Goal: Task Accomplishment & Management: Manage account settings

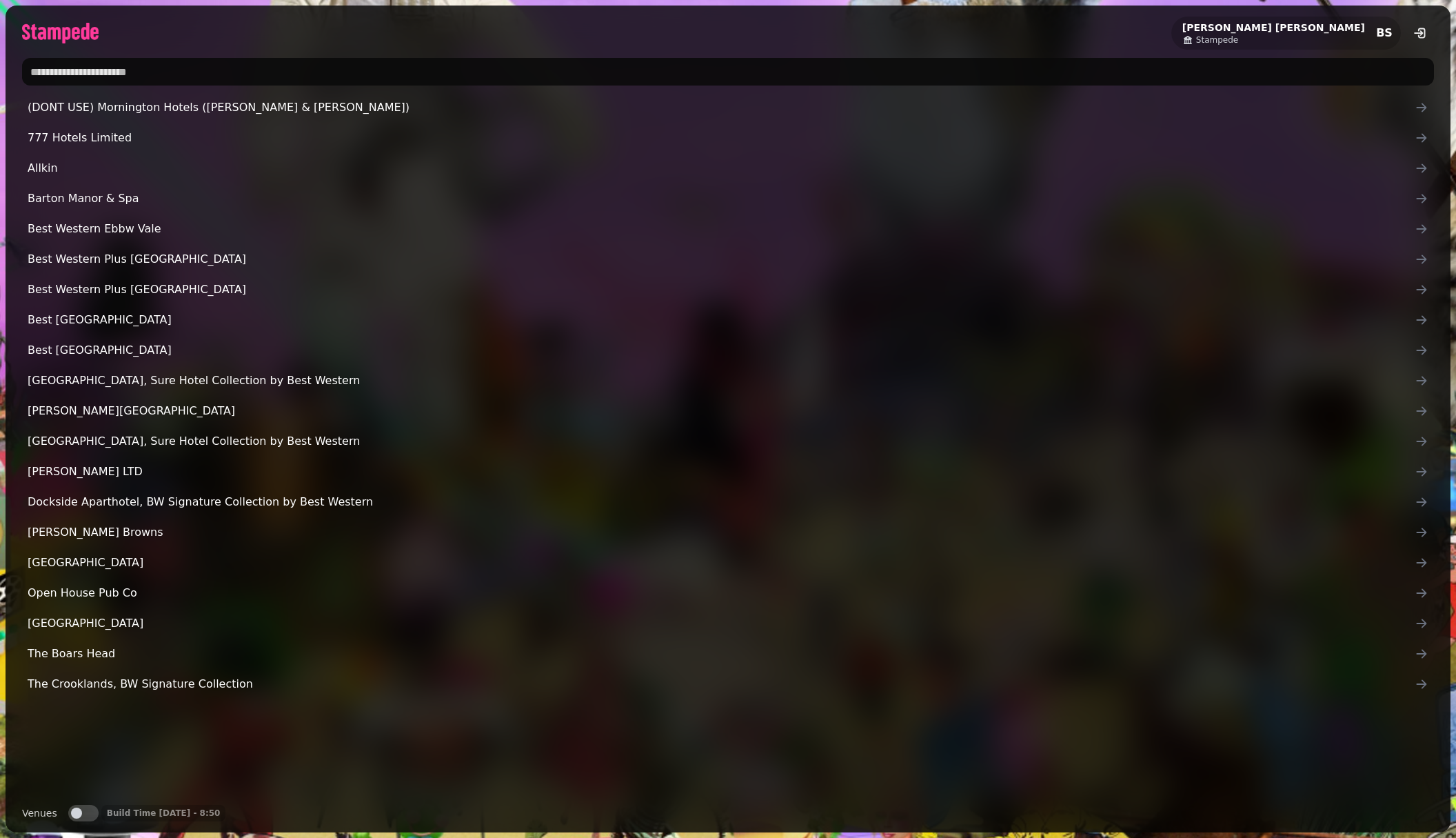
click at [158, 70] on input "text" at bounding box center [727, 72] width 1411 height 28
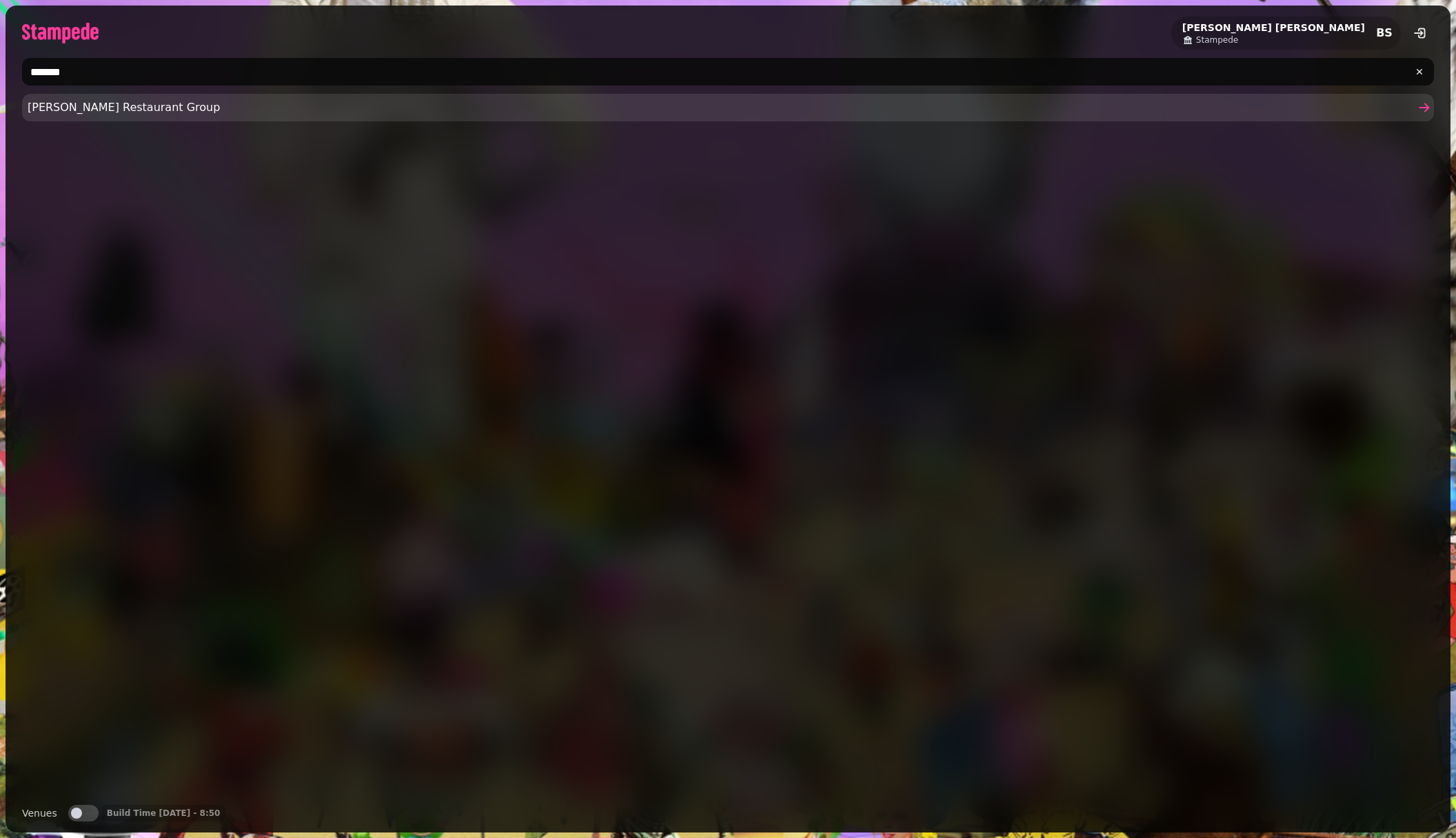
type input "*******"
click at [134, 120] on link "Friedman's Restaurant Group" at bounding box center [727, 108] width 1411 height 28
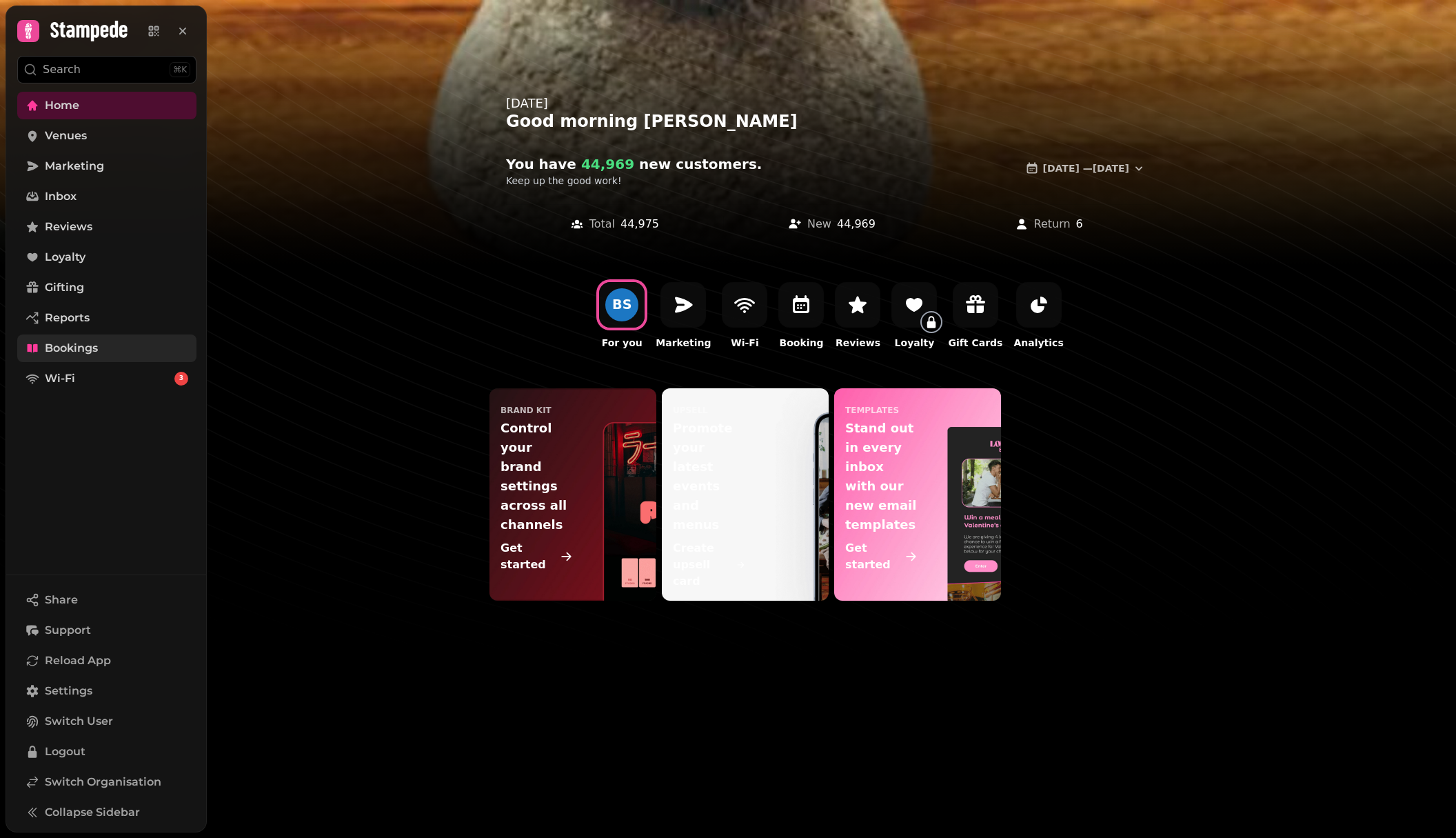
click at [59, 348] on span "Bookings" at bounding box center [71, 348] width 53 height 17
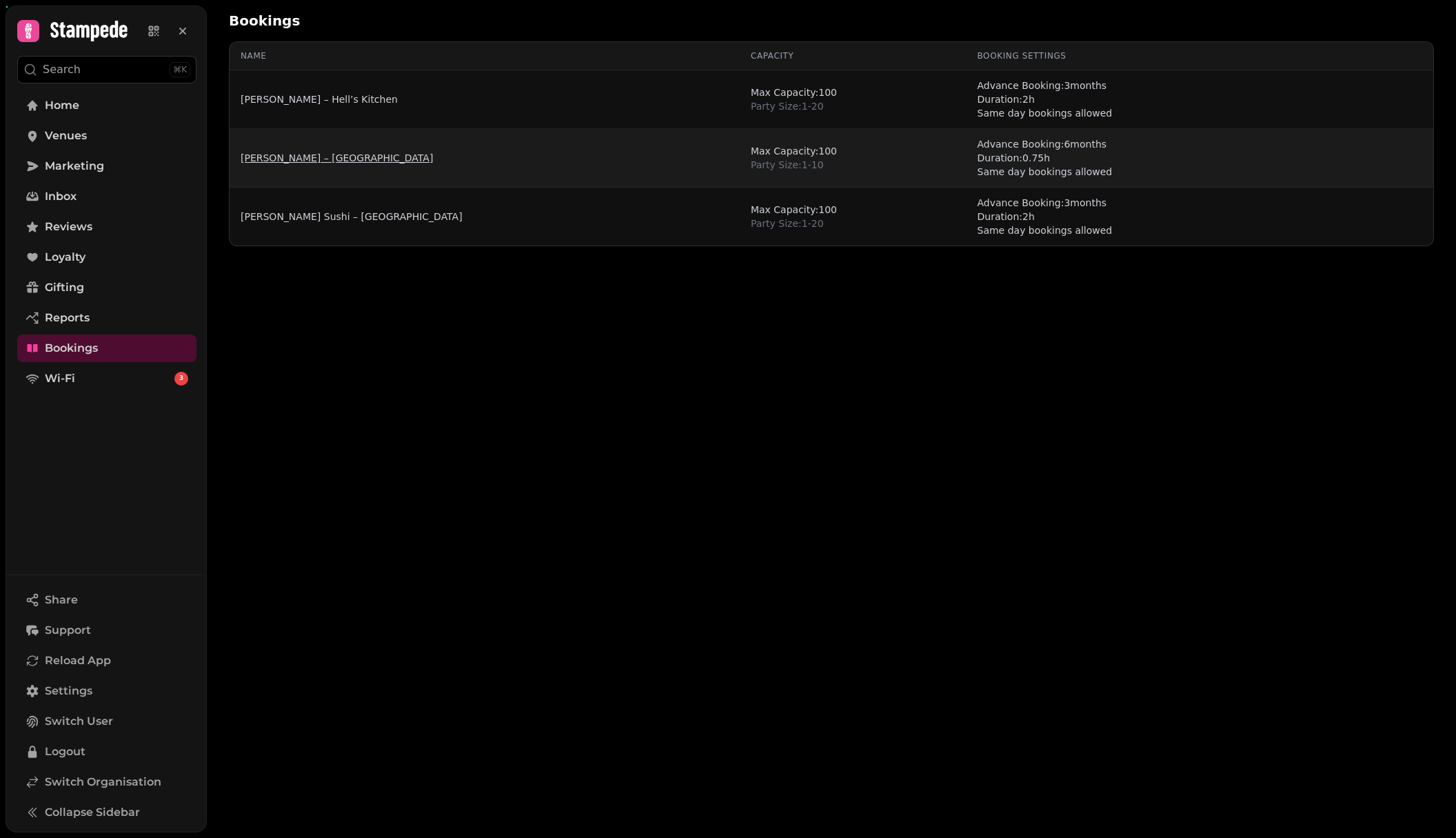
click at [330, 157] on link "[PERSON_NAME] – [GEOGRAPHIC_DATA]" at bounding box center [336, 158] width 192 height 14
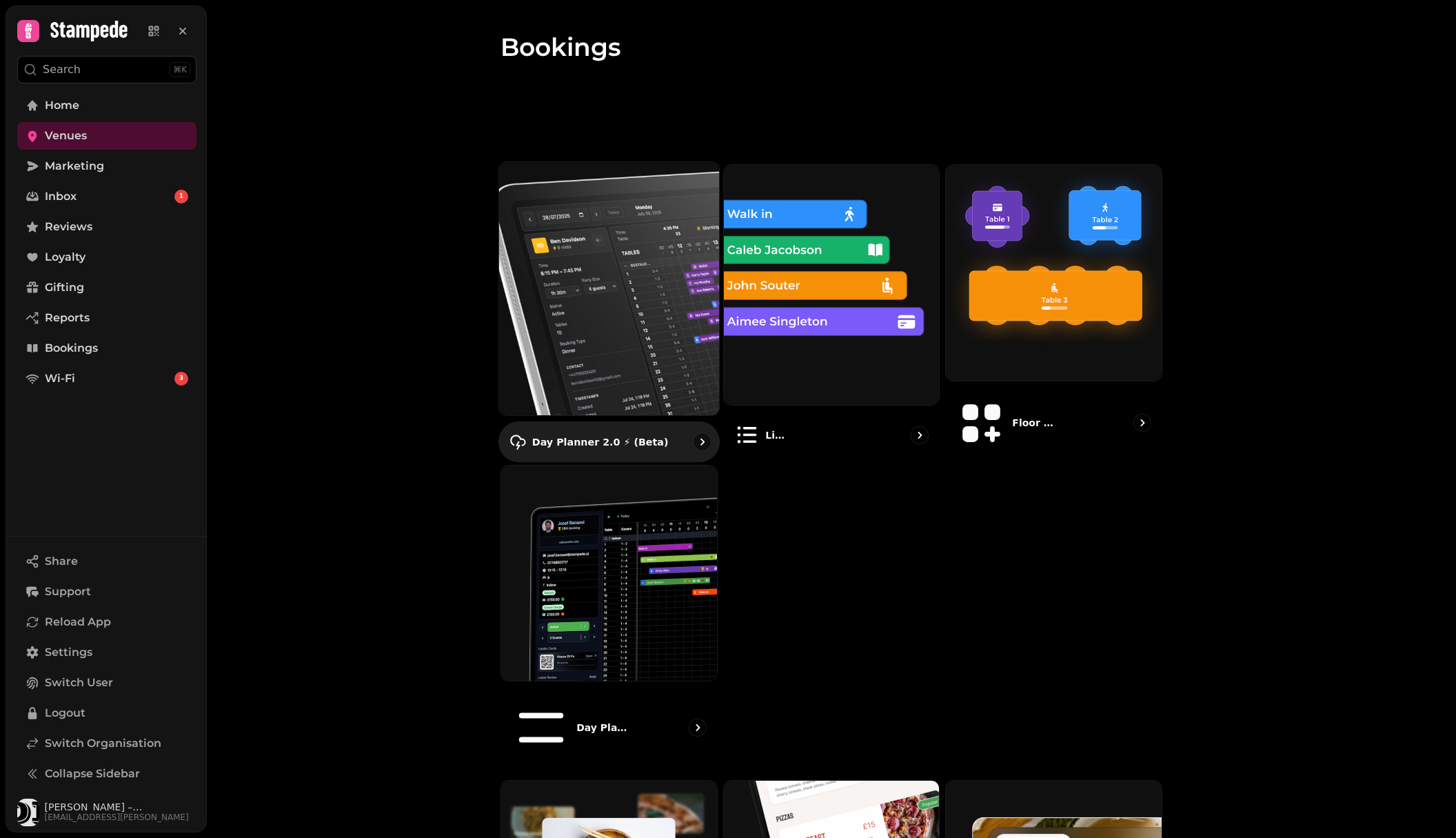
click at [580, 249] on img at bounding box center [608, 287] width 242 height 278
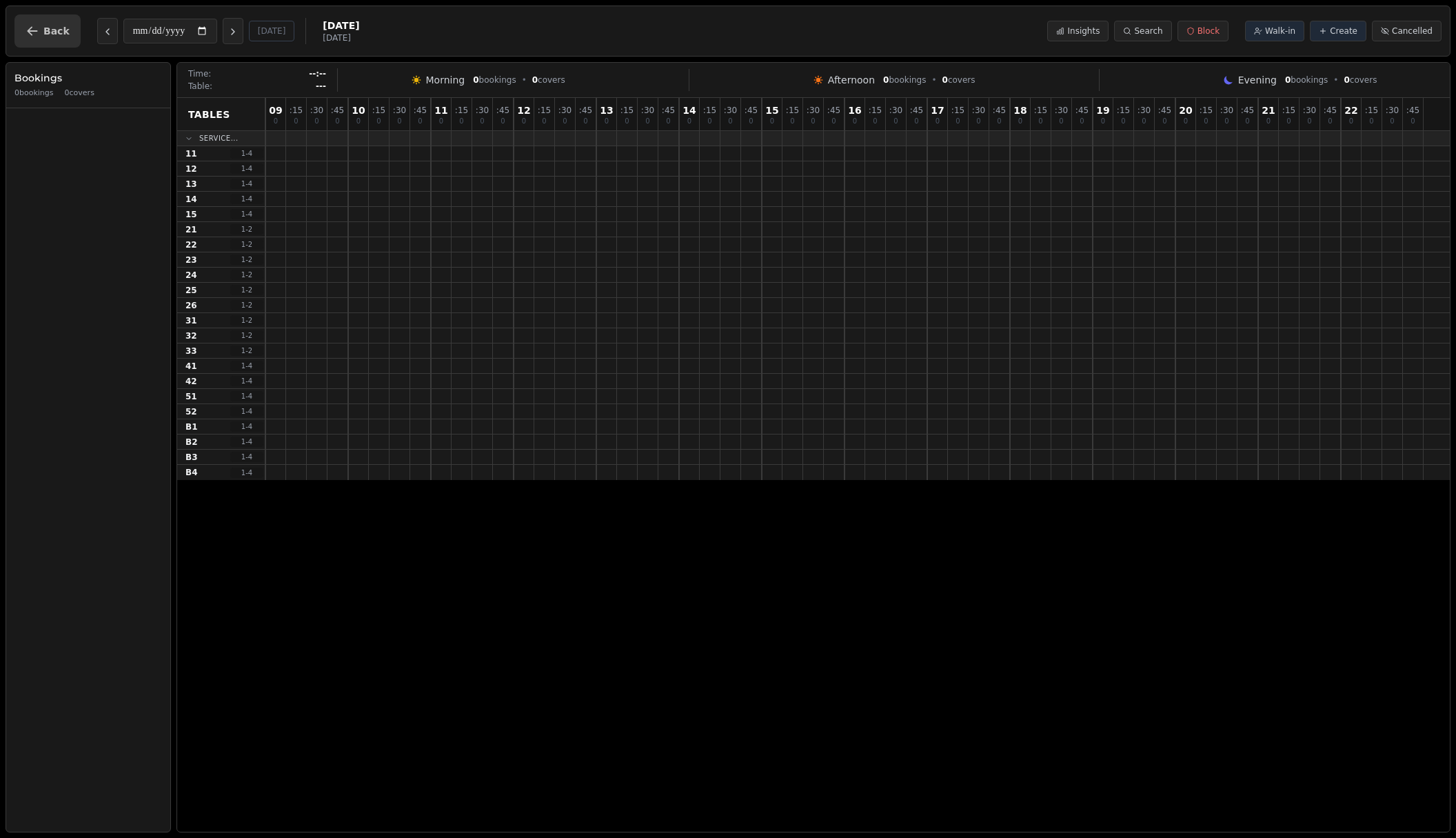
click at [17, 19] on button "Back" at bounding box center [48, 31] width 66 height 33
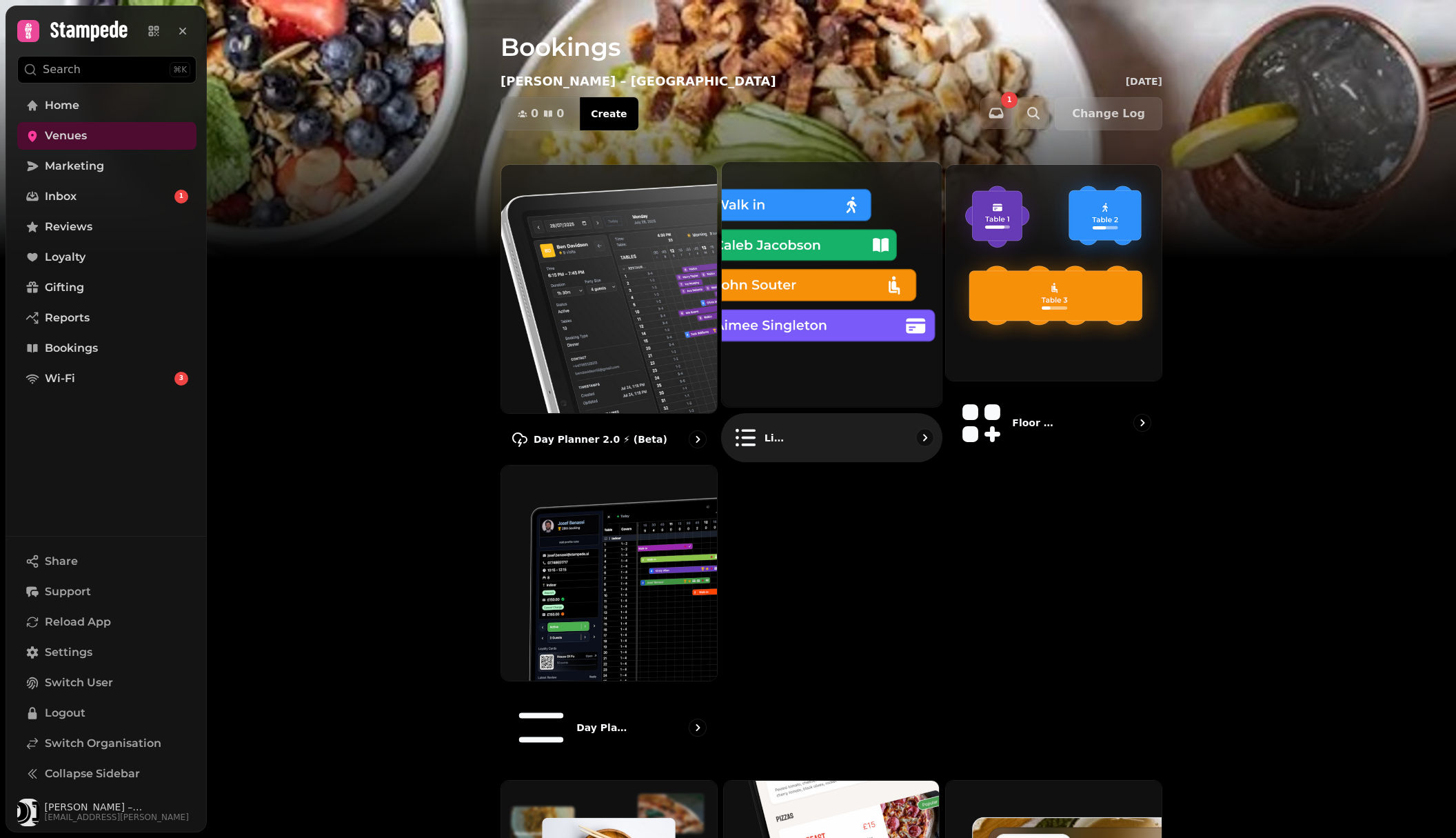
click at [780, 256] on img at bounding box center [832, 284] width 242 height 269
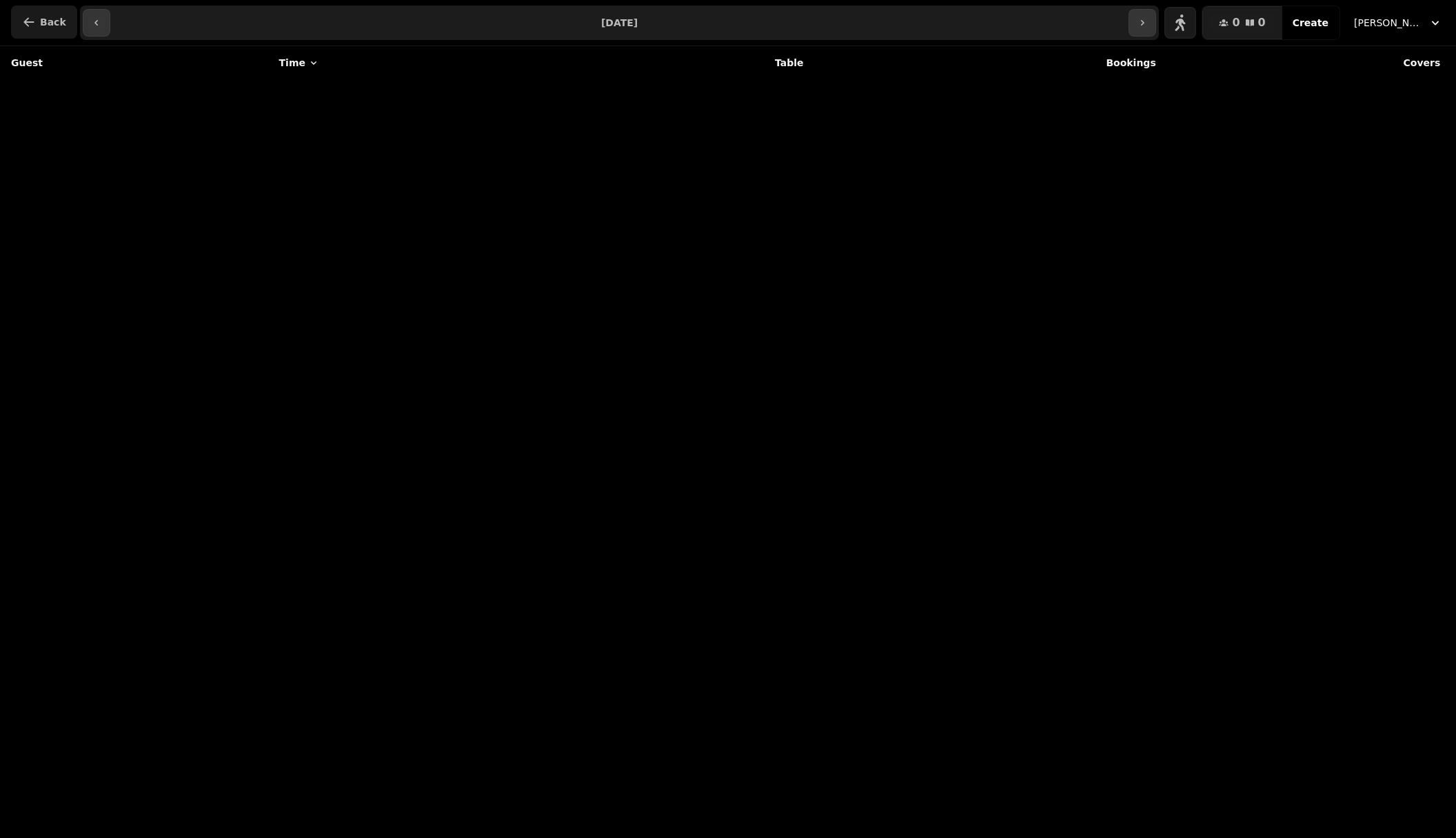
click at [49, 23] on span "Back" at bounding box center [53, 22] width 26 height 10
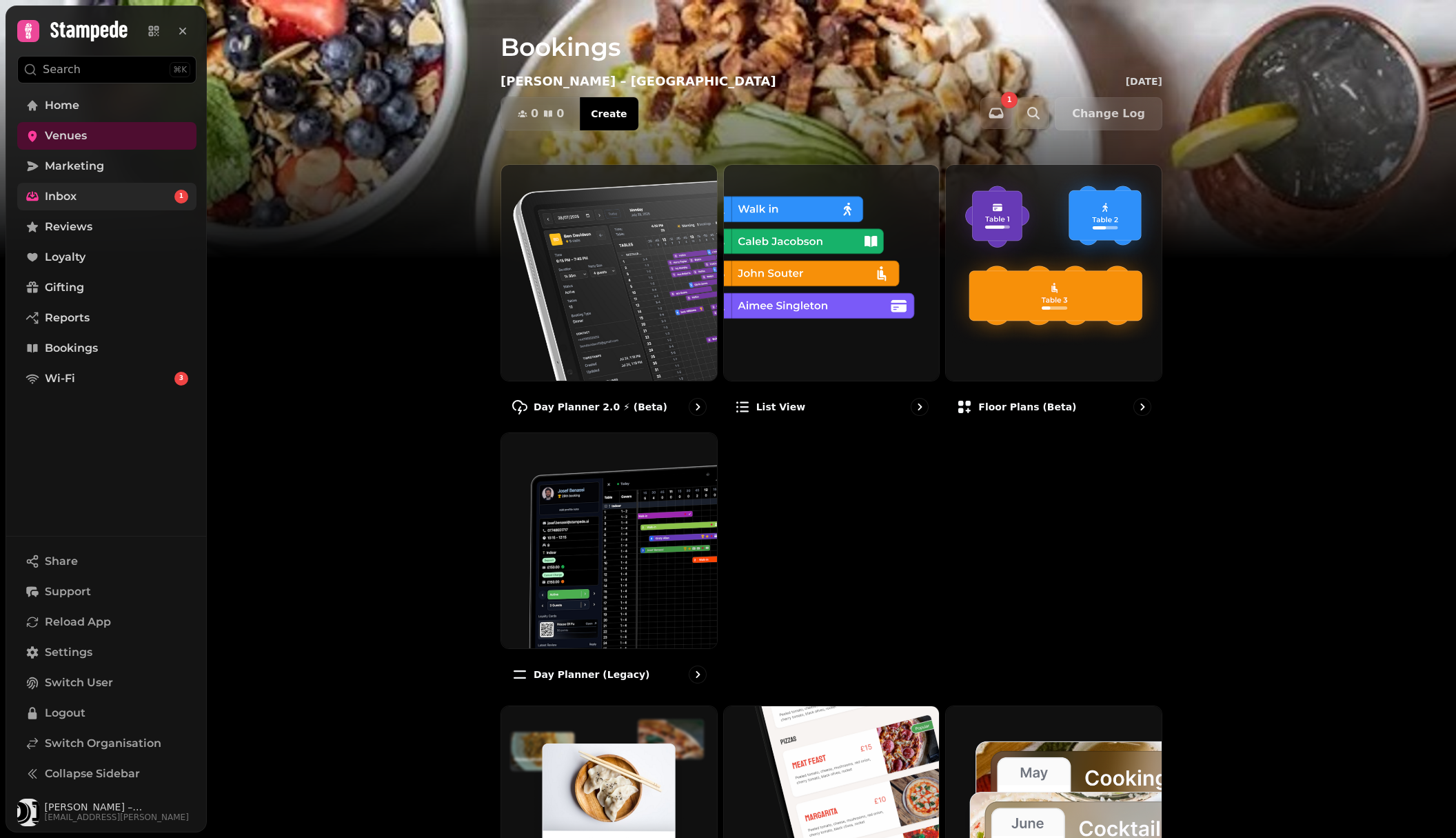
click at [100, 194] on link "Inbox 1" at bounding box center [107, 197] width 180 height 28
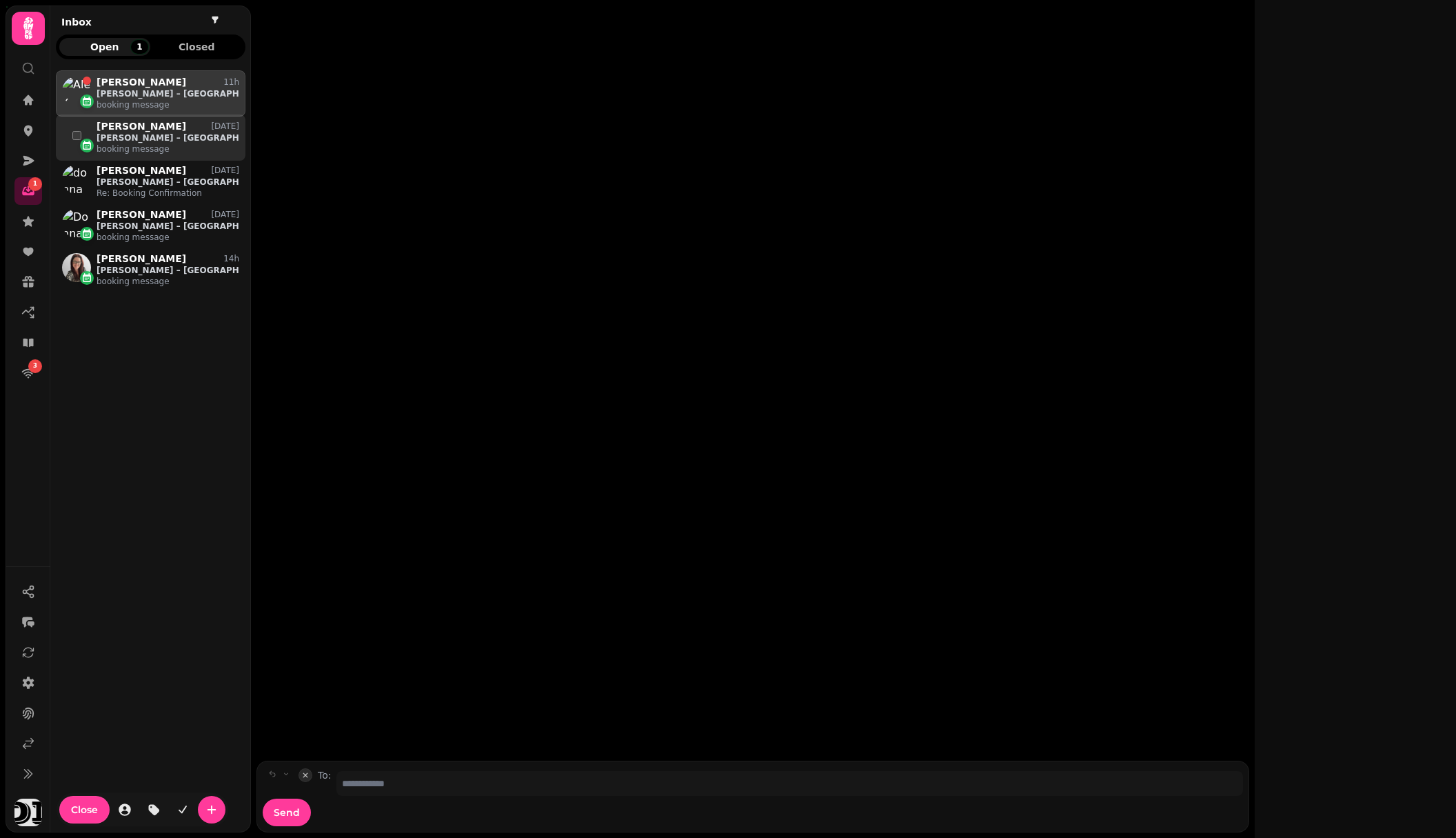
scroll to position [755, 189]
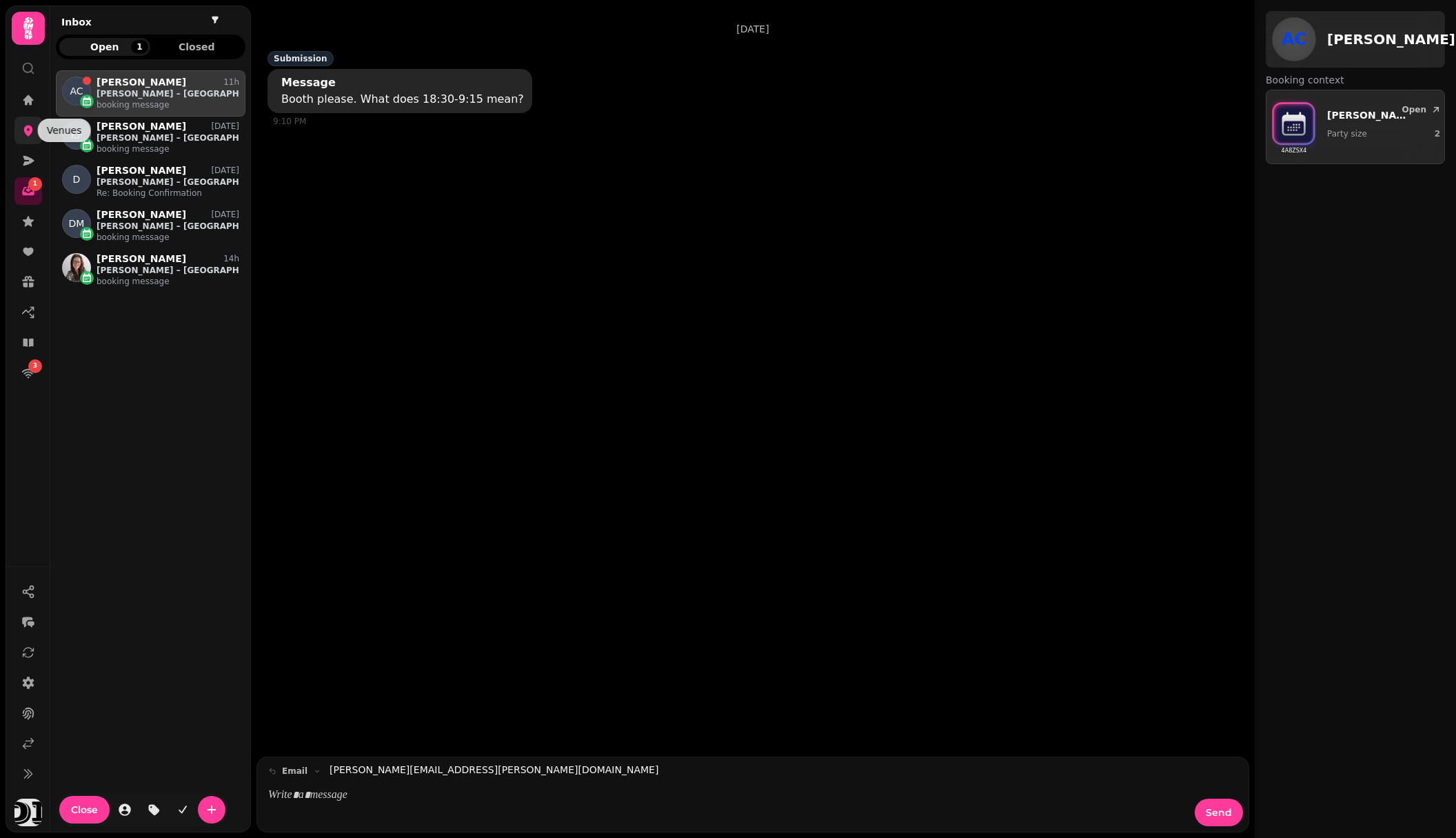
click at [34, 127] on icon at bounding box center [28, 131] width 14 height 14
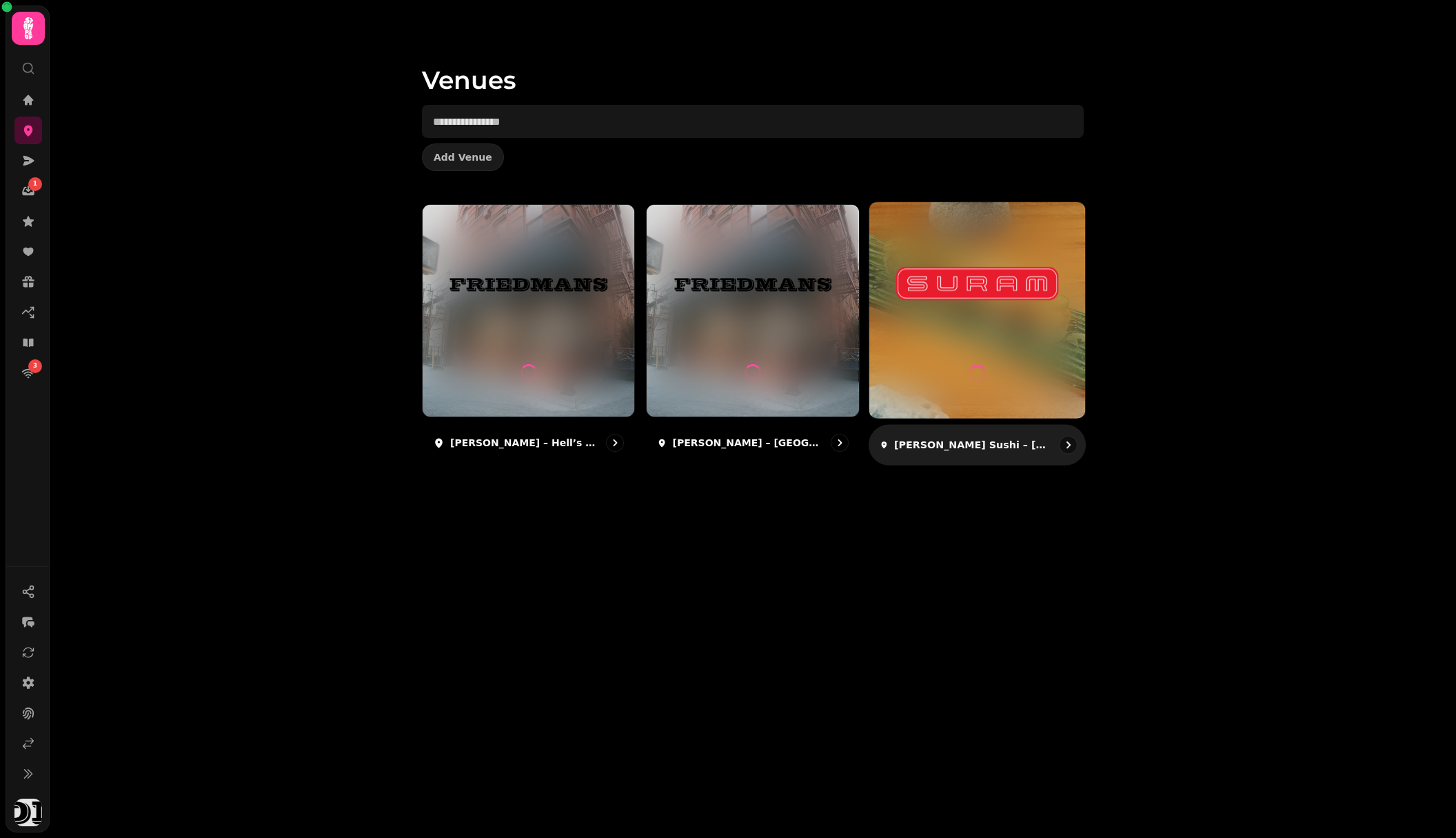
drag, startPoint x: 969, startPoint y: 640, endPoint x: 924, endPoint y: 450, distance: 195.3
click at [973, 635] on div "Venues Add Venue [PERSON_NAME] – Hell’s Kitchen [PERSON_NAME] – West End [PERSO…" at bounding box center [753, 419] width 1406 height 838
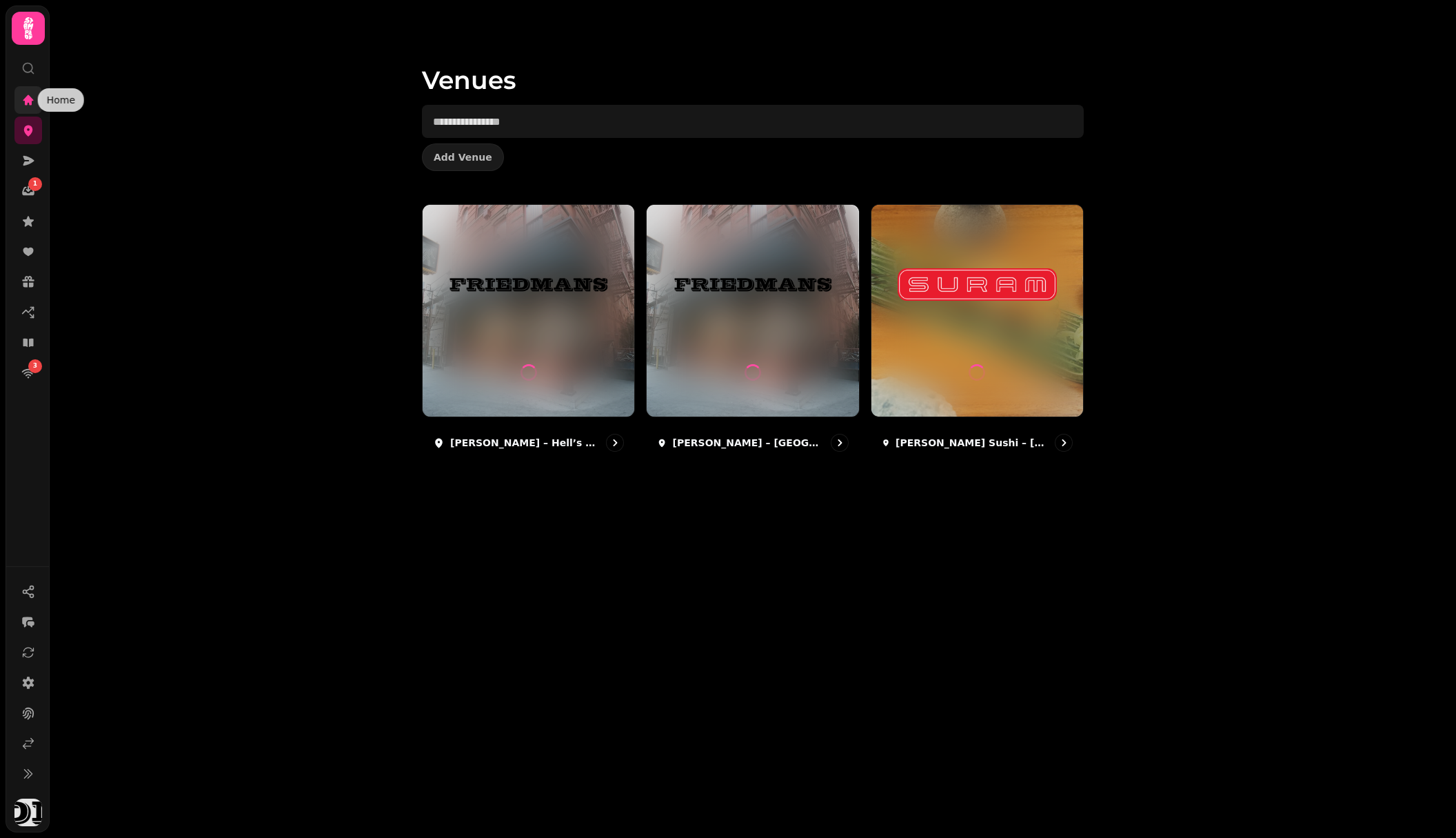
click at [38, 101] on div "Home Home" at bounding box center [61, 99] width 46 height 23
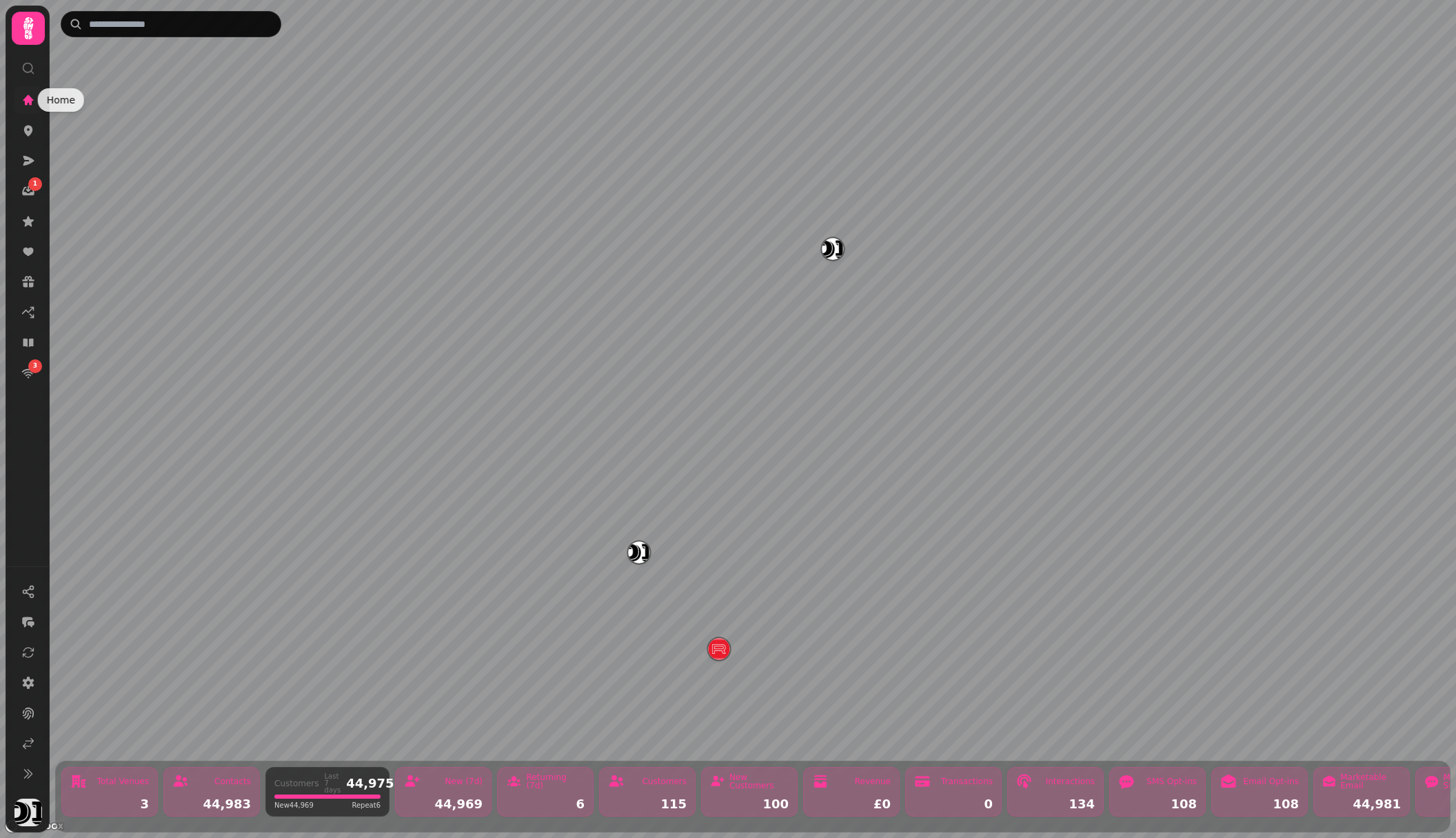
click at [23, 102] on icon at bounding box center [28, 100] width 14 height 14
click at [37, 32] on icon at bounding box center [29, 29] width 28 height 28
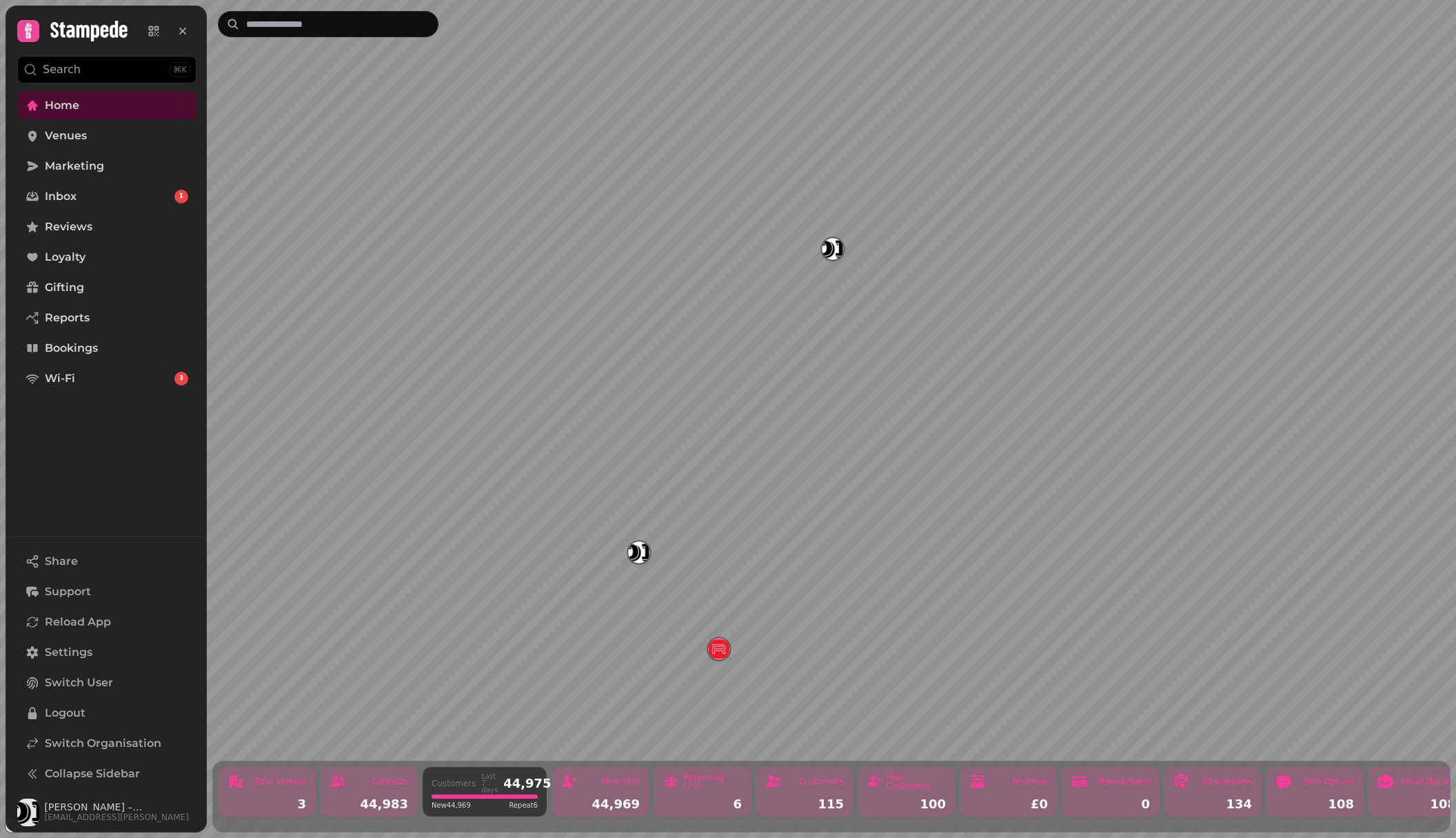
click at [109, 441] on div "Home Venues Marketing Inbox 1 Reviews Loyalty Gifting Reports Bookings Wi-Fi 3" at bounding box center [107, 310] width 201 height 450
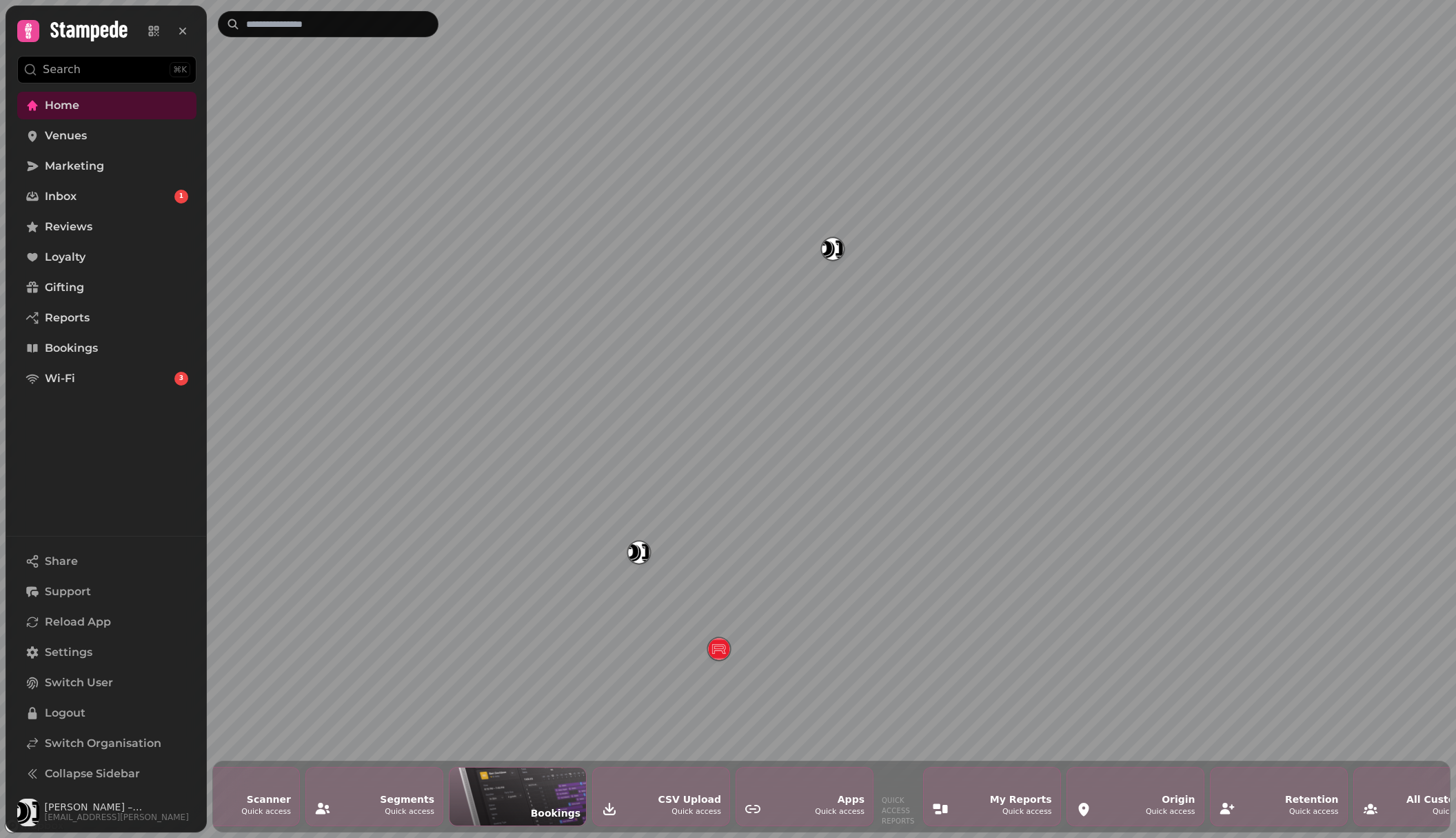
scroll to position [0, 1920]
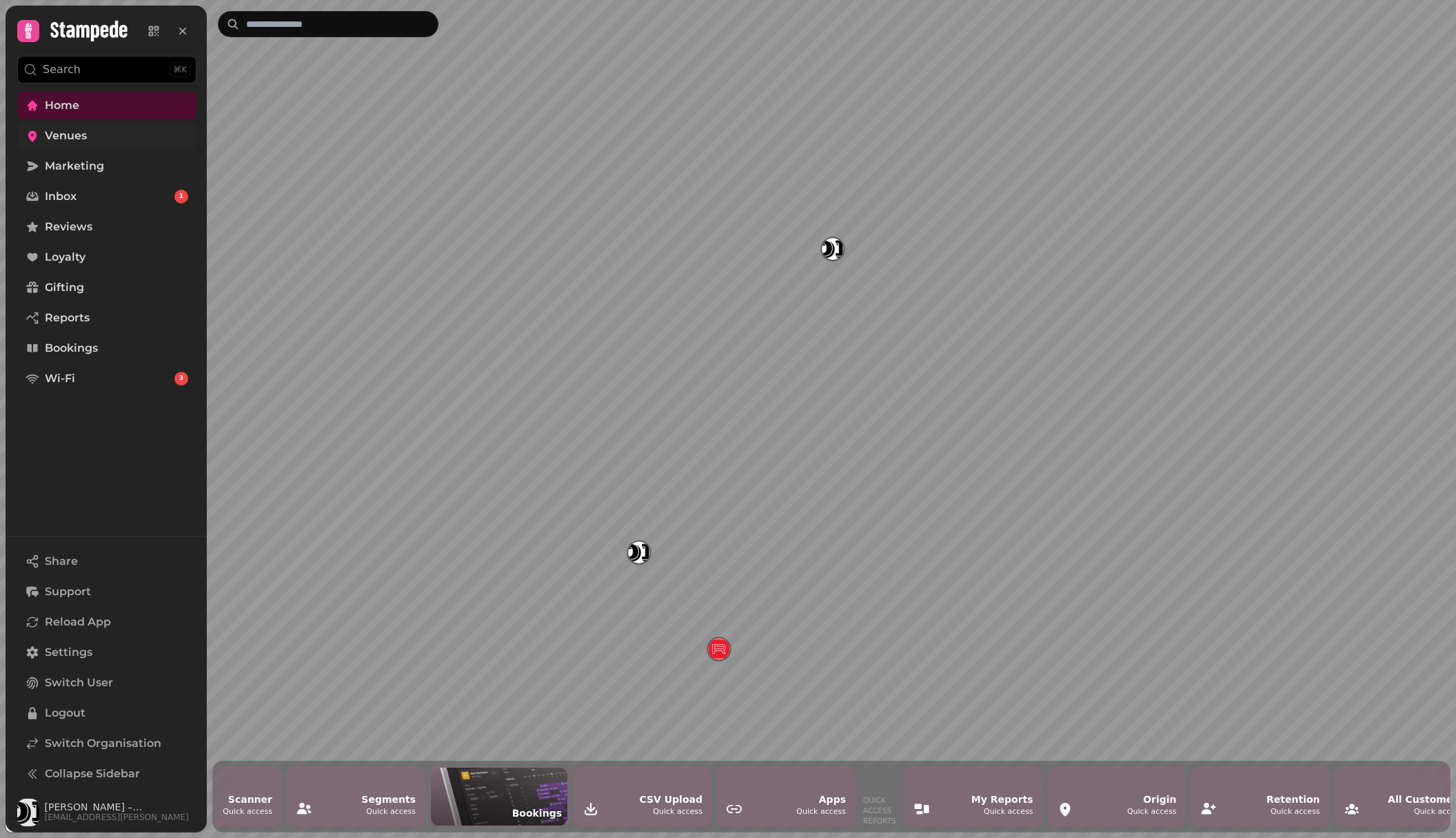
click at [89, 130] on link "Venues" at bounding box center [107, 136] width 180 height 28
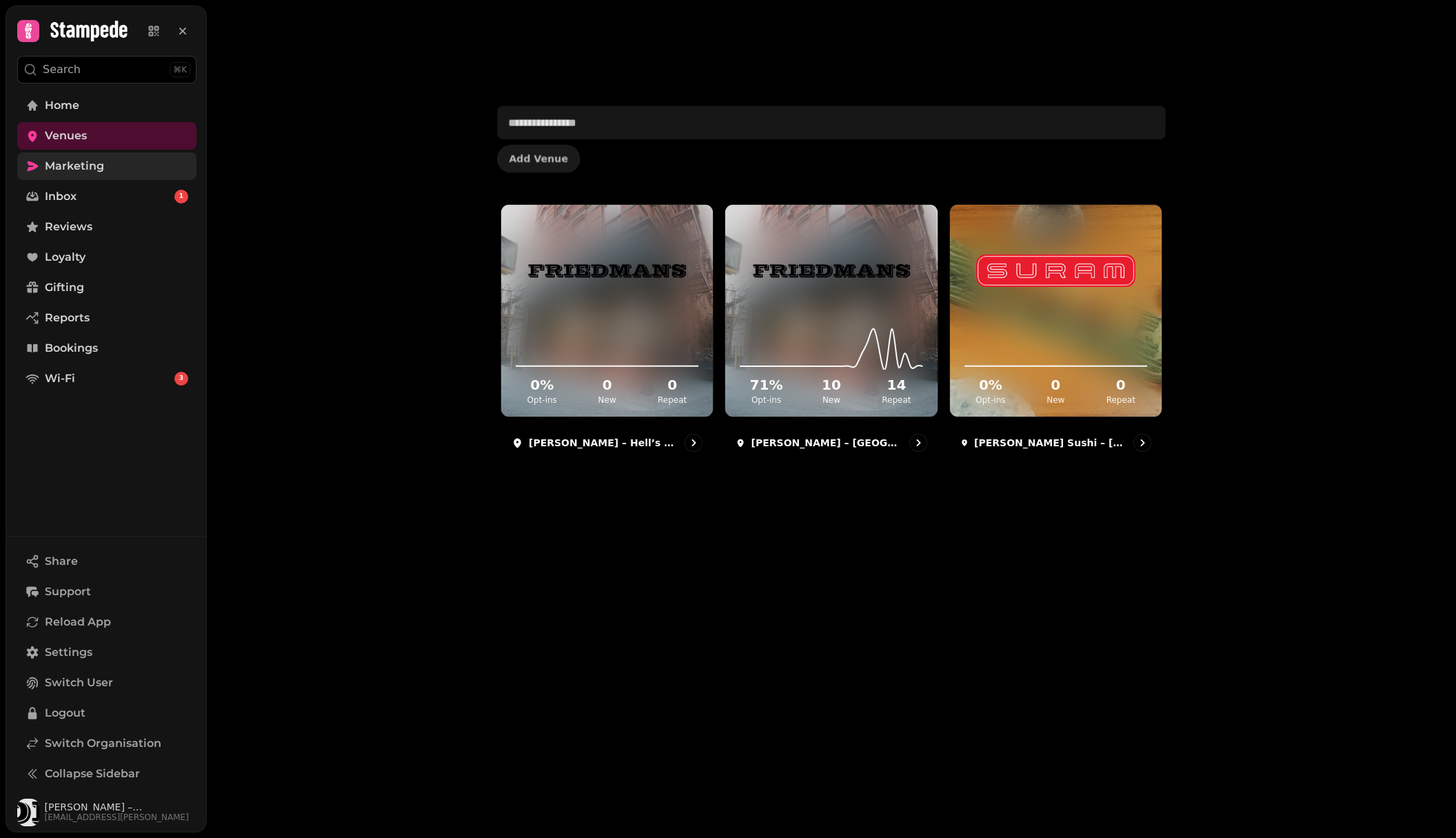
click at [82, 165] on span "Marketing" at bounding box center [74, 166] width 59 height 17
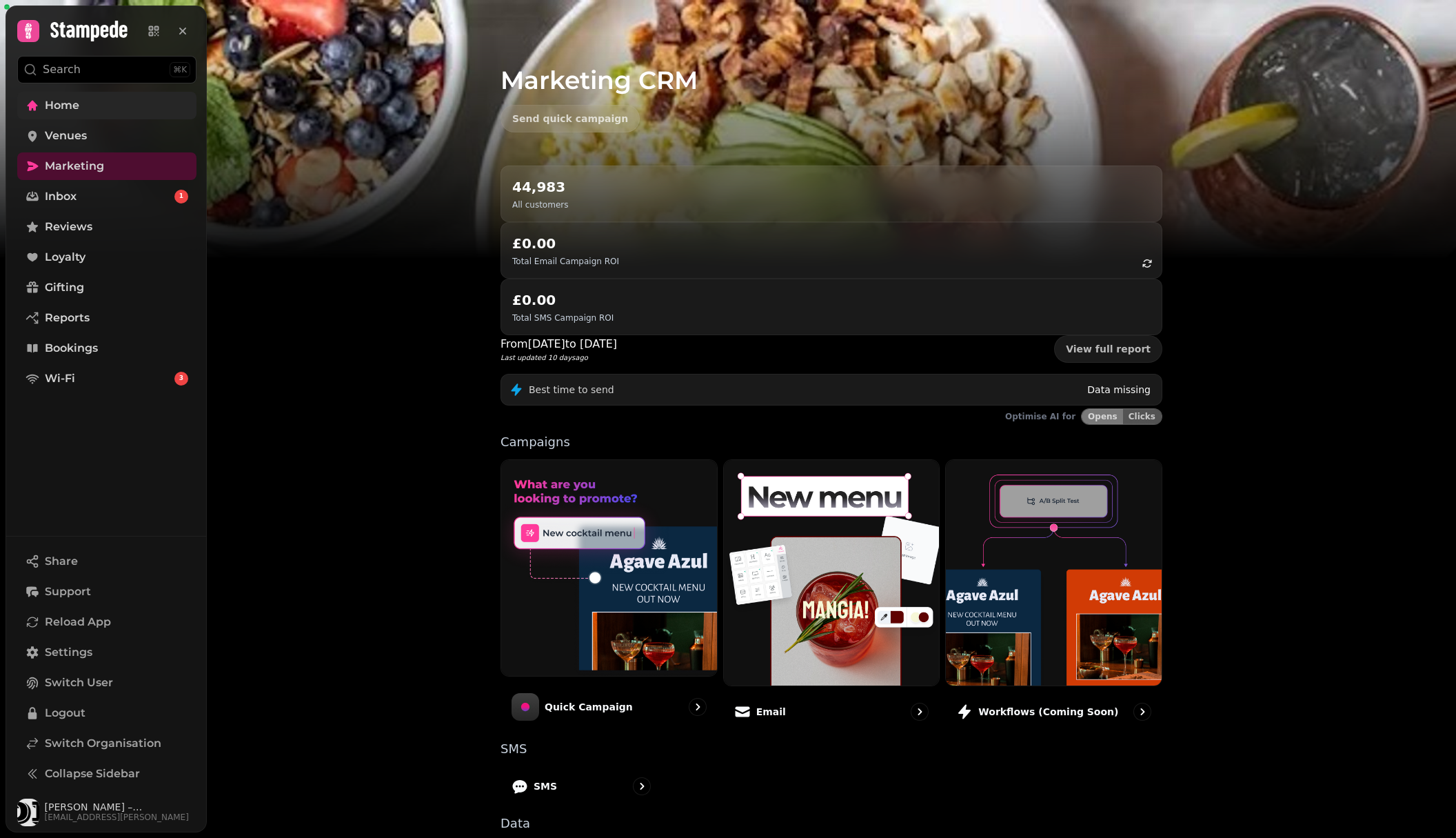
click at [79, 100] on span "Home" at bounding box center [62, 105] width 35 height 17
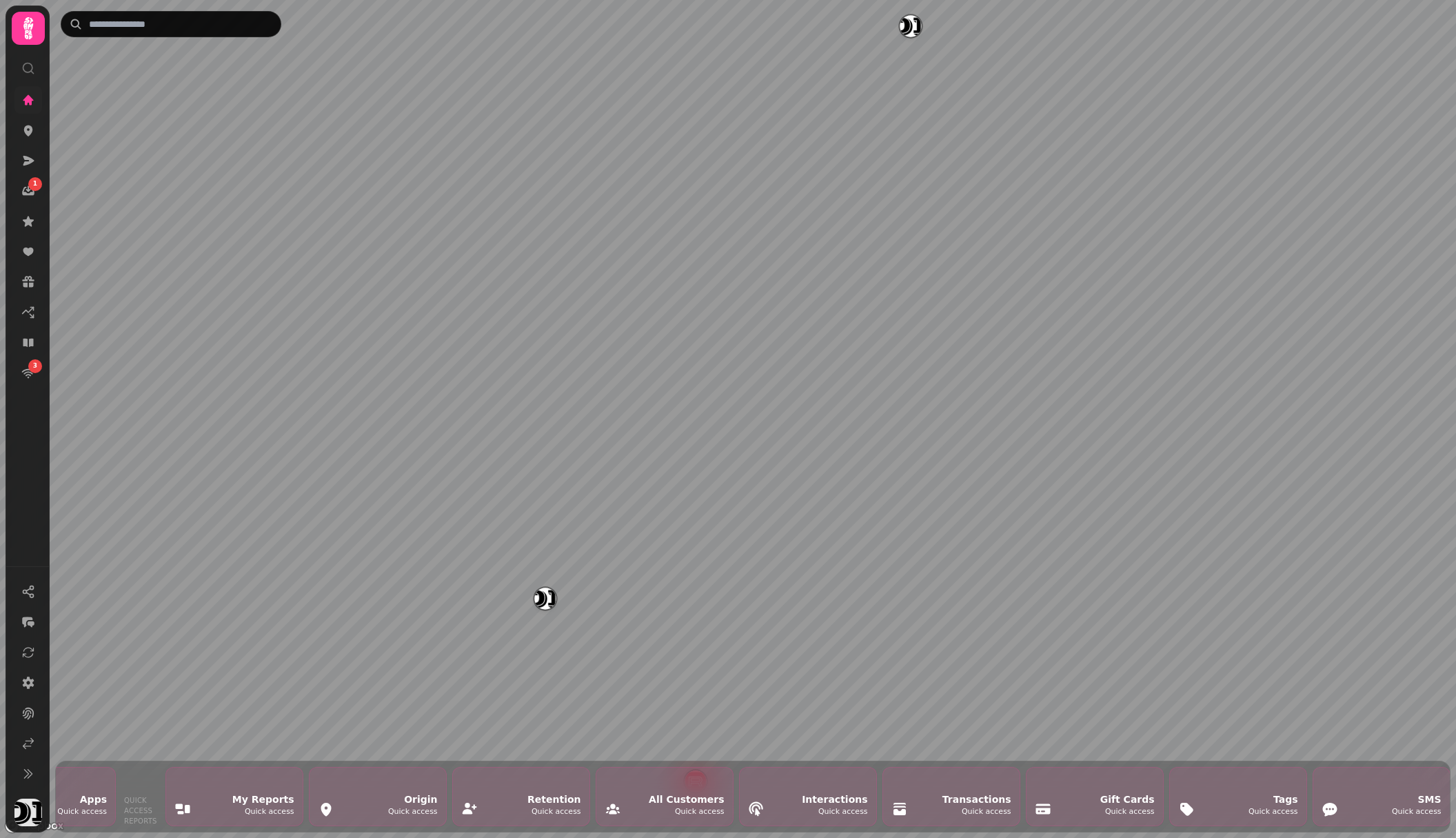
scroll to position [0, 2651]
click at [32, 101] on icon at bounding box center [28, 100] width 14 height 14
click at [35, 21] on icon at bounding box center [29, 29] width 28 height 28
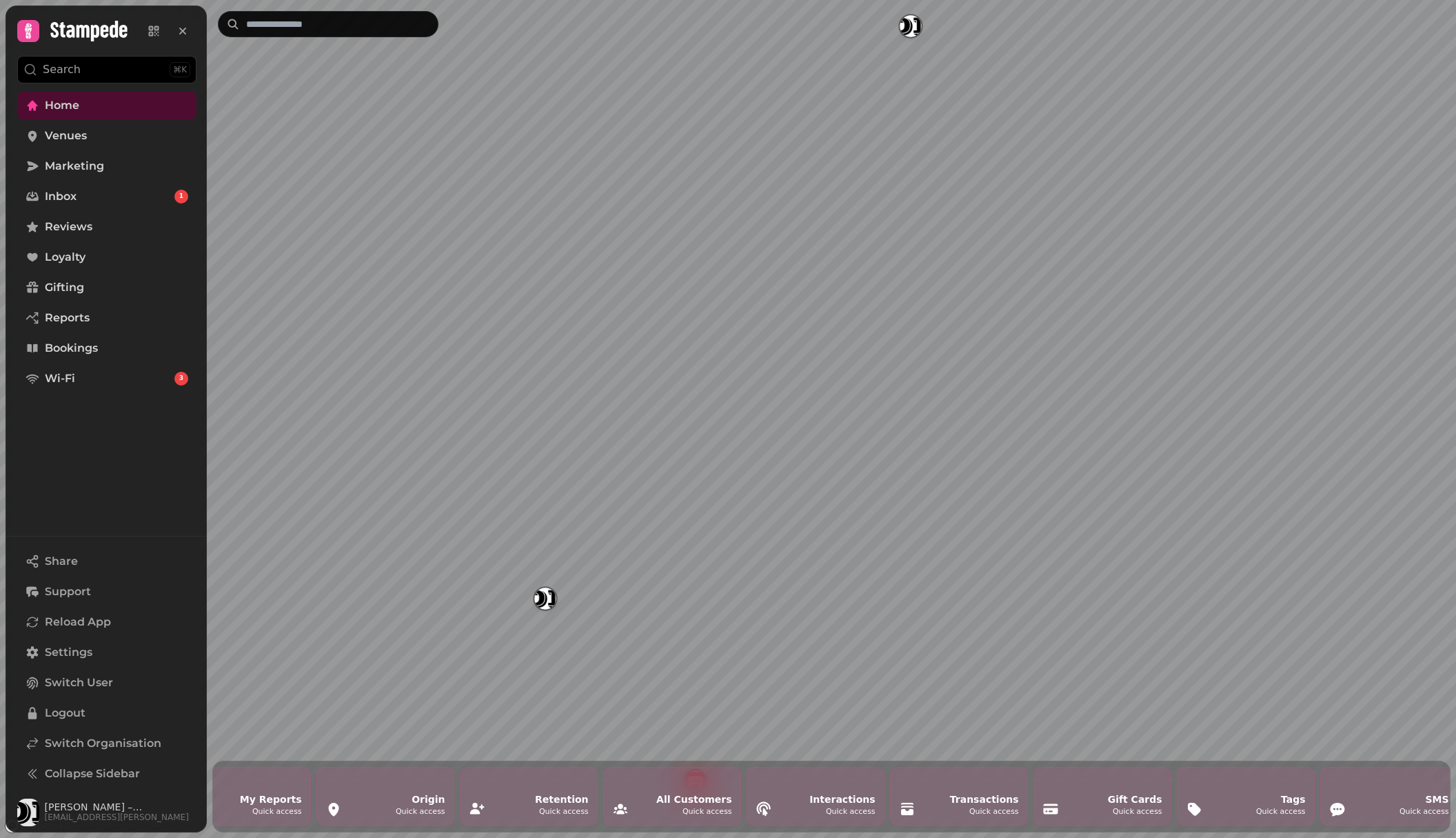
click at [544, 595] on img "Friedman’s – Hell’s Kitchen" at bounding box center [545, 598] width 21 height 21
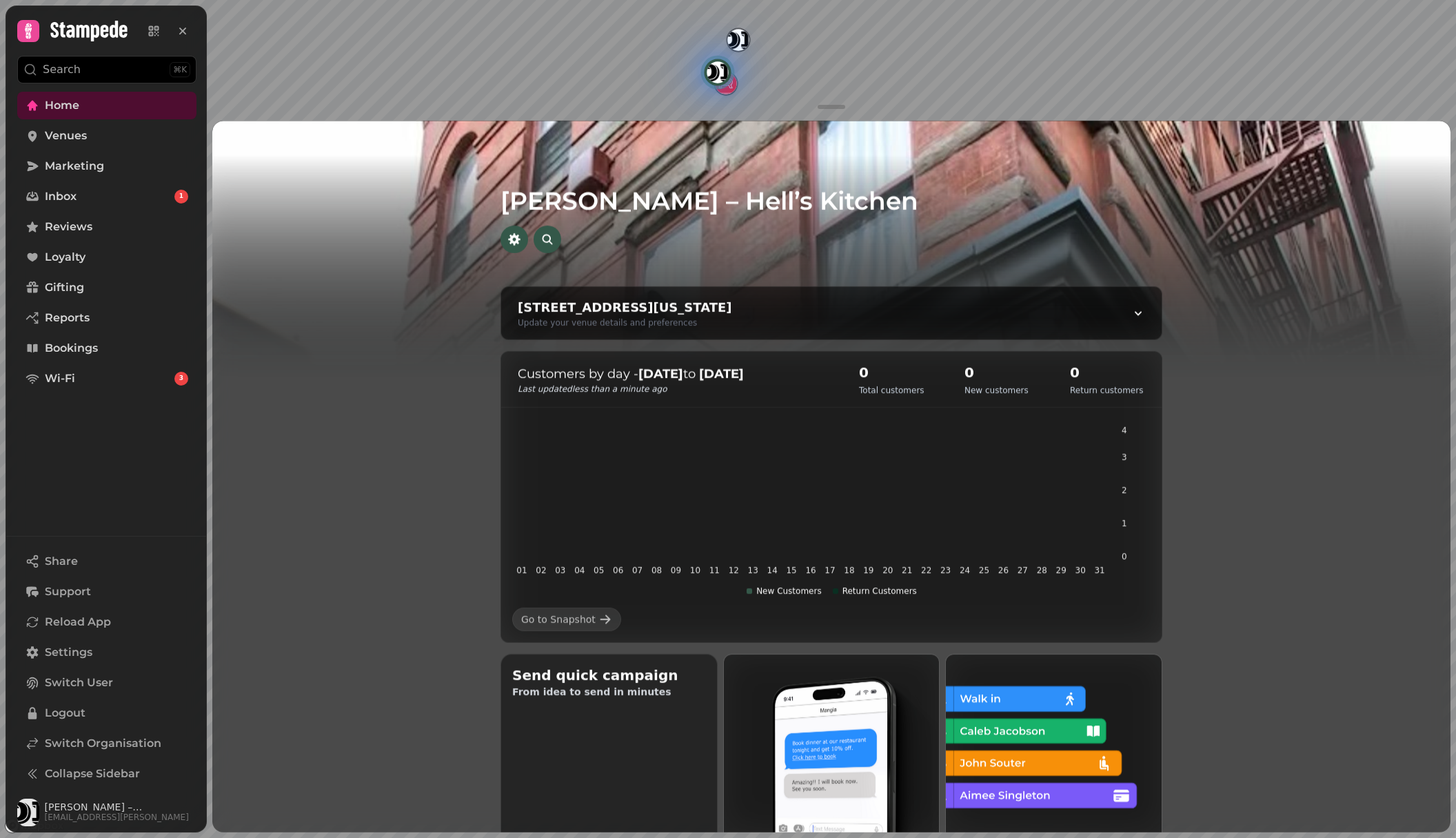
scroll to position [1, 0]
drag, startPoint x: 100, startPoint y: 144, endPoint x: 100, endPoint y: 133, distance: 11.0
click at [100, 144] on link "Venues" at bounding box center [107, 136] width 180 height 28
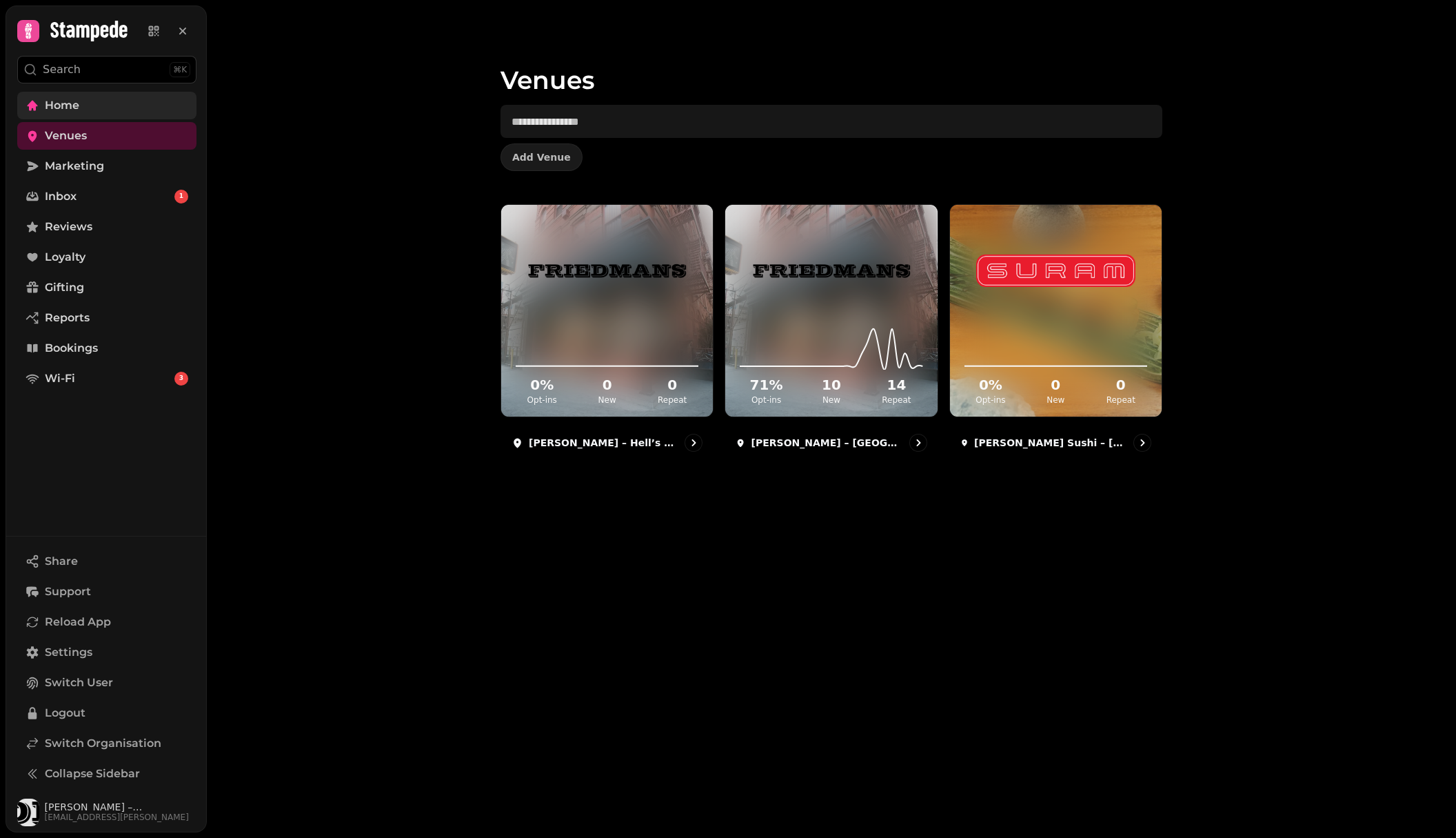
click at [97, 109] on link "Home" at bounding box center [107, 106] width 180 height 28
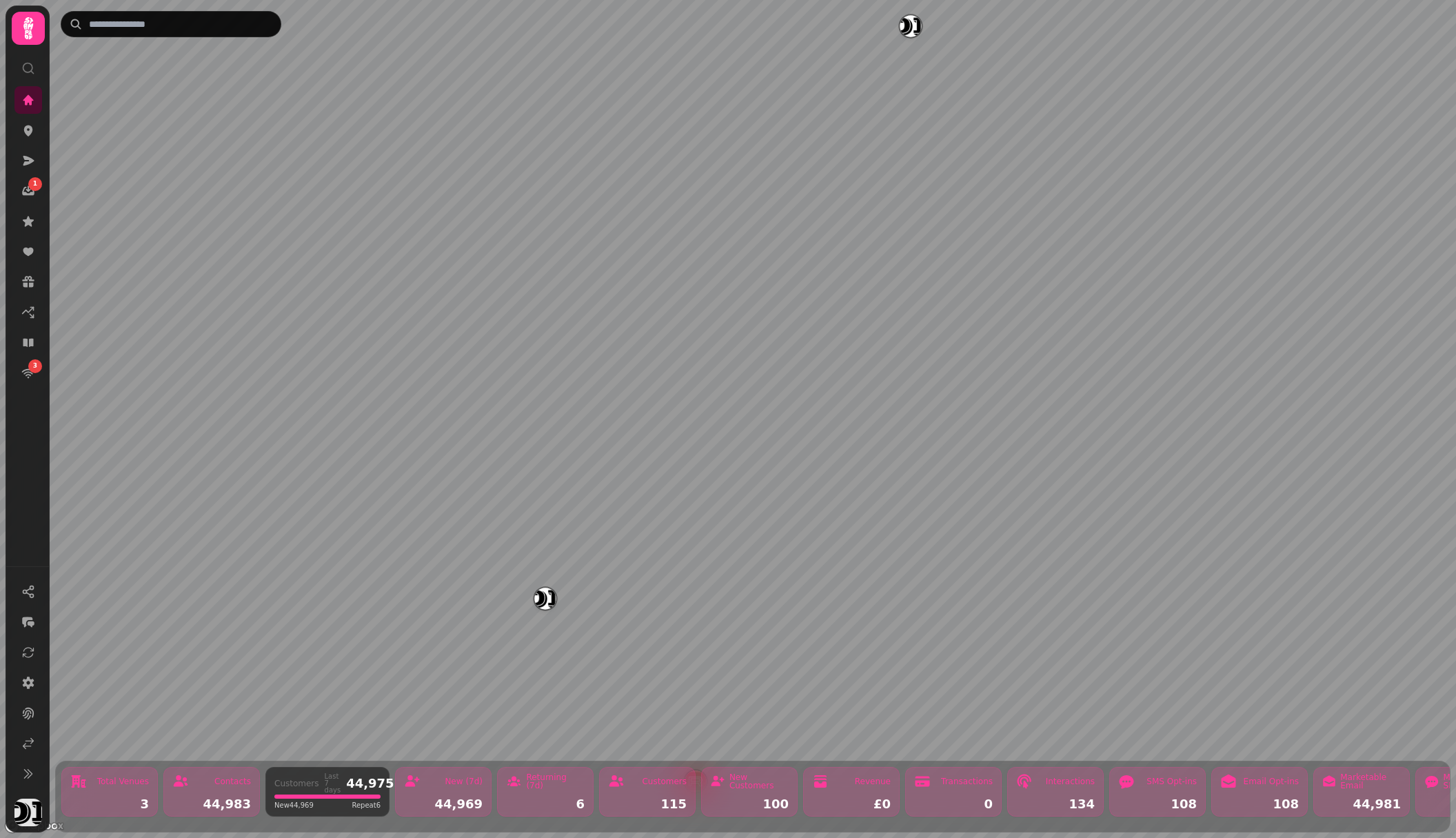
click at [546, 602] on img "Friedman’s – Hell’s Kitchen" at bounding box center [545, 598] width 21 height 21
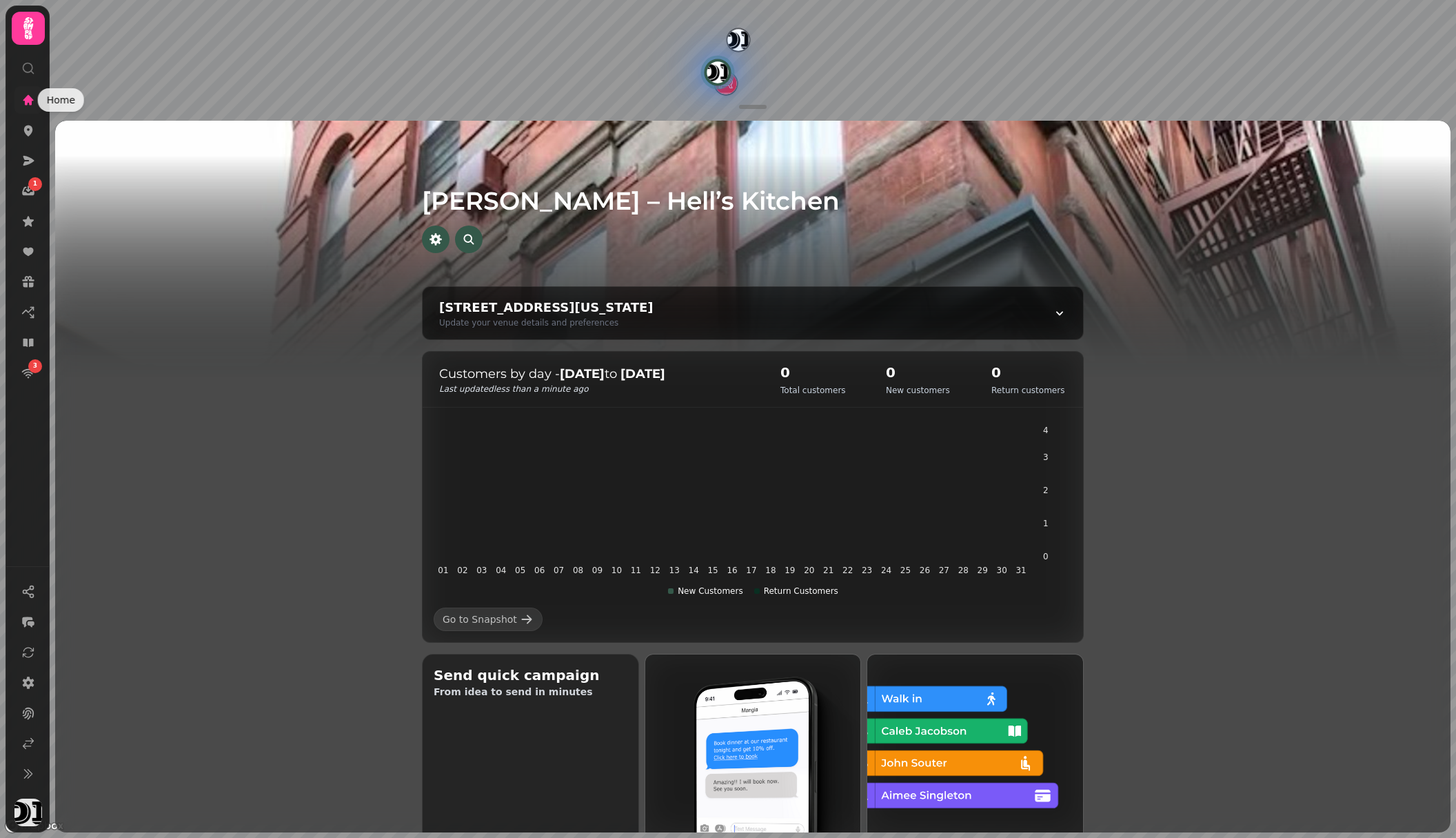
click at [28, 98] on icon at bounding box center [28, 100] width 10 height 10
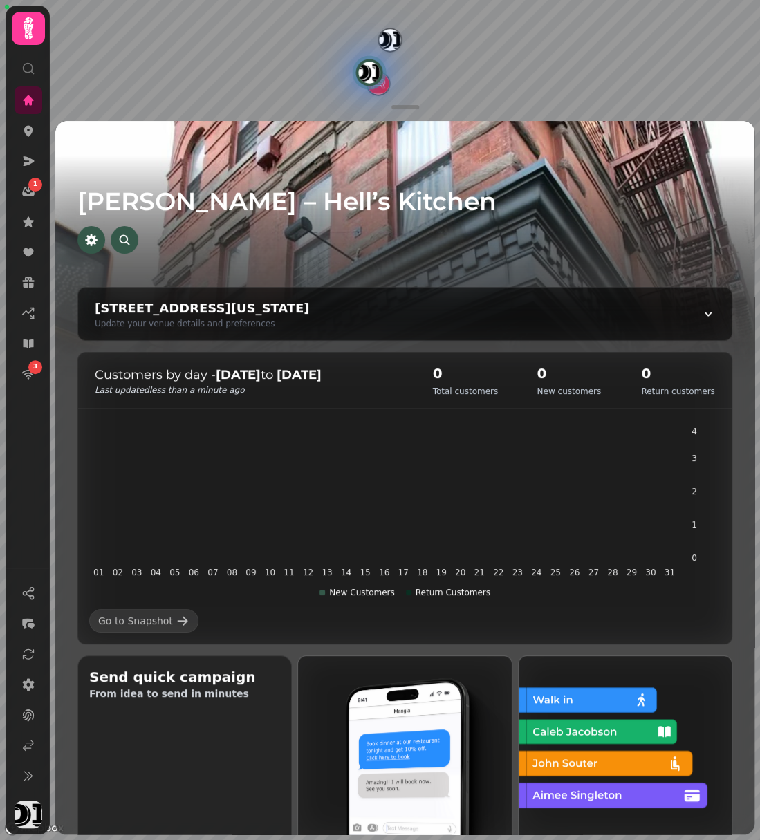
click at [39, 26] on icon at bounding box center [29, 29] width 28 height 28
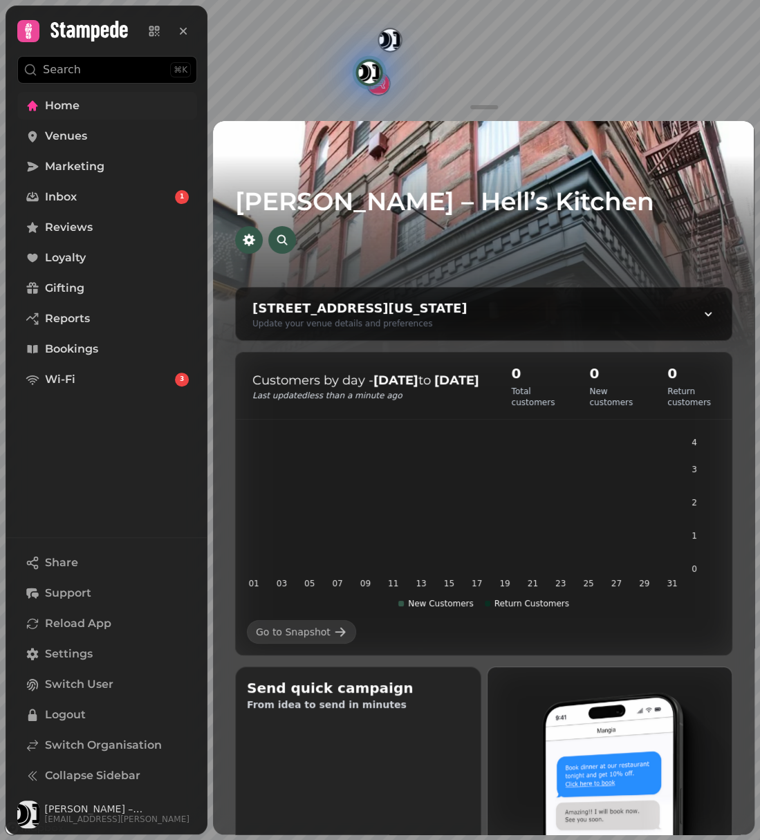
click at [86, 109] on link "Home" at bounding box center [107, 106] width 180 height 28
click at [363, 83] on div "Friedman’s – Hell’s Kitchen" at bounding box center [368, 72] width 33 height 33
click at [366, 78] on img "Friedman’s – Hell’s Kitchen" at bounding box center [368, 72] width 21 height 21
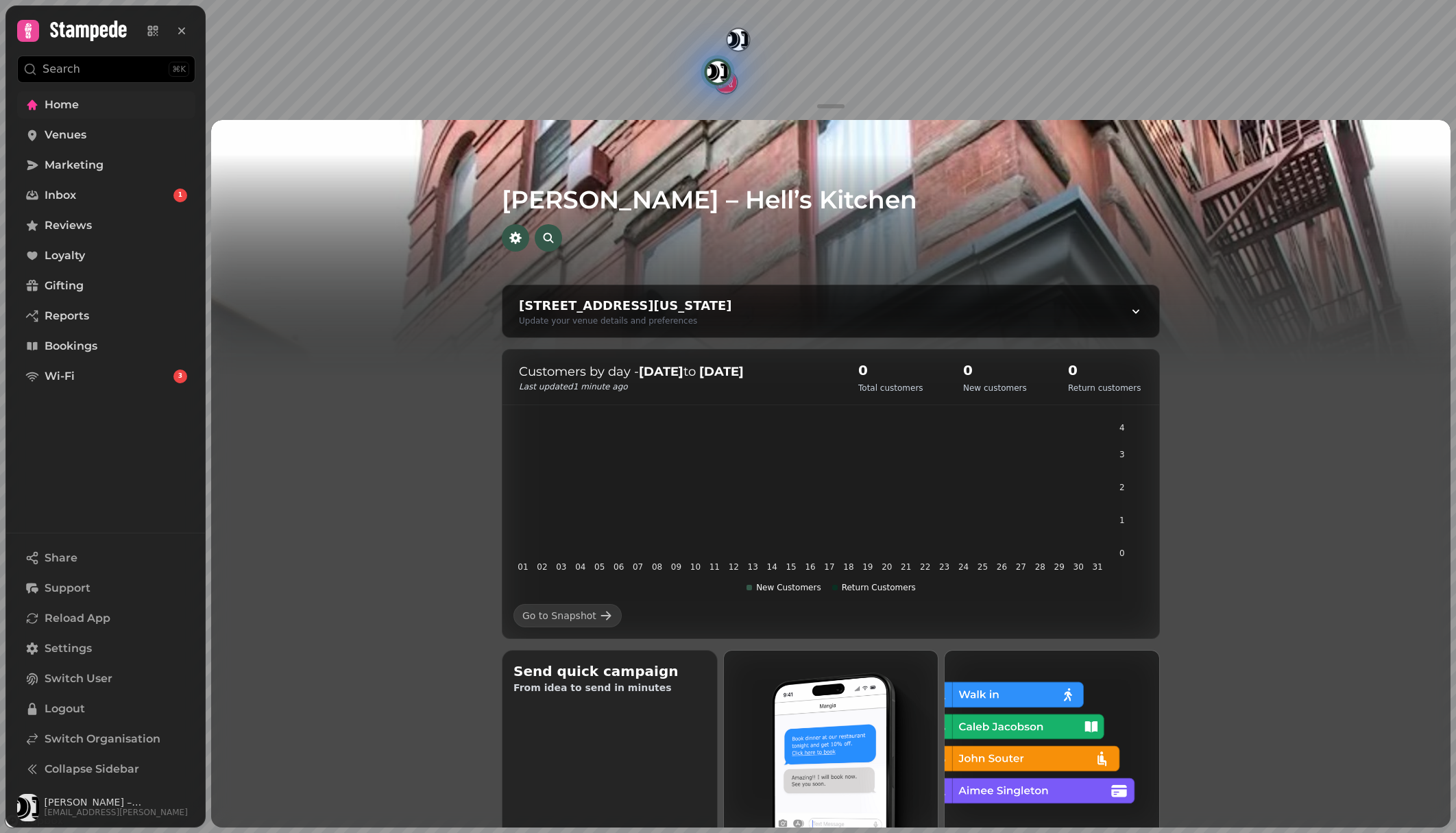
click at [102, 160] on link "Marketing" at bounding box center [106, 166] width 179 height 28
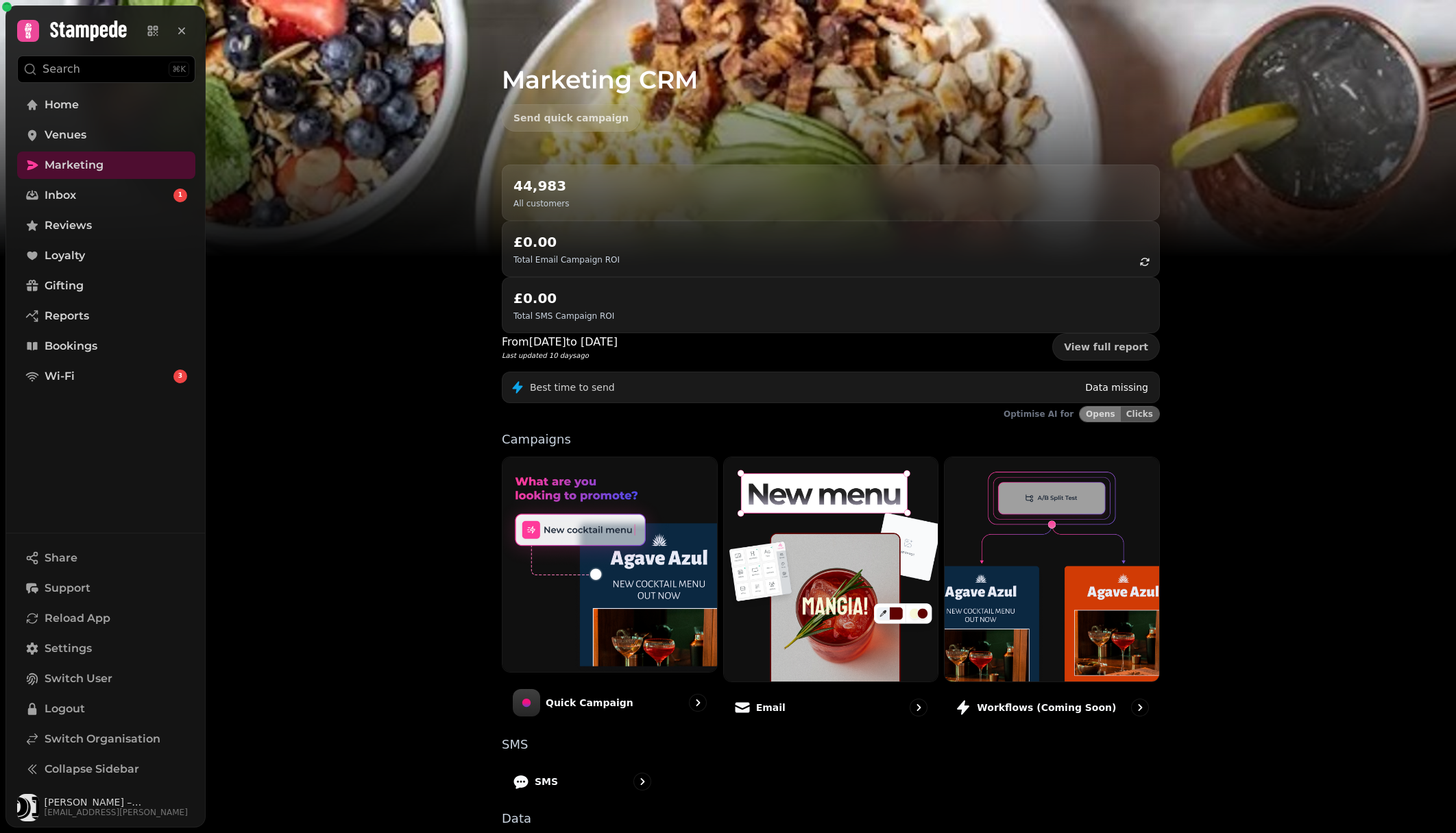
click at [99, 98] on link "Home" at bounding box center [106, 105] width 179 height 28
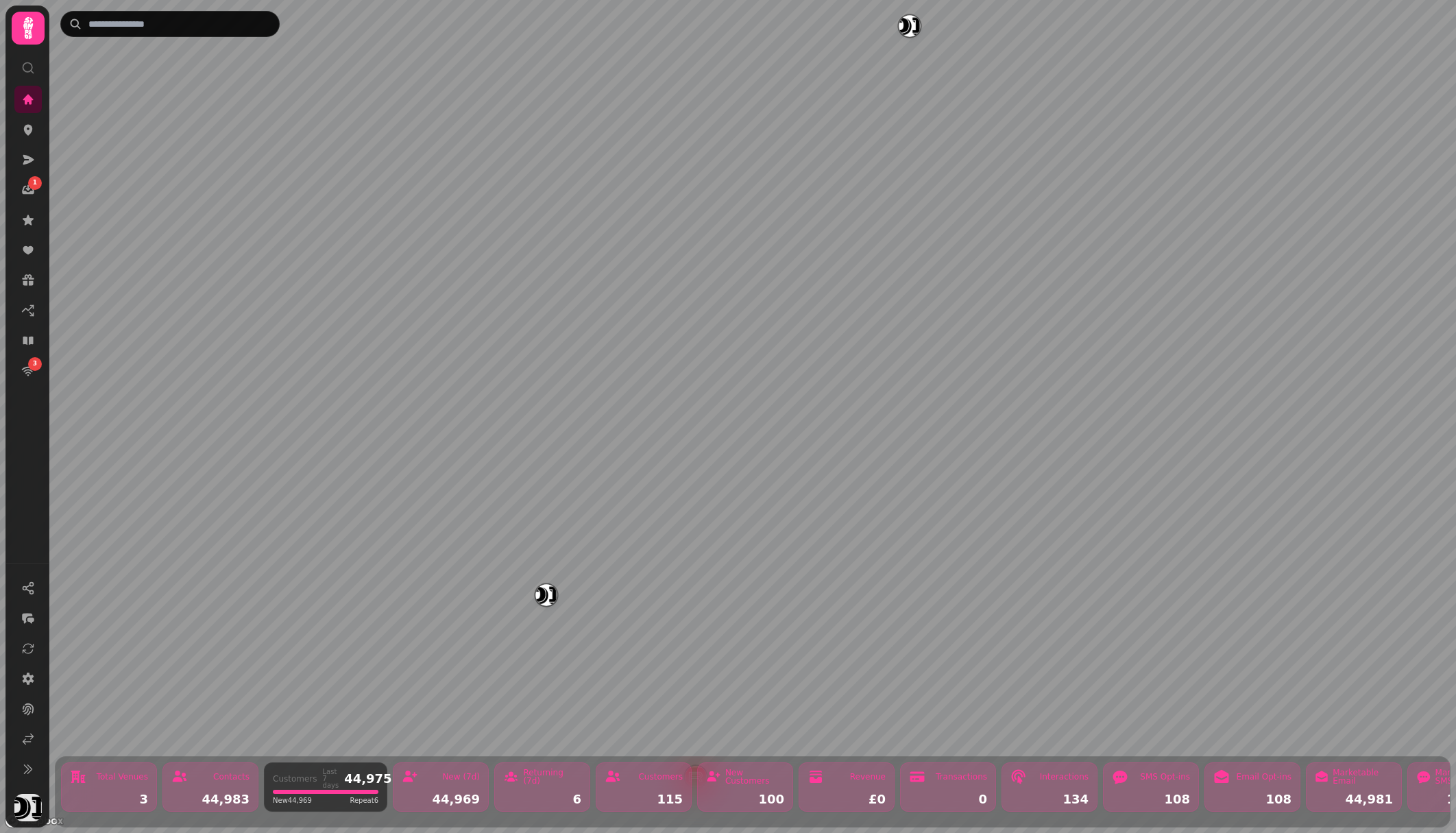
click at [21, 30] on icon at bounding box center [29, 29] width 28 height 28
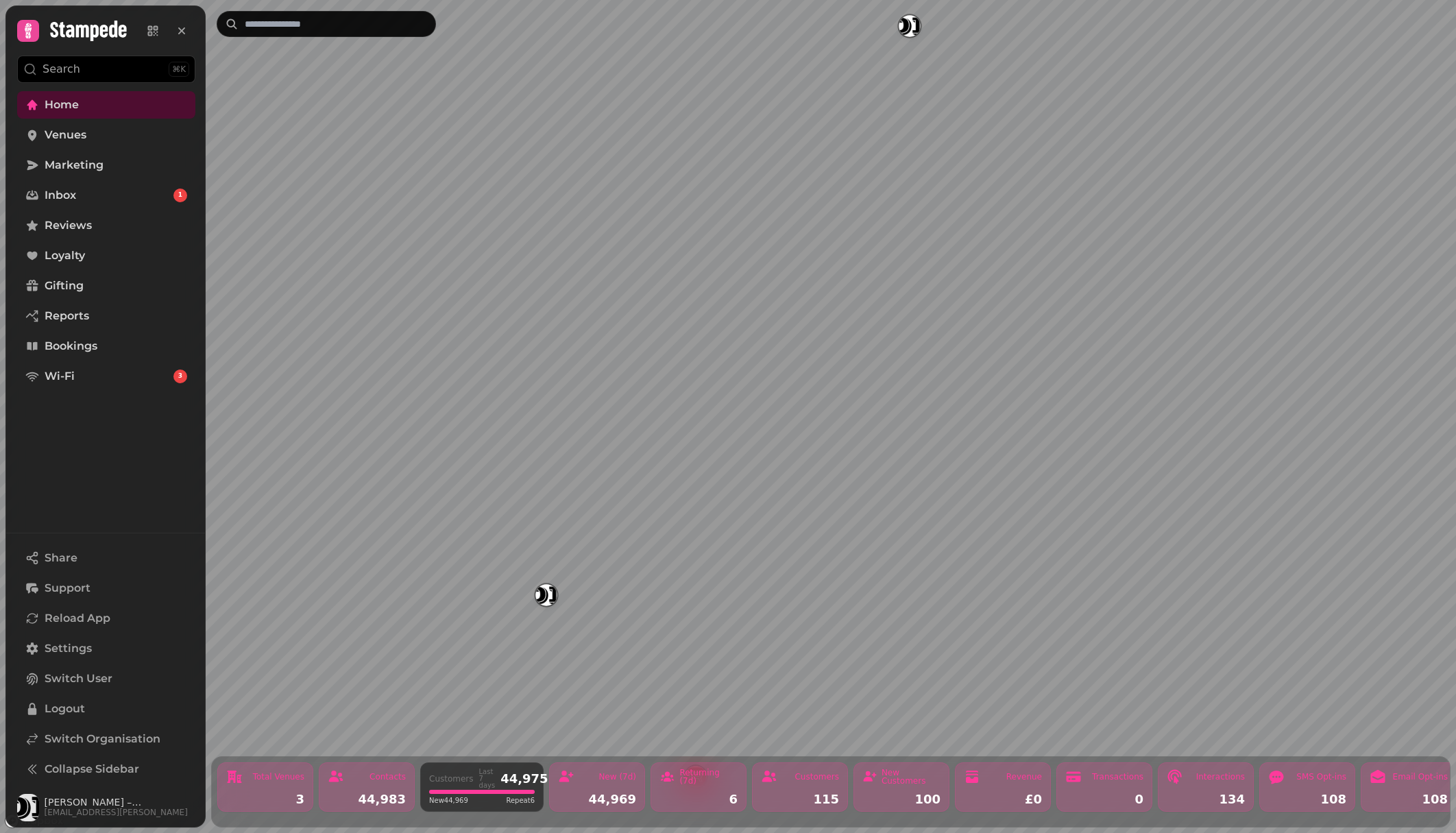
click at [542, 597] on img "Friedman’s – Hell’s Kitchen" at bounding box center [546, 594] width 21 height 21
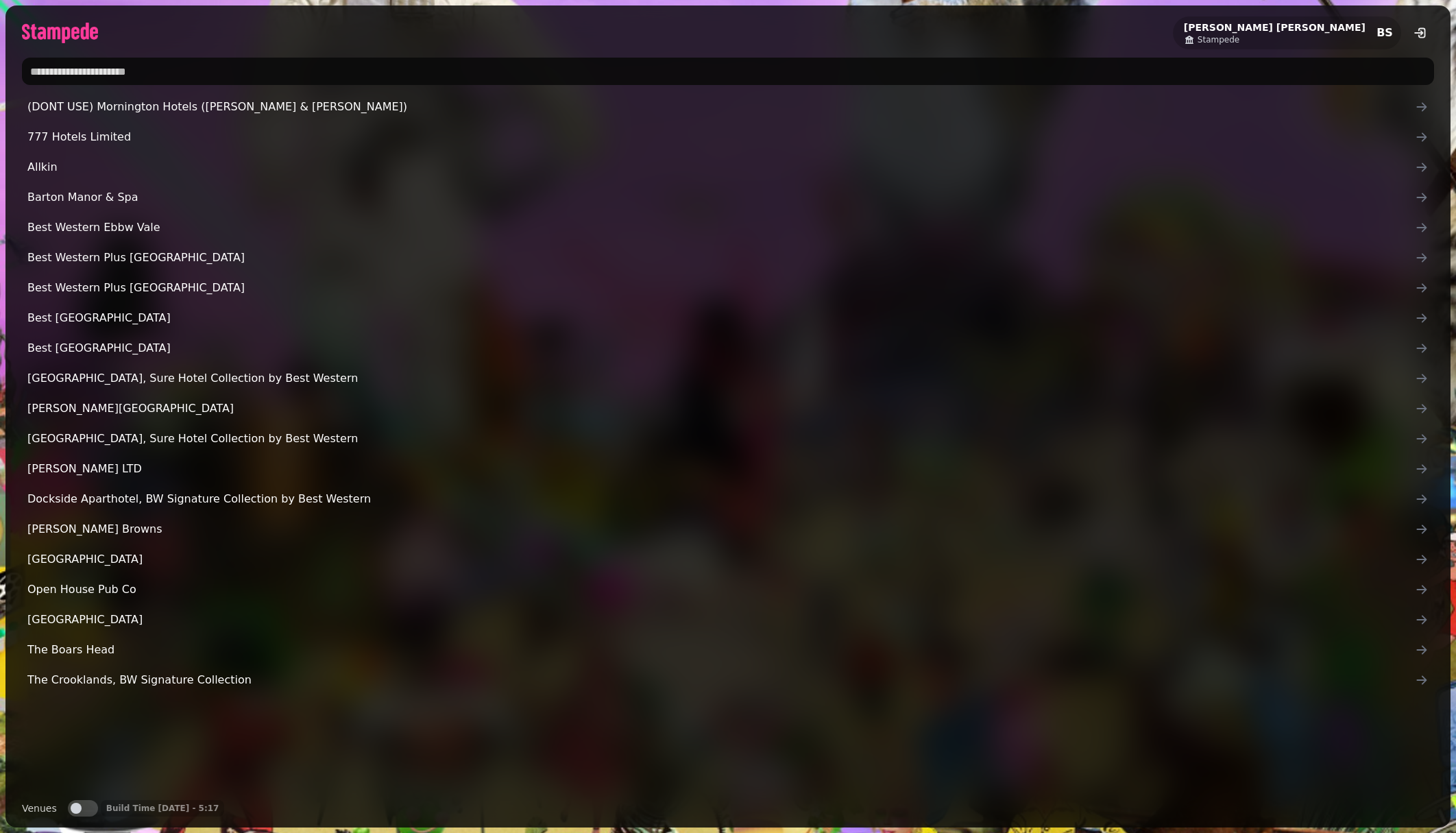
click at [105, 72] on input "text" at bounding box center [728, 71] width 1412 height 28
type input "*"
type input "*****"
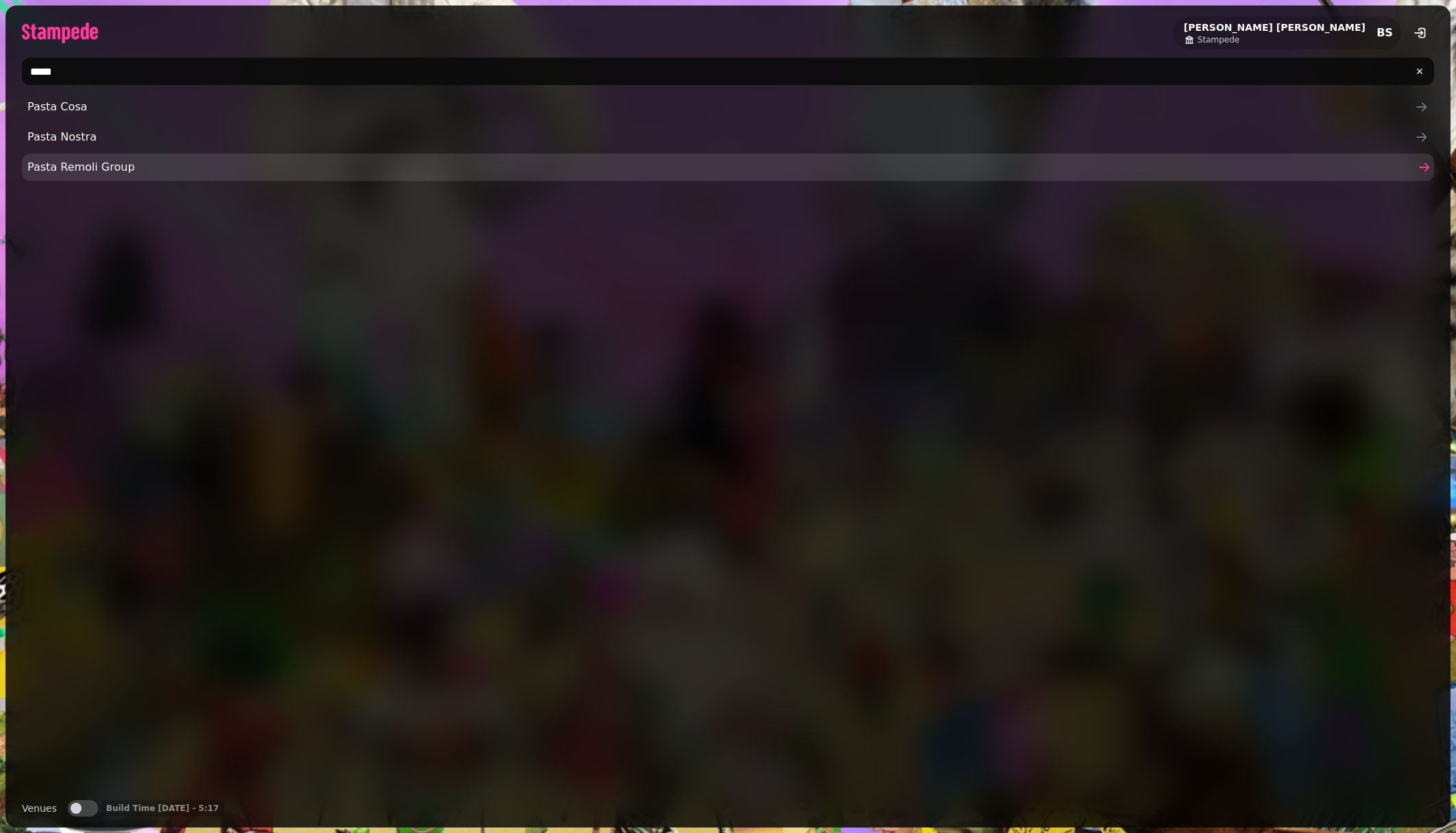
click at [68, 172] on span "Pasta Remoli Group" at bounding box center [721, 167] width 1388 height 17
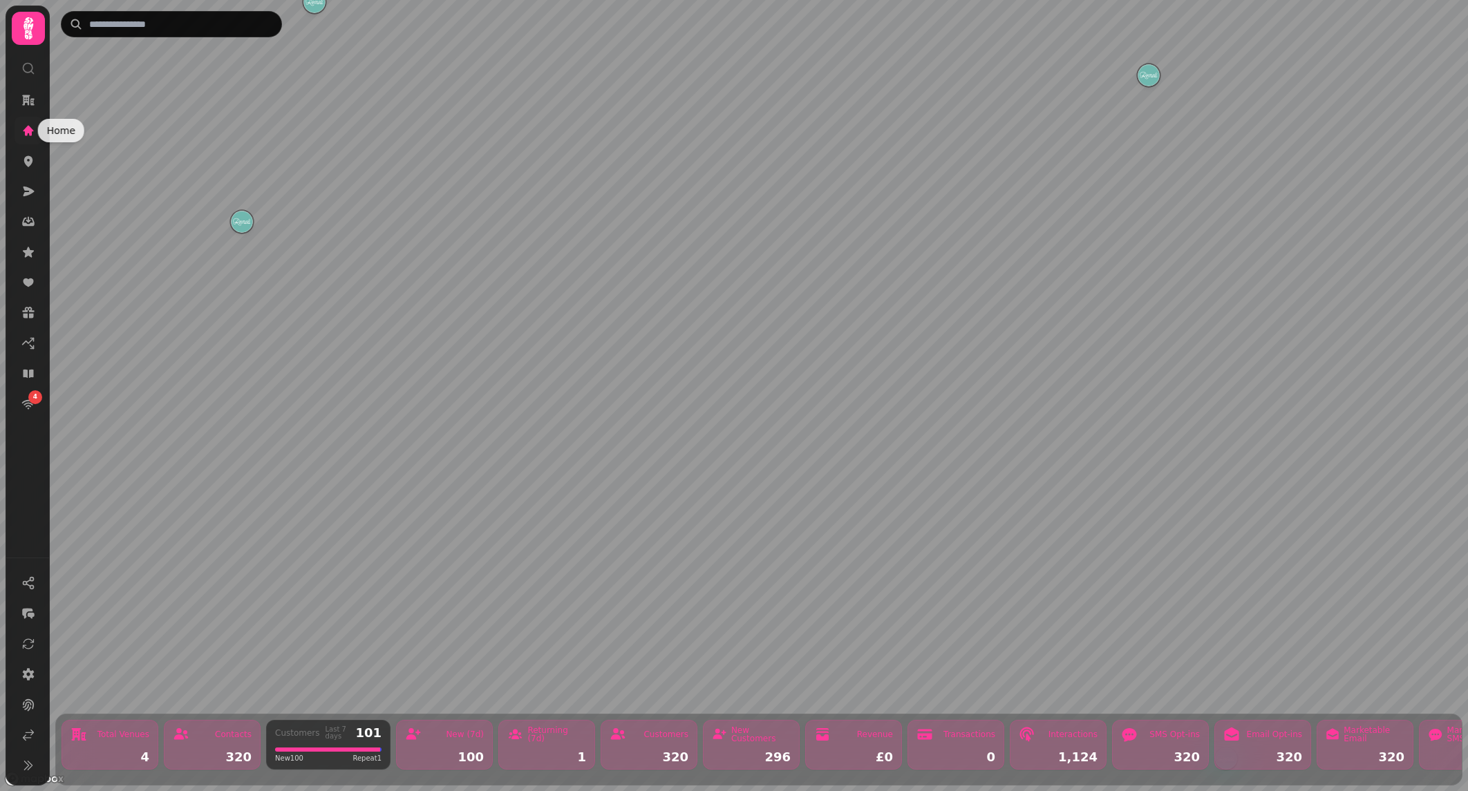
click at [33, 129] on icon at bounding box center [28, 131] width 14 height 14
click at [28, 23] on icon at bounding box center [29, 29] width 28 height 28
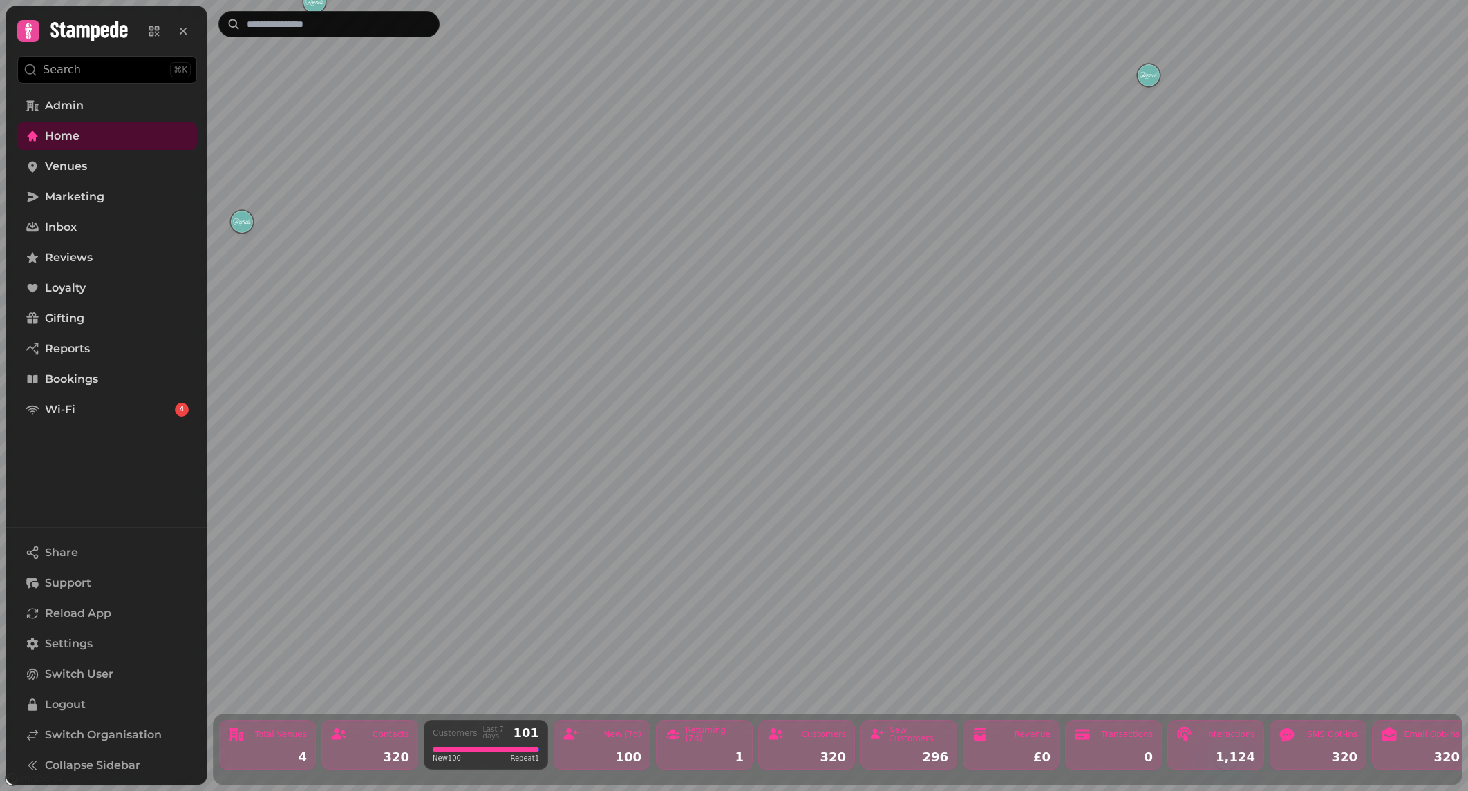
click at [1146, 76] on img "WESTFIELD STRATFORD" at bounding box center [1148, 74] width 21 height 21
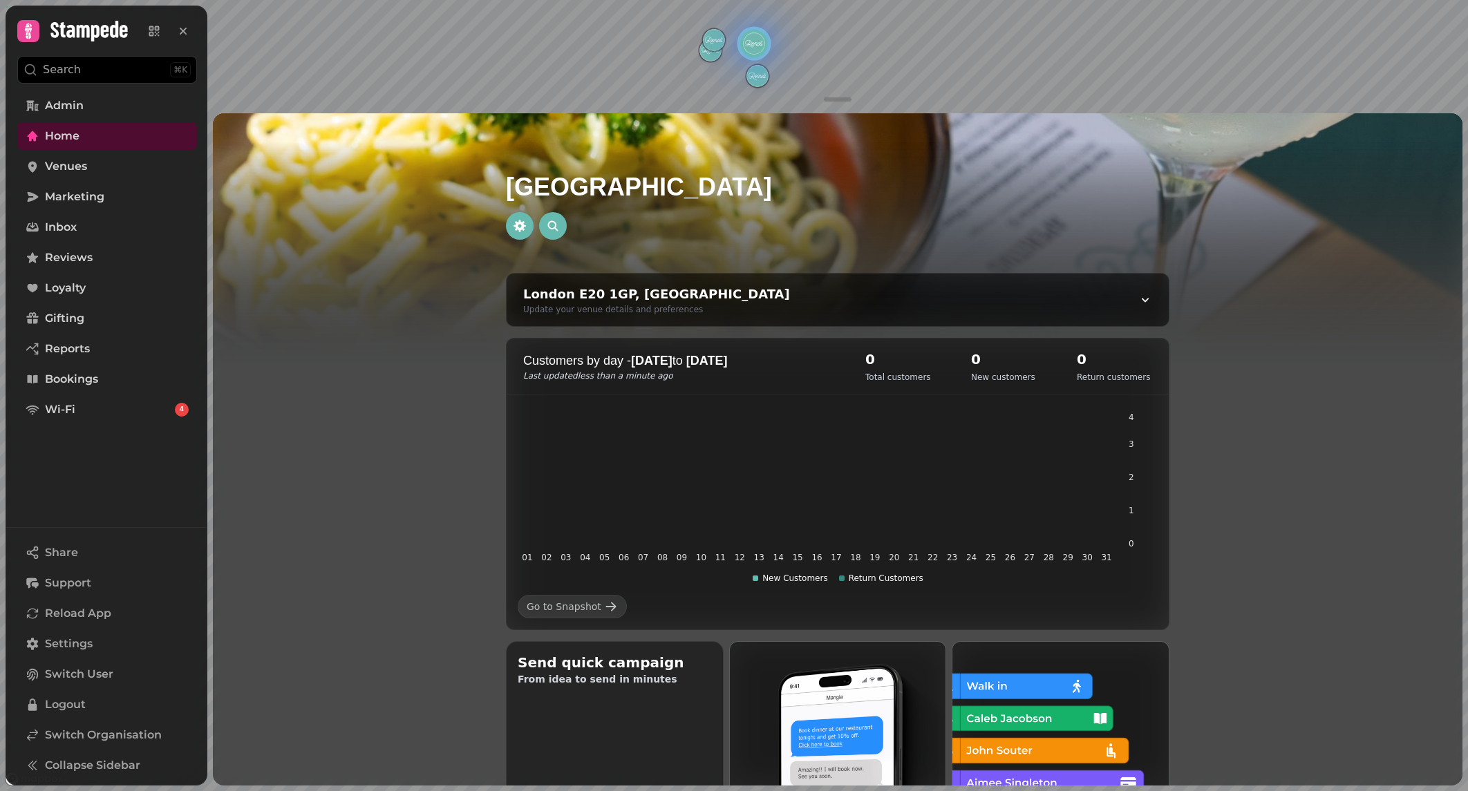
scroll to position [12, 0]
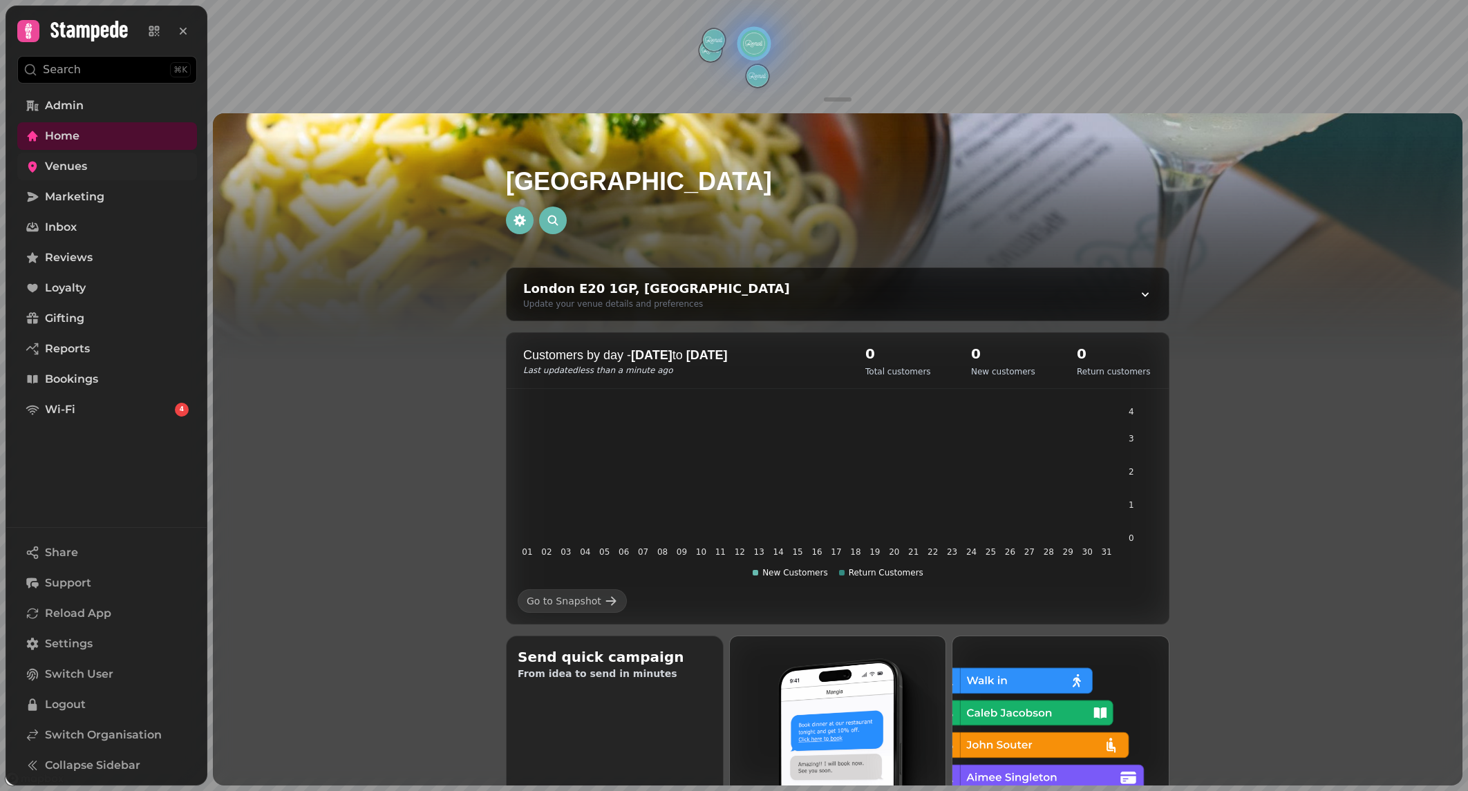
click at [92, 159] on link "Venues" at bounding box center [107, 167] width 180 height 28
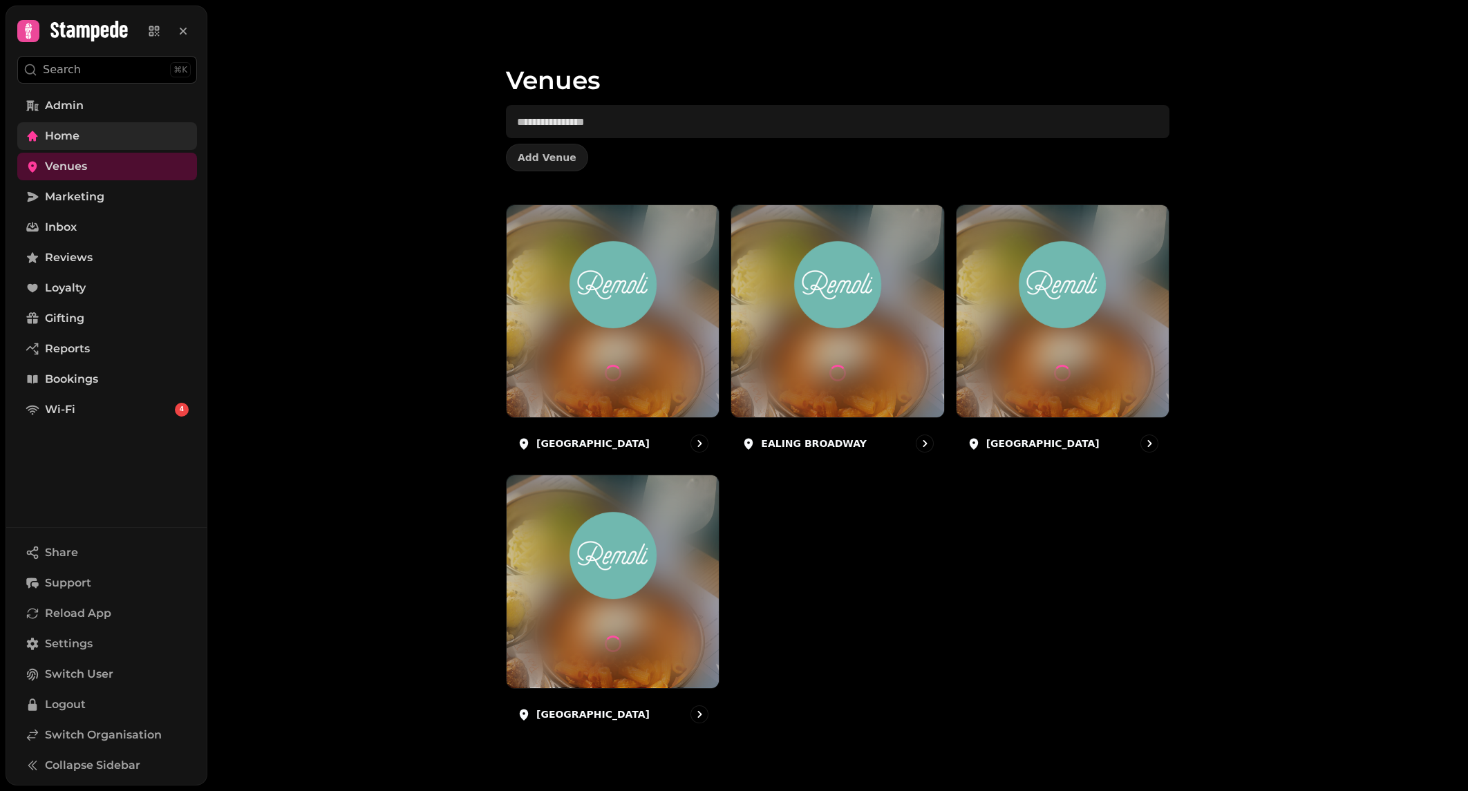
click at [135, 135] on link "Home" at bounding box center [107, 136] width 180 height 28
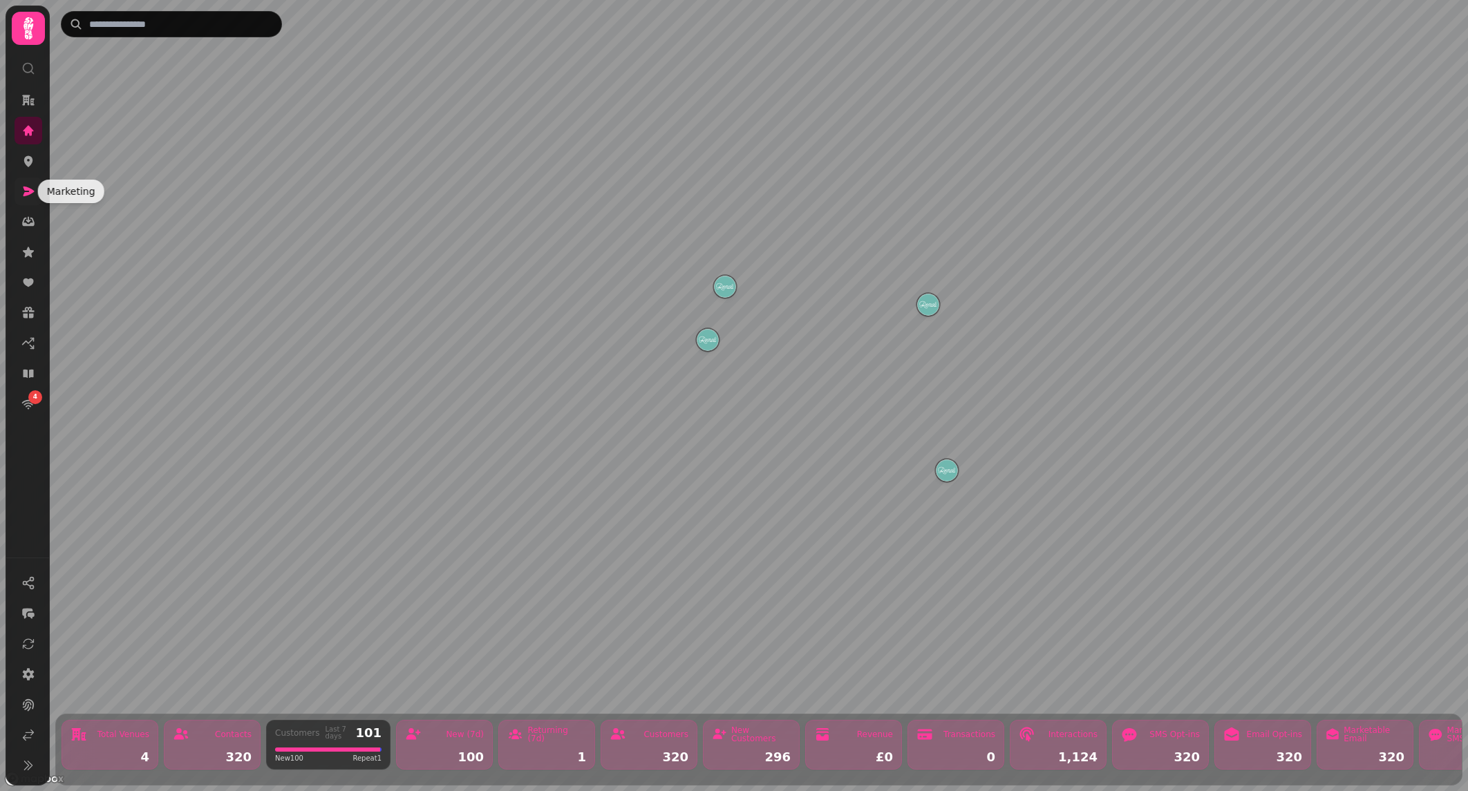
click at [26, 193] on icon at bounding box center [28, 192] width 11 height 10
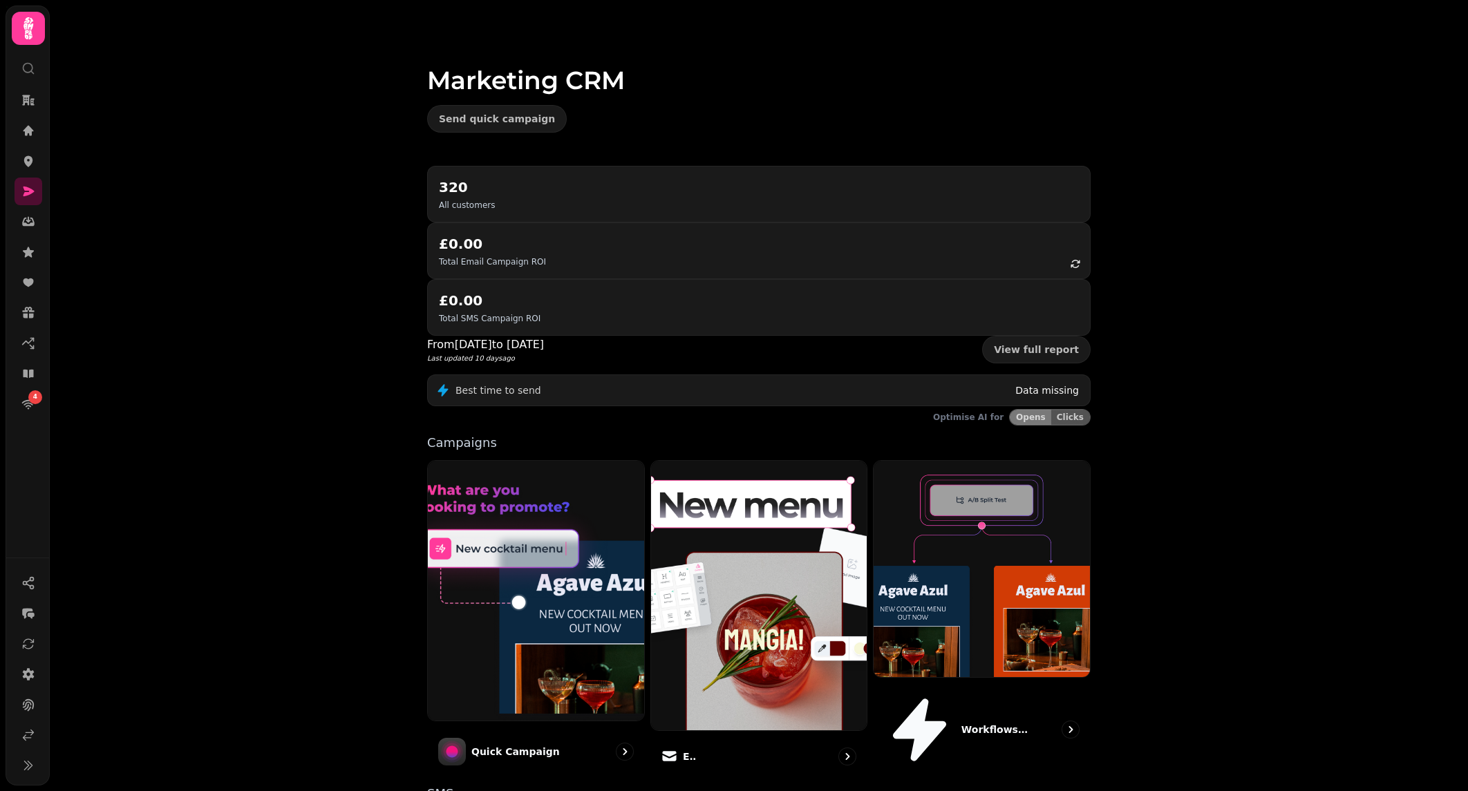
click at [30, 37] on icon at bounding box center [28, 28] width 10 height 22
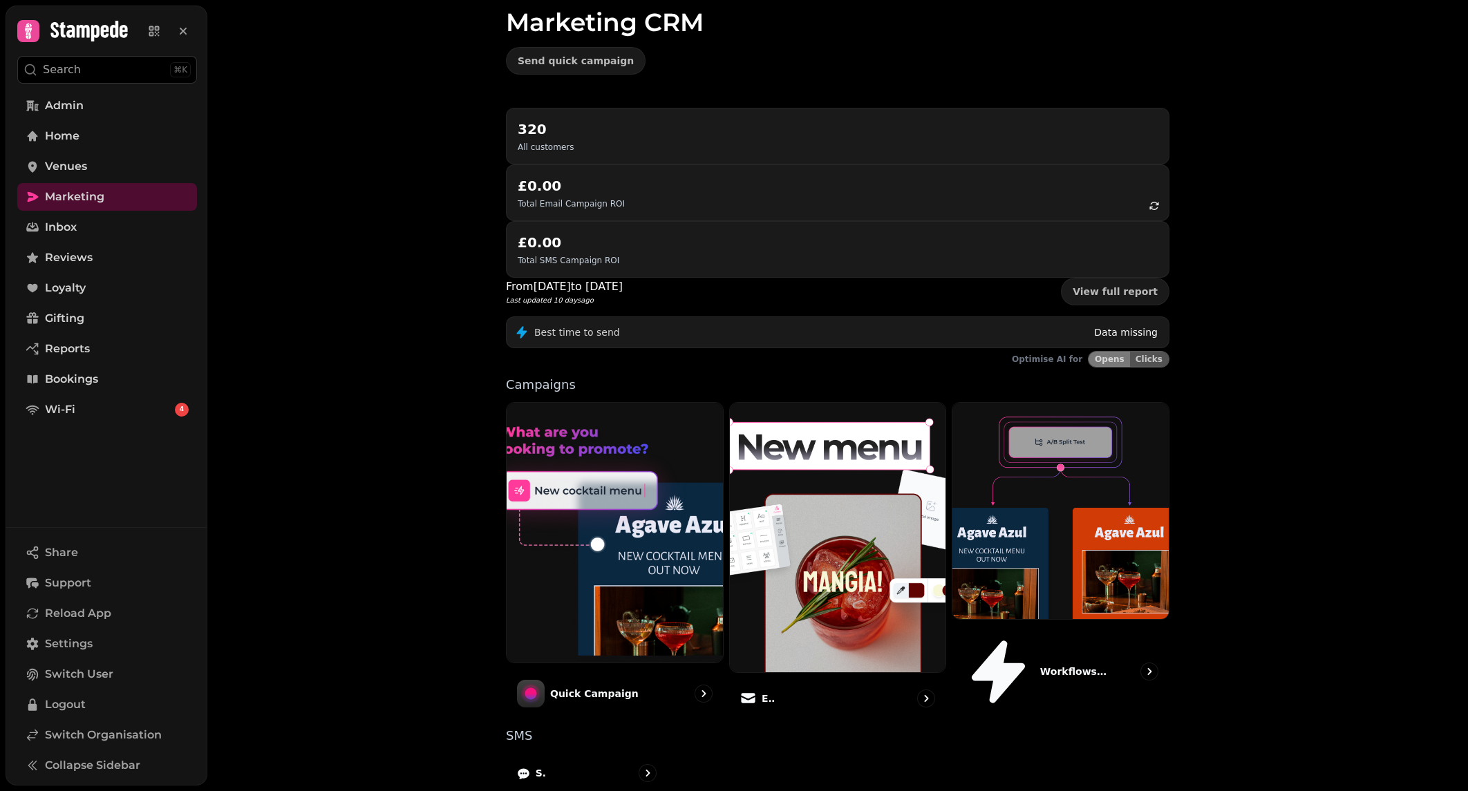
scroll to position [62, 0]
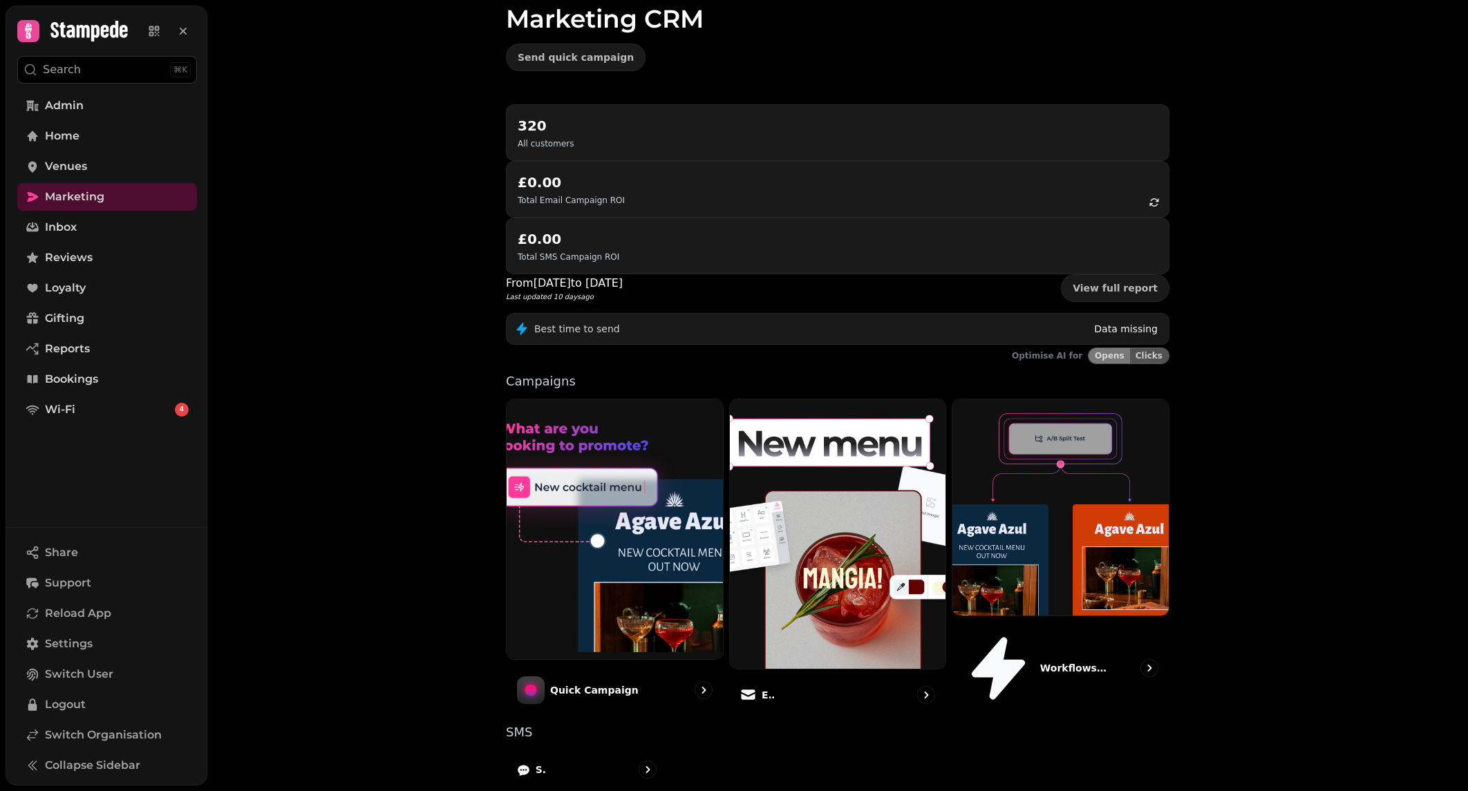
drag, startPoint x: 1053, startPoint y: 755, endPoint x: 1046, endPoint y: 753, distance: 7.0
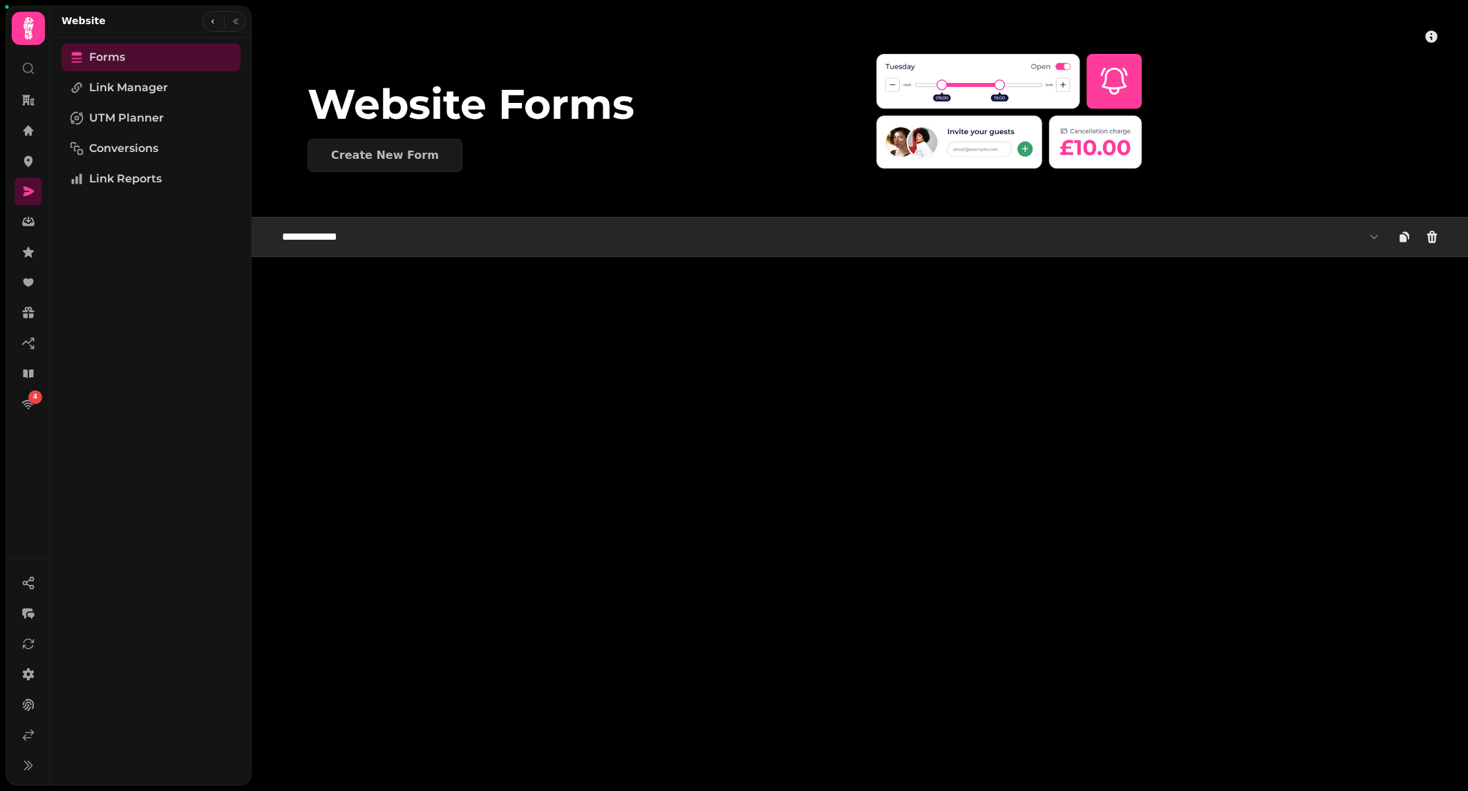
click at [369, 239] on select "**********" at bounding box center [831, 237] width 1114 height 28
select select "**********"
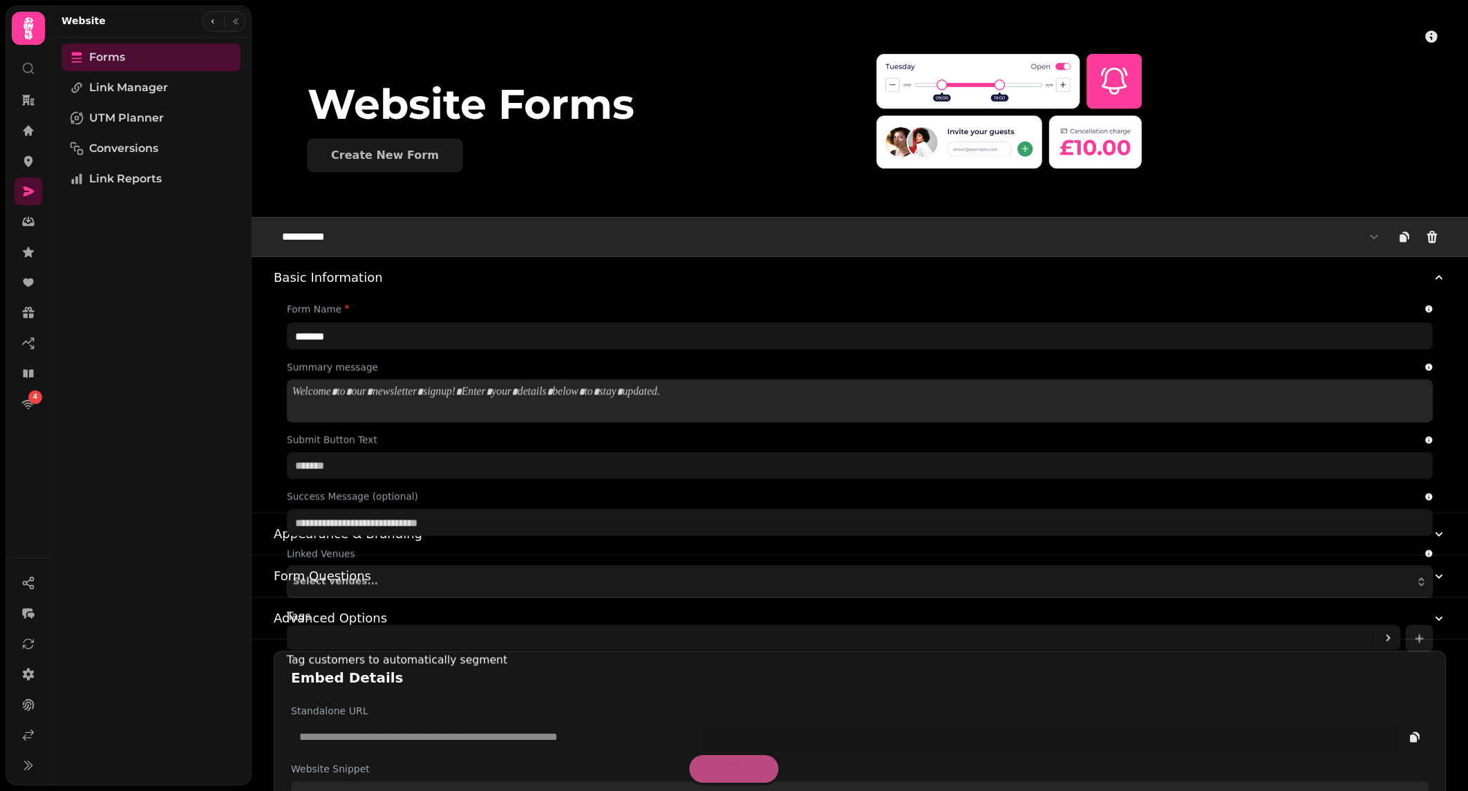
type input "**********"
type input "******"
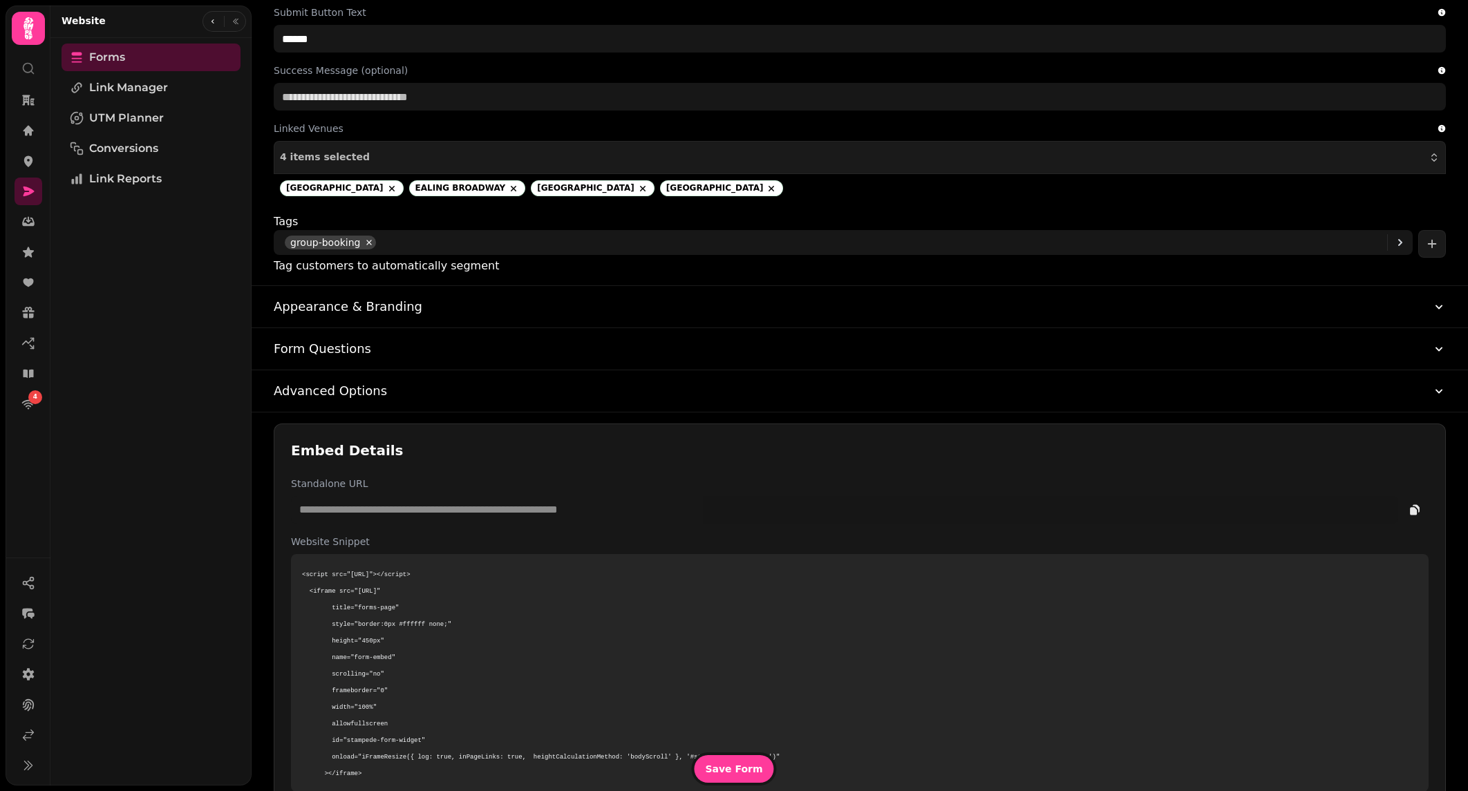
scroll to position [477, 0]
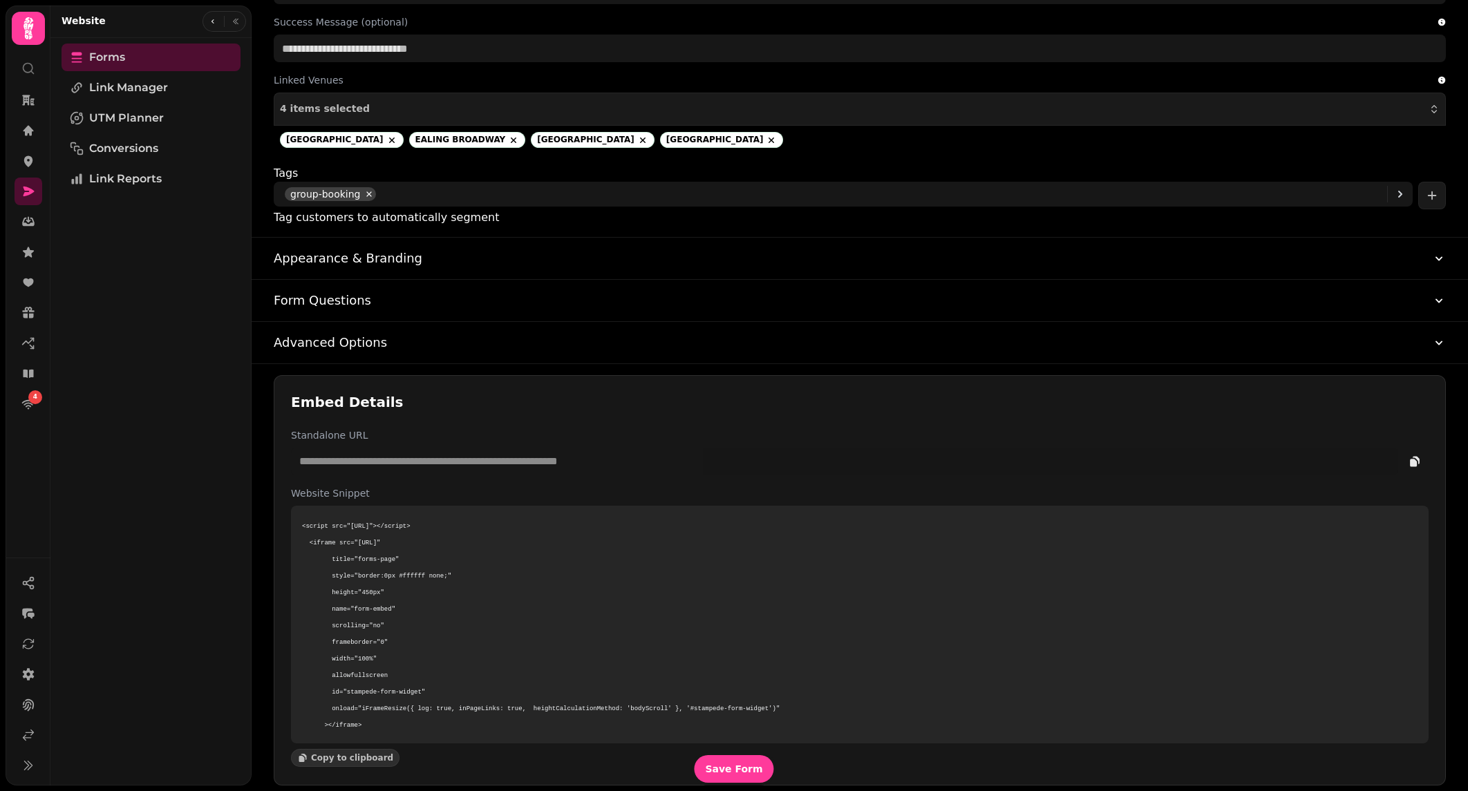
click at [423, 323] on button "Advanced Options" at bounding box center [860, 342] width 1172 height 41
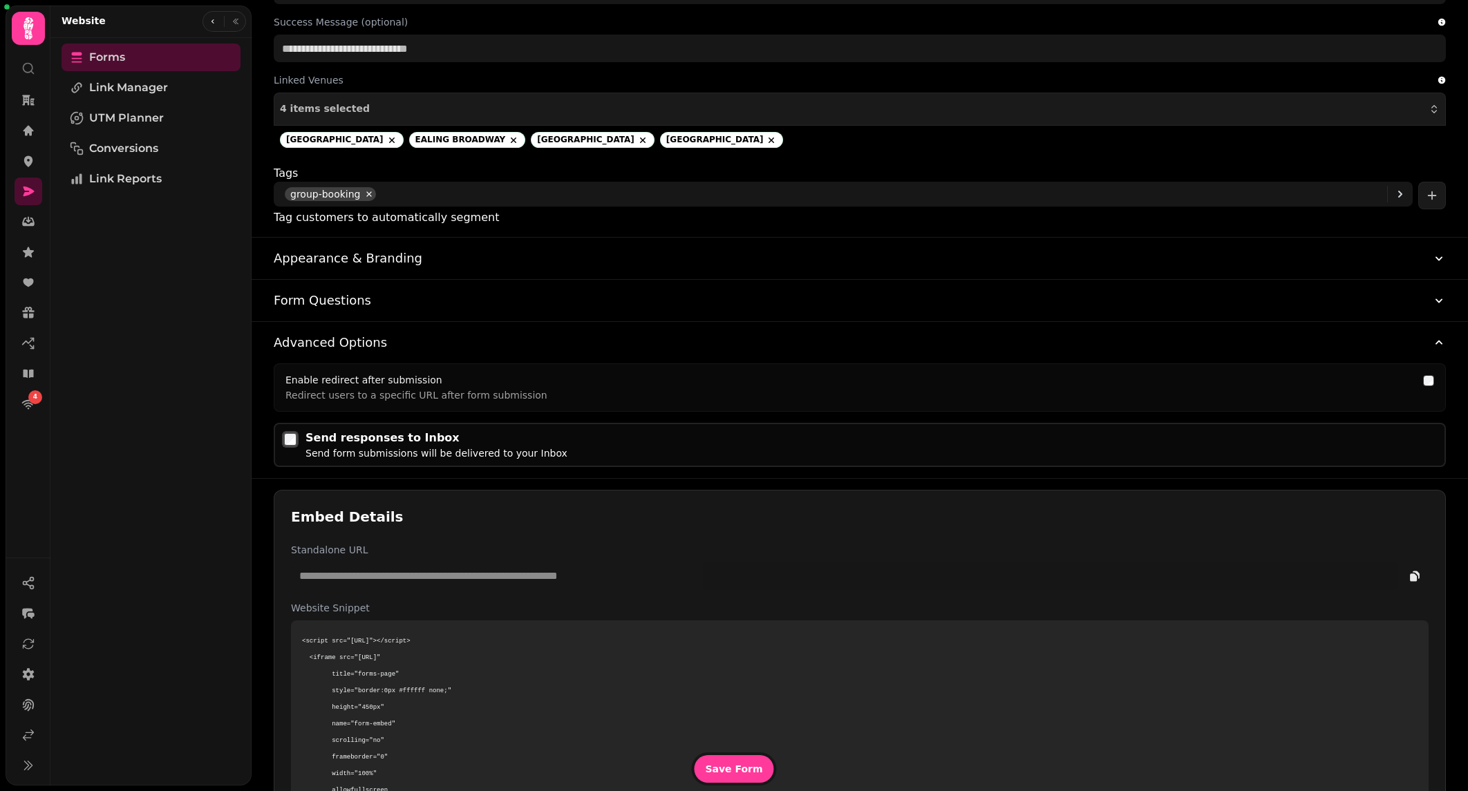
click at [404, 291] on button "Form Questions" at bounding box center [860, 300] width 1172 height 41
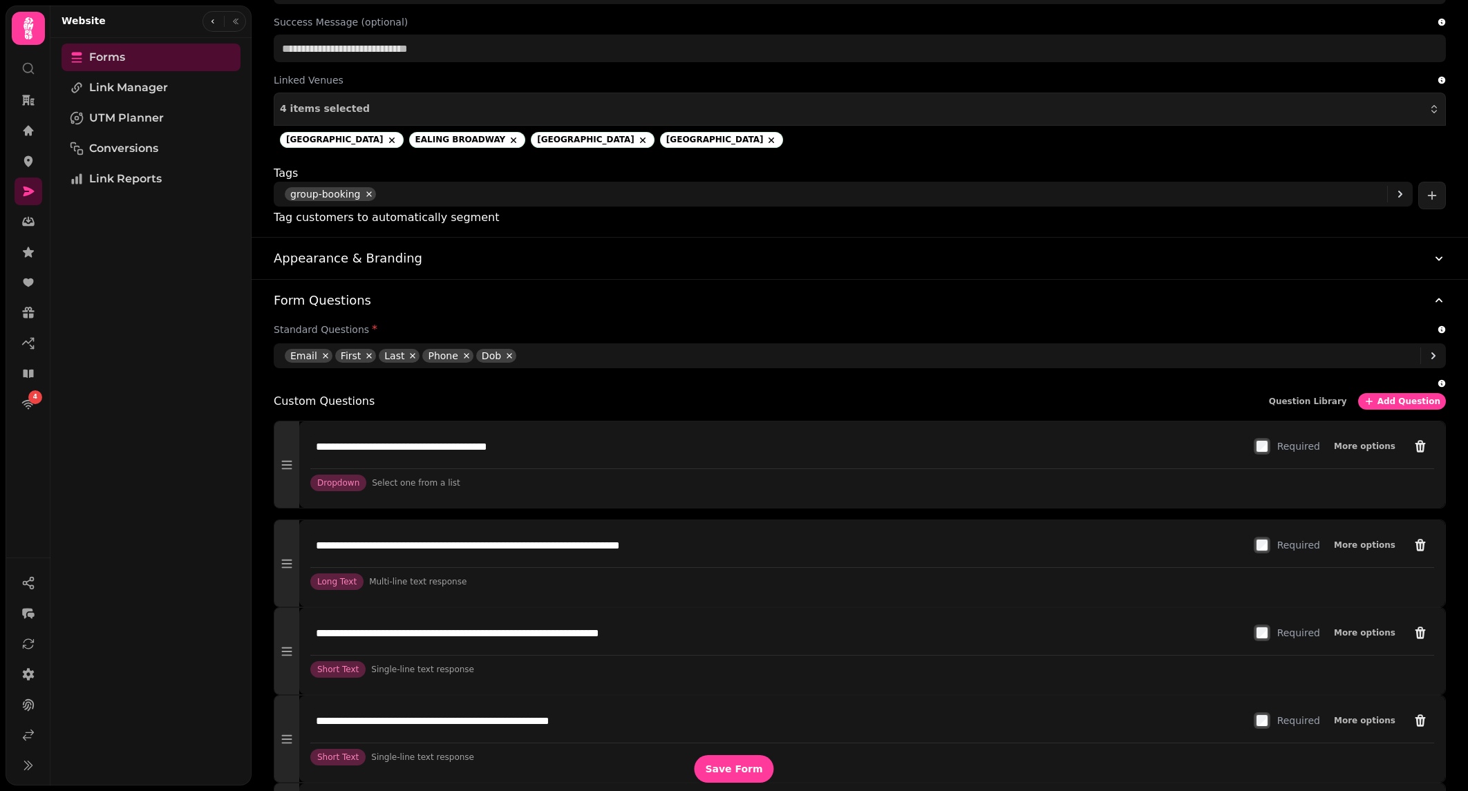
click at [451, 294] on button "Form Questions" at bounding box center [860, 300] width 1172 height 41
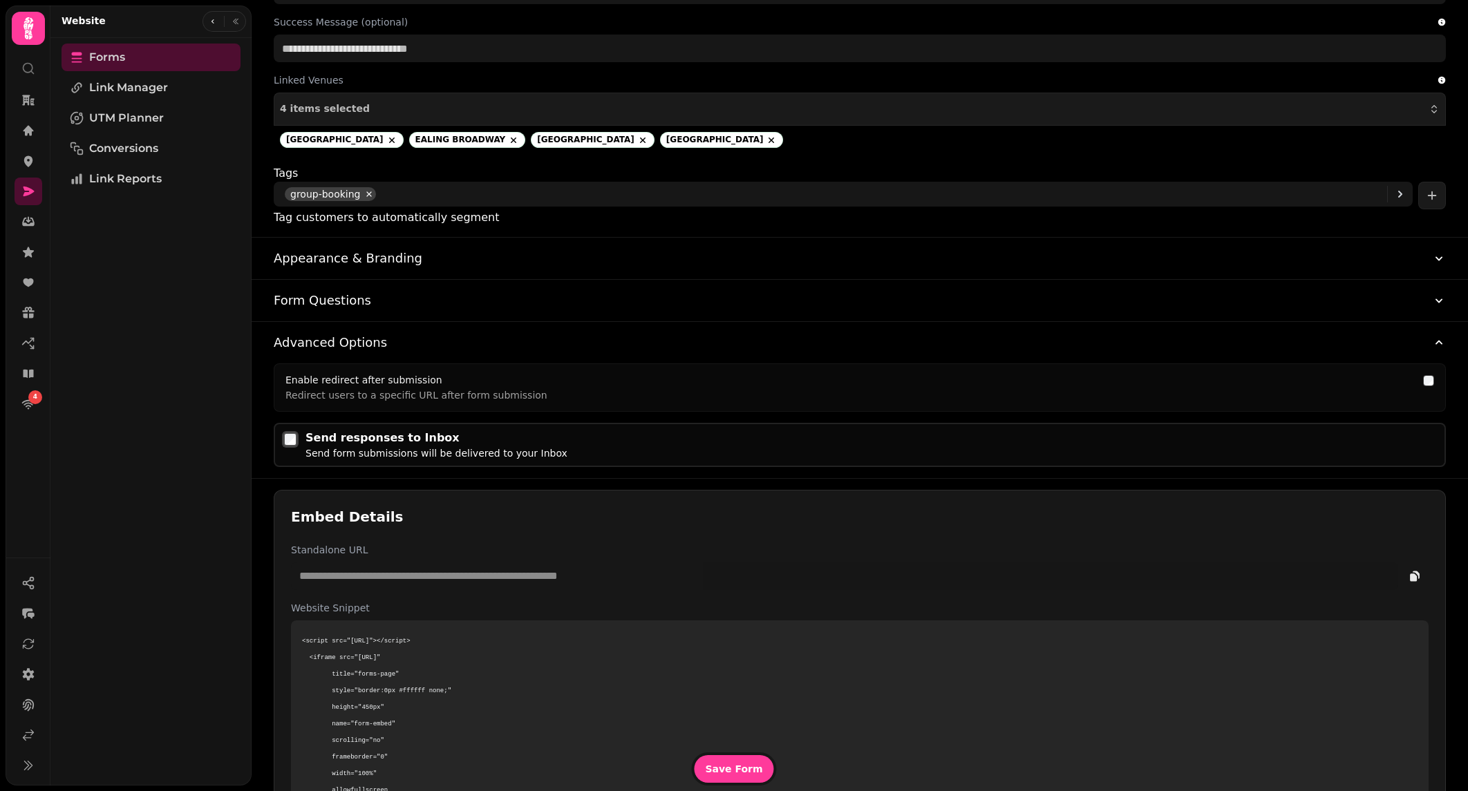
click at [308, 435] on div "Send responses to Inbox" at bounding box center [436, 438] width 262 height 17
click at [416, 297] on button "Form Questions" at bounding box center [860, 300] width 1172 height 41
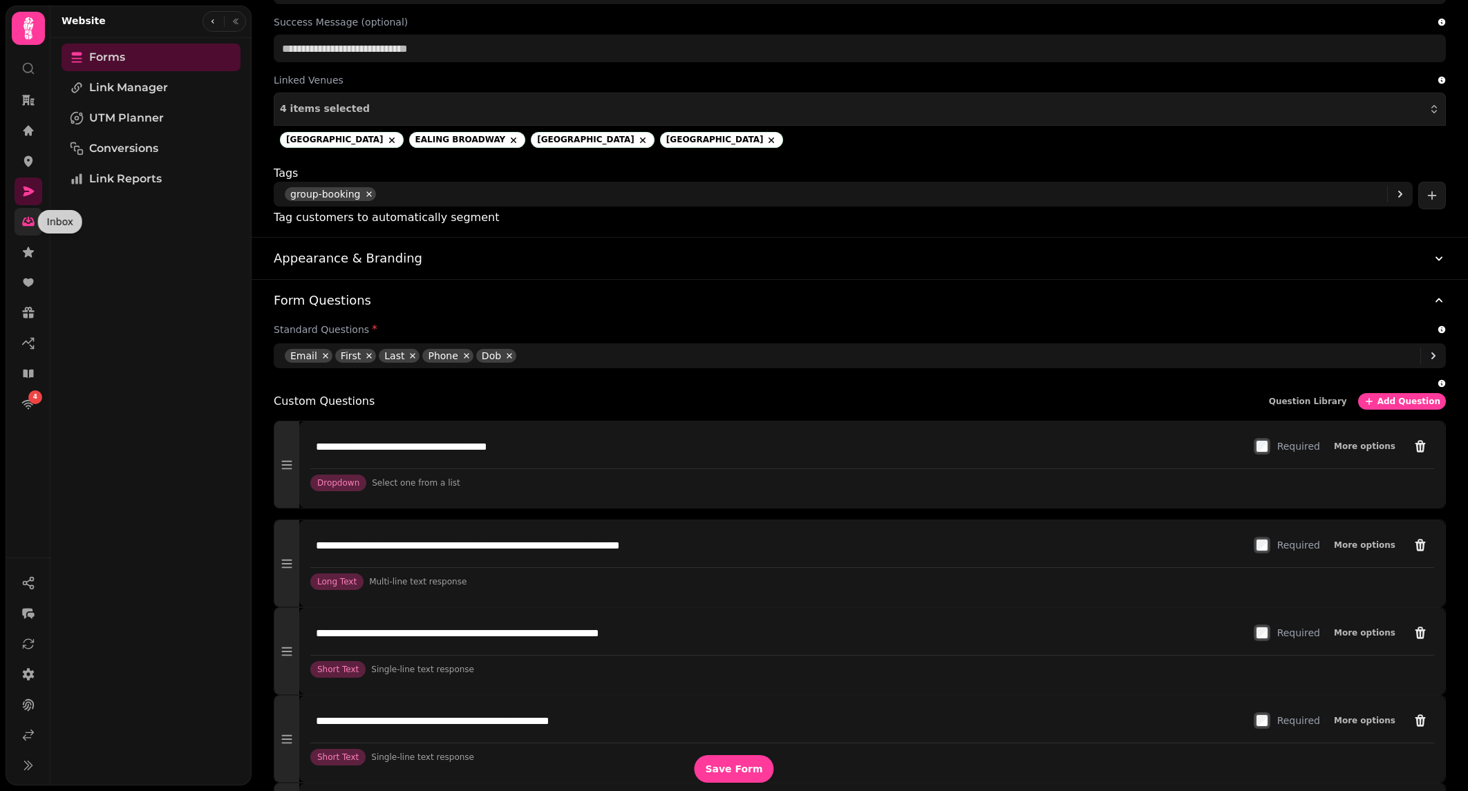
click at [35, 223] on link at bounding box center [29, 222] width 28 height 28
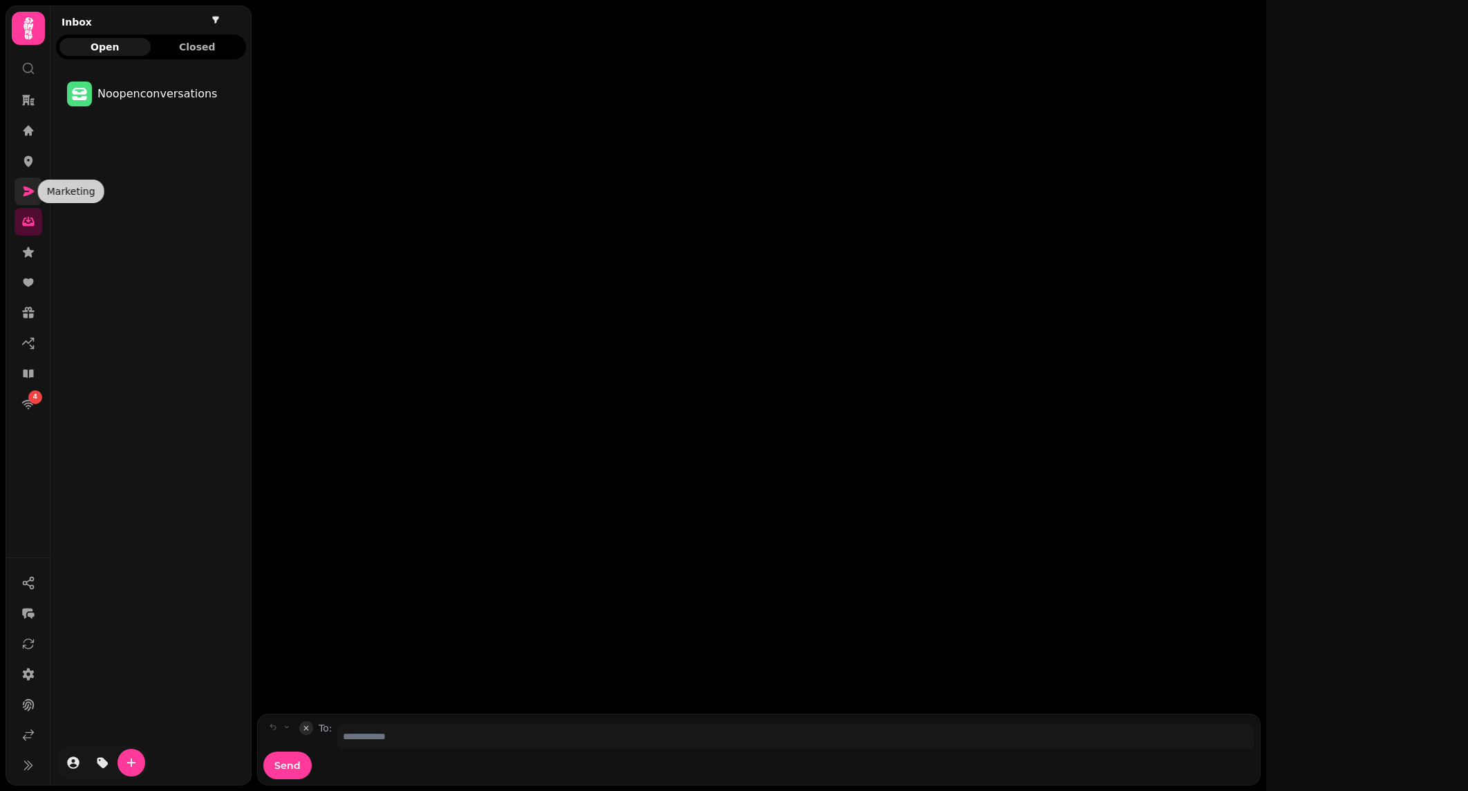
click at [35, 187] on icon at bounding box center [28, 192] width 14 height 14
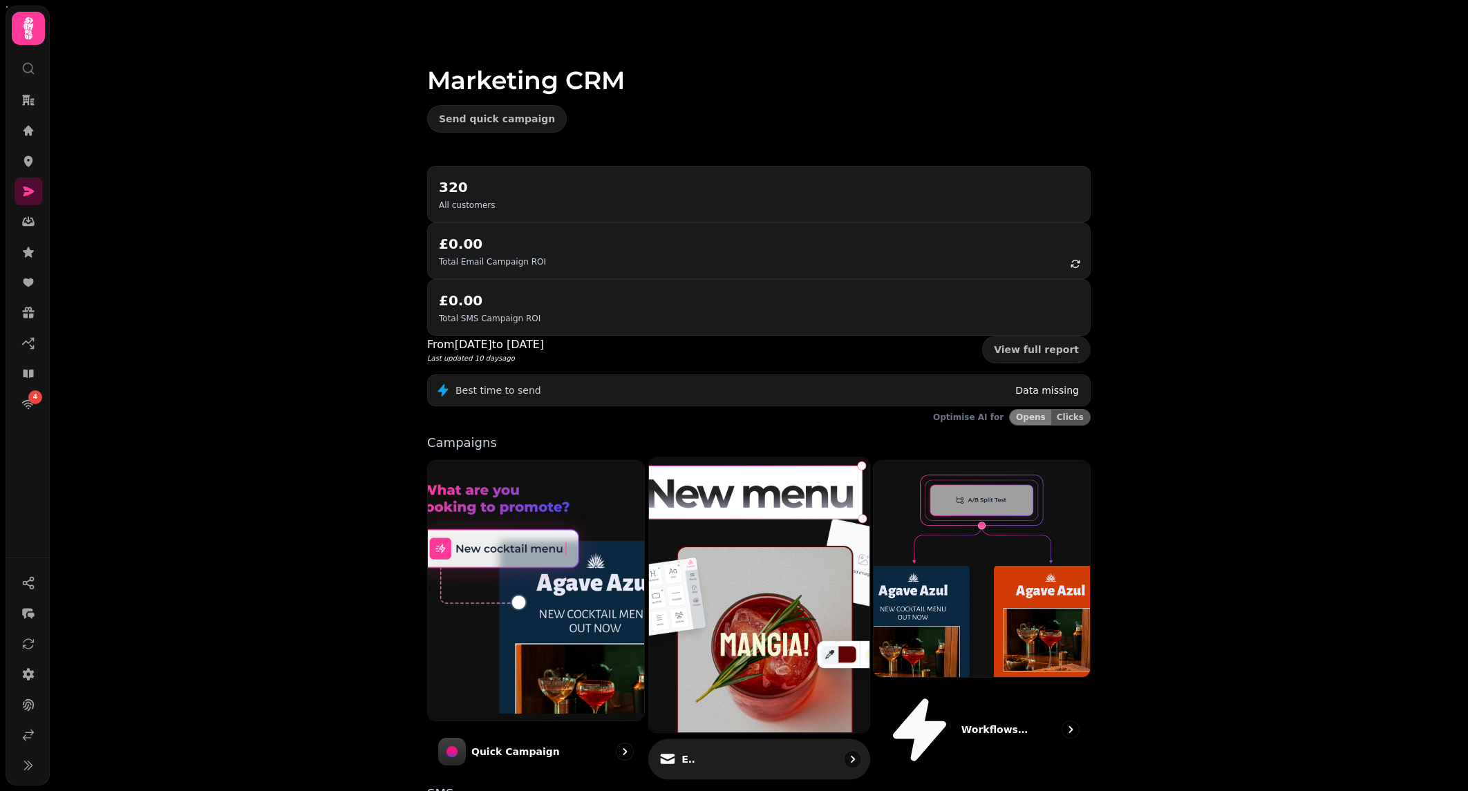
scroll to position [68, 0]
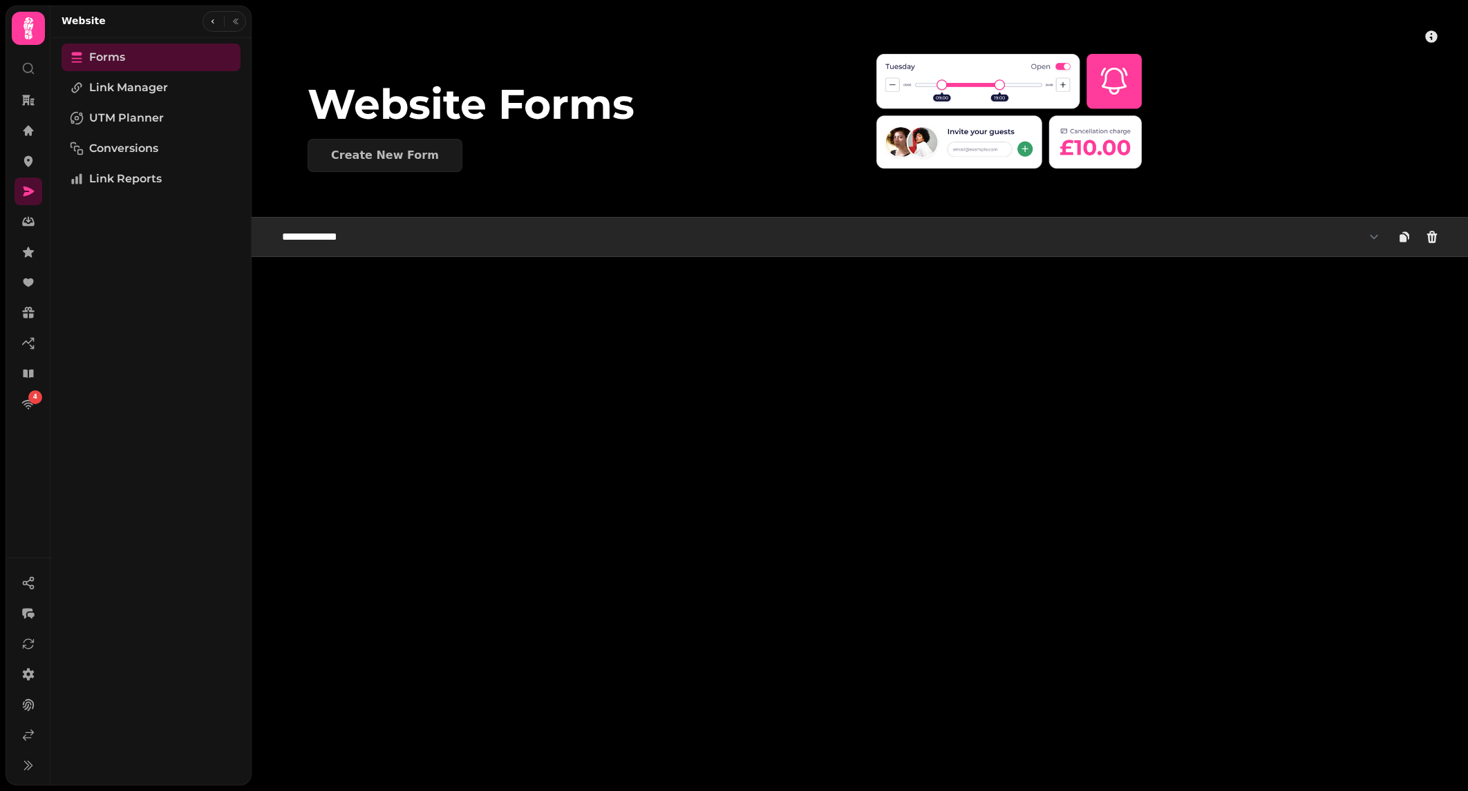
click at [334, 226] on select "**********" at bounding box center [831, 237] width 1114 height 28
select select "**********"
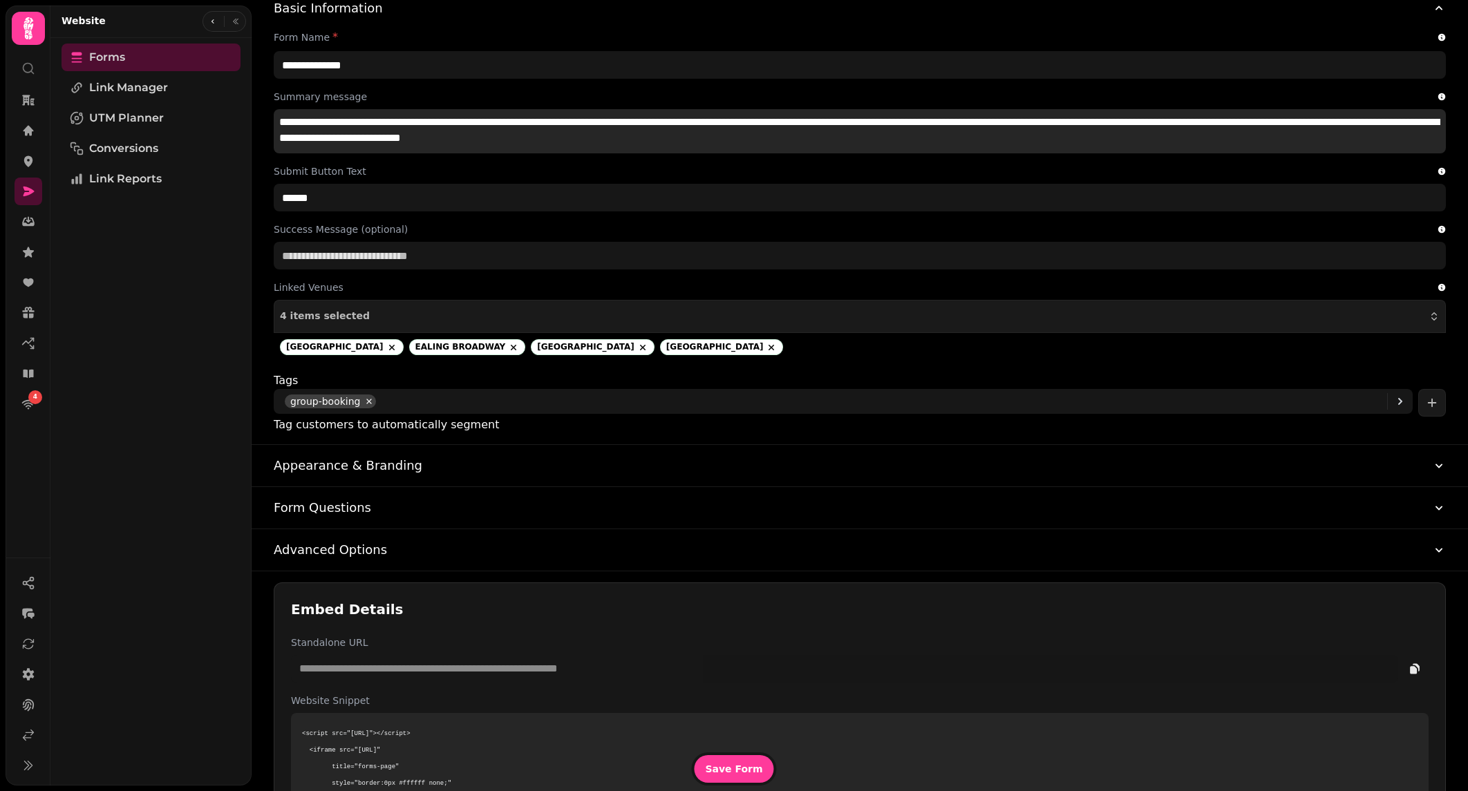
scroll to position [477, 0]
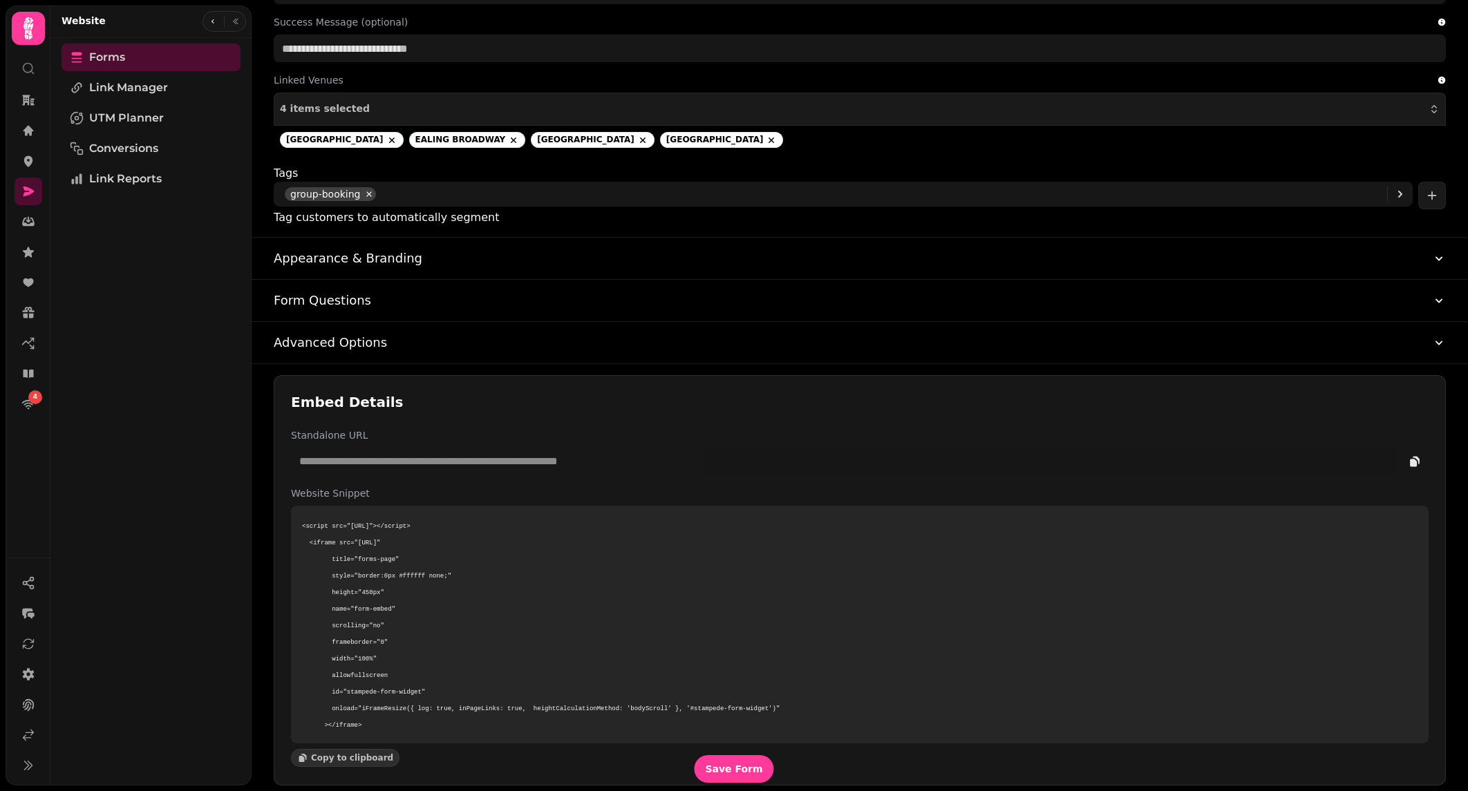
click at [351, 322] on button "Advanced Options" at bounding box center [860, 342] width 1172 height 41
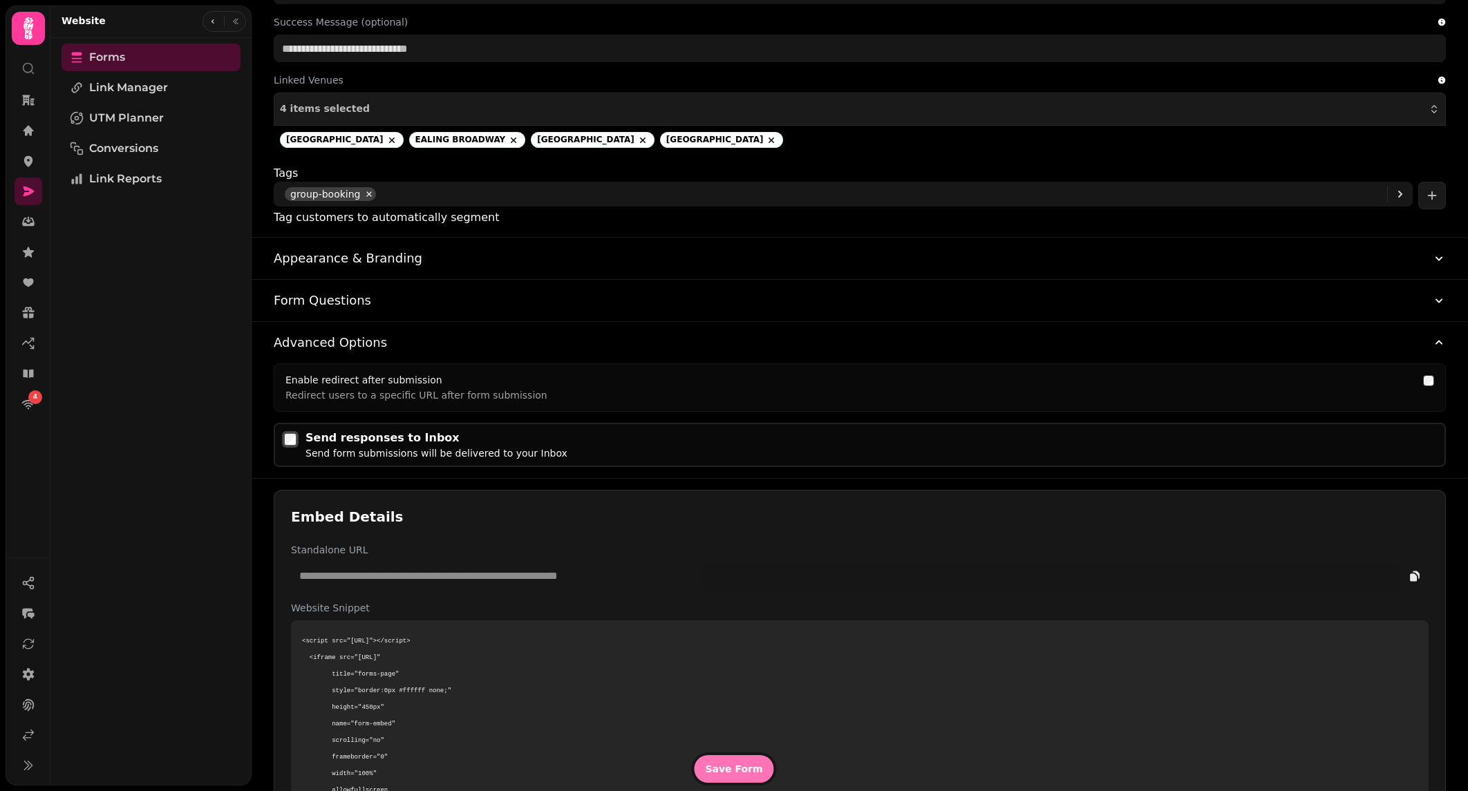
drag, startPoint x: 740, startPoint y: 763, endPoint x: 733, endPoint y: 764, distance: 7.6
click at [742, 762] on button "Save Form" at bounding box center [733, 769] width 79 height 28
click at [1418, 571] on icon "copy" at bounding box center [1416, 575] width 7 height 8
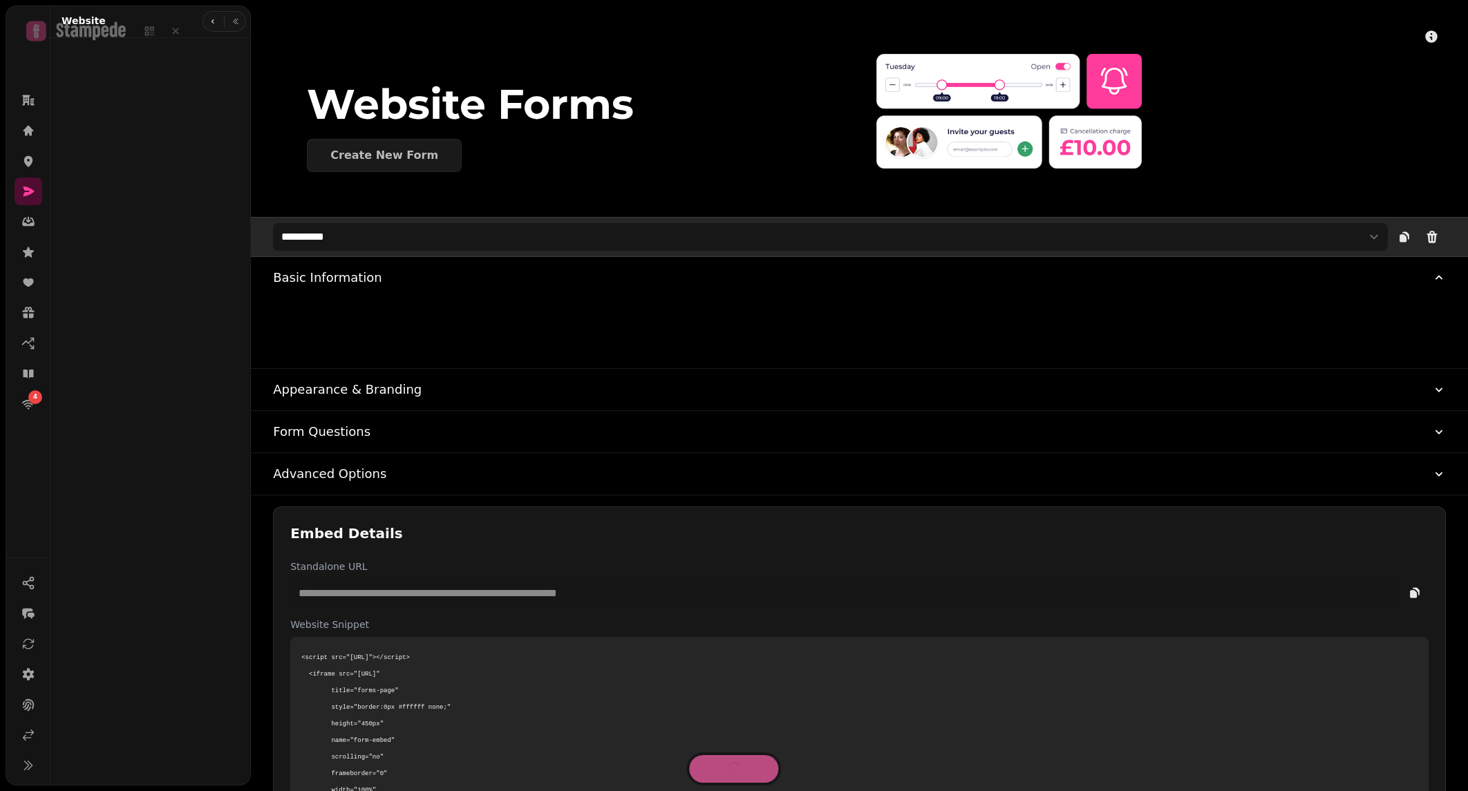
select select "**********"
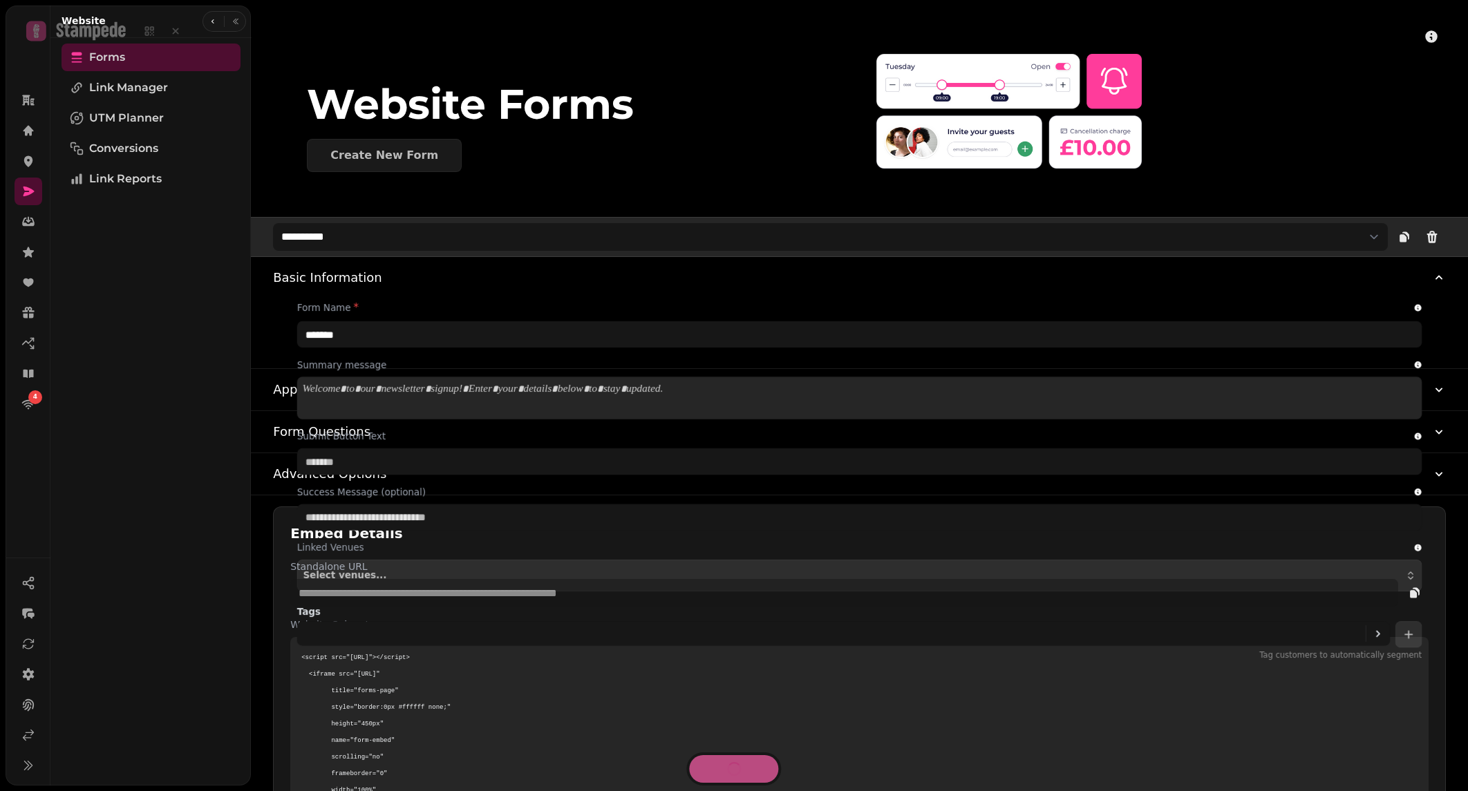
type input "**********"
type input "******"
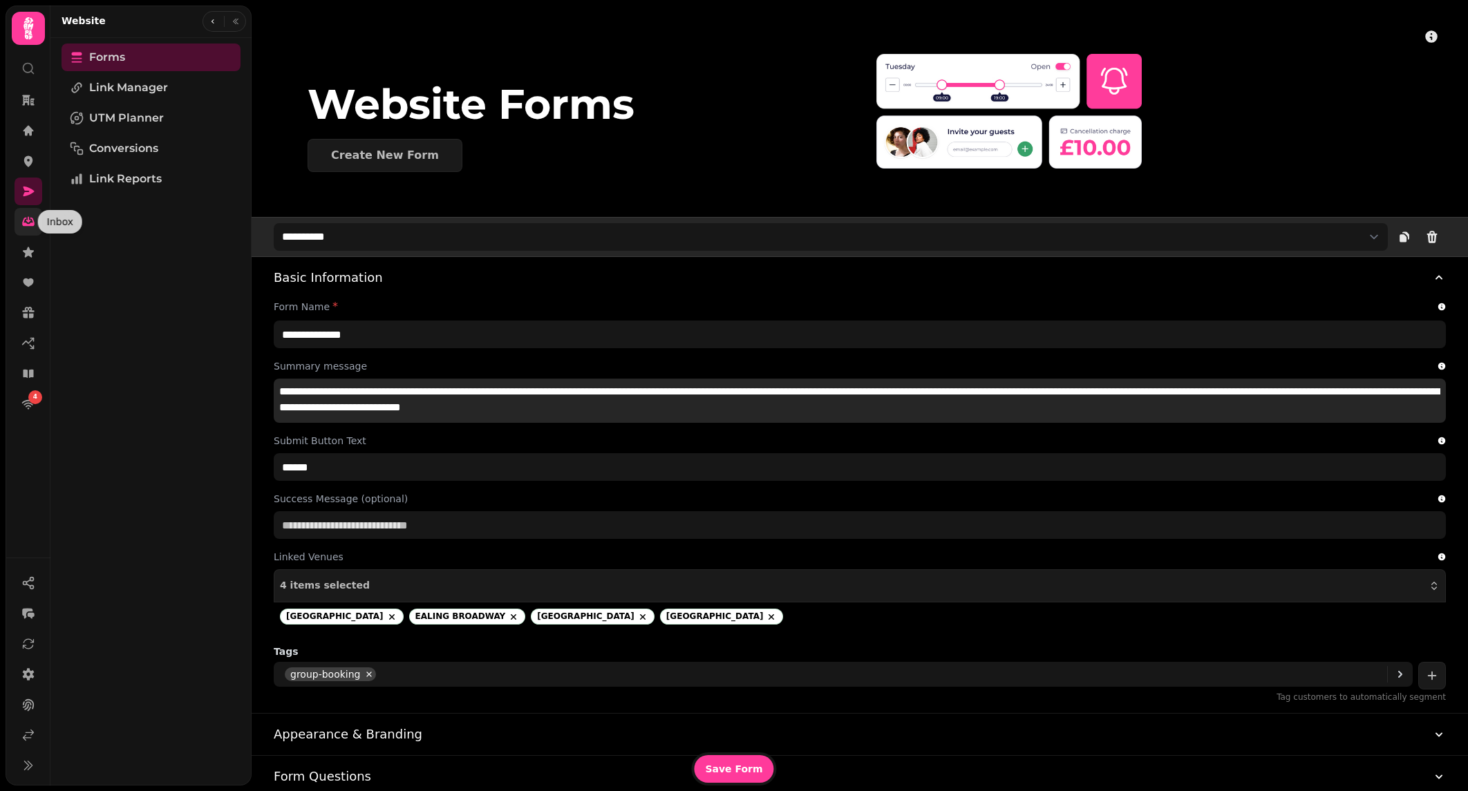
click at [33, 229] on link at bounding box center [29, 222] width 28 height 28
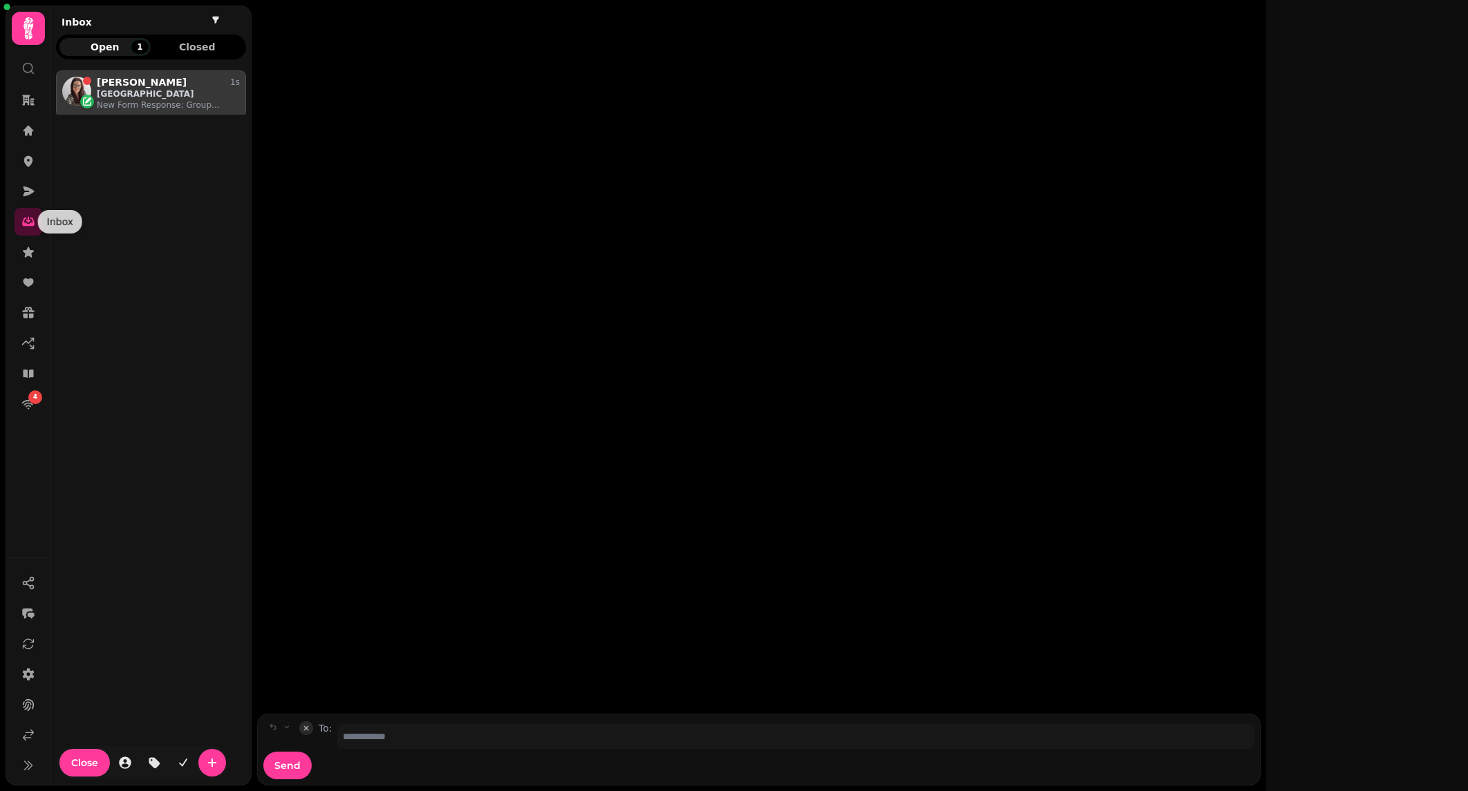
scroll to position [709, 190]
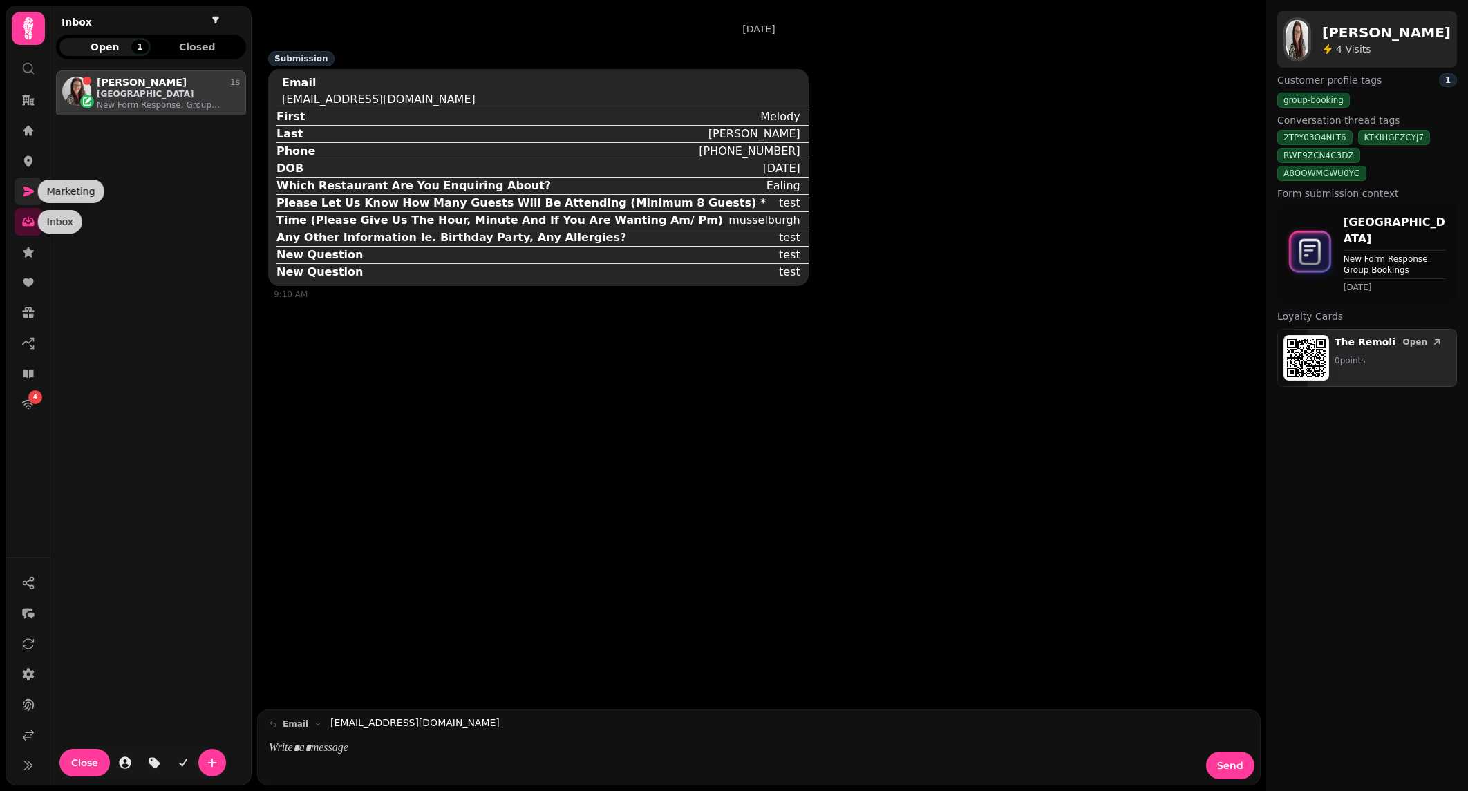
click at [28, 194] on icon at bounding box center [28, 192] width 11 height 10
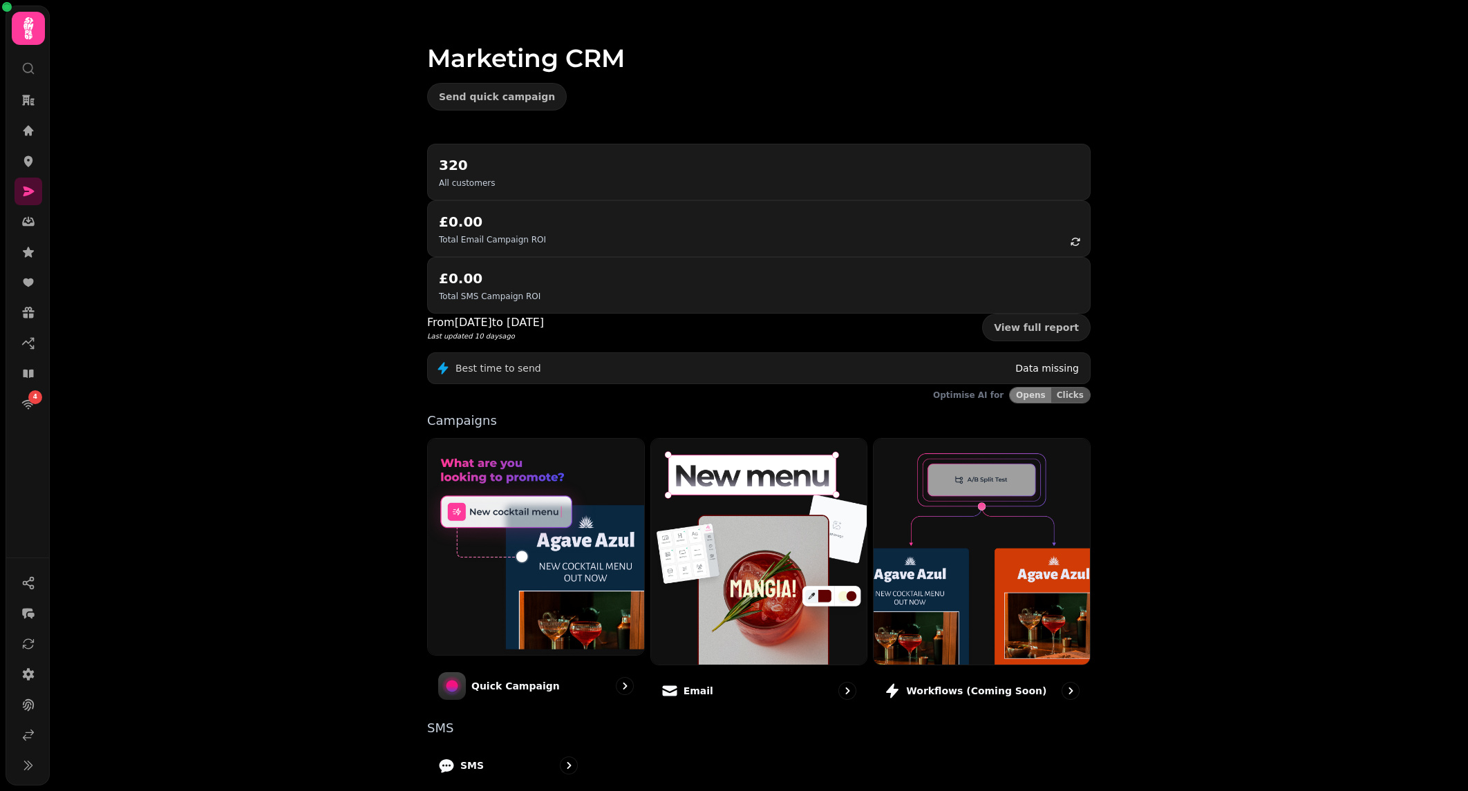
scroll to position [68, 0]
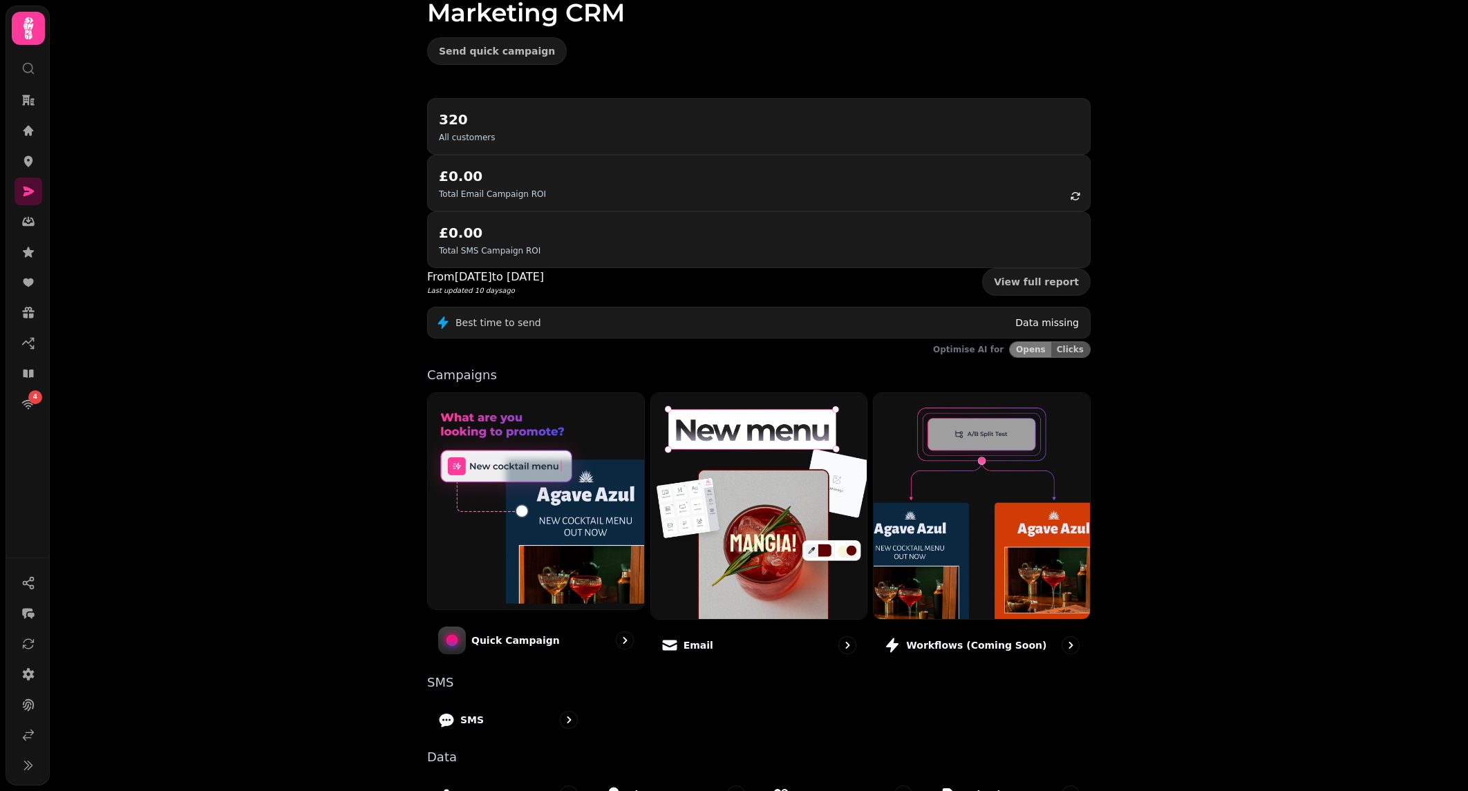
drag, startPoint x: 971, startPoint y: 770, endPoint x: 925, endPoint y: 742, distance: 53.7
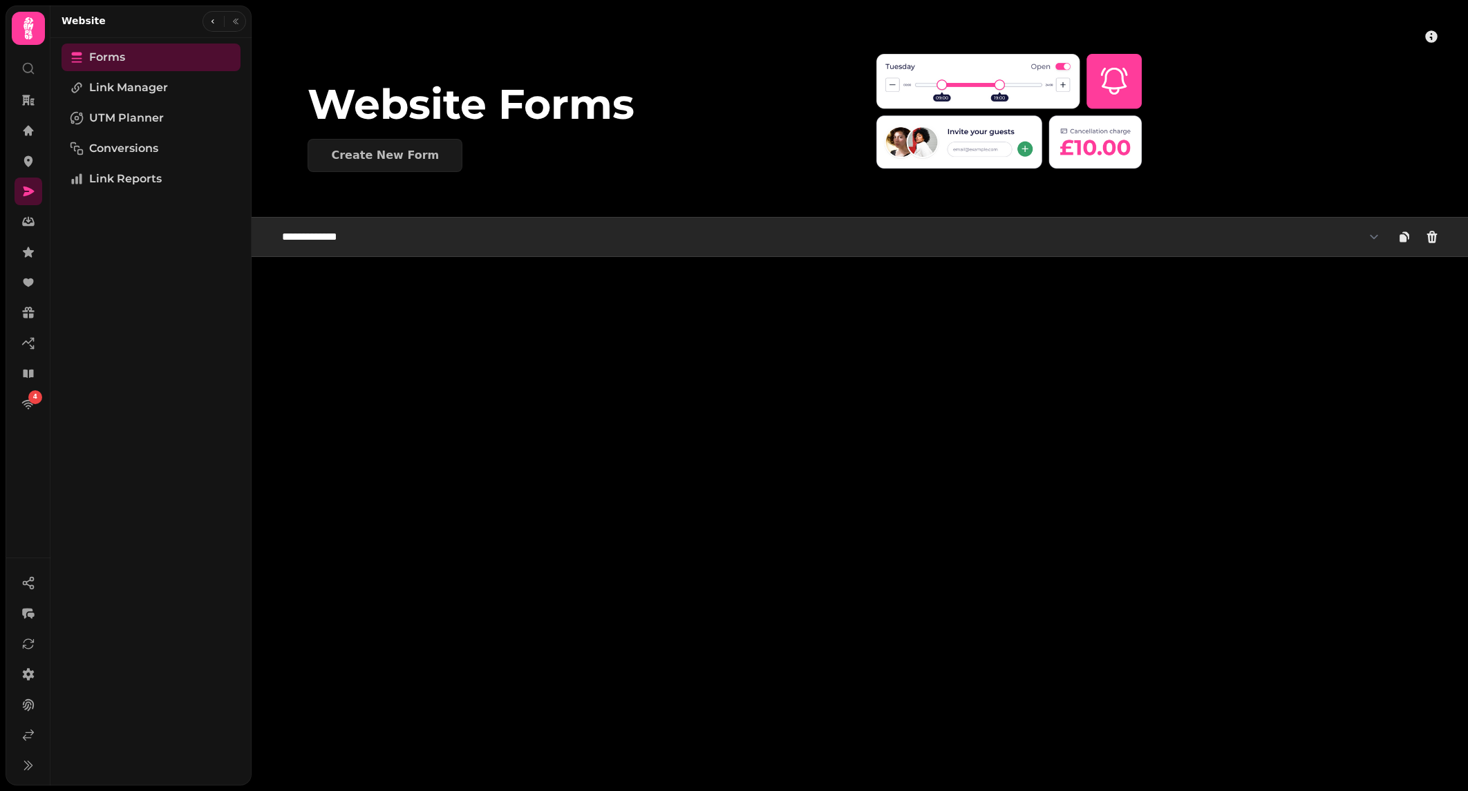
click at [386, 230] on select "**********" at bounding box center [831, 237] width 1114 height 28
select select "**********"
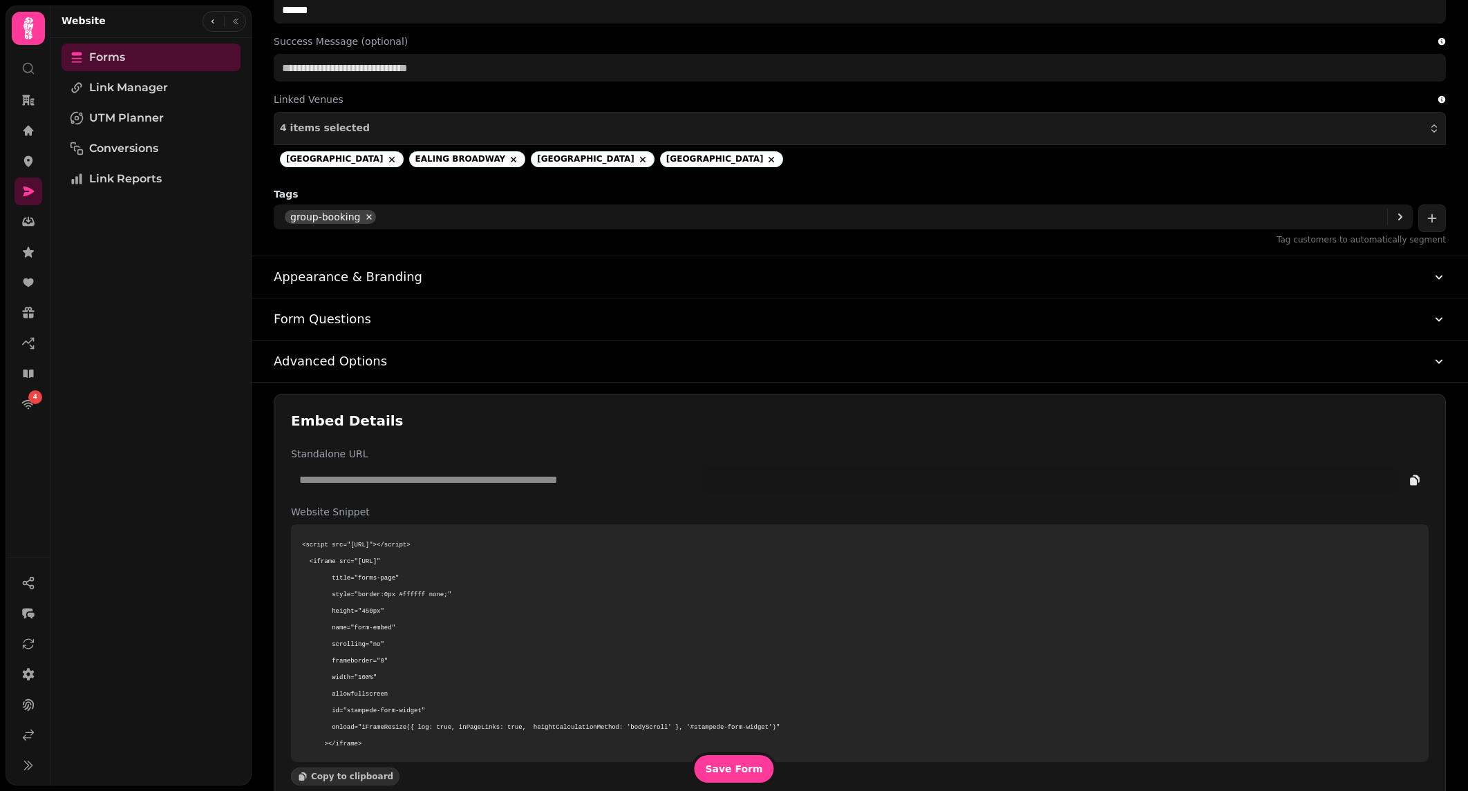
scroll to position [477, 0]
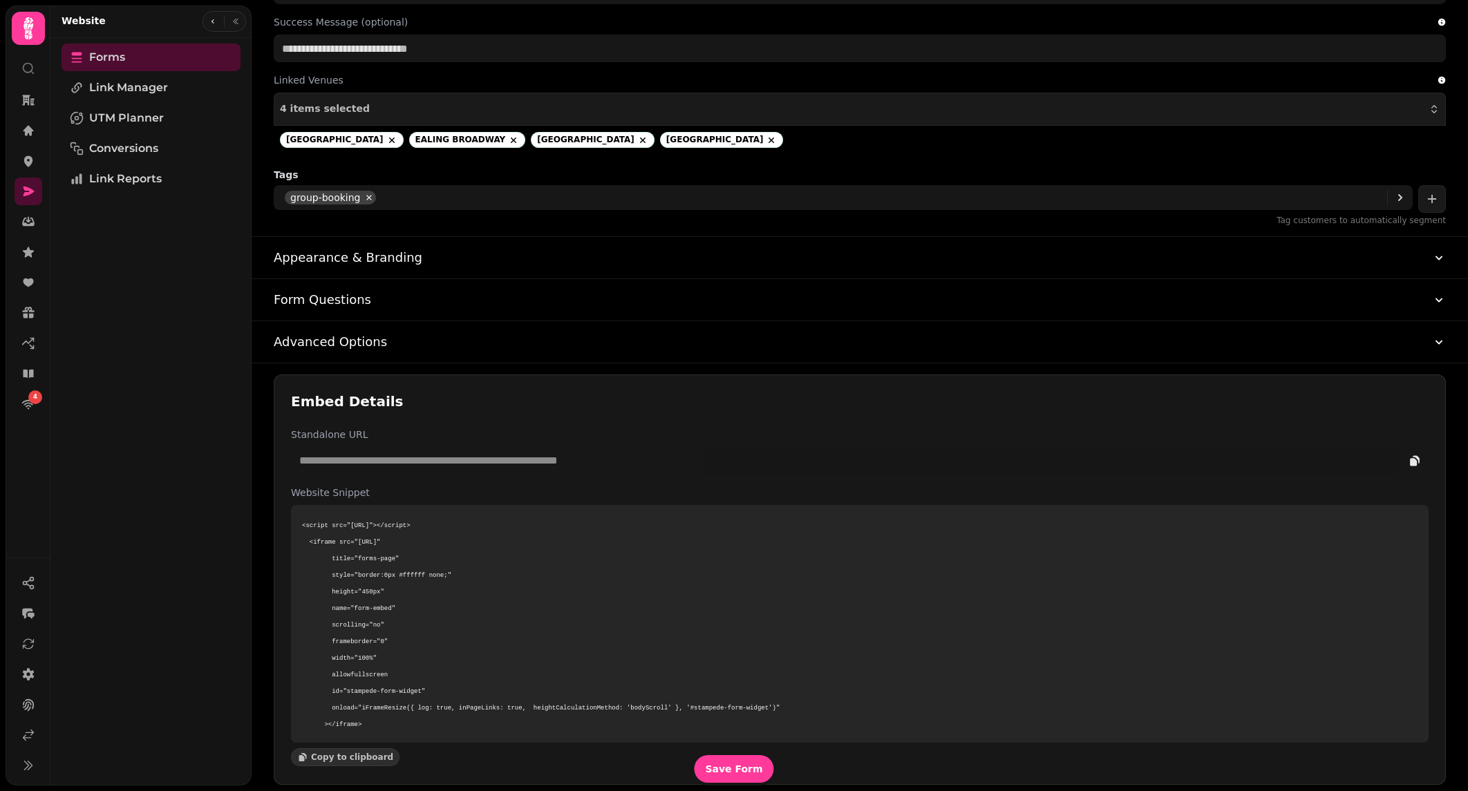
click at [408, 340] on button "Advanced Options" at bounding box center [860, 341] width 1172 height 41
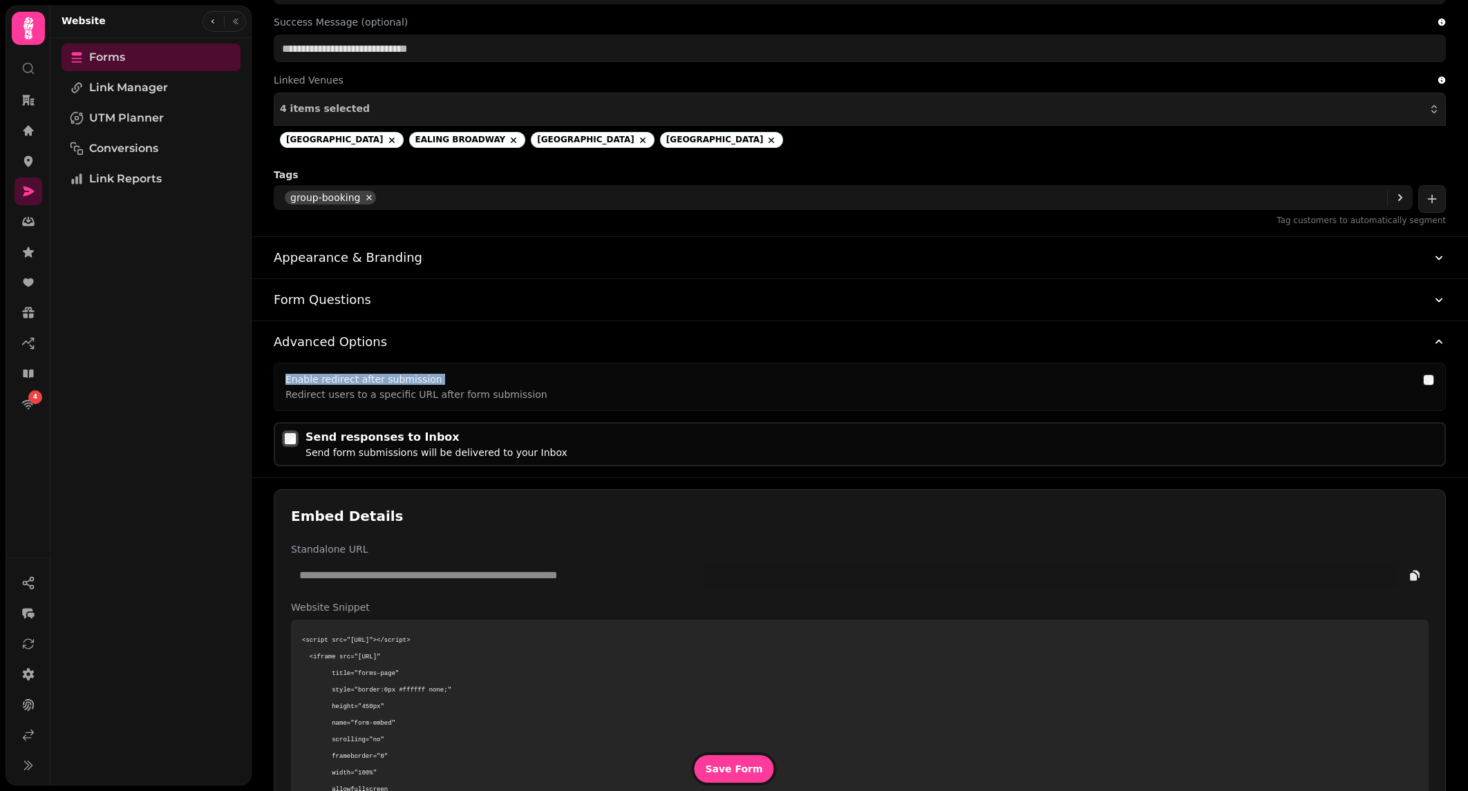
drag, startPoint x: 285, startPoint y: 377, endPoint x: 530, endPoint y: 397, distance: 245.5
click at [437, 382] on div "Enable redirect after submission Redirect users to a specific URL after form su…" at bounding box center [849, 387] width 1129 height 25
click at [594, 396] on p "Redirect users to a specific URL after form submission" at bounding box center [849, 391] width 1129 height 15
click at [1431, 383] on div at bounding box center [1428, 383] width 11 height 17
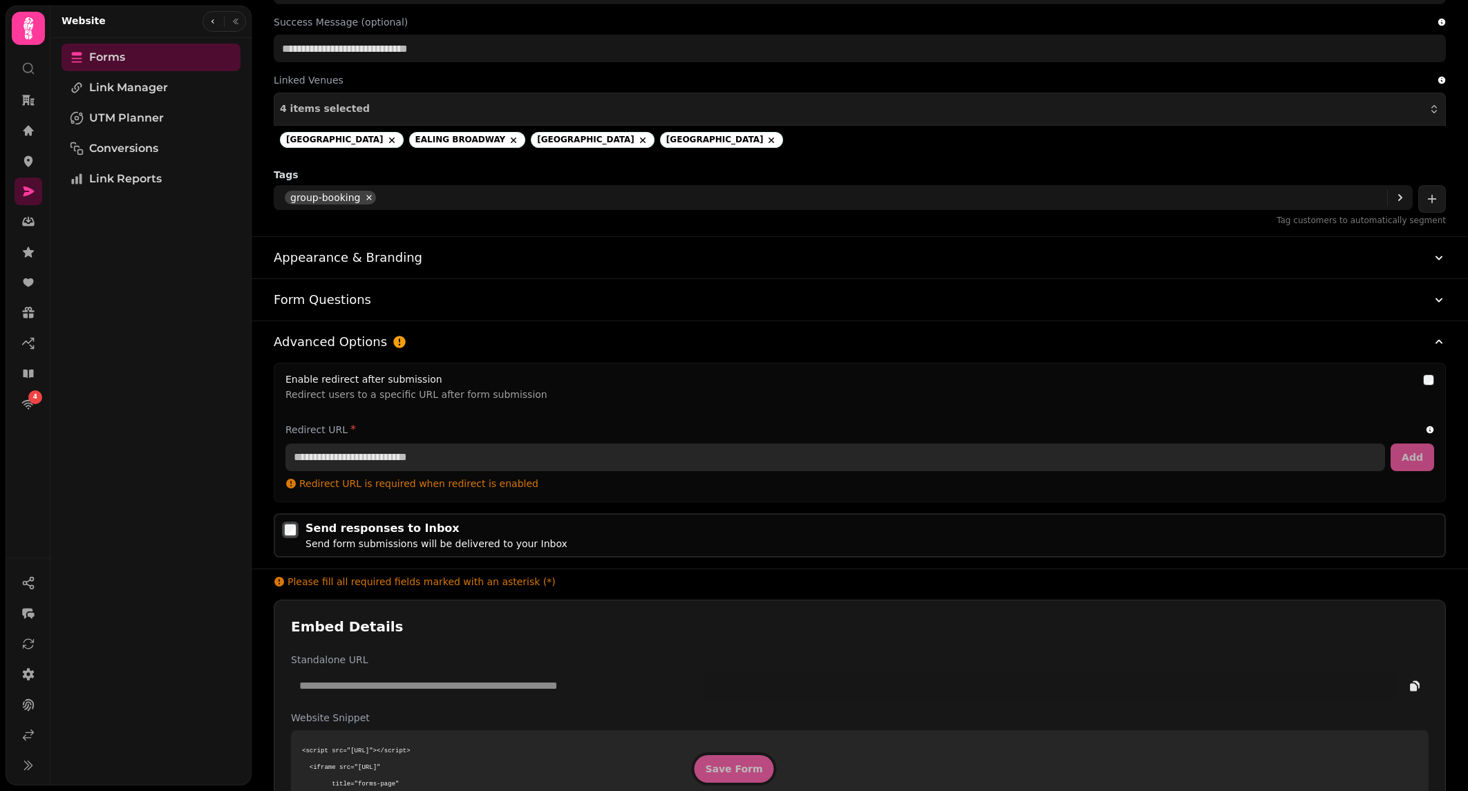
drag, startPoint x: 455, startPoint y: 449, endPoint x: 309, endPoint y: 451, distance: 146.5
click at [309, 451] on input "url" at bounding box center [835, 458] width 1100 height 28
drag, startPoint x: 491, startPoint y: 454, endPoint x: 481, endPoint y: 453, distance: 9.7
click at [490, 454] on input "url" at bounding box center [835, 458] width 1100 height 28
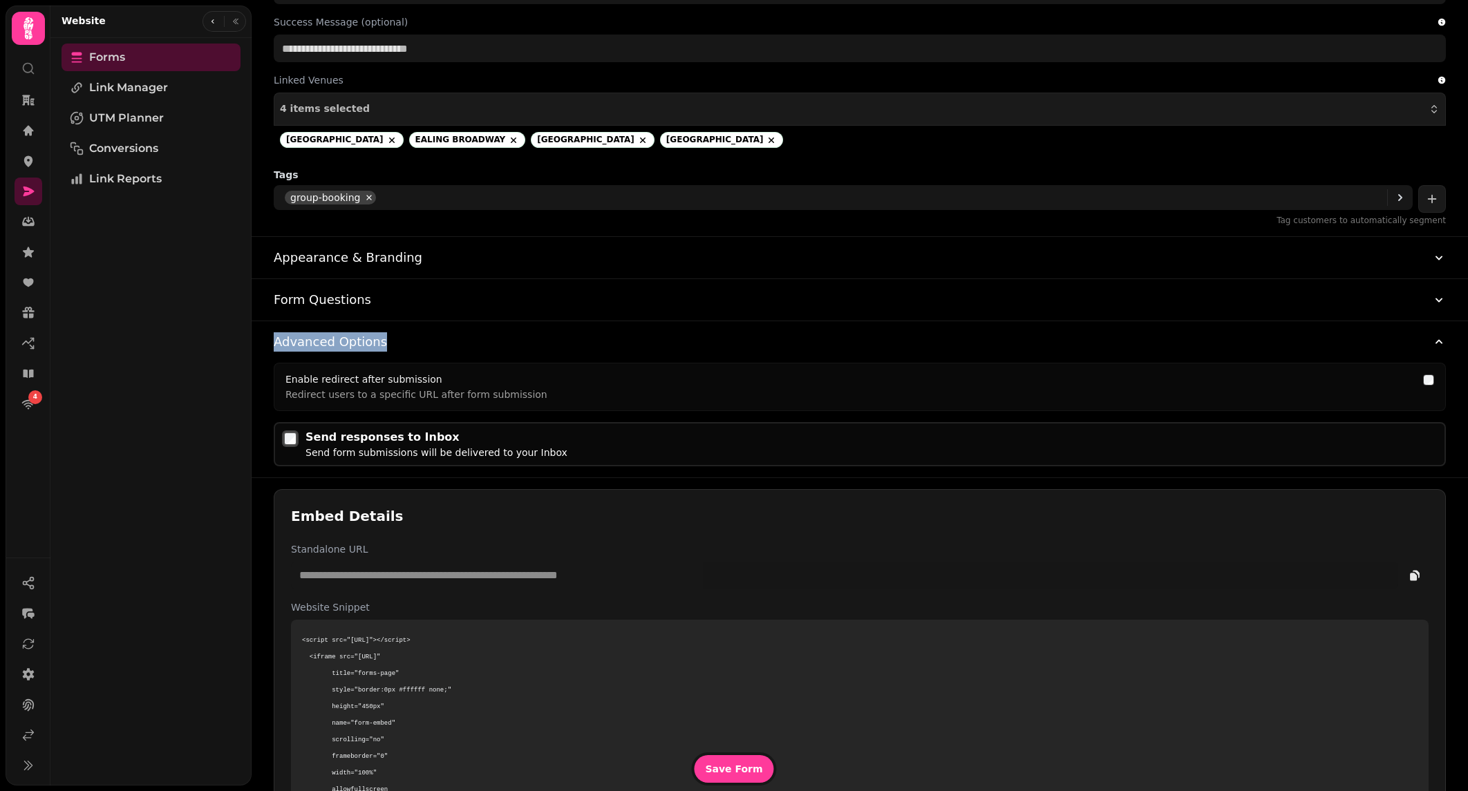
drag, startPoint x: 310, startPoint y: 344, endPoint x: 460, endPoint y: 341, distance: 150.7
click at [462, 347] on div "Advanced Options Enable redirect after submission Redirect users to a specific …" at bounding box center [860, 399] width 1216 height 157
click at [369, 375] on label "Enable redirect after submission" at bounding box center [363, 379] width 157 height 11
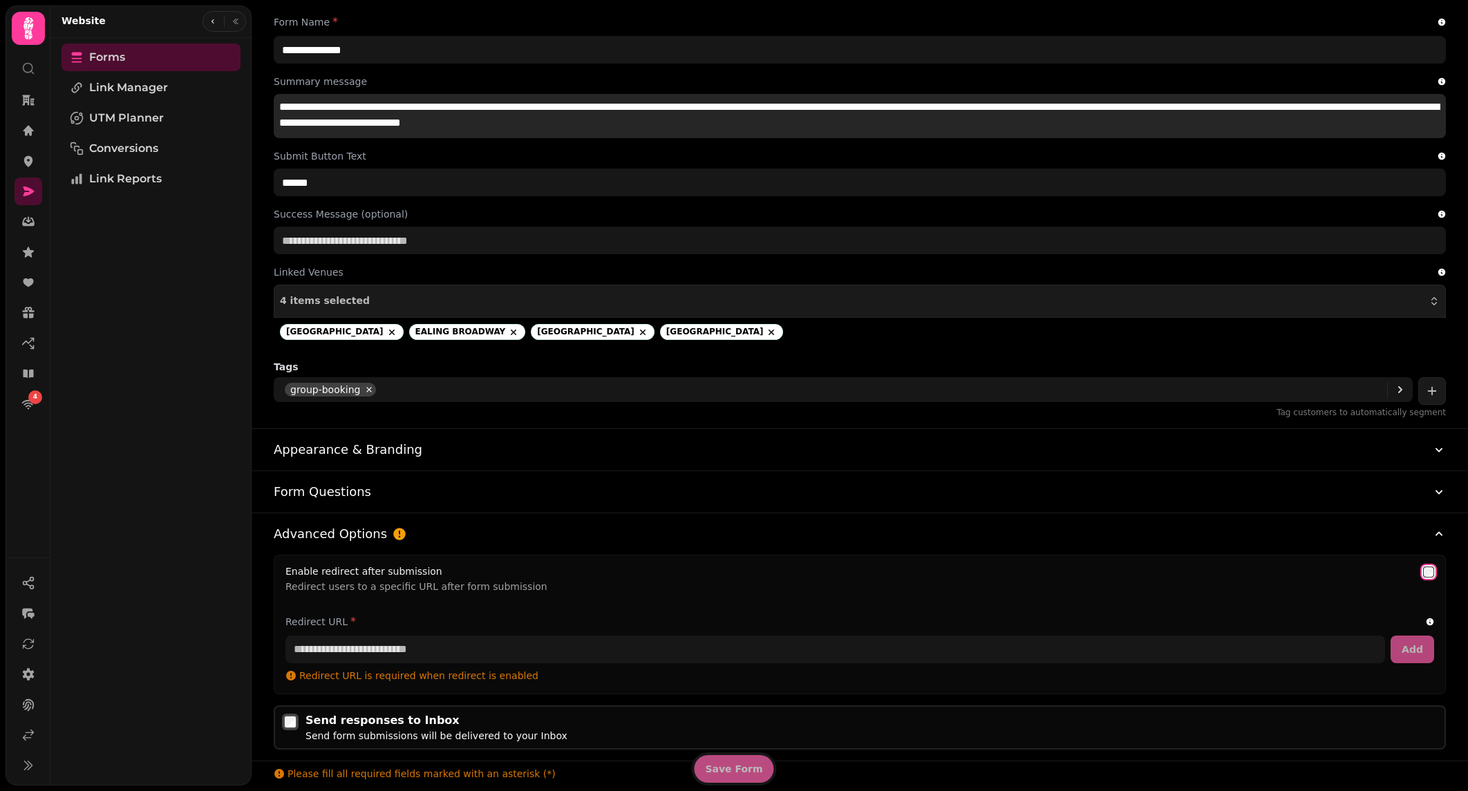
scroll to position [318, 0]
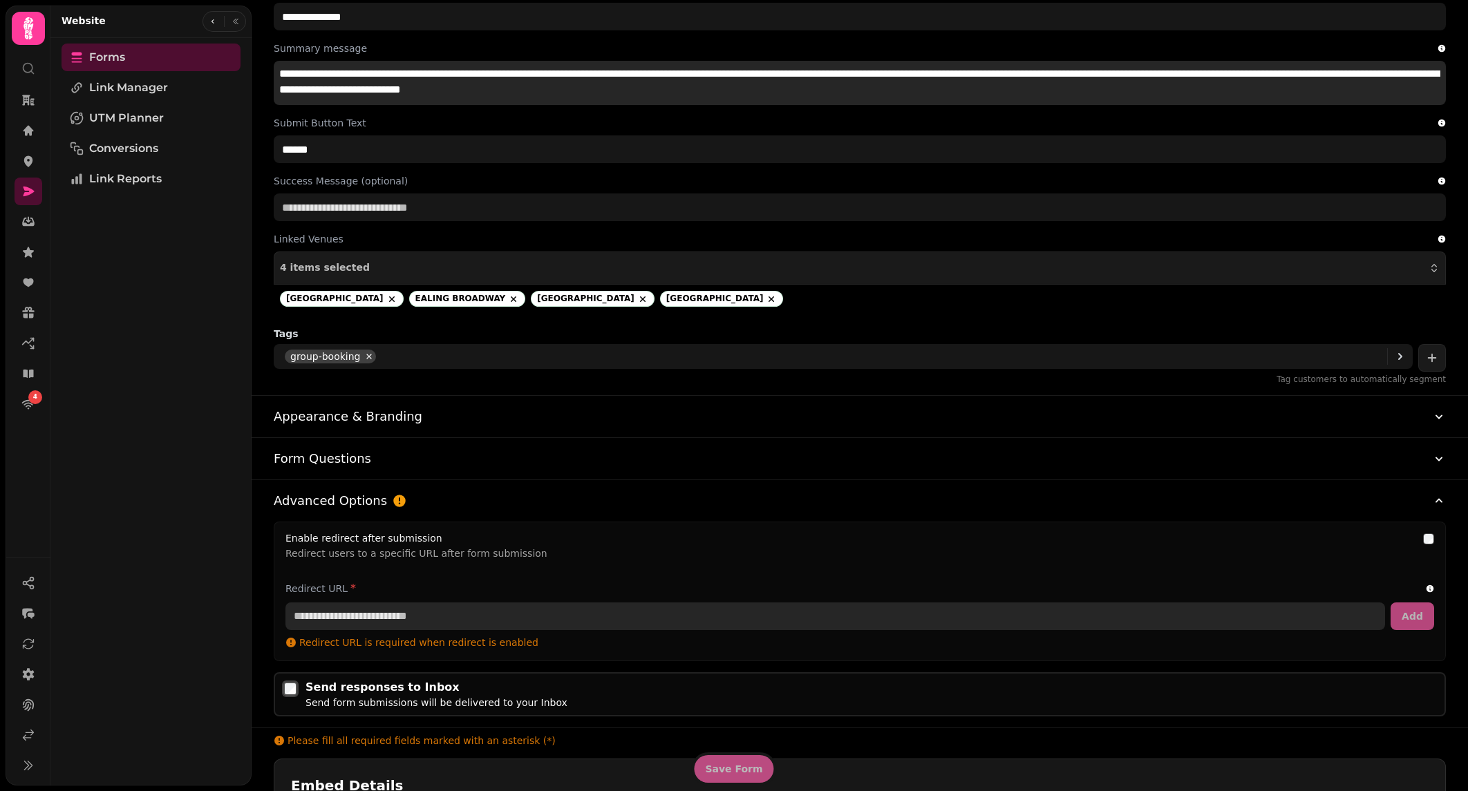
drag, startPoint x: 433, startPoint y: 613, endPoint x: 441, endPoint y: 614, distance: 7.7
click at [434, 613] on input "url" at bounding box center [835, 617] width 1100 height 28
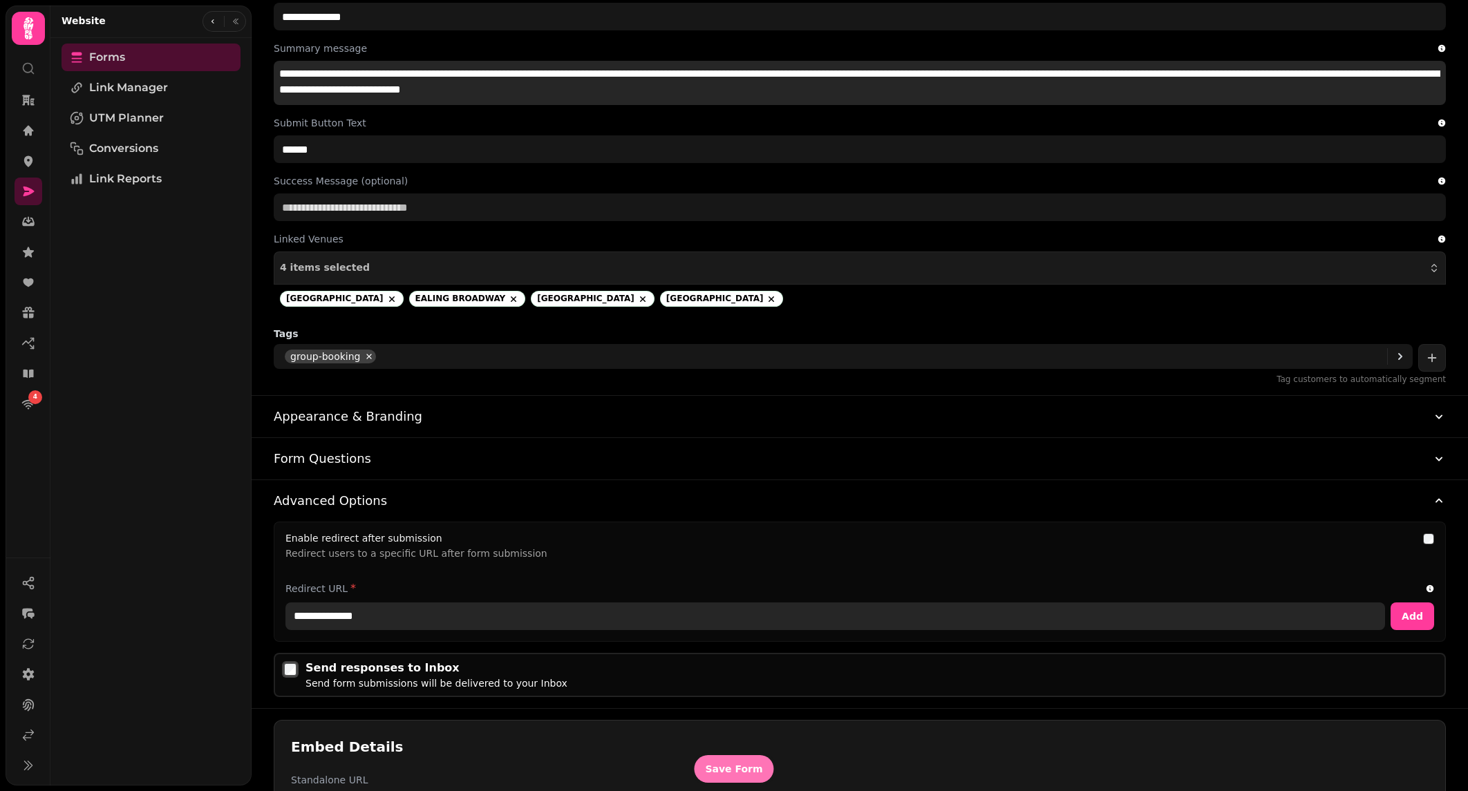
type input "**********"
drag, startPoint x: 722, startPoint y: 766, endPoint x: 717, endPoint y: 756, distance: 10.8
click at [722, 765] on span "Save Form" at bounding box center [733, 769] width 57 height 10
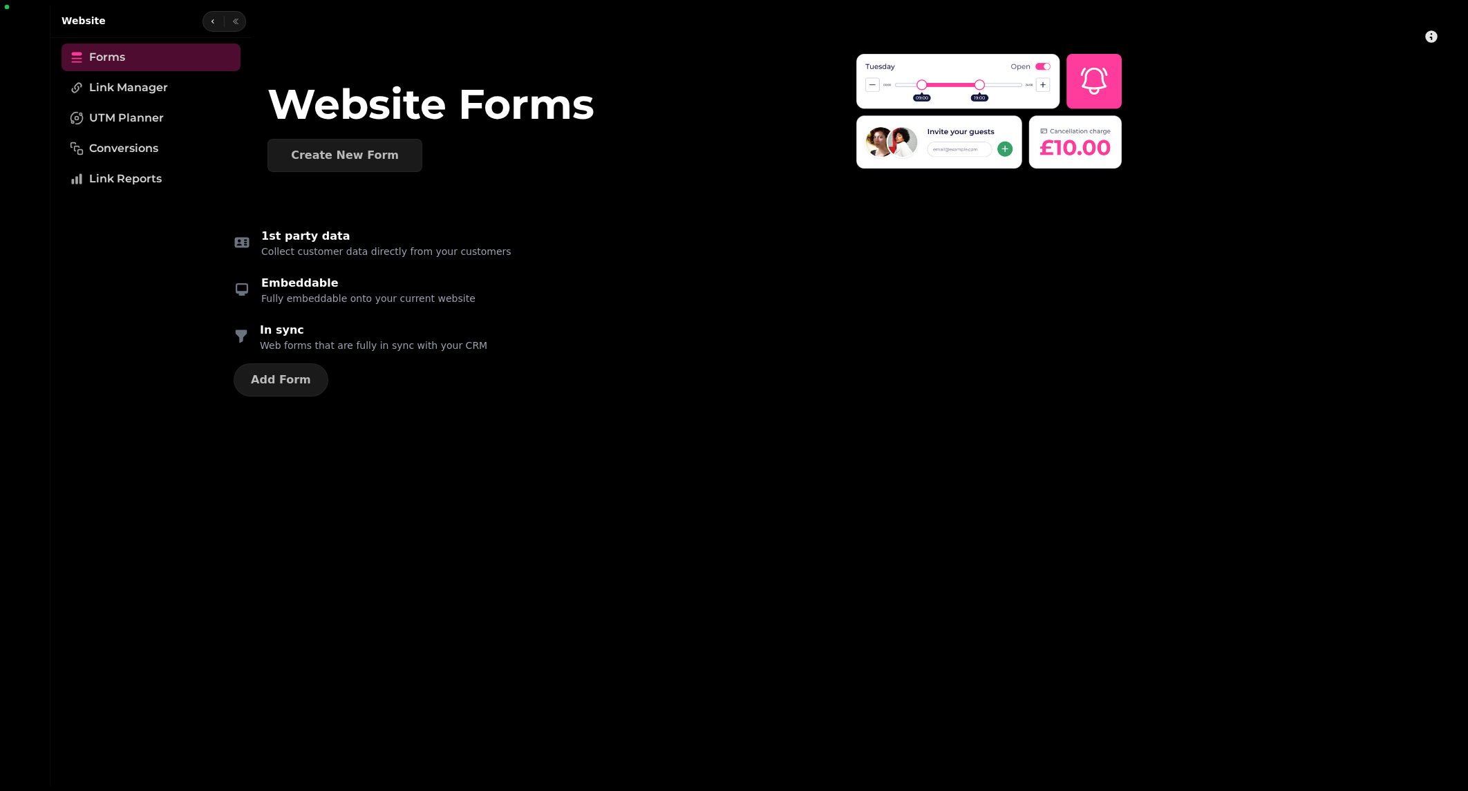
select select "**********"
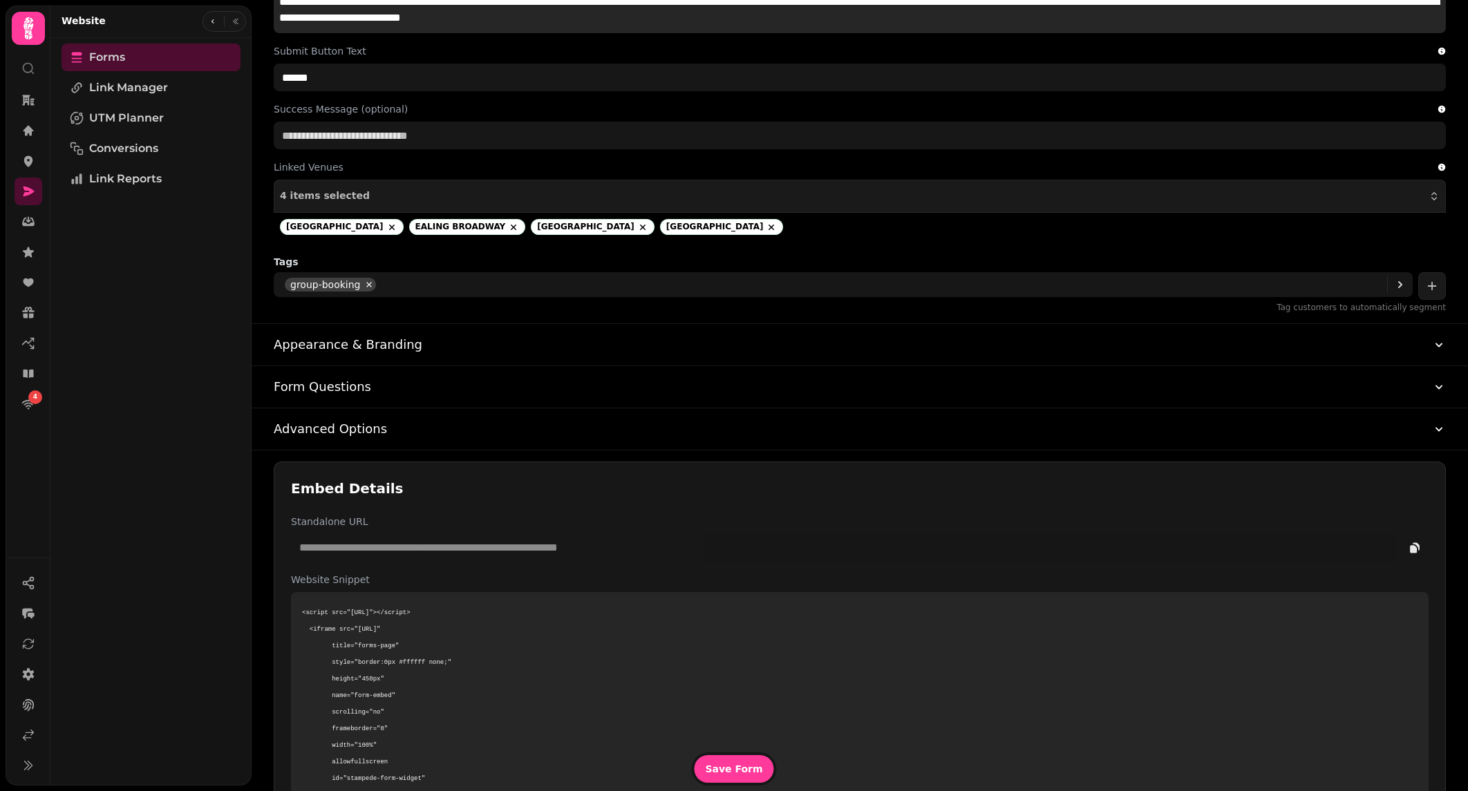
scroll to position [473, 0]
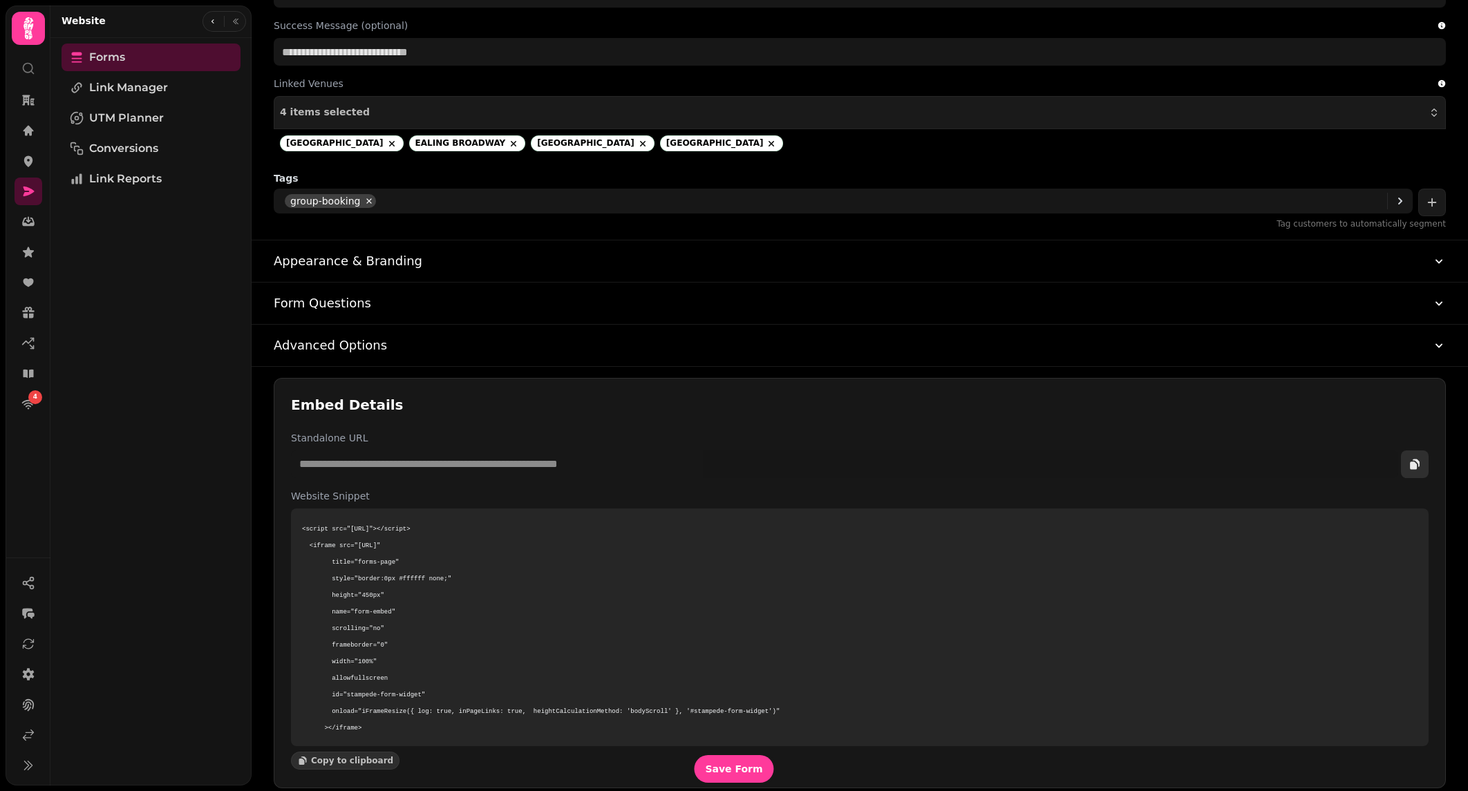
click at [1421, 463] on icon "copy" at bounding box center [1415, 465] width 14 height 14
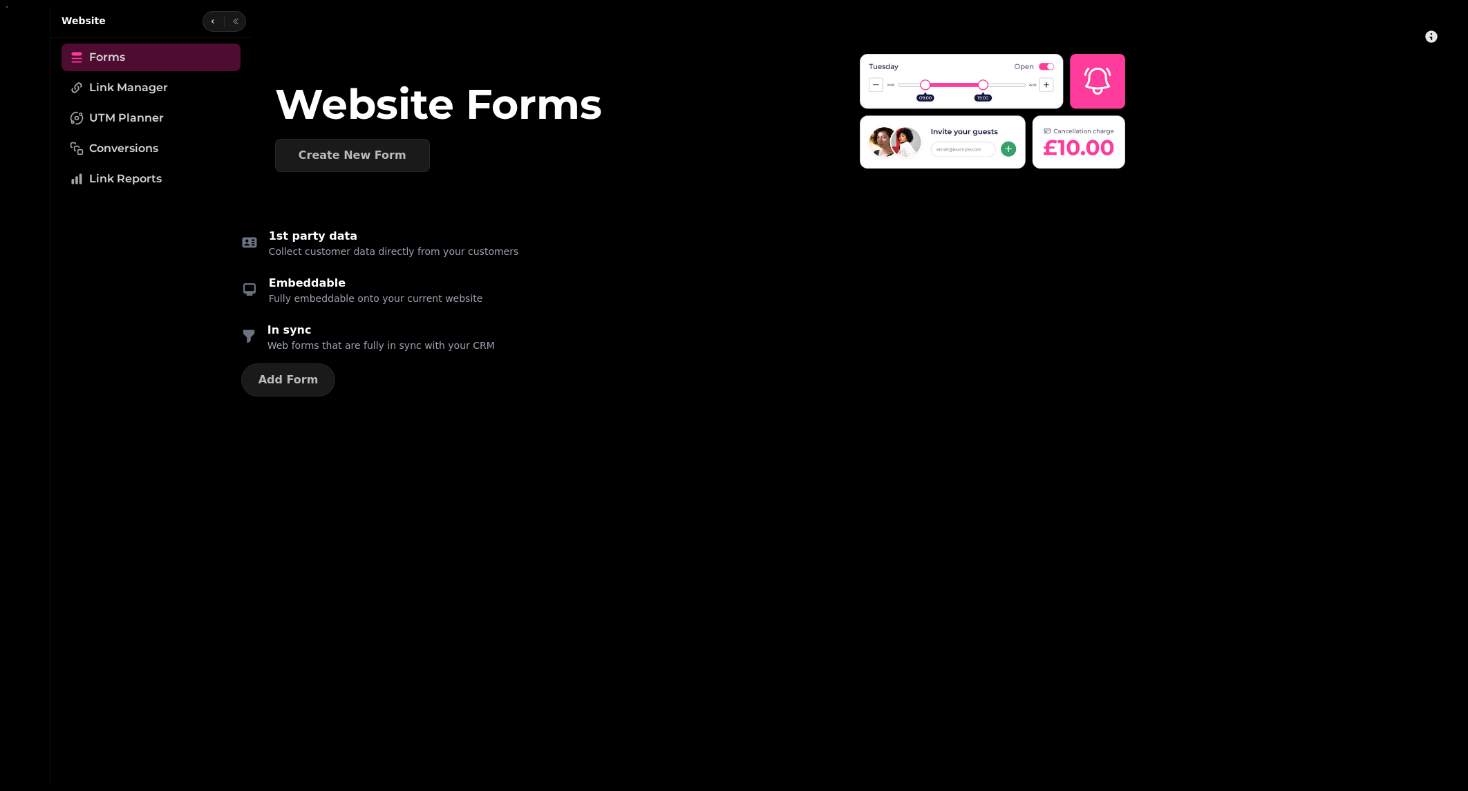
select select "**********"
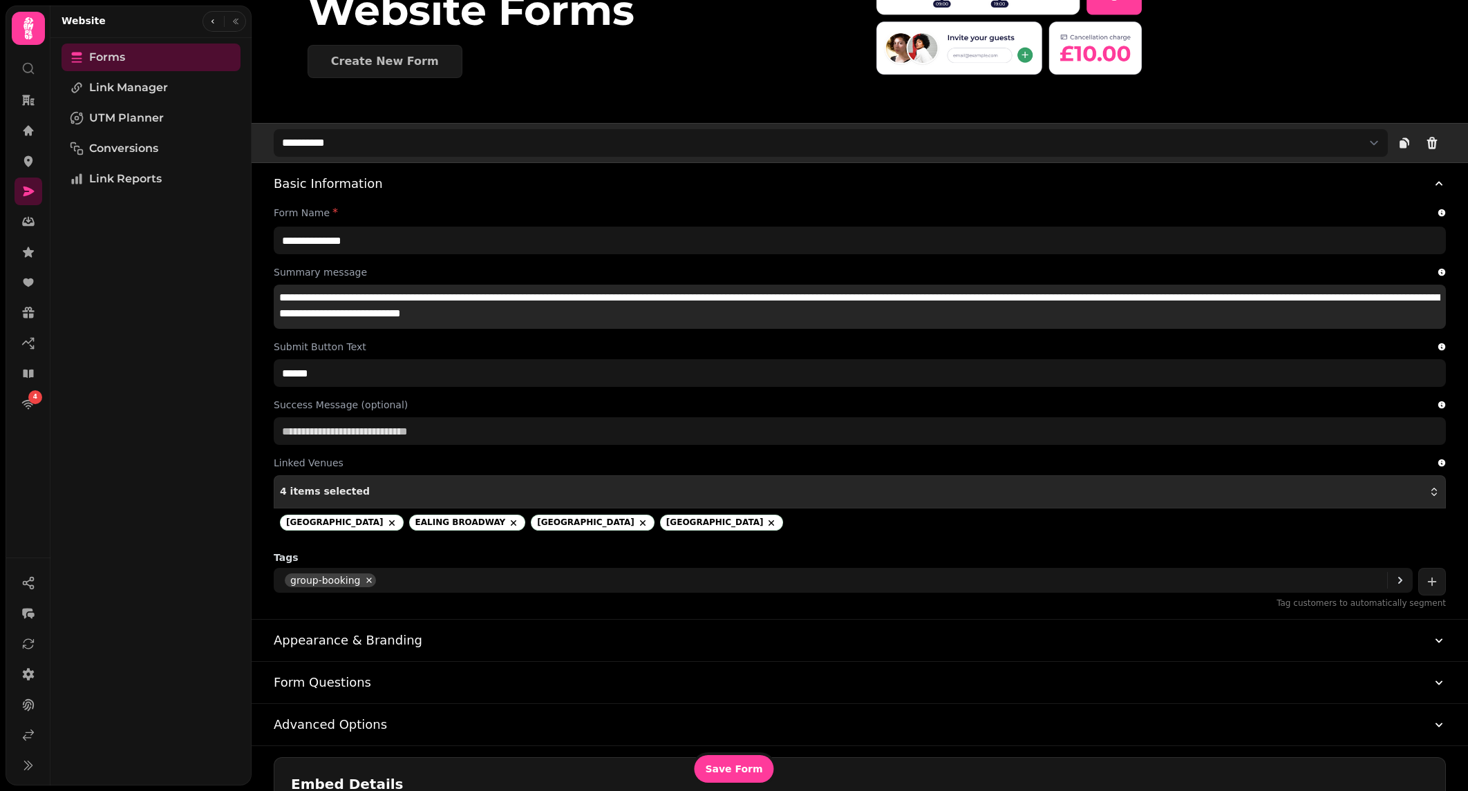
scroll to position [139, 0]
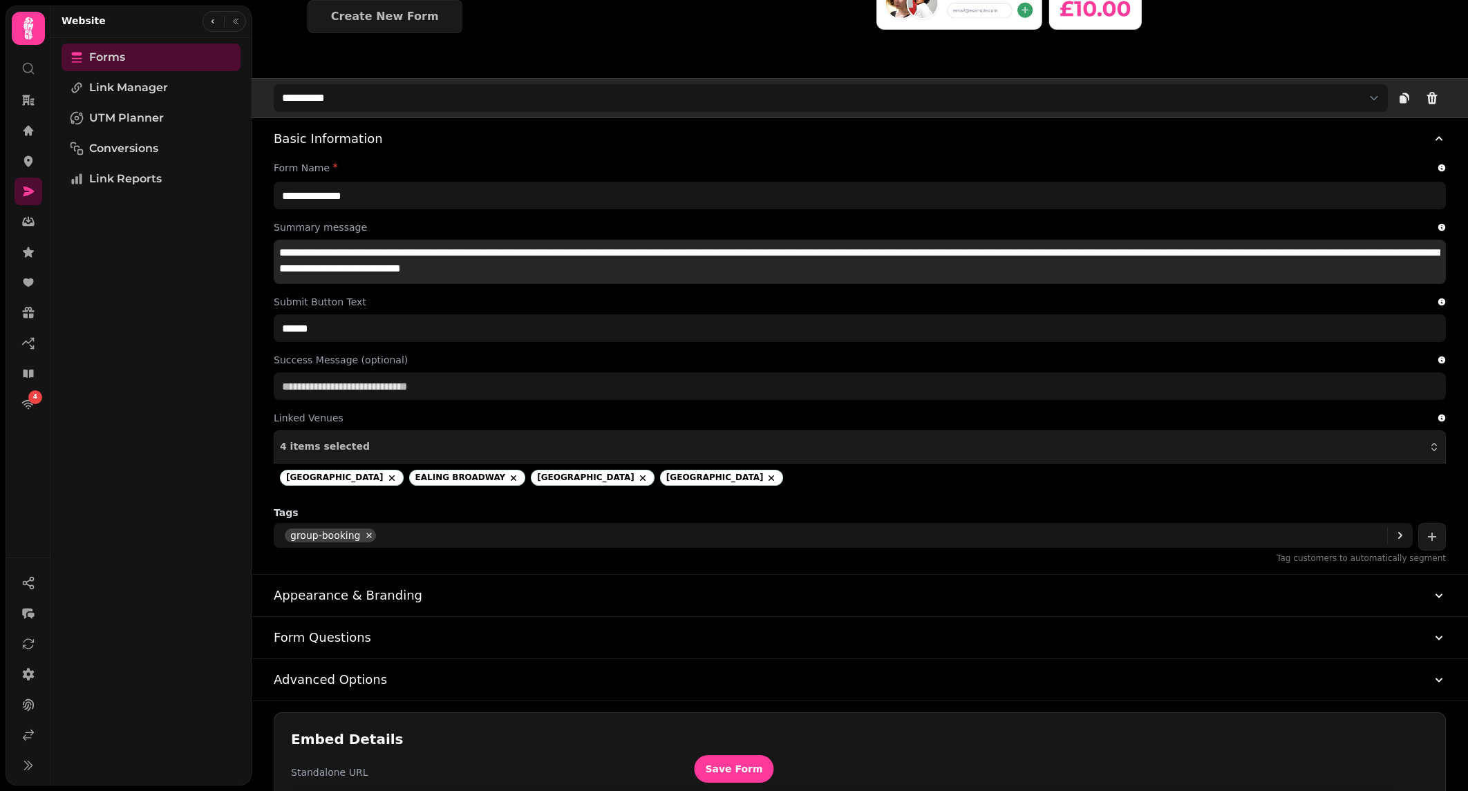
click at [445, 677] on button "Advanced Options" at bounding box center [860, 679] width 1172 height 41
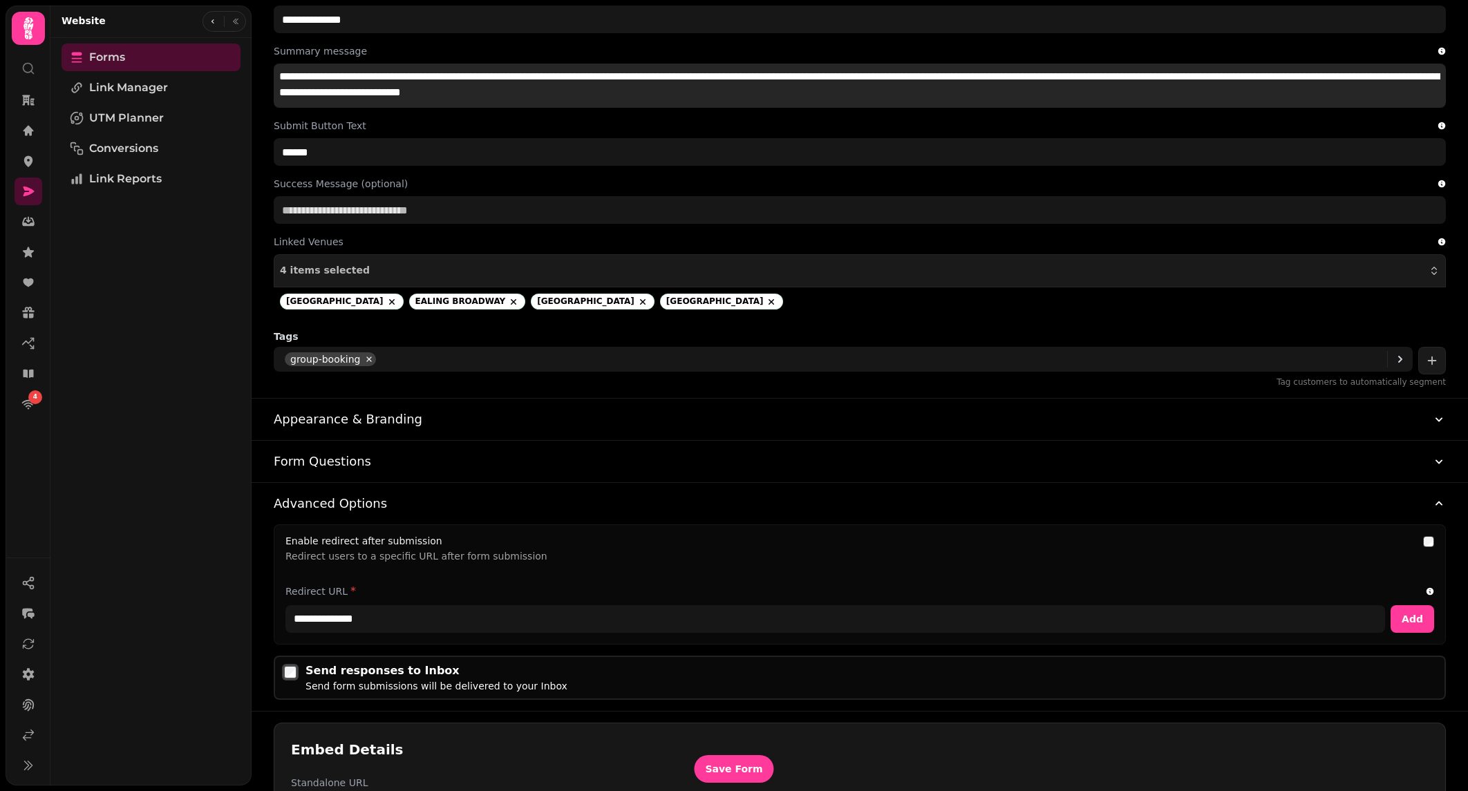
scroll to position [539, 0]
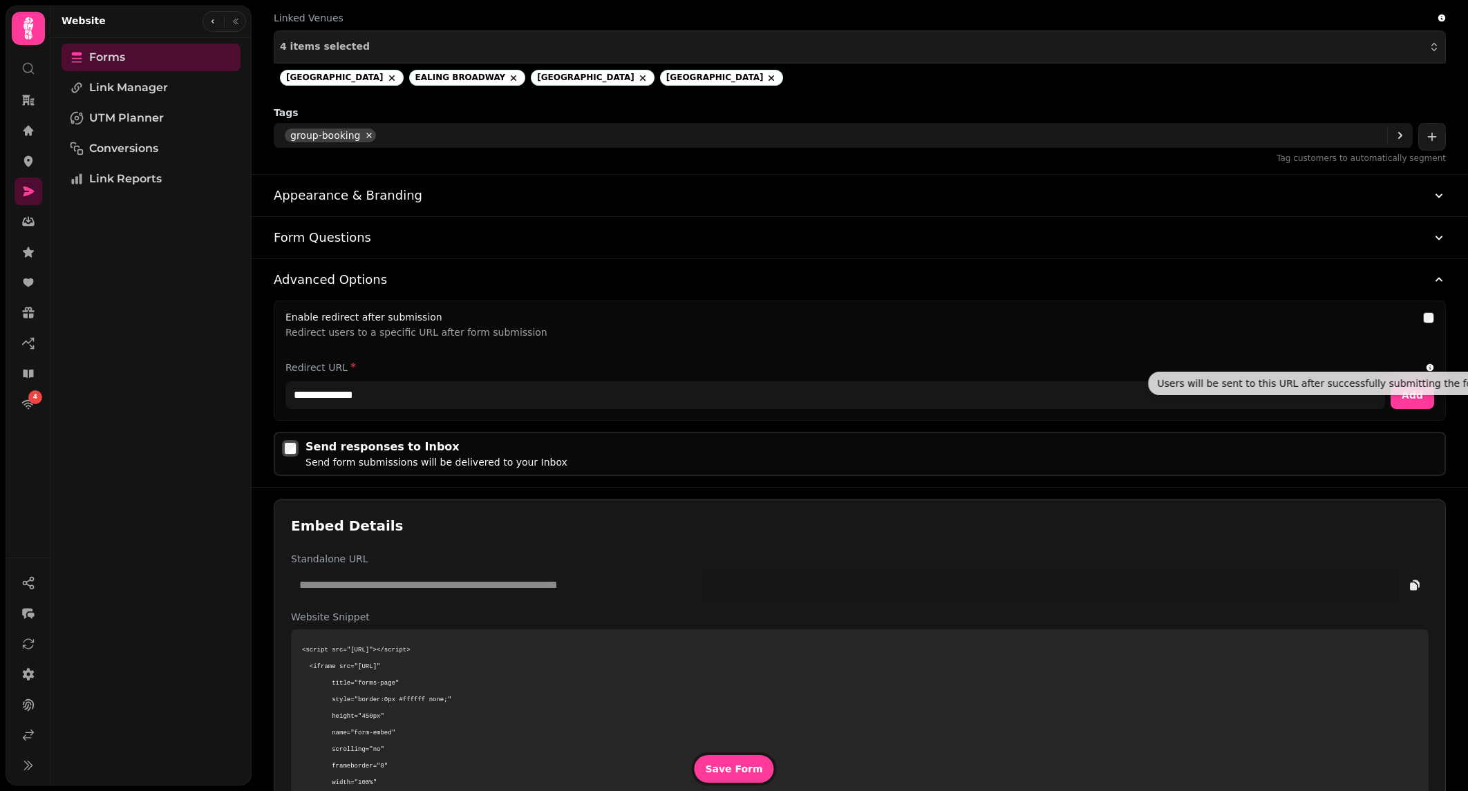
click at [1410, 394] on div "Users will be sent to this URL after successfully submitting the form Users wil…" at bounding box center [1321, 383] width 346 height 23
click at [1420, 393] on span "Add" at bounding box center [1412, 395] width 21 height 10
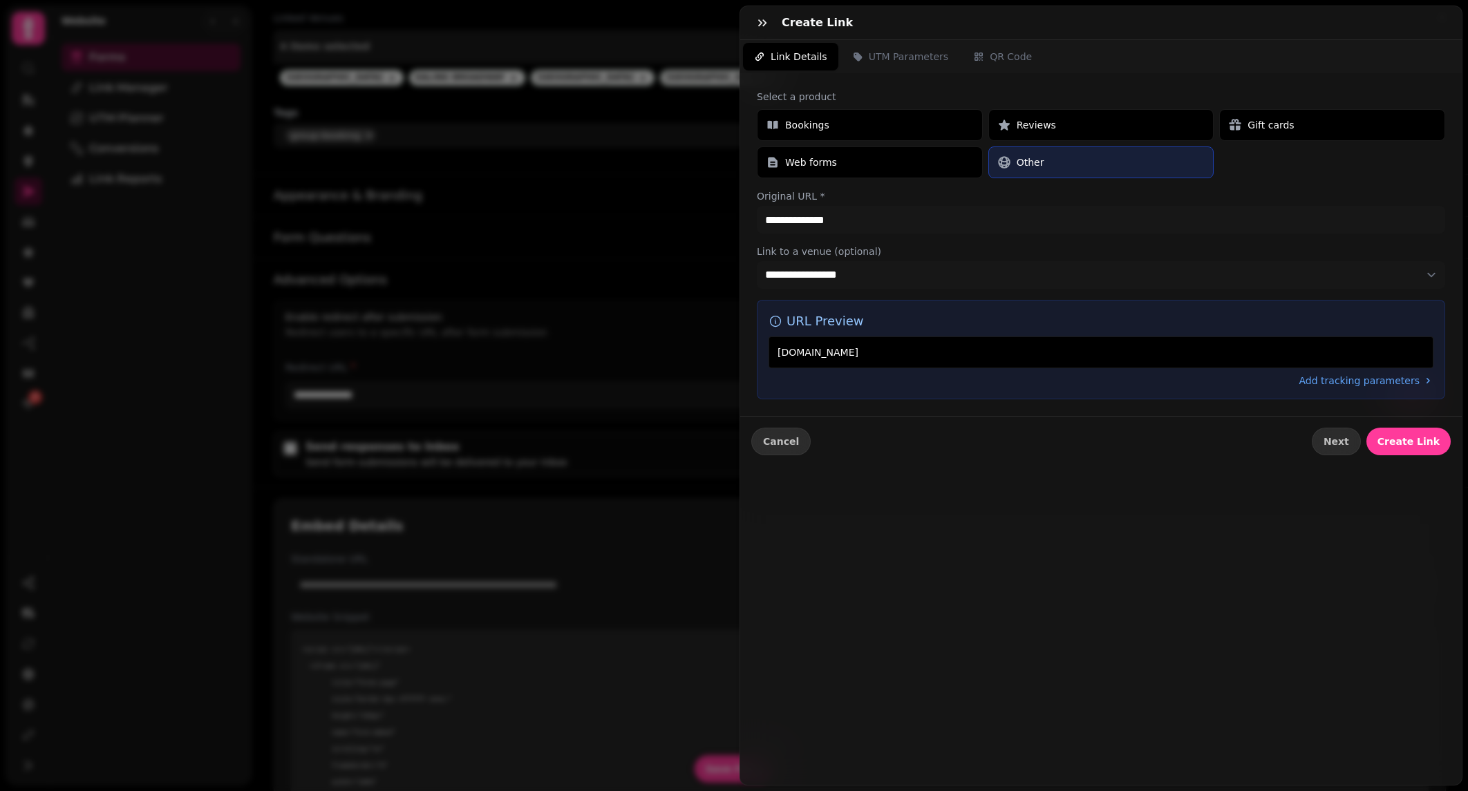
drag, startPoint x: 824, startPoint y: 351, endPoint x: 791, endPoint y: 320, distance: 45.5
click at [786, 334] on div "URL Preview www.google.com Add tracking parameters" at bounding box center [1101, 350] width 688 height 100
drag, startPoint x: 912, startPoint y: 43, endPoint x: 910, endPoint y: 50, distance: 7.9
click at [912, 44] on button "UTM Parameters" at bounding box center [900, 57] width 118 height 28
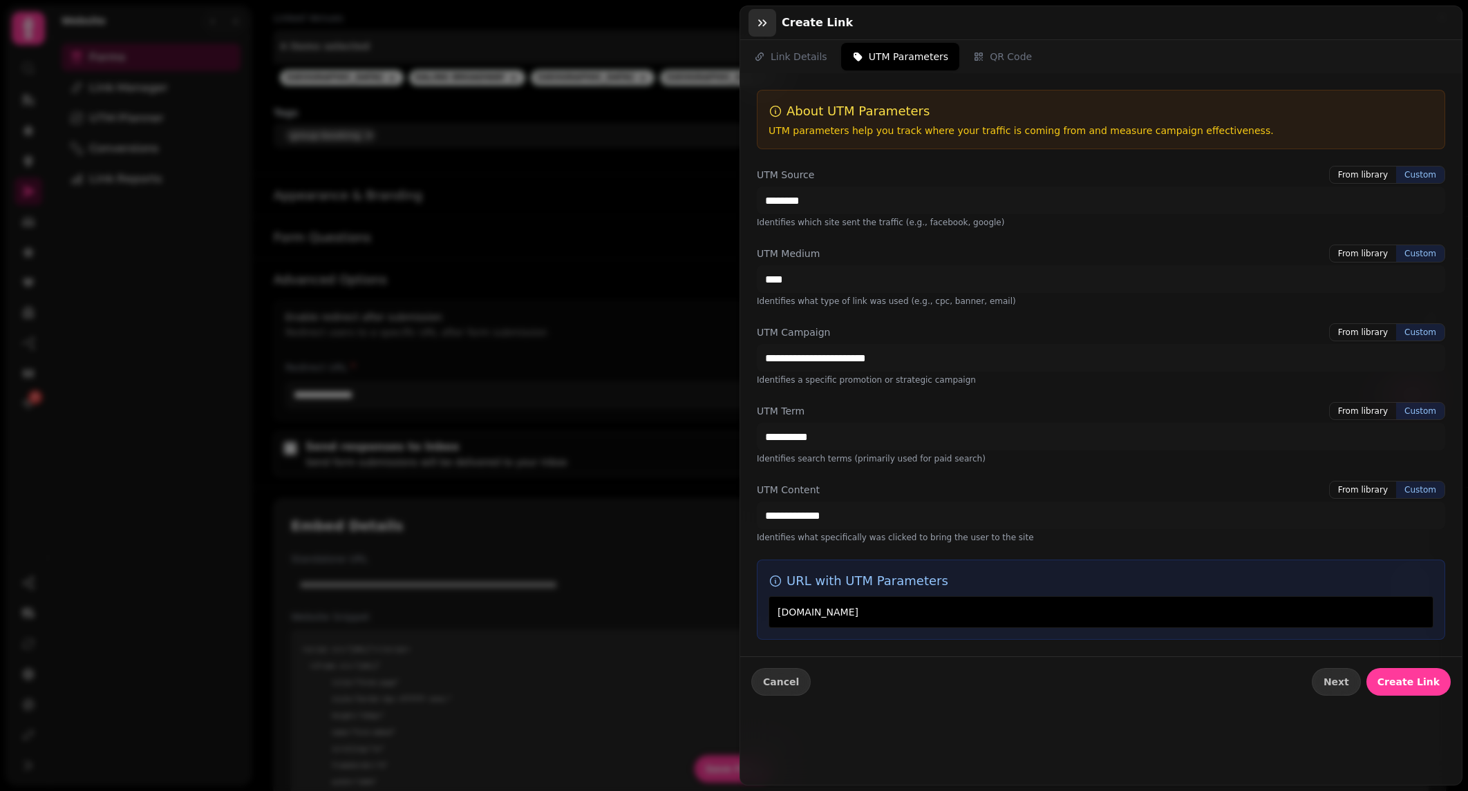
click at [759, 21] on icon "button" at bounding box center [762, 23] width 14 height 14
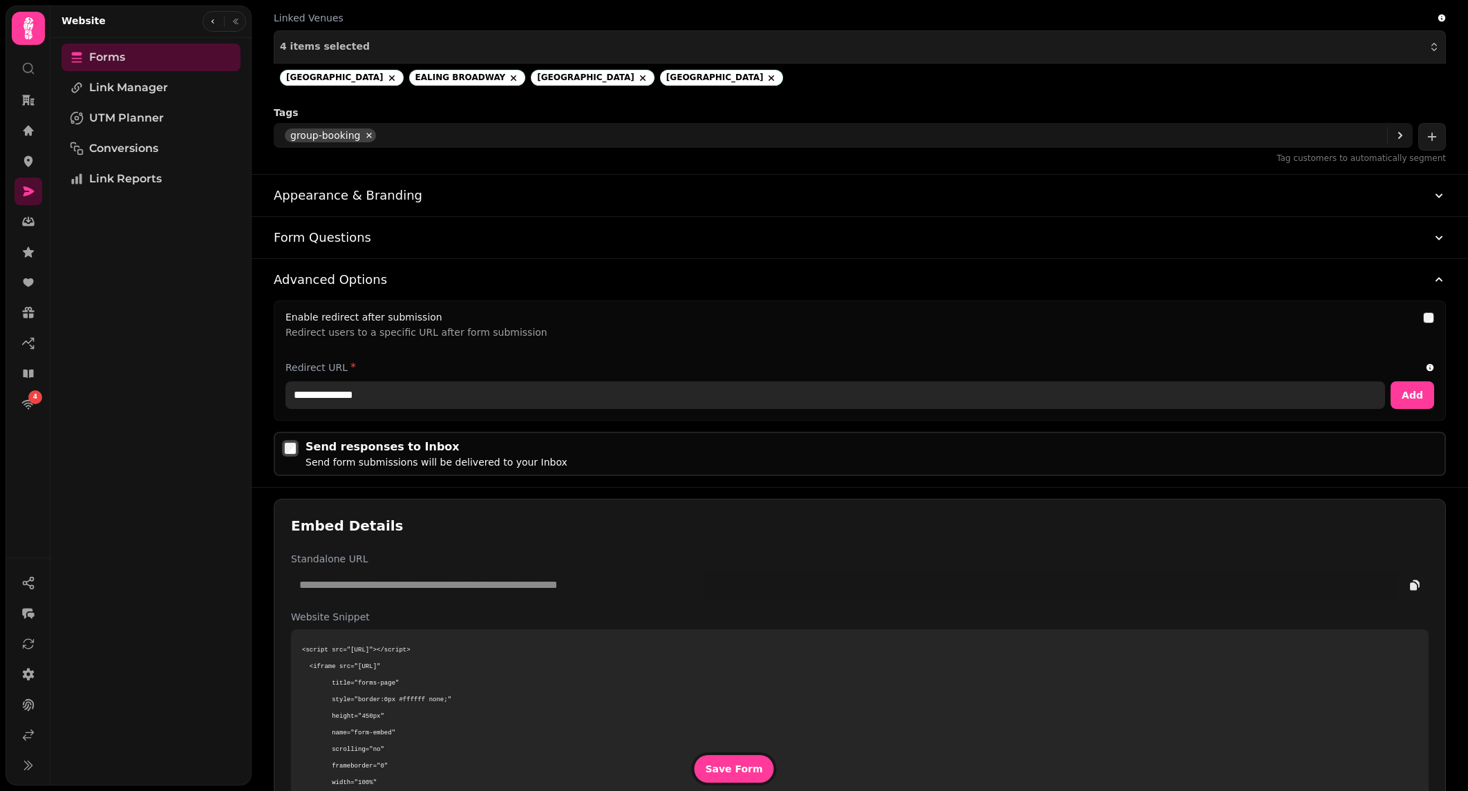
drag, startPoint x: 382, startPoint y: 404, endPoint x: 401, endPoint y: 399, distance: 19.3
click at [382, 404] on input "**********" at bounding box center [835, 396] width 1100 height 28
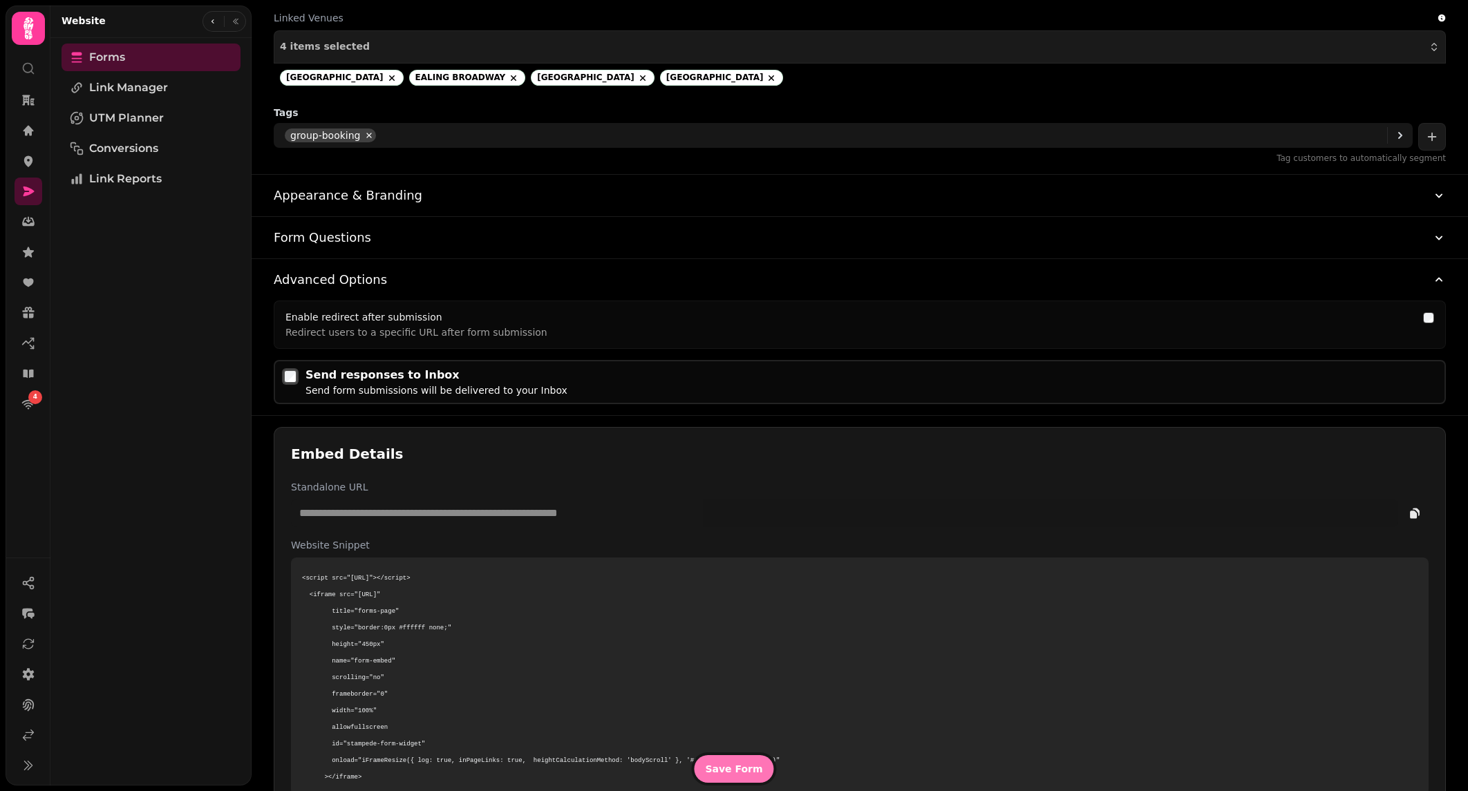
click at [755, 771] on span "Save Form" at bounding box center [733, 769] width 57 height 10
click at [149, 57] on link "Forms" at bounding box center [151, 58] width 179 height 28
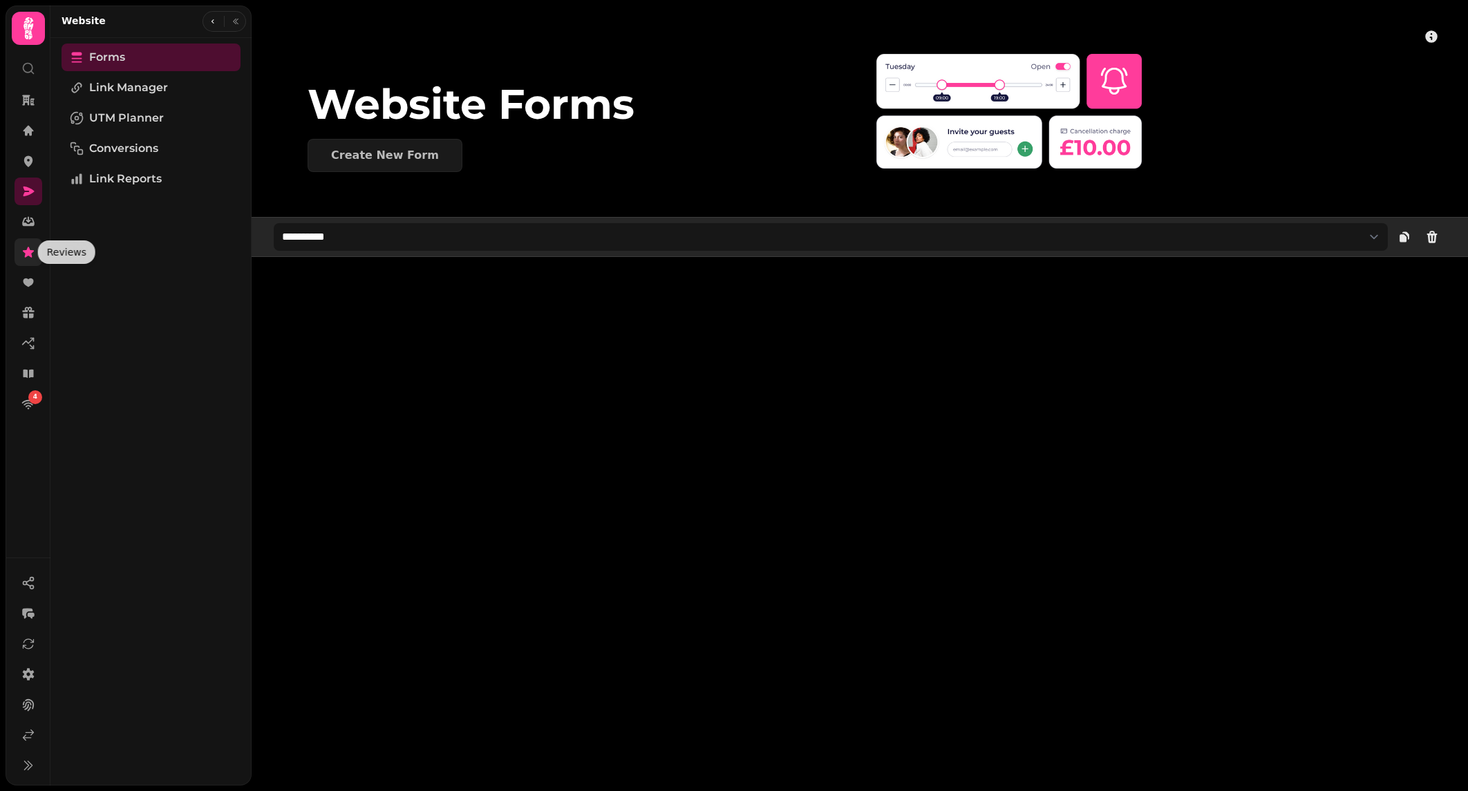
click at [34, 250] on icon at bounding box center [28, 252] width 14 height 14
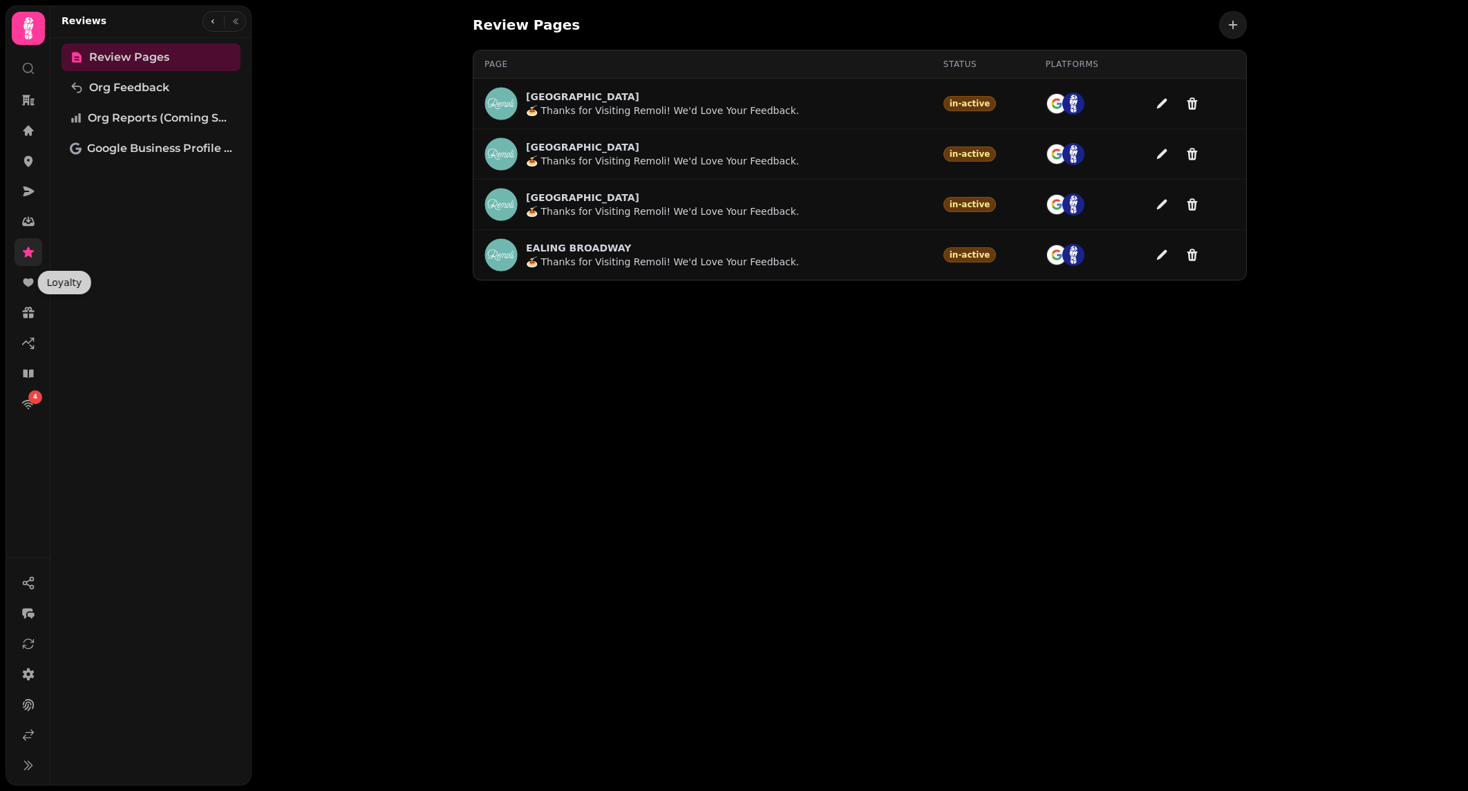
click at [65, 305] on div "Review Pages Org Feedback Org Reports (coming soon) Google Business Profile (Be…" at bounding box center [150, 412] width 201 height 737
click at [35, 281] on link at bounding box center [29, 283] width 28 height 28
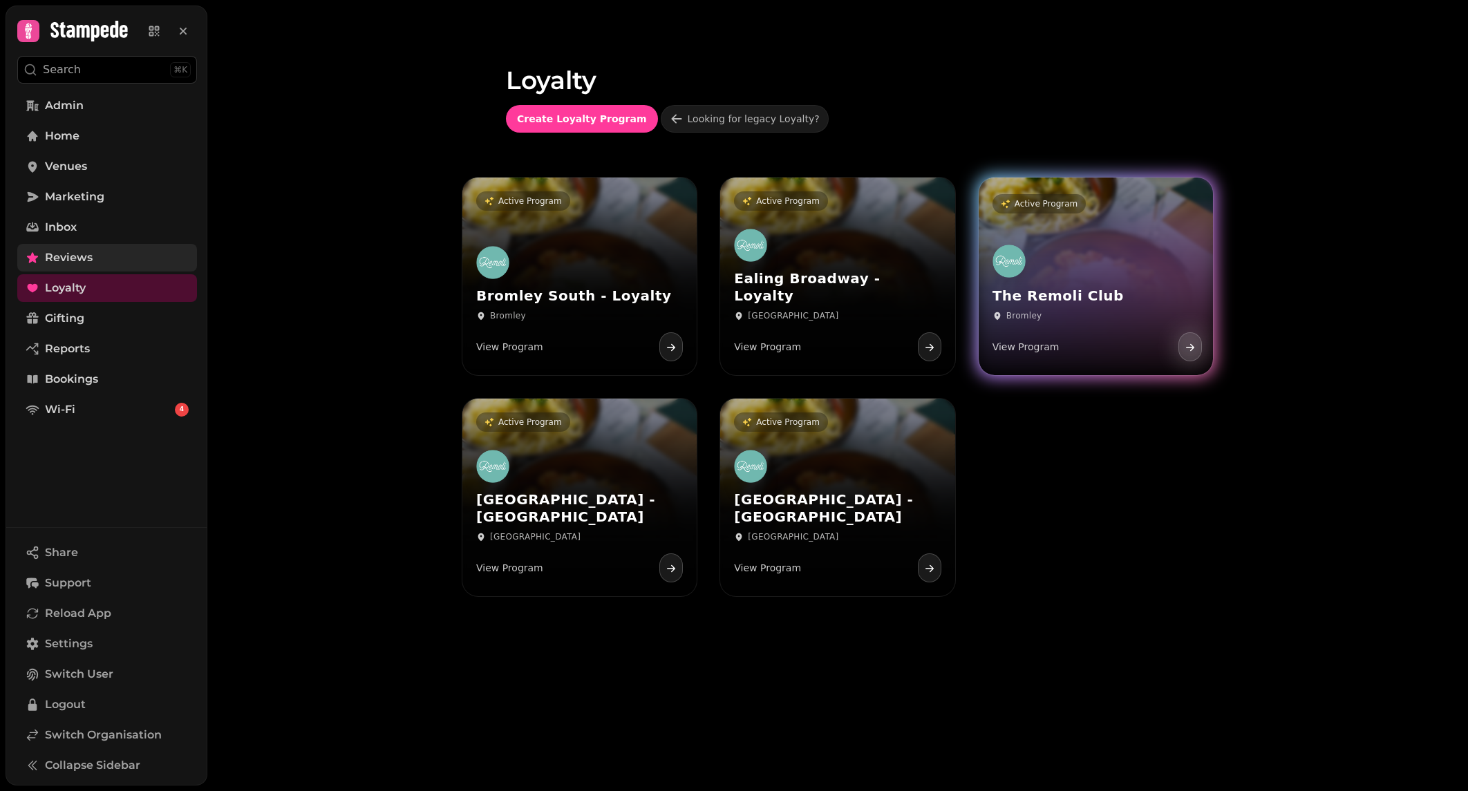
click at [1164, 238] on div "The Remoli Club Bromley View Program" at bounding box center [1096, 303] width 234 height 143
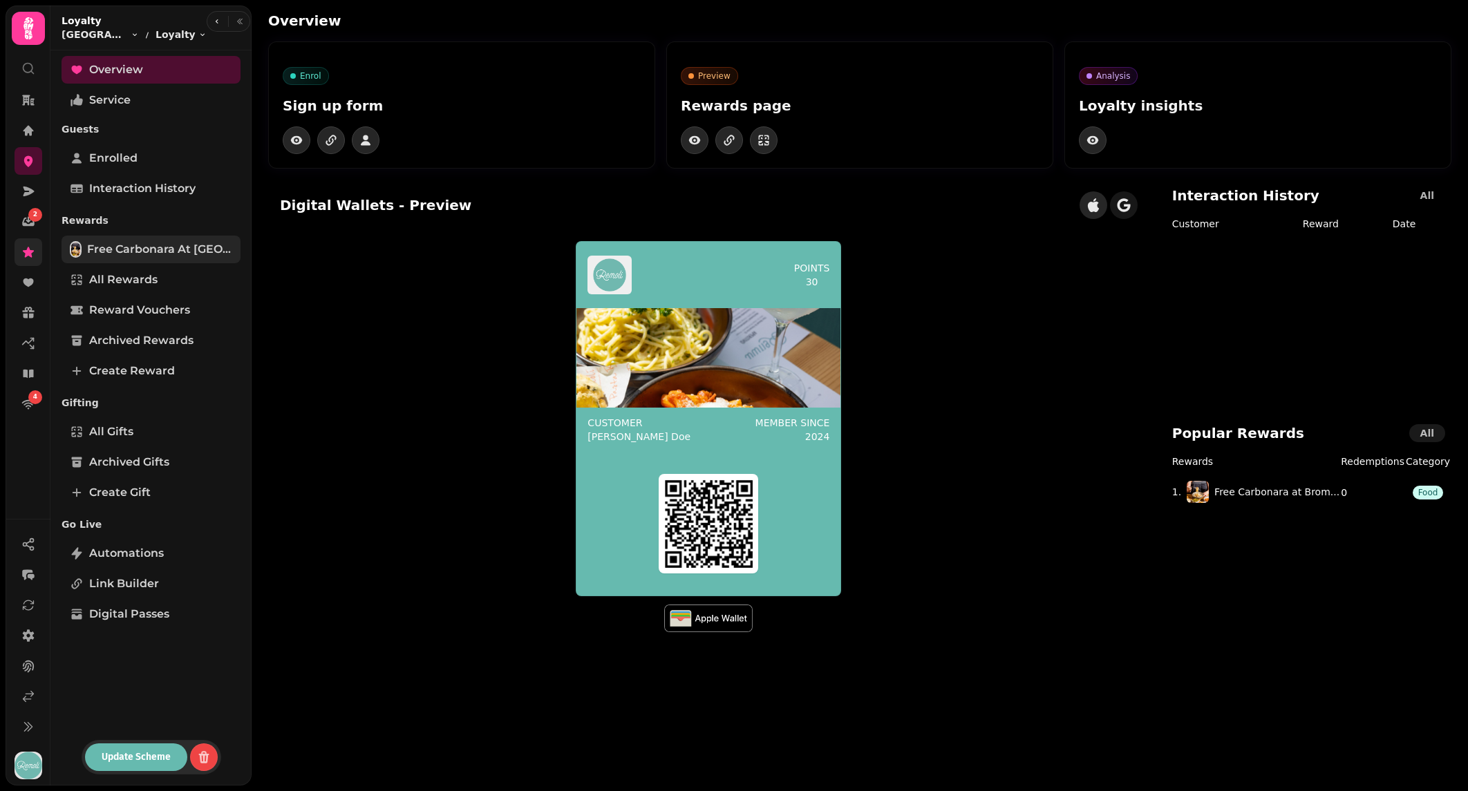
click at [134, 251] on span "Free Carbonara at [GEOGRAPHIC_DATA]" at bounding box center [159, 249] width 145 height 17
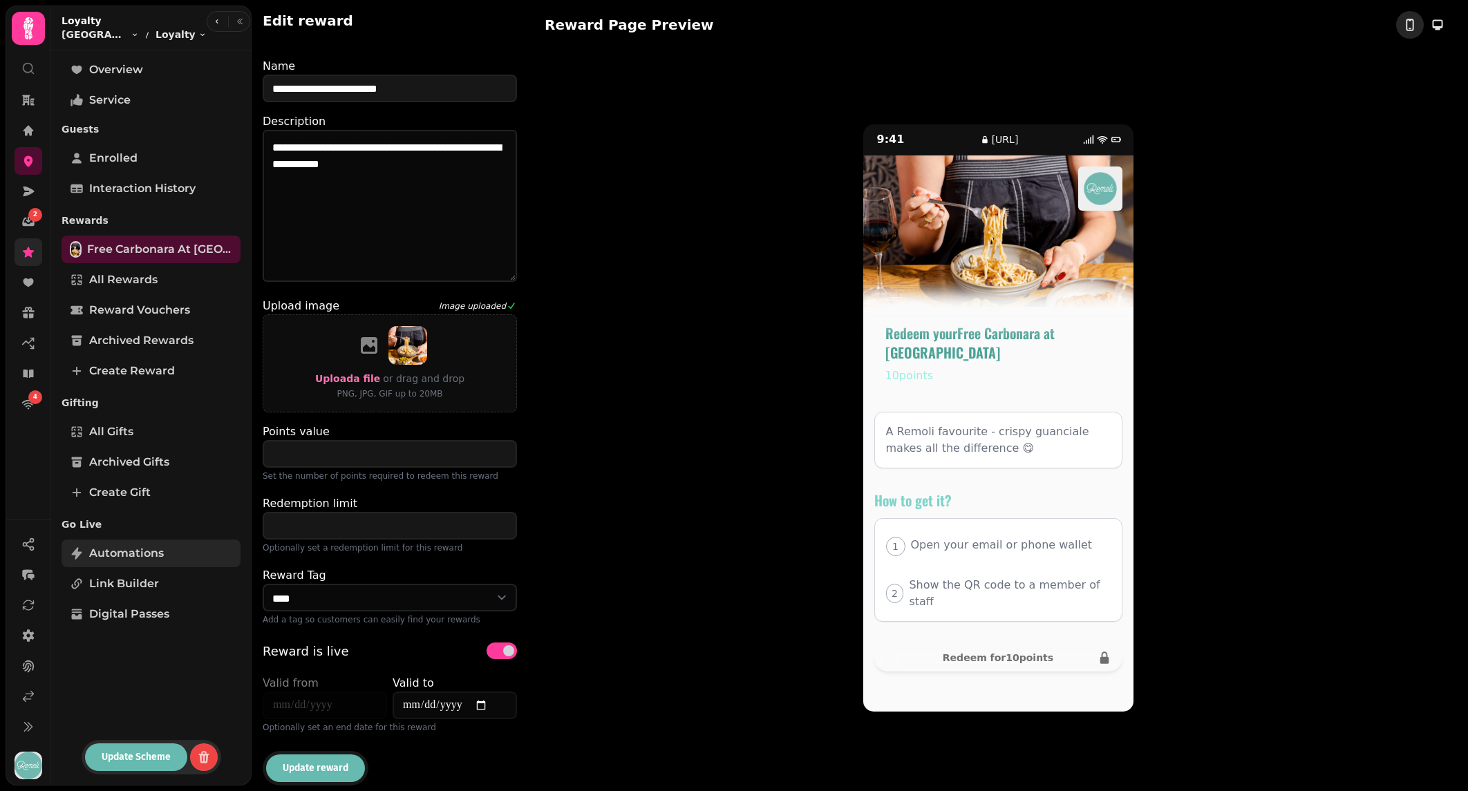
click at [153, 551] on span "Automations" at bounding box center [126, 553] width 75 height 17
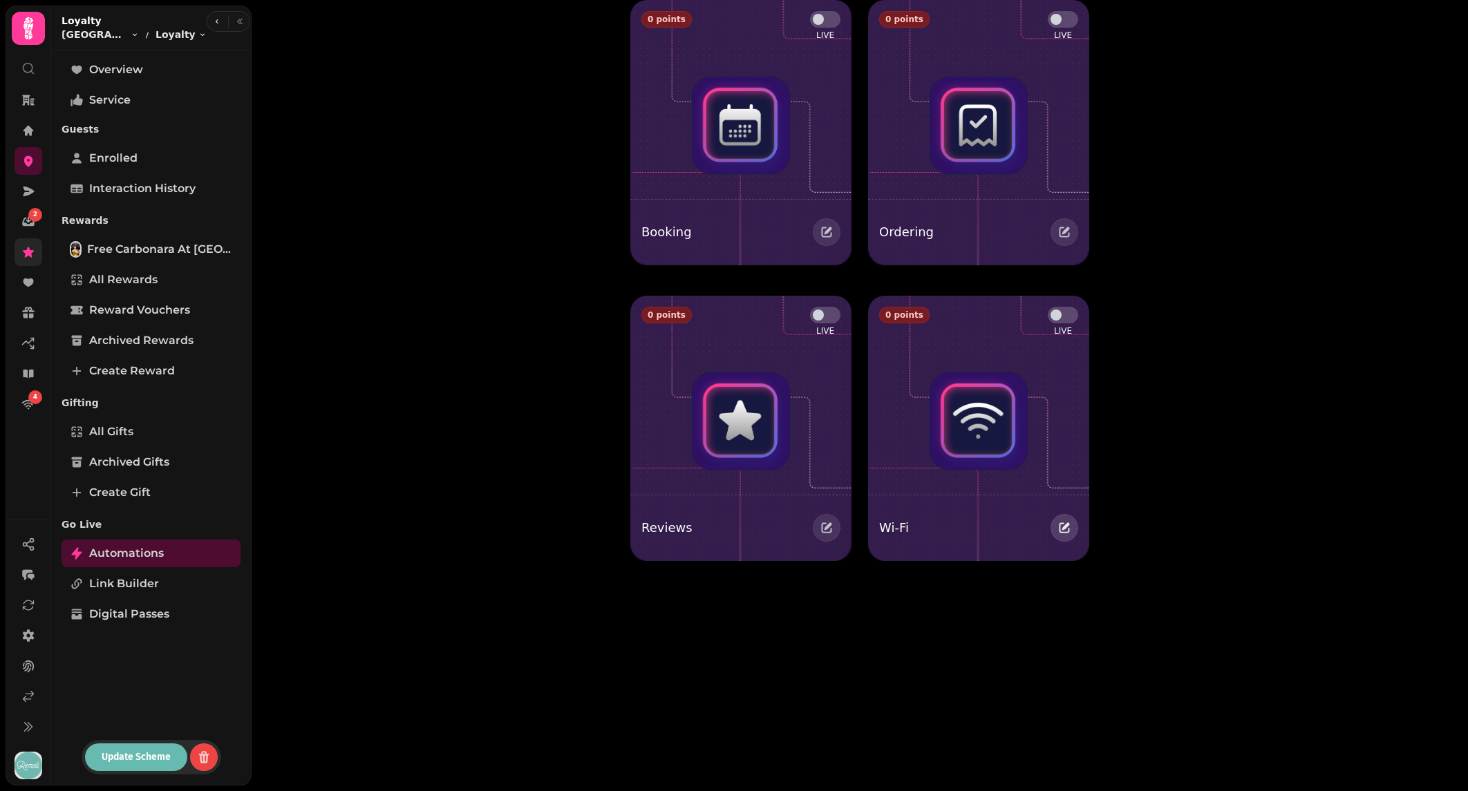
click at [1065, 529] on icon "button" at bounding box center [1064, 528] width 14 height 14
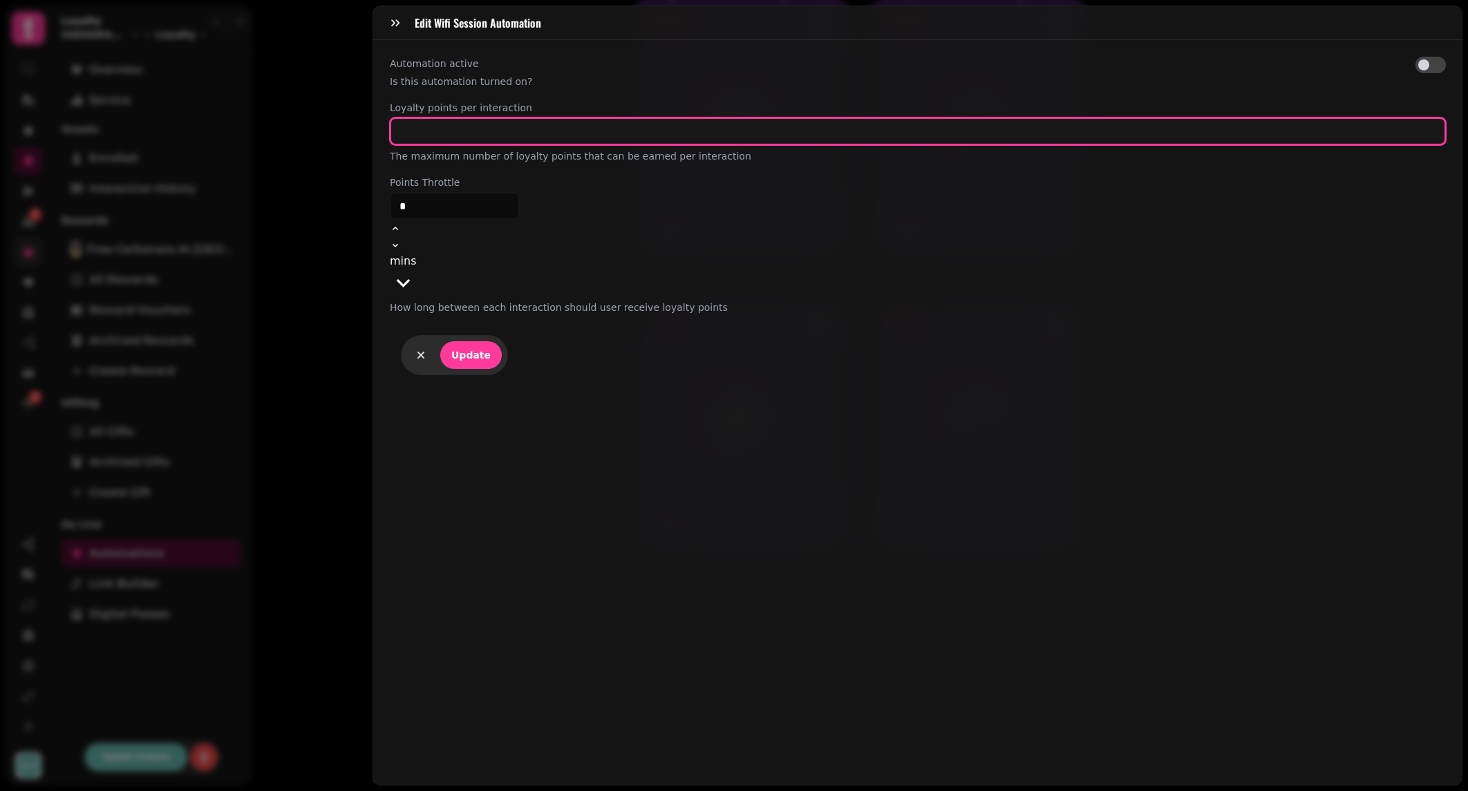
drag, startPoint x: 446, startPoint y: 134, endPoint x: 368, endPoint y: 134, distance: 78.1
click at [368, 134] on div "Edit Wifi Session Automation Automation active Is this automation turned on? Lo…" at bounding box center [734, 406] width 1468 height 769
type input "*"
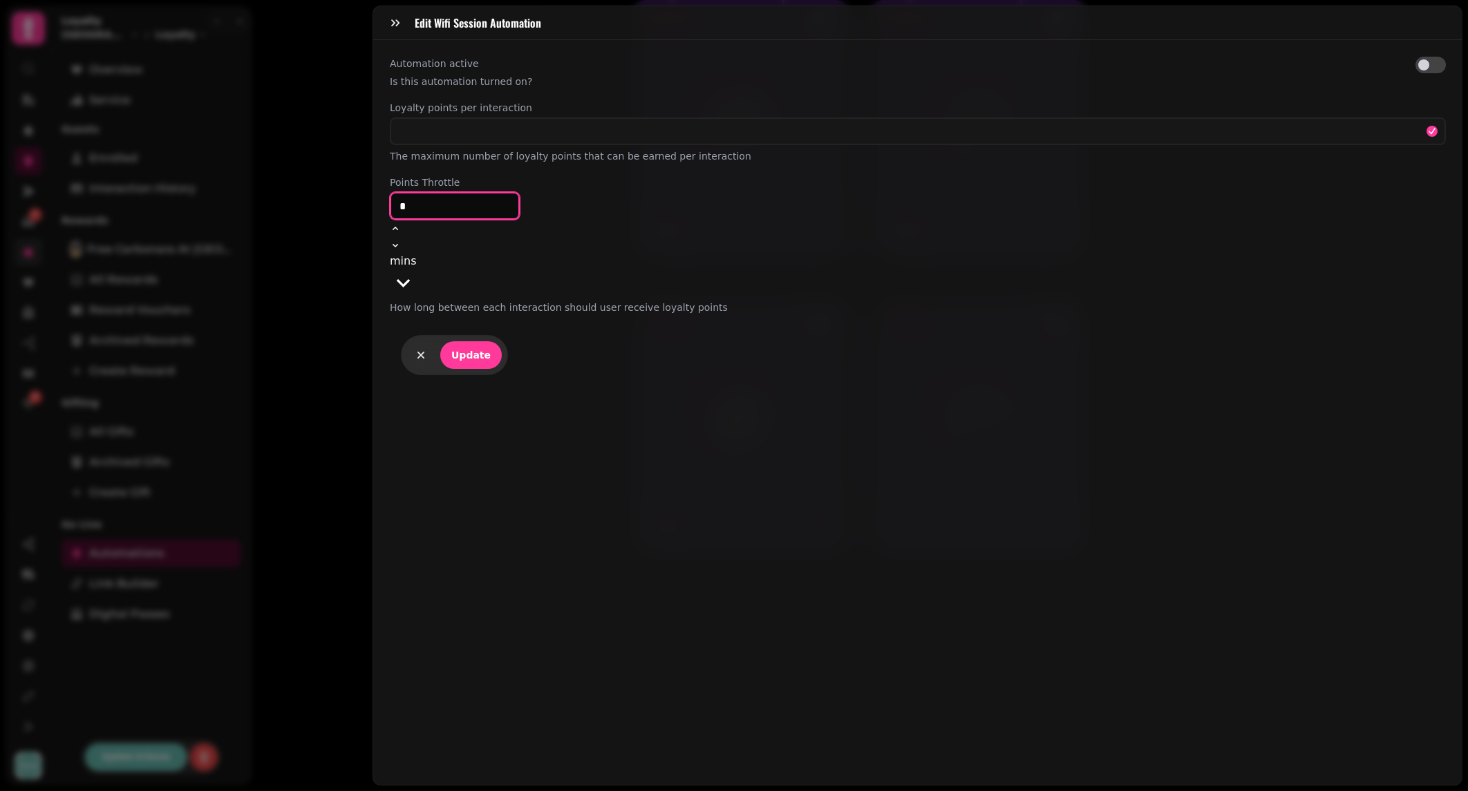
drag, startPoint x: 424, startPoint y: 204, endPoint x: 386, endPoint y: 203, distance: 38.0
click at [388, 205] on div "Automation active Is this automation turned on? Loyalty points per interaction …" at bounding box center [917, 412] width 1089 height 745
click at [417, 253] on button "mins" at bounding box center [403, 275] width 27 height 44
click at [1377, 239] on span "hours" at bounding box center [1392, 232] width 31 height 13
drag, startPoint x: 384, startPoint y: 197, endPoint x: 425, endPoint y: 206, distance: 41.8
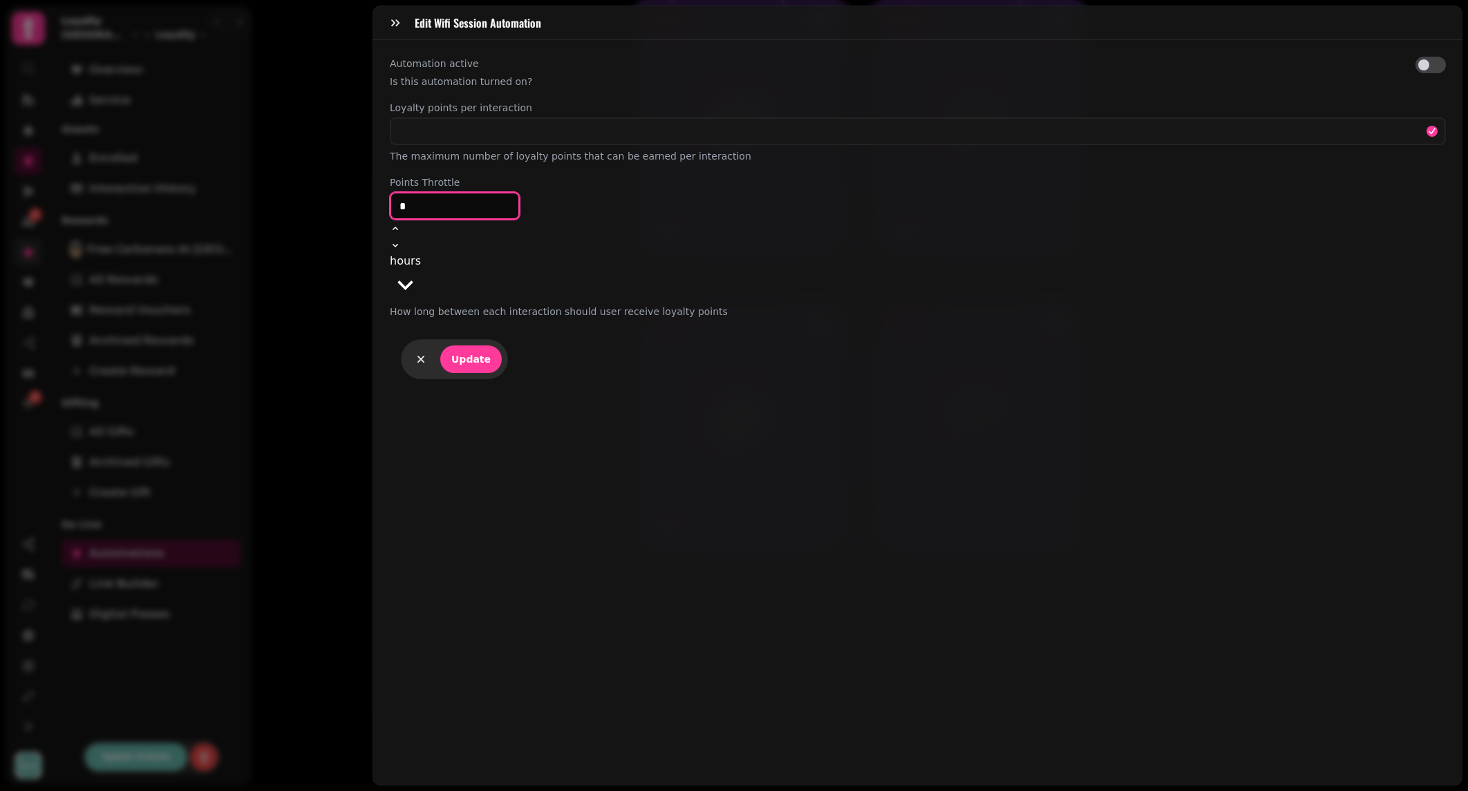
click at [425, 206] on input "*" at bounding box center [455, 206] width 130 height 28
type input "**"
click at [476, 355] on span "Update" at bounding box center [470, 360] width 39 height 10
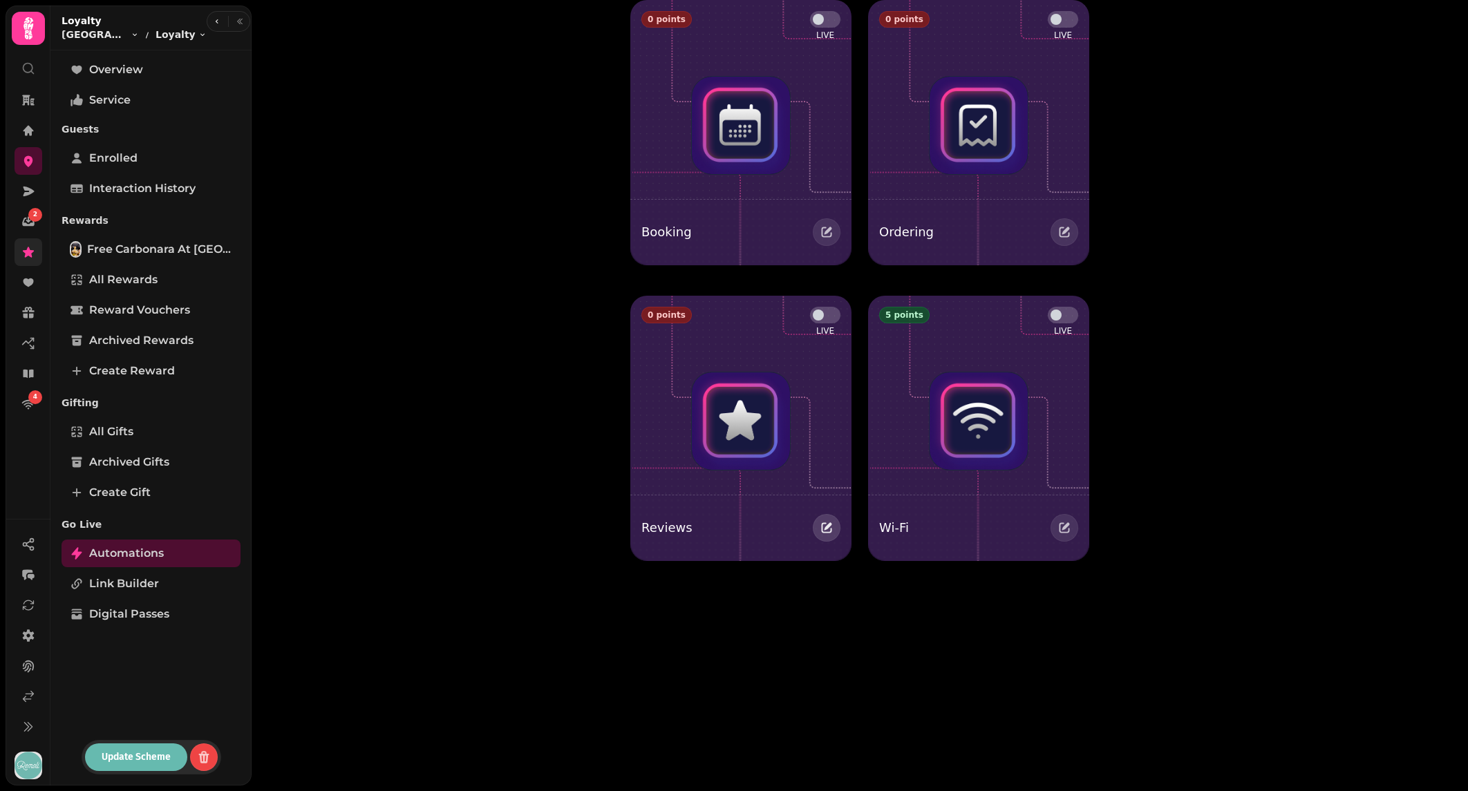
click at [831, 531] on icon "button" at bounding box center [827, 528] width 14 height 14
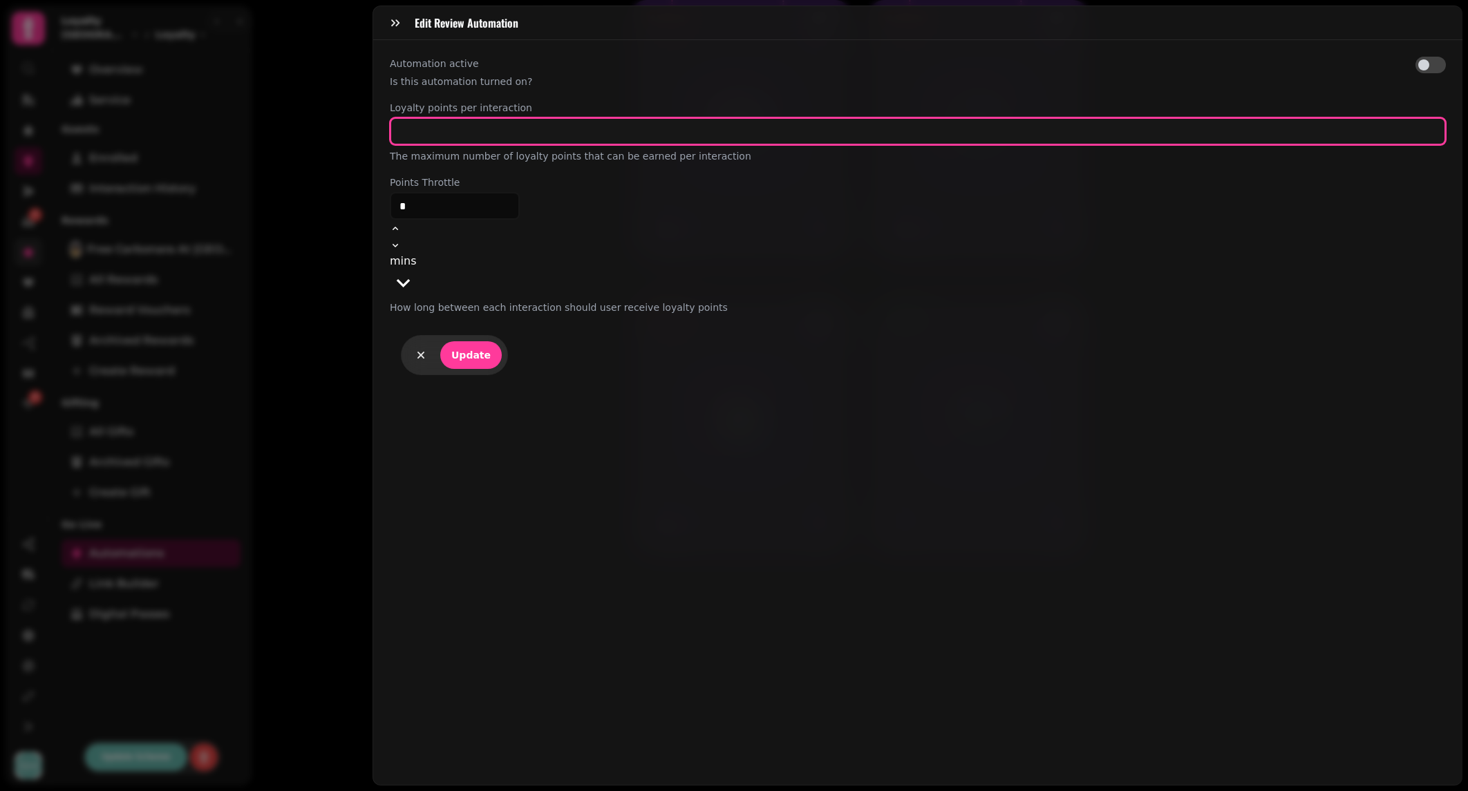
drag, startPoint x: 414, startPoint y: 135, endPoint x: 394, endPoint y: 123, distance: 23.2
click at [391, 126] on input "*" at bounding box center [918, 131] width 1056 height 28
type input "**"
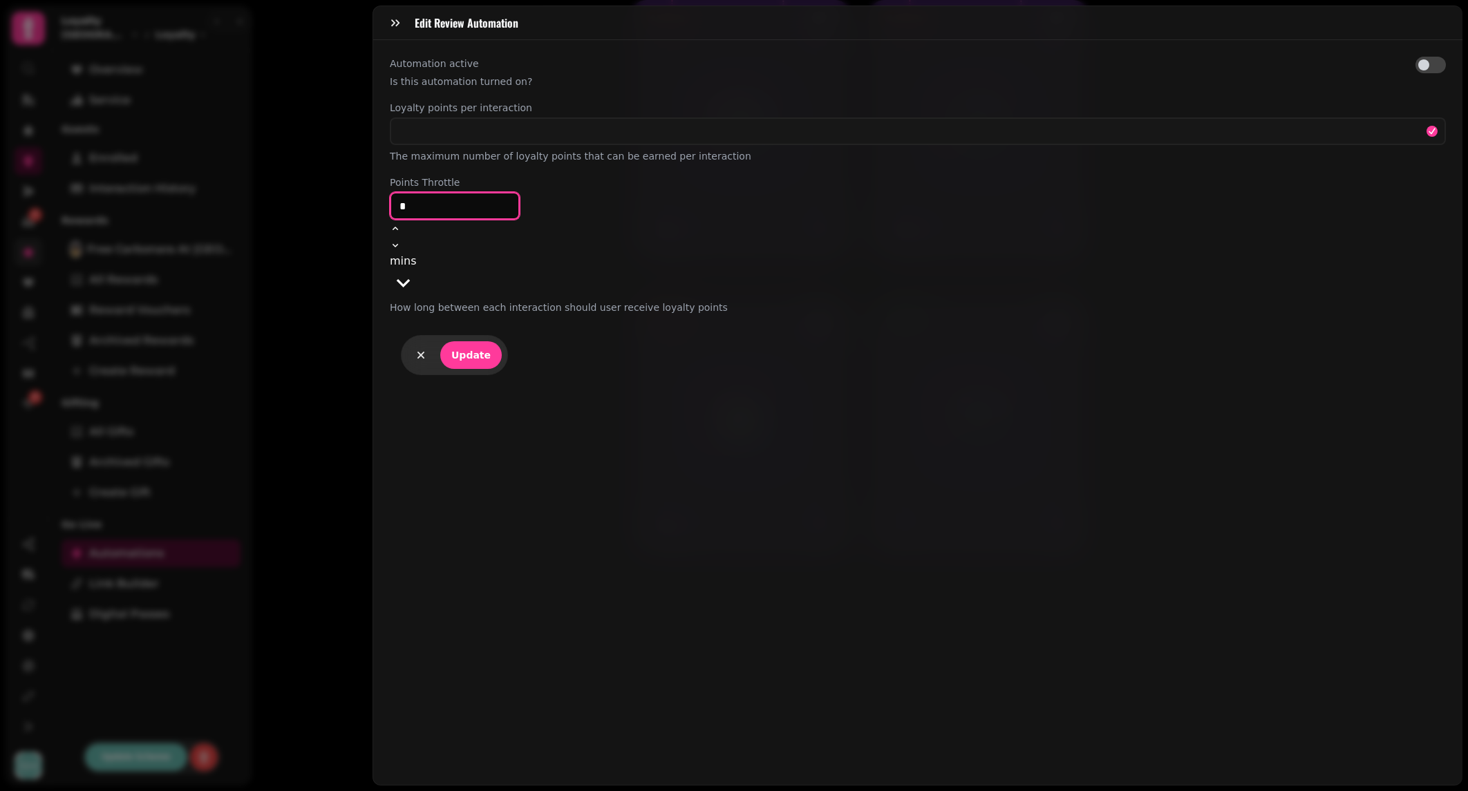
drag, startPoint x: 671, startPoint y: 206, endPoint x: 638, endPoint y: 203, distance: 33.4
click at [520, 204] on input "*" at bounding box center [455, 206] width 130 height 28
type input "**"
click at [471, 350] on span "Update" at bounding box center [470, 355] width 39 height 10
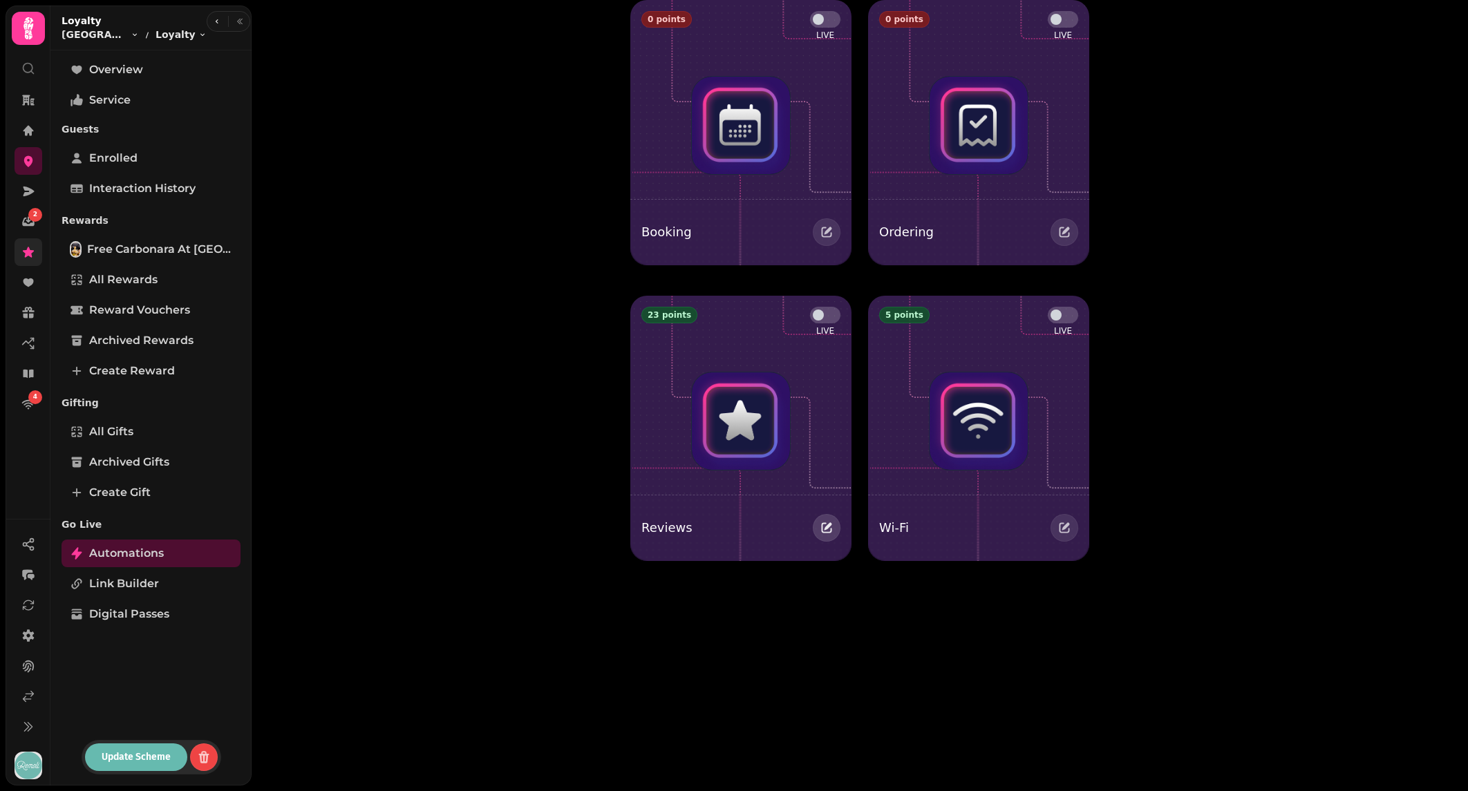
click at [820, 518] on button "button" at bounding box center [827, 528] width 28 height 28
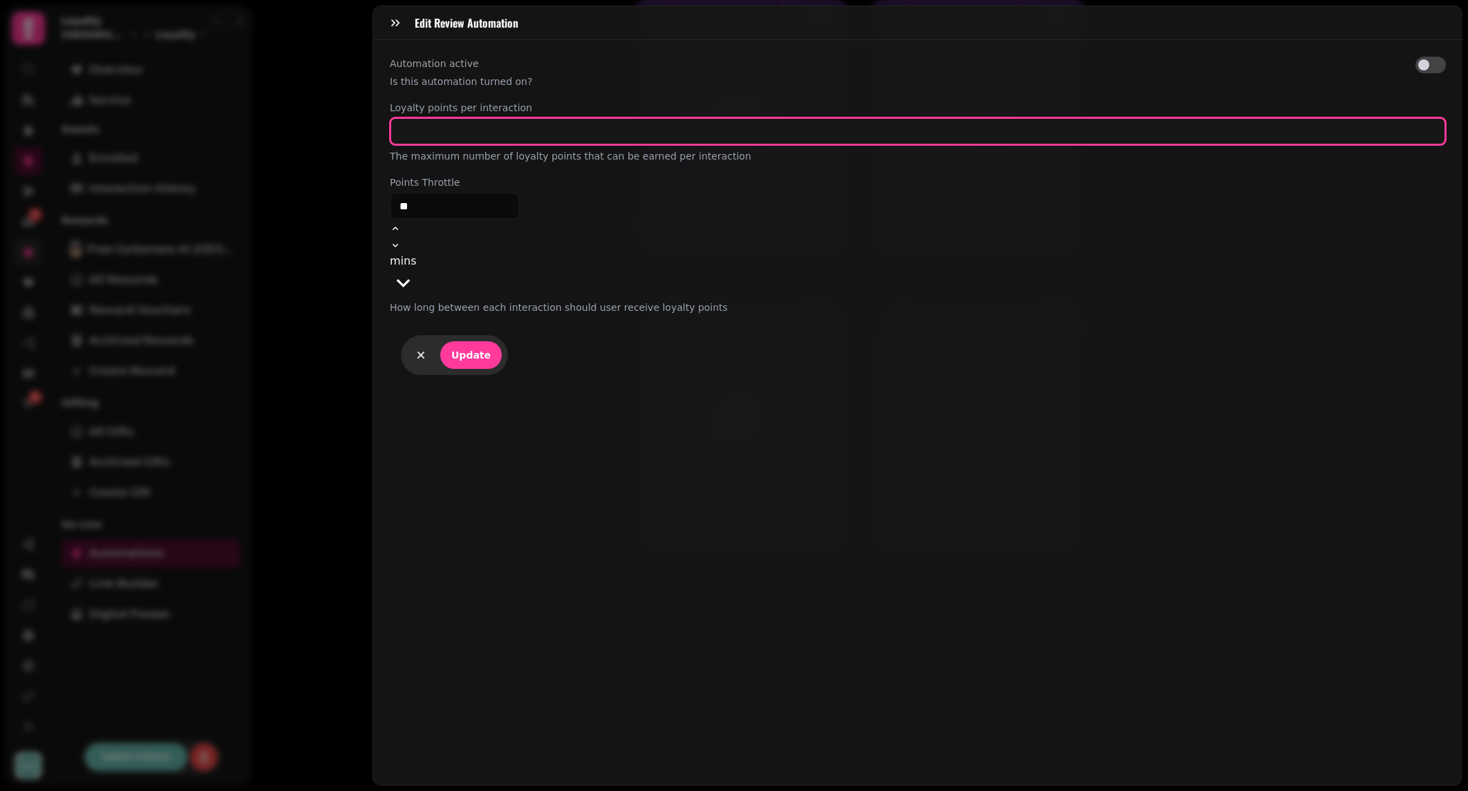
drag, startPoint x: 413, startPoint y: 129, endPoint x: 386, endPoint y: 128, distance: 27.0
click at [386, 128] on div "Automation active Is this automation turned on? Loyalty points per interaction …" at bounding box center [917, 412] width 1089 height 745
type input "**"
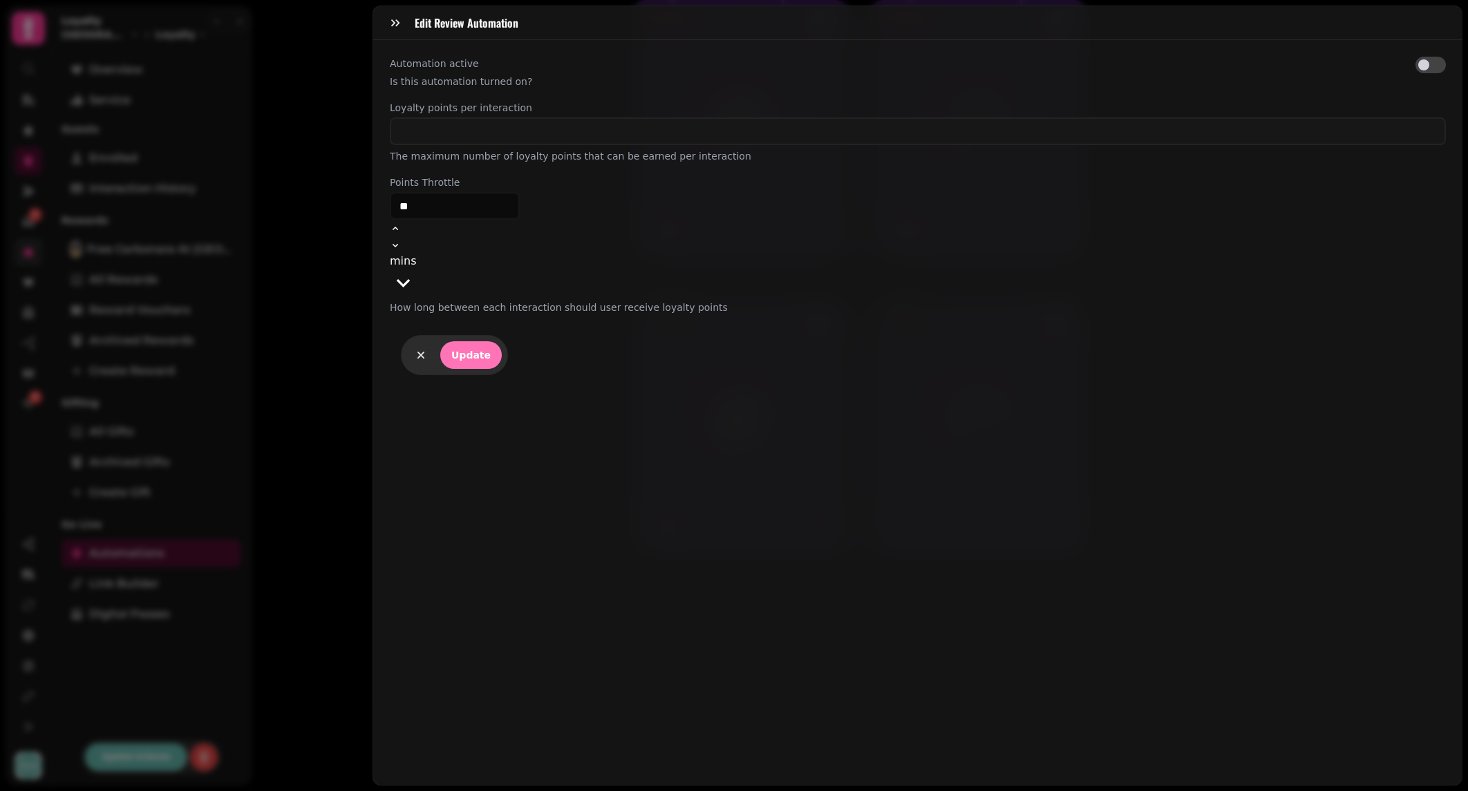
click at [467, 350] on span "Update" at bounding box center [470, 355] width 39 height 10
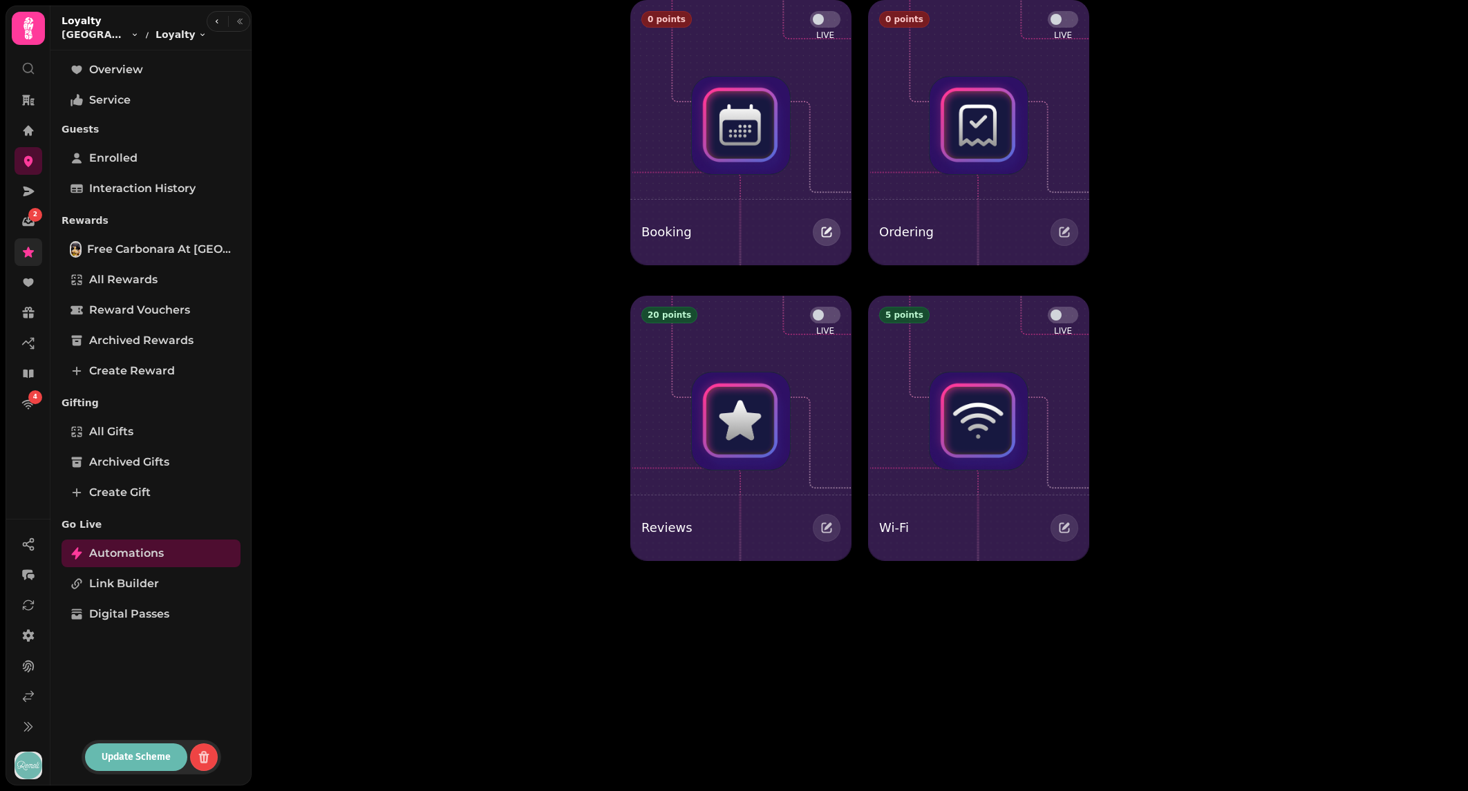
click at [828, 238] on icon "button" at bounding box center [827, 232] width 14 height 14
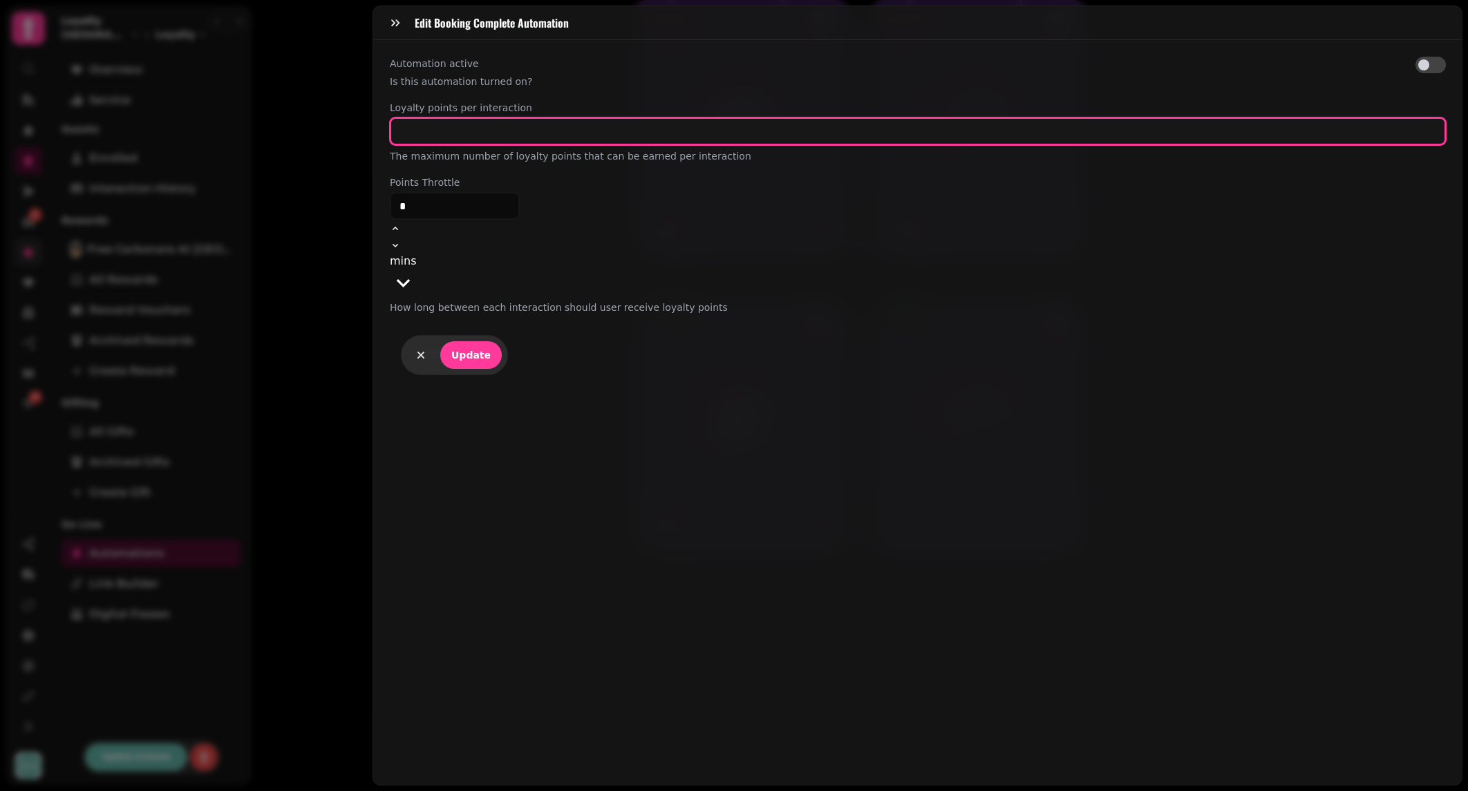
click at [419, 124] on input "*" at bounding box center [918, 131] width 1056 height 28
click at [399, 126] on input "*" at bounding box center [918, 131] width 1056 height 28
type input "**"
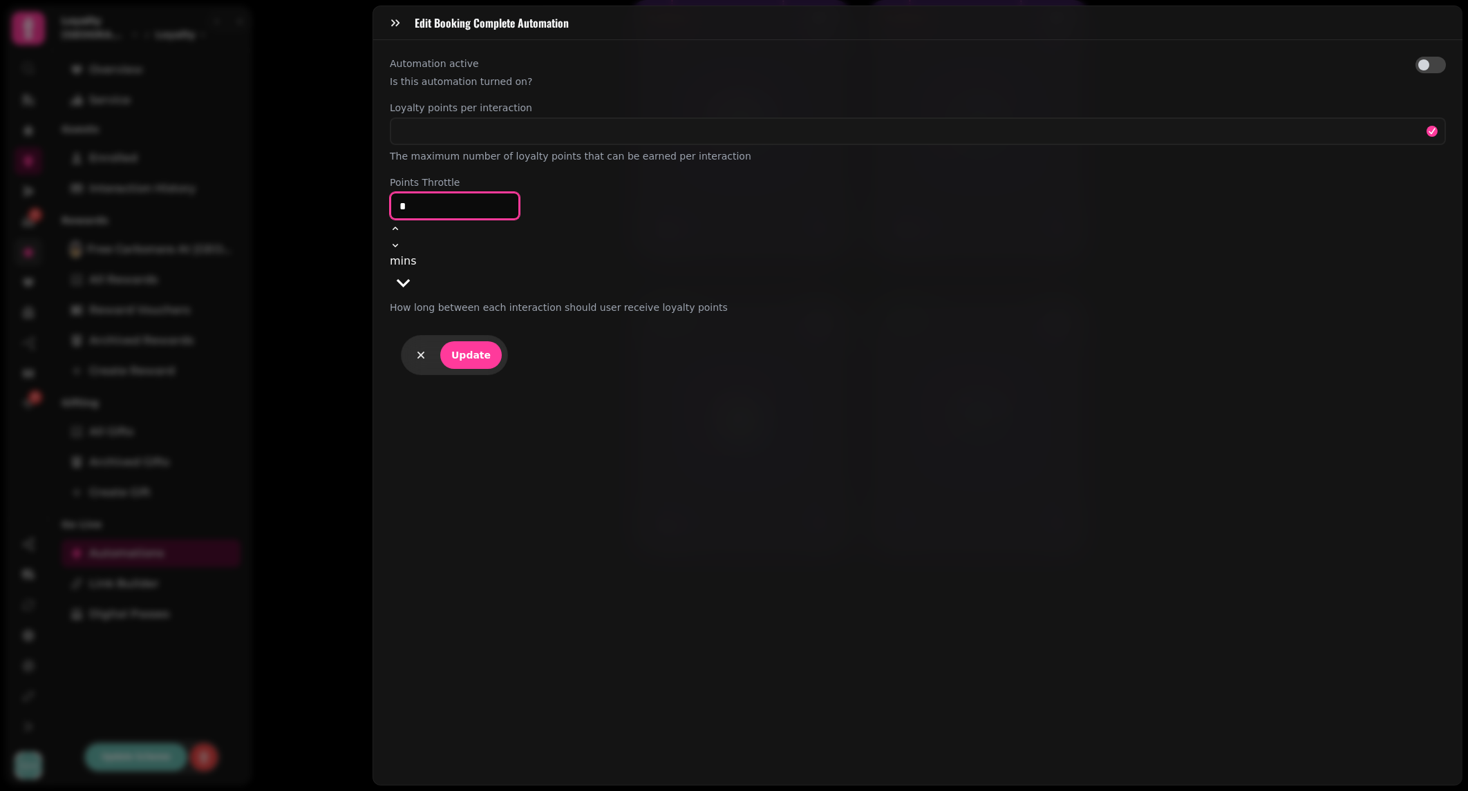
drag, startPoint x: 413, startPoint y: 208, endPoint x: 377, endPoint y: 197, distance: 38.3
click at [377, 197] on div "Automation active Is this automation turned on? Loyalty points per interaction …" at bounding box center [917, 412] width 1089 height 745
type input "**"
click at [482, 350] on span "Update" at bounding box center [470, 355] width 39 height 10
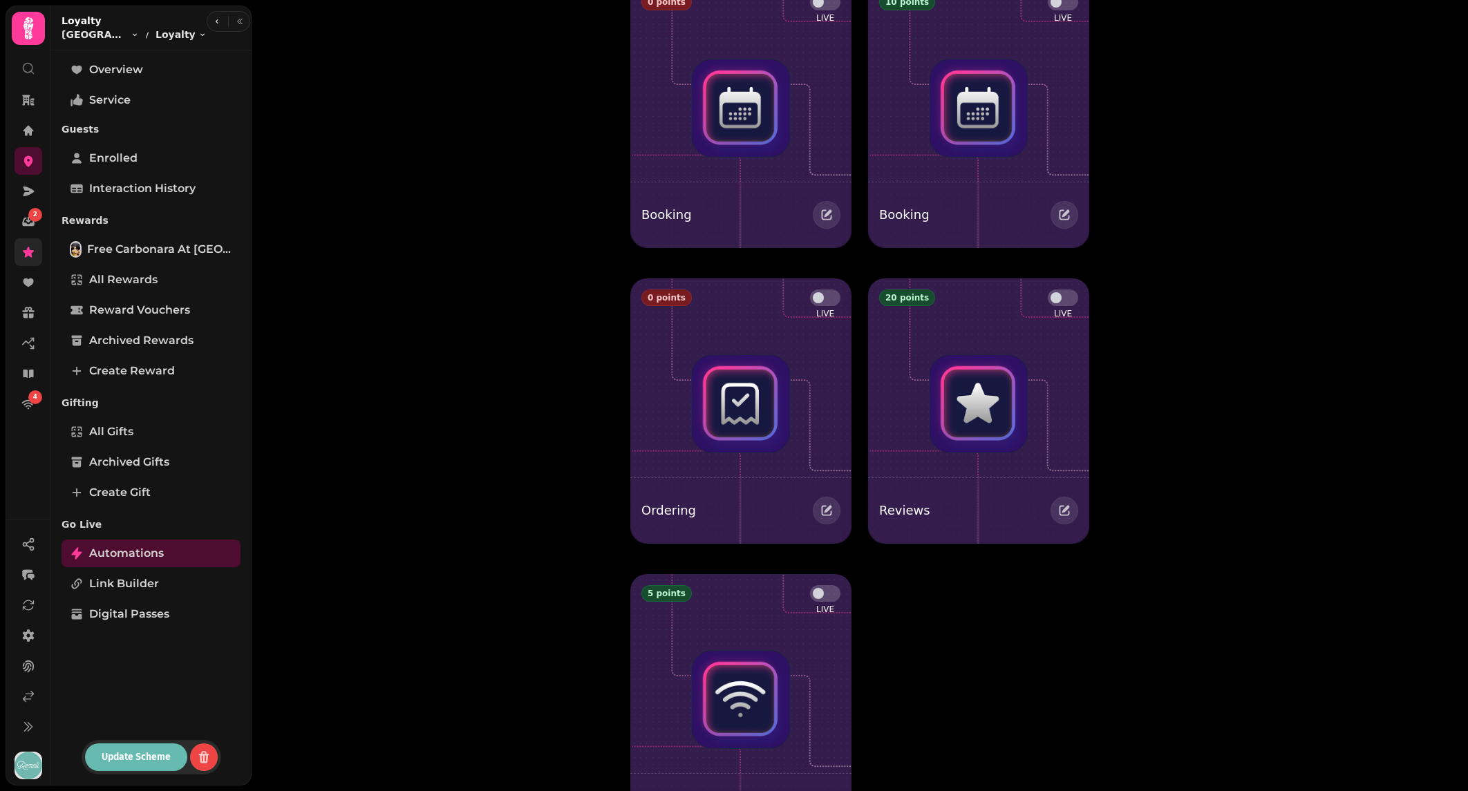
scroll to position [1, 0]
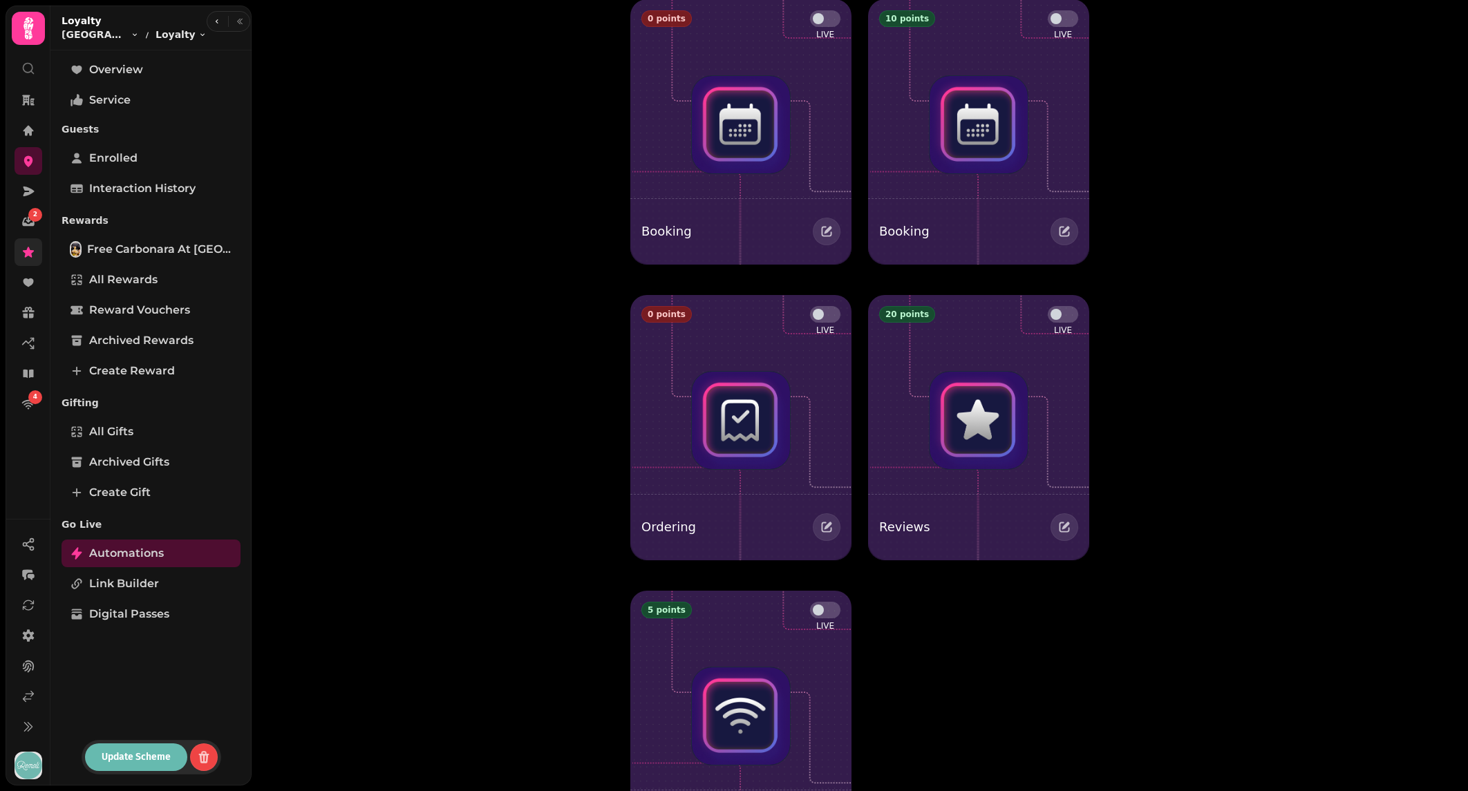
drag, startPoint x: 833, startPoint y: 20, endPoint x: 758, endPoint y: 37, distance: 76.5
click at [735, 33] on div "0 points LIVE" at bounding box center [740, 25] width 221 height 52
click at [121, 760] on span "Update Scheme" at bounding box center [136, 758] width 69 height 10
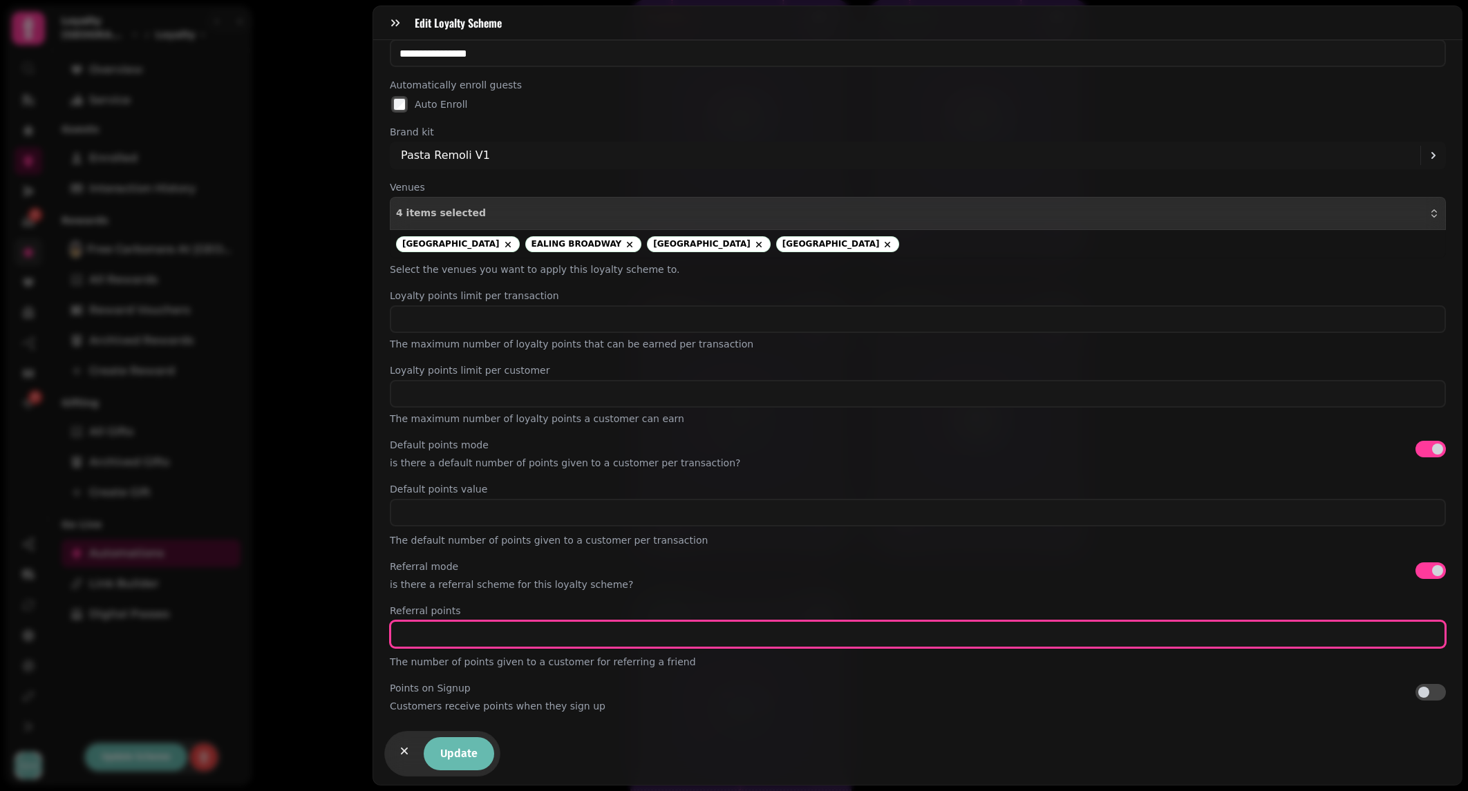
type input "*"
drag, startPoint x: 426, startPoint y: 629, endPoint x: 374, endPoint y: 628, distance: 52.5
click at [374, 628] on div "**********" at bounding box center [917, 381] width 1089 height 683
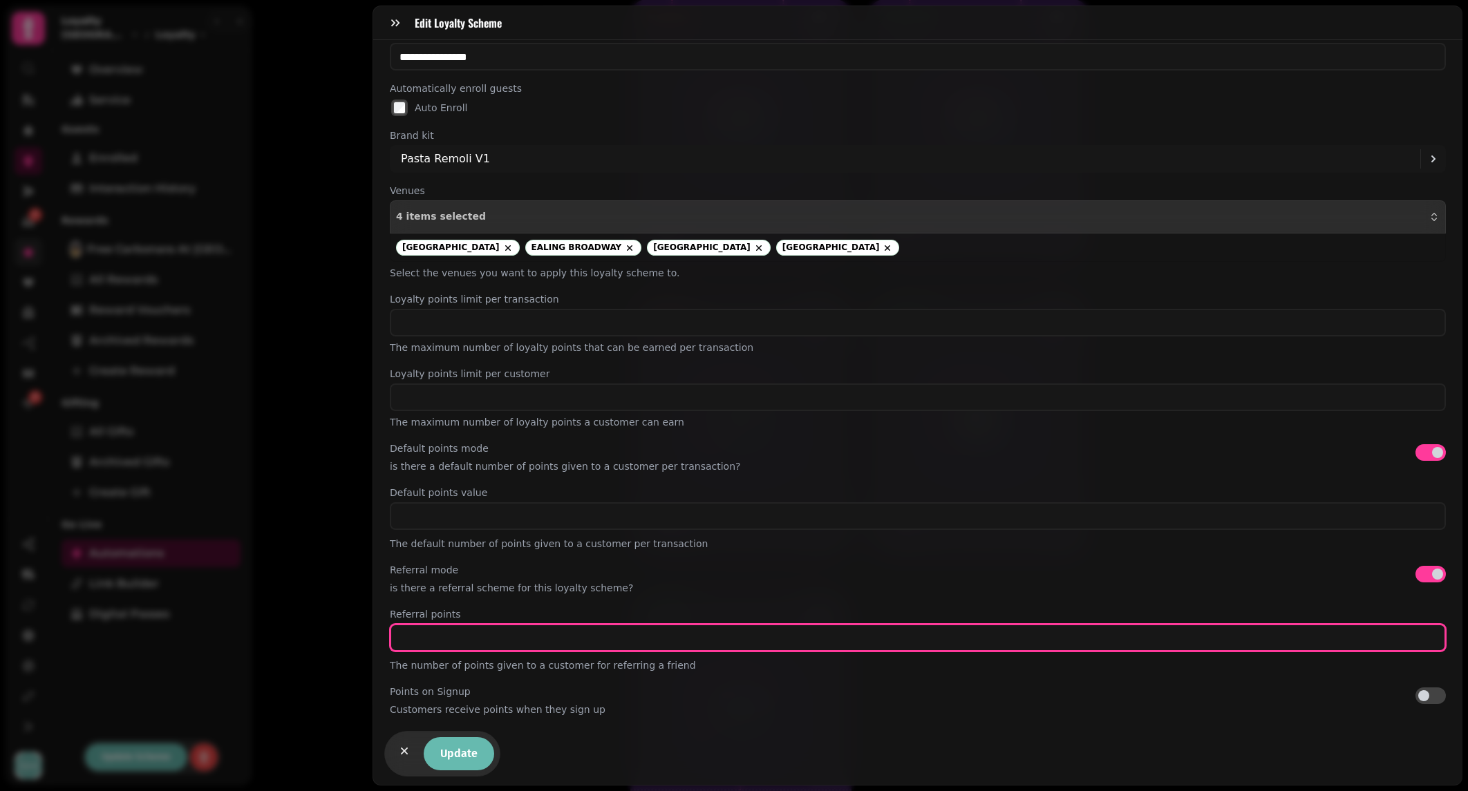
click at [453, 634] on input "*" at bounding box center [918, 638] width 1056 height 28
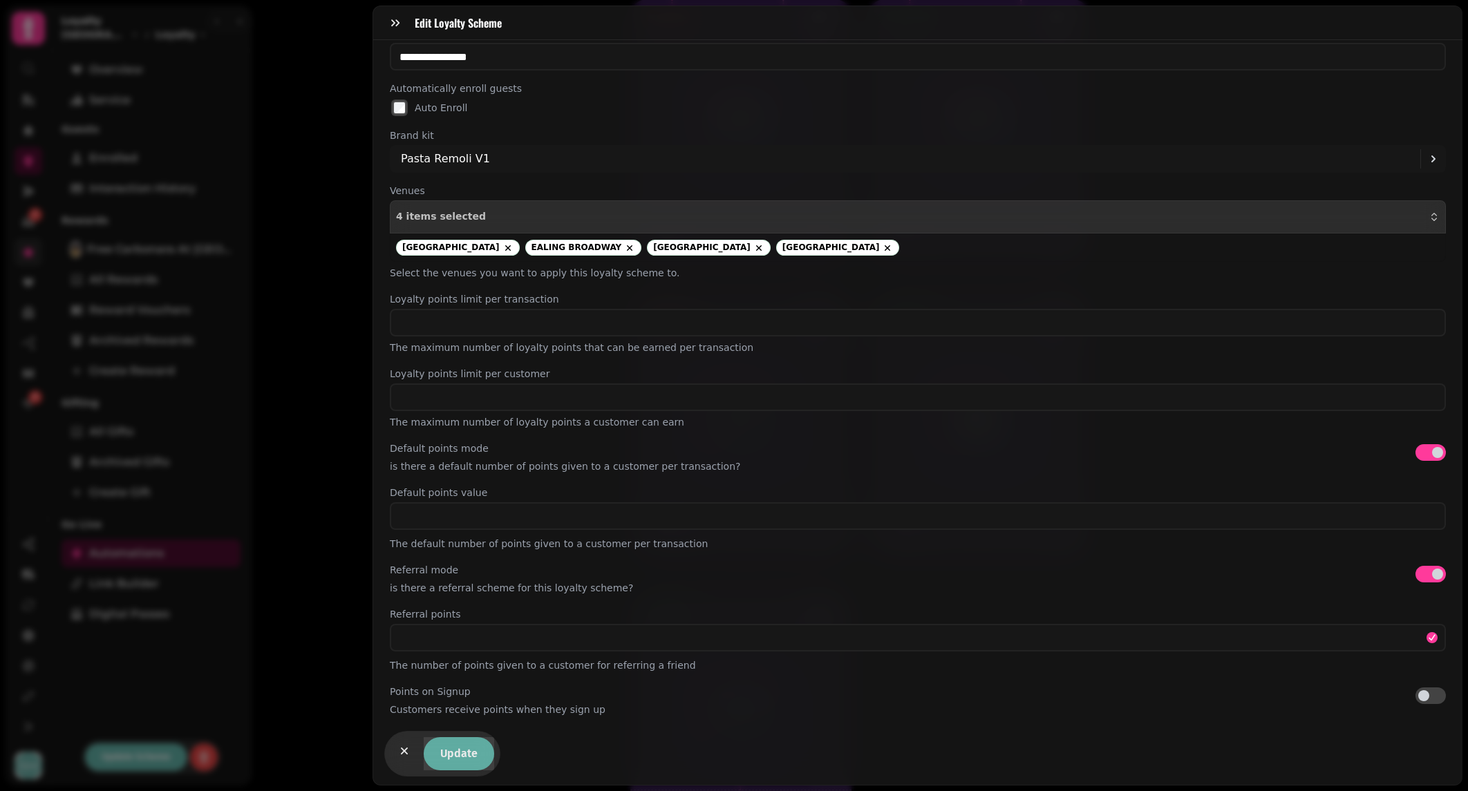
click at [458, 770] on button "Update" at bounding box center [459, 753] width 70 height 33
type input "**"
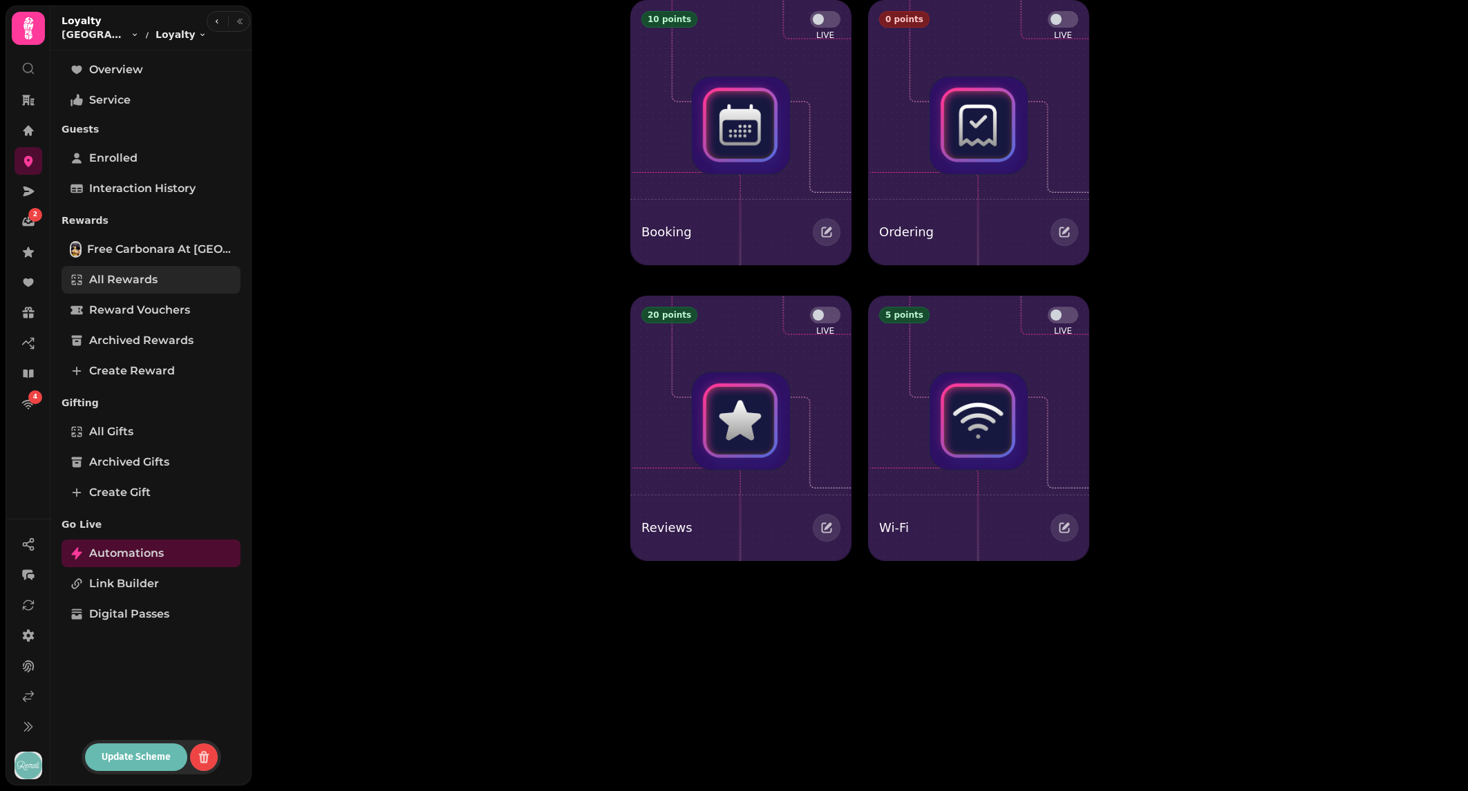
click at [135, 276] on span "All Rewards" at bounding box center [123, 280] width 68 height 17
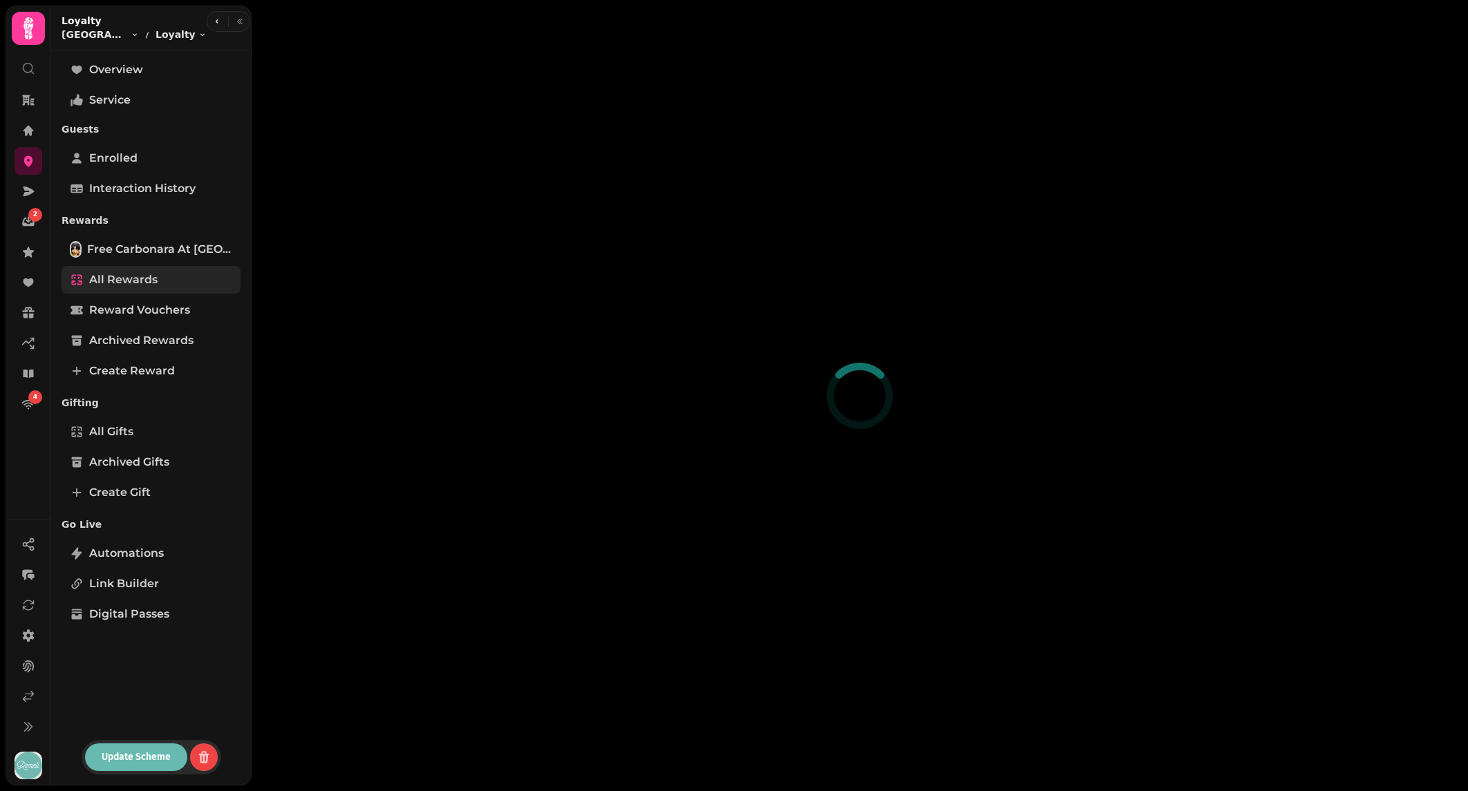
select select "**"
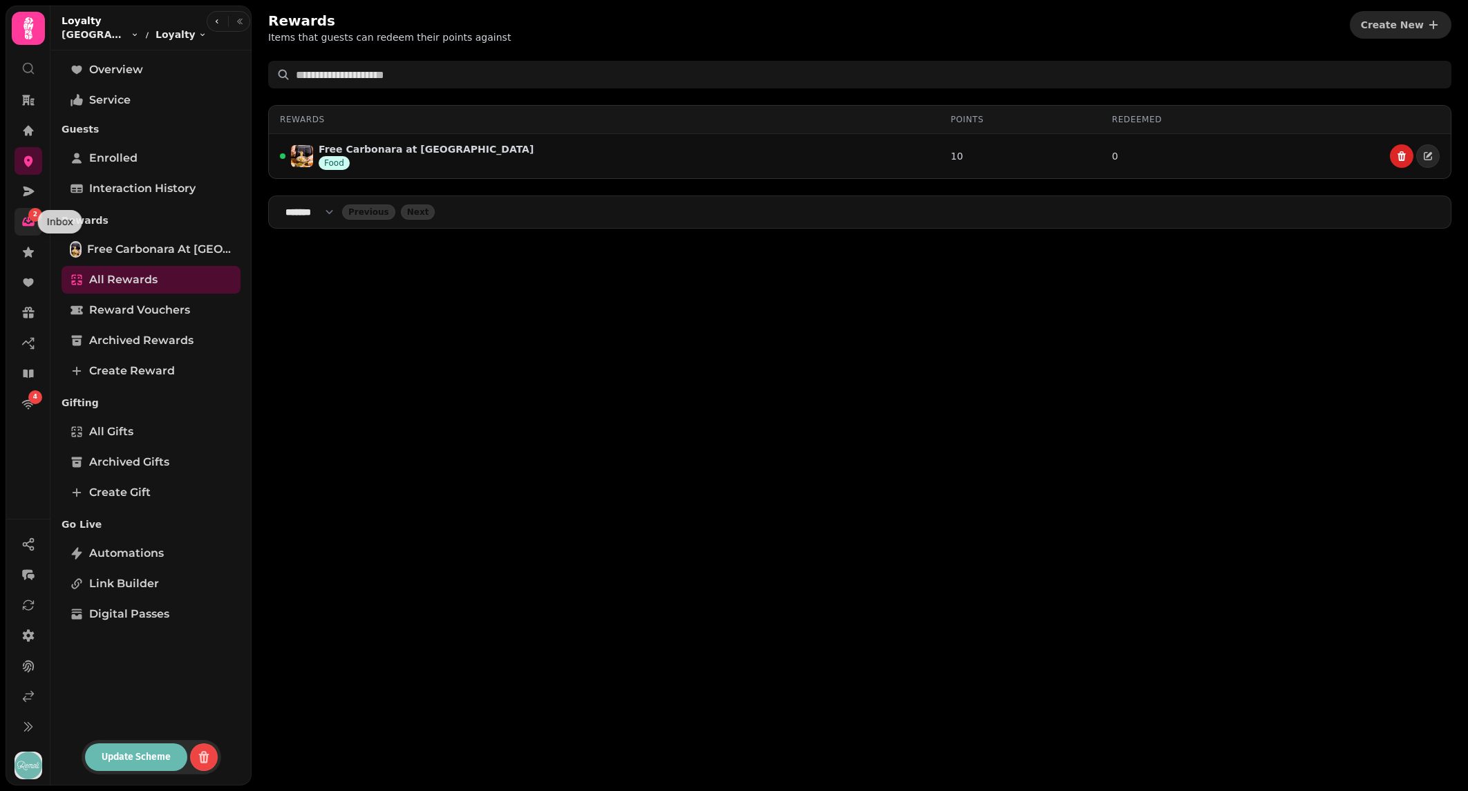
click at [26, 220] on icon at bounding box center [28, 220] width 5 height 6
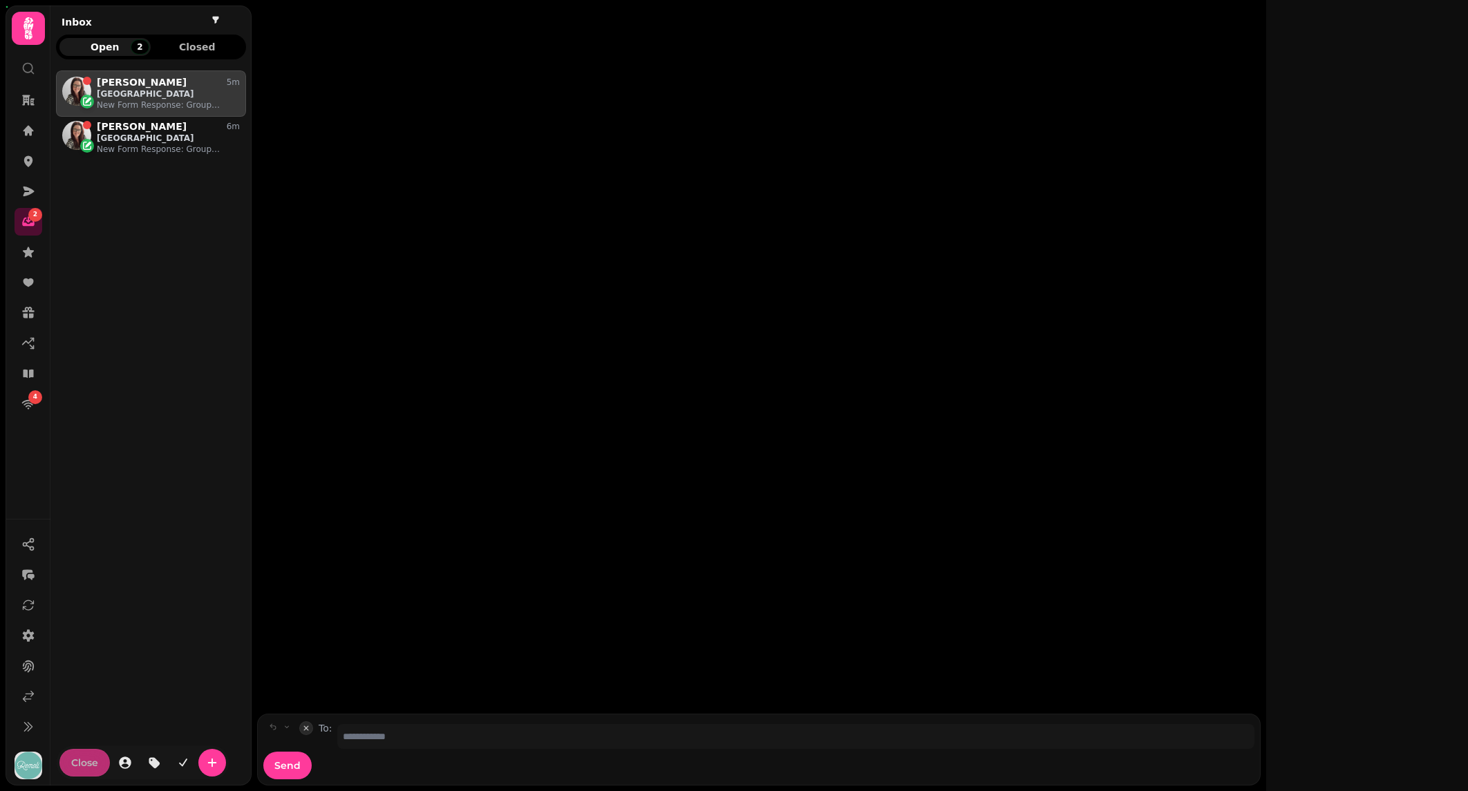
scroll to position [709, 190]
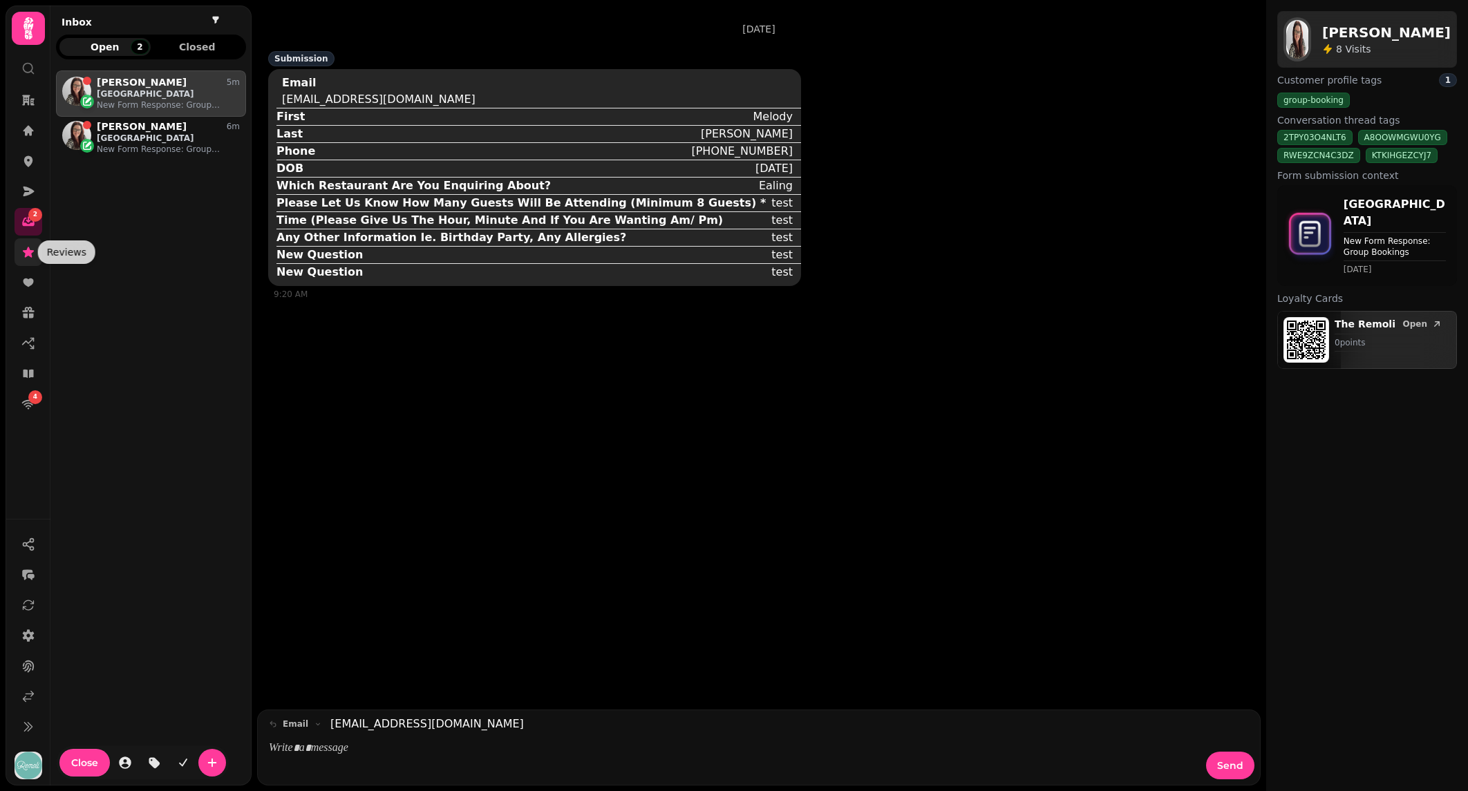
click at [27, 254] on icon at bounding box center [28, 252] width 11 height 10
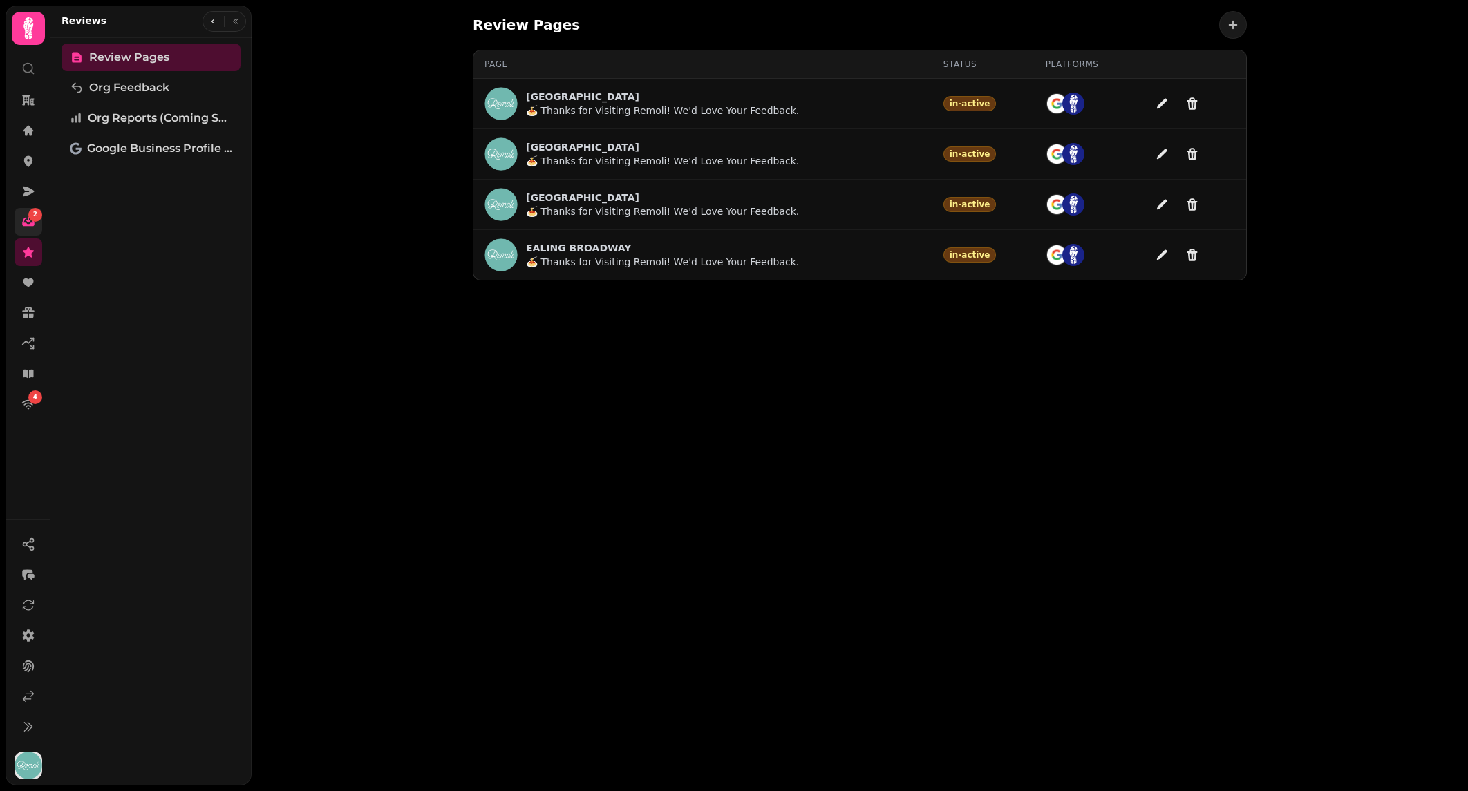
click at [32, 213] on div "2" at bounding box center [35, 215] width 14 height 14
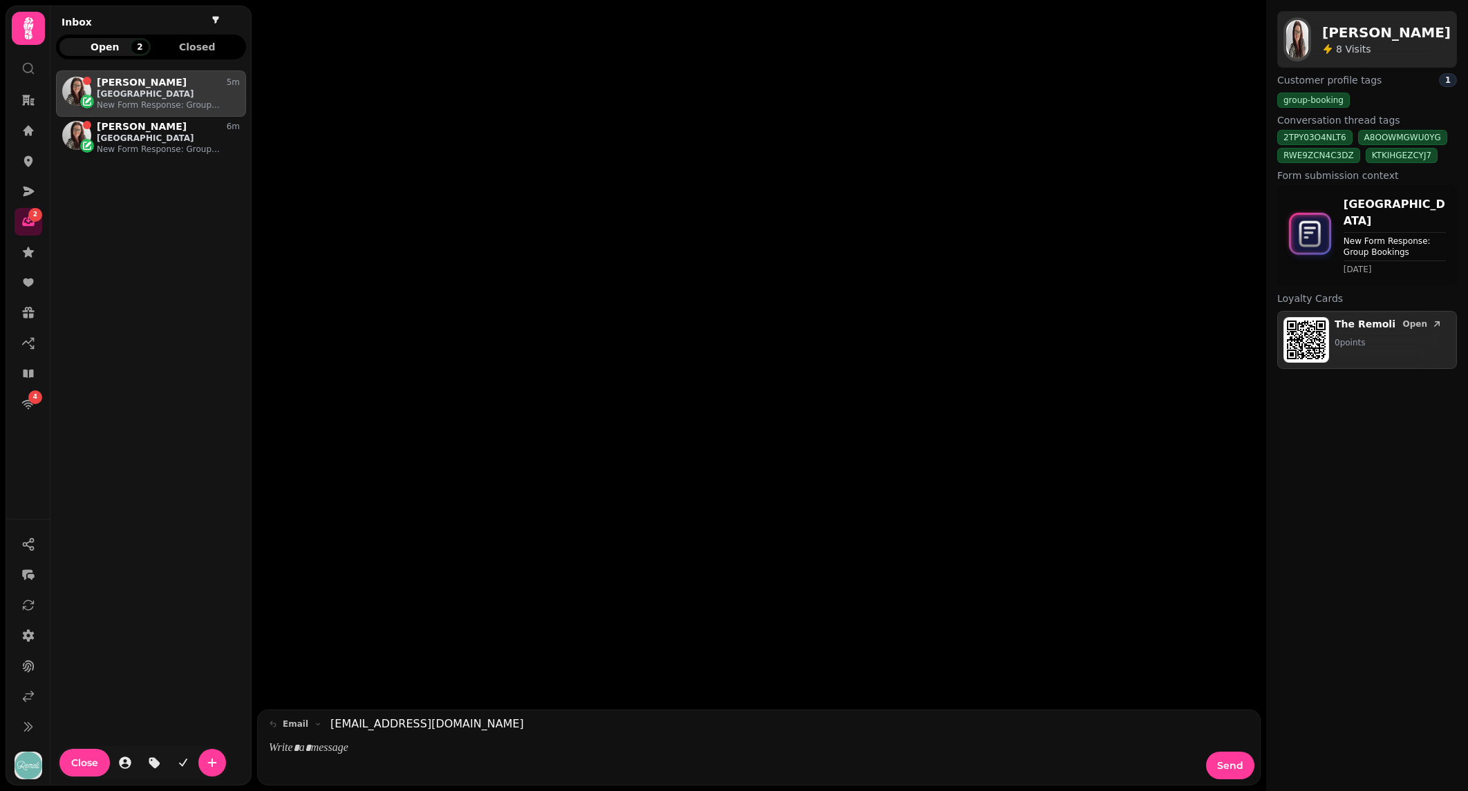
scroll to position [709, 190]
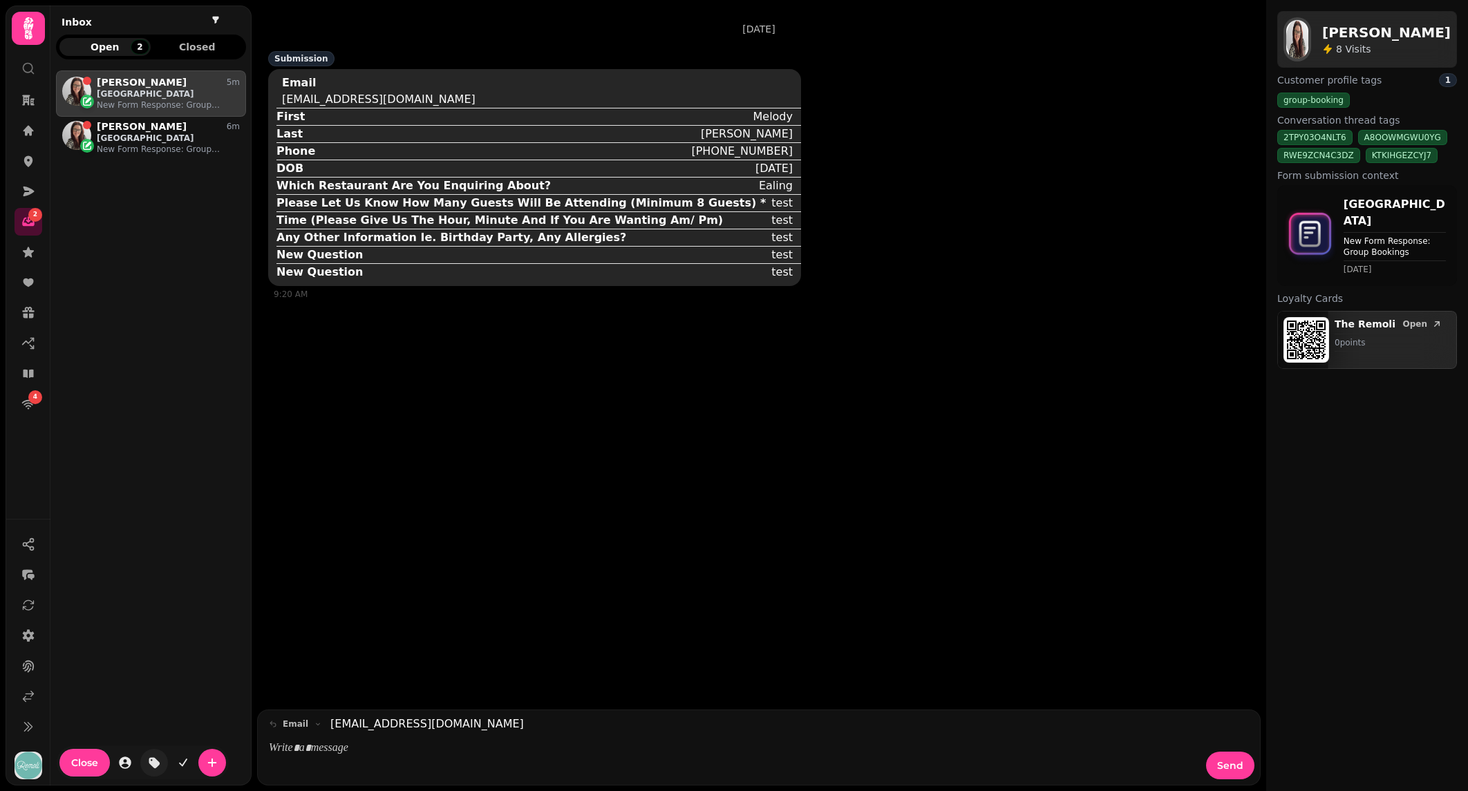
click at [144, 763] on button "tag-thread" at bounding box center [154, 763] width 28 height 28
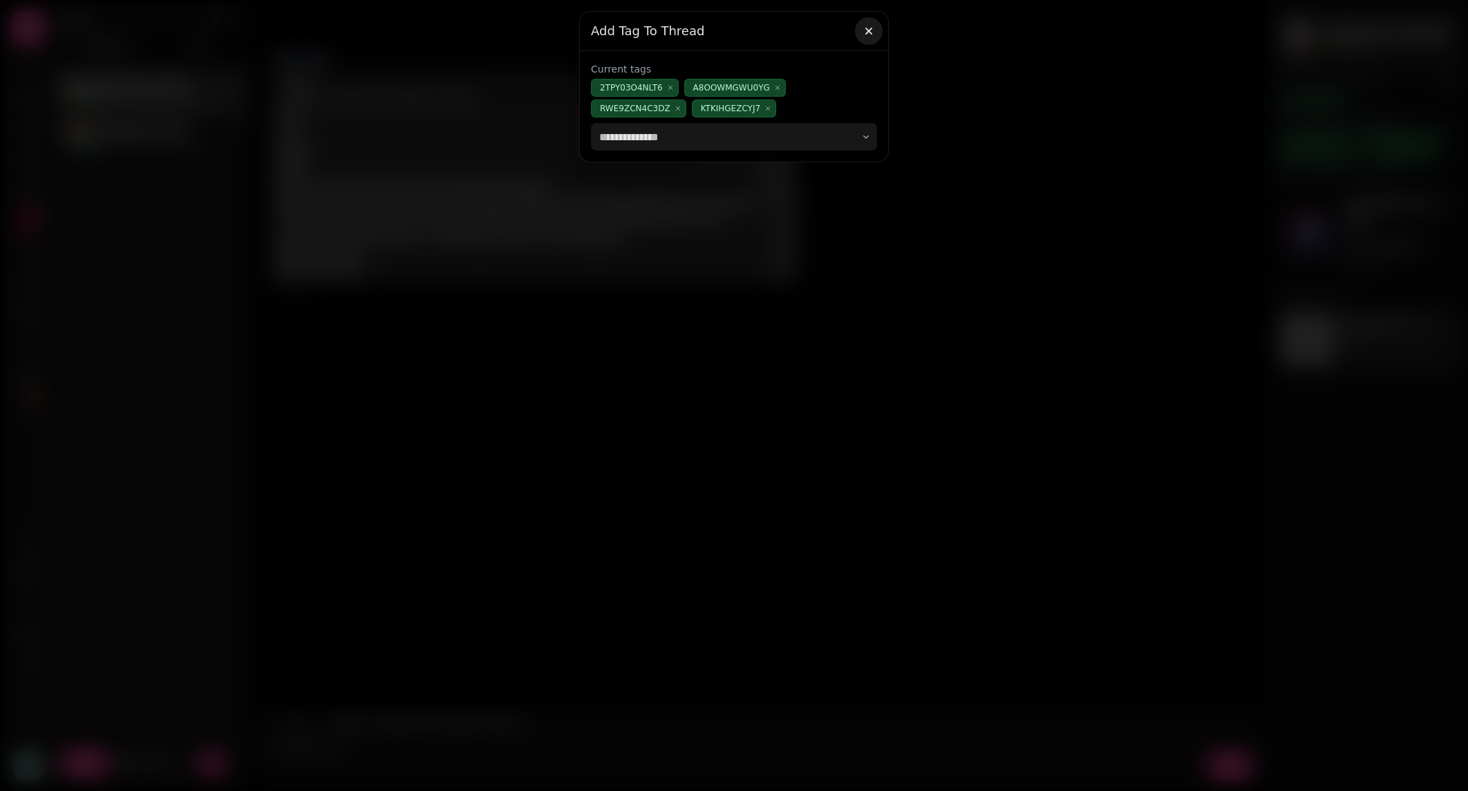
drag, startPoint x: 869, startPoint y: 35, endPoint x: 659, endPoint y: 113, distance: 224.2
click at [867, 35] on icon "button" at bounding box center [869, 31] width 14 height 14
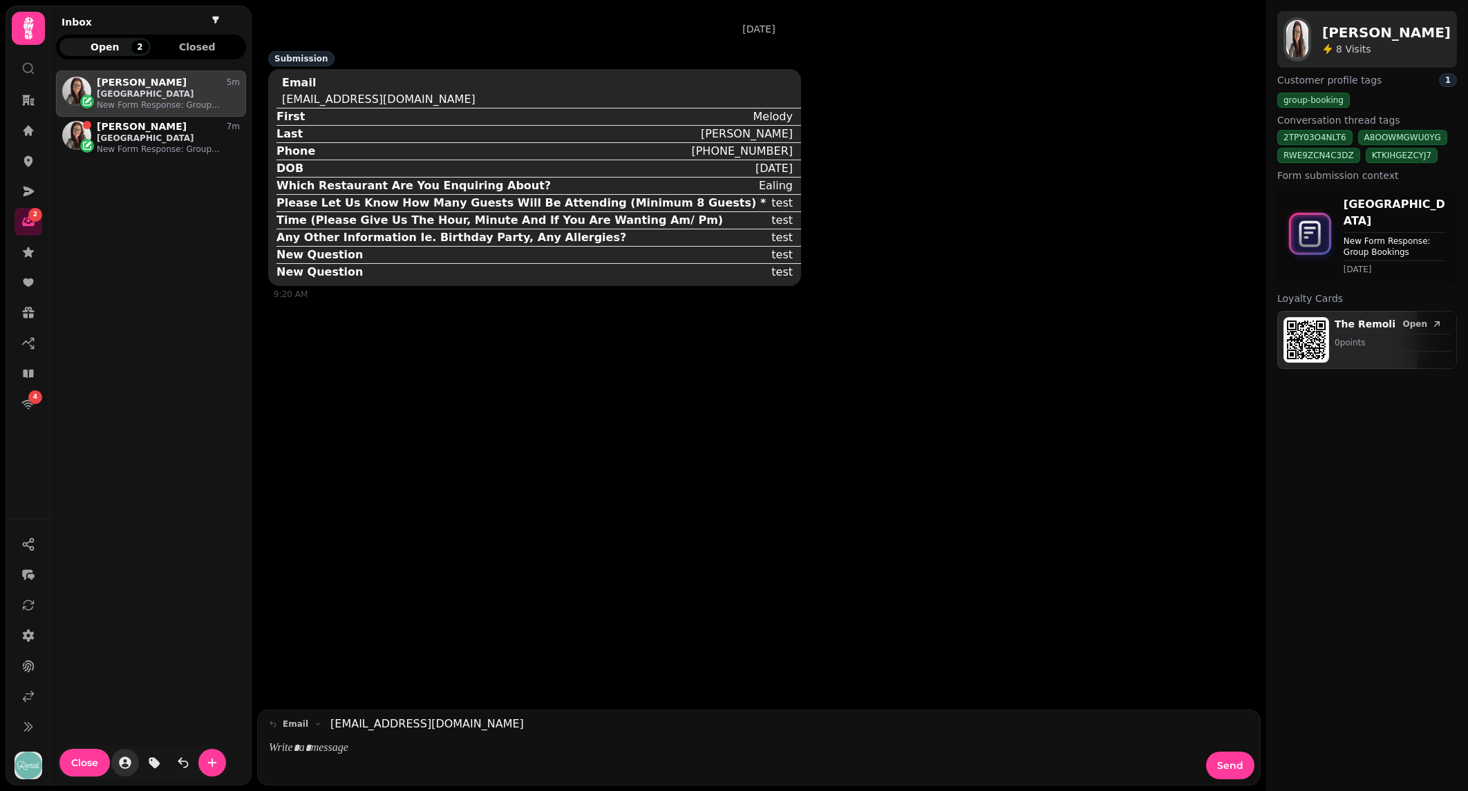
click at [128, 764] on icon "button" at bounding box center [125, 763] width 12 height 12
click at [218, 17] on icon "filter" at bounding box center [216, 19] width 6 height 7
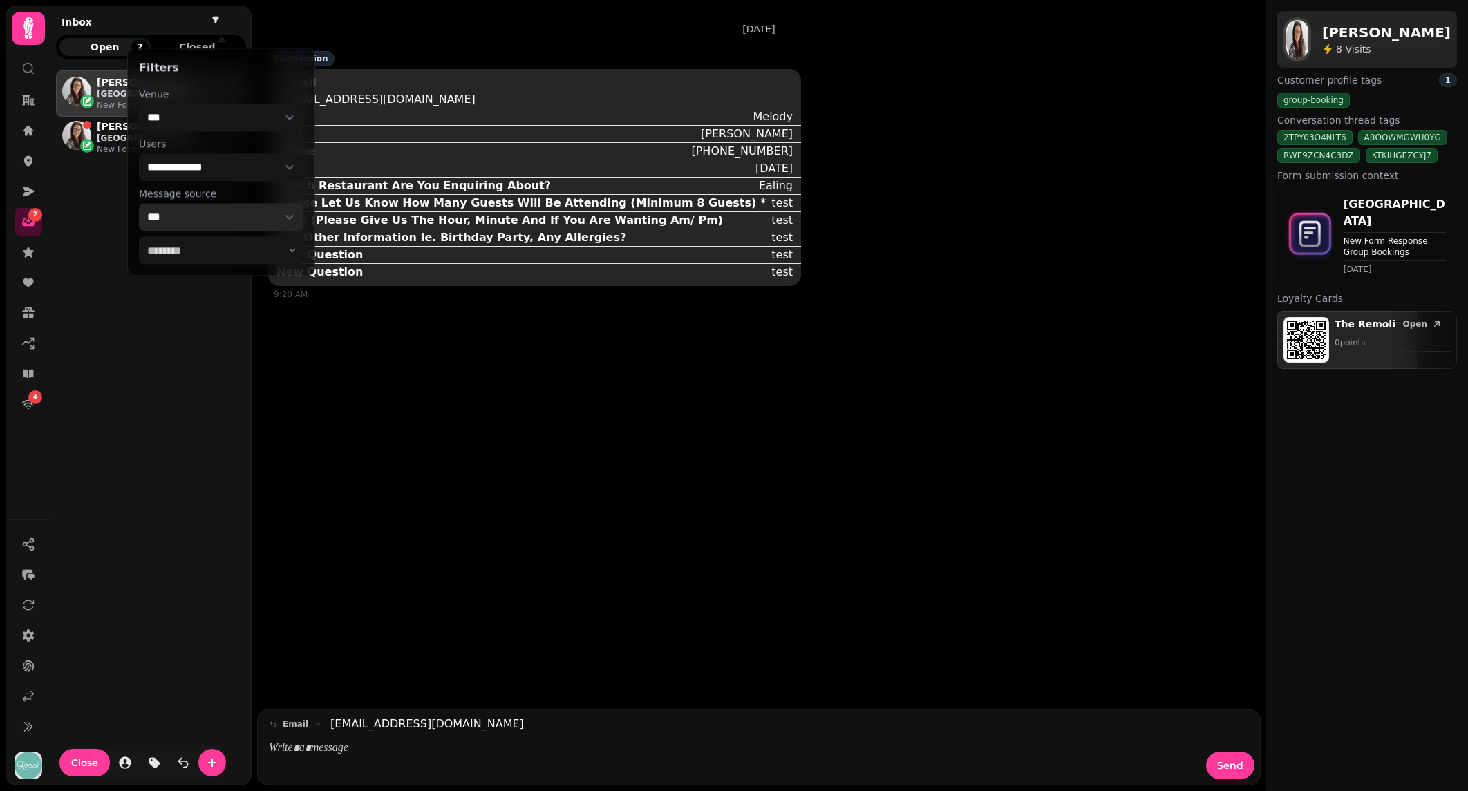
click at [200, 214] on select "**********" at bounding box center [221, 217] width 164 height 28
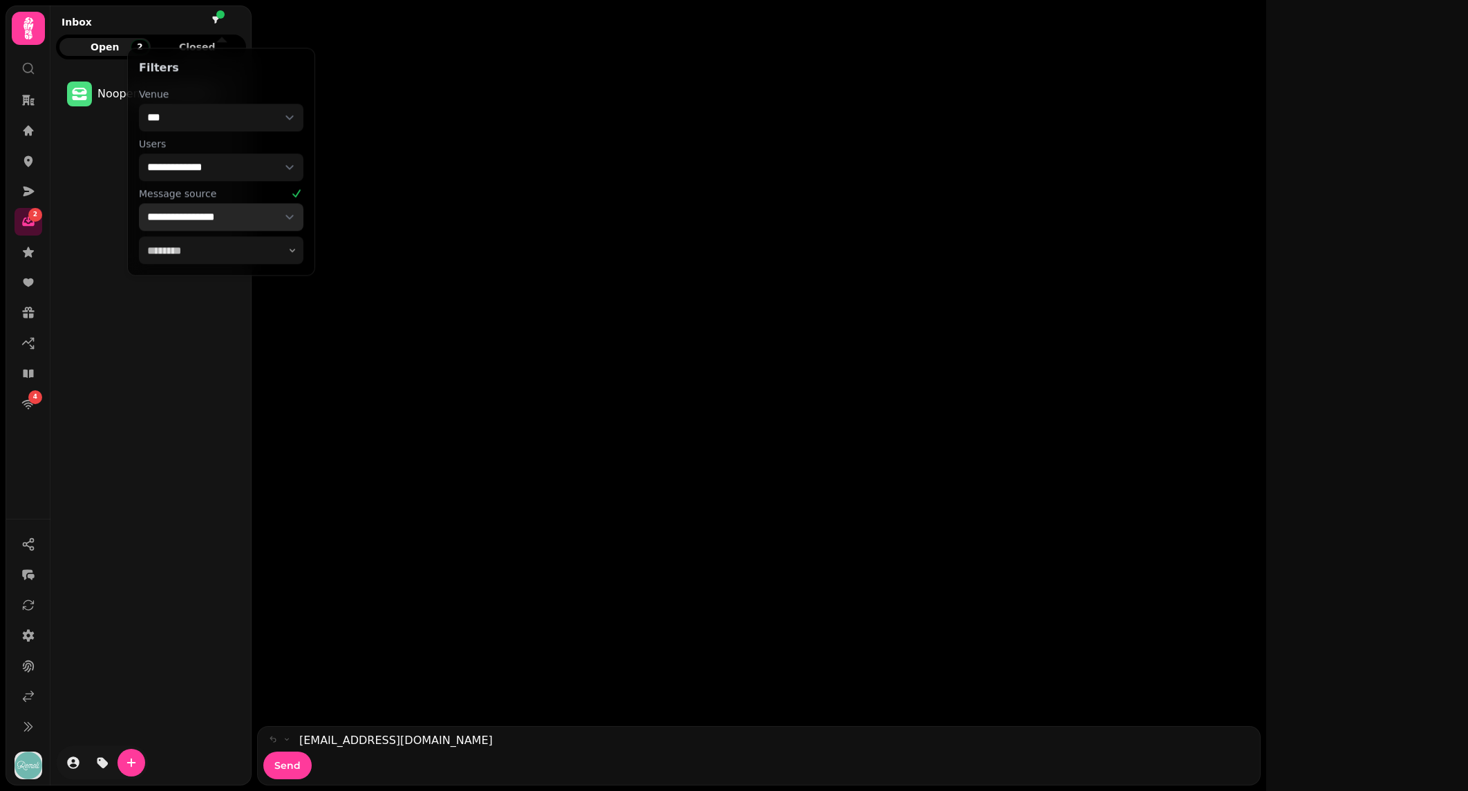
click at [192, 213] on select "**********" at bounding box center [221, 217] width 164 height 28
select select "****"
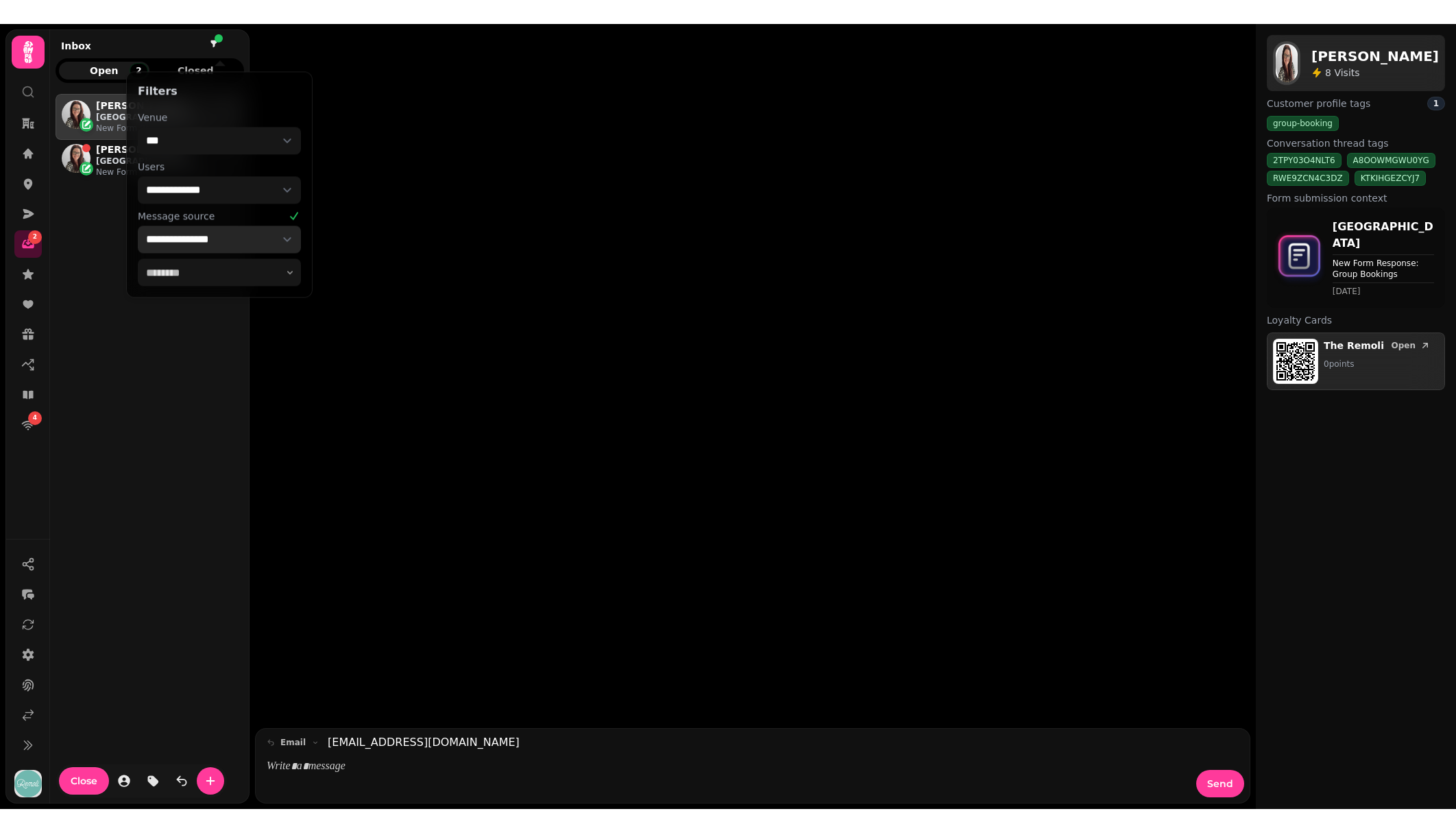
scroll to position [703, 188]
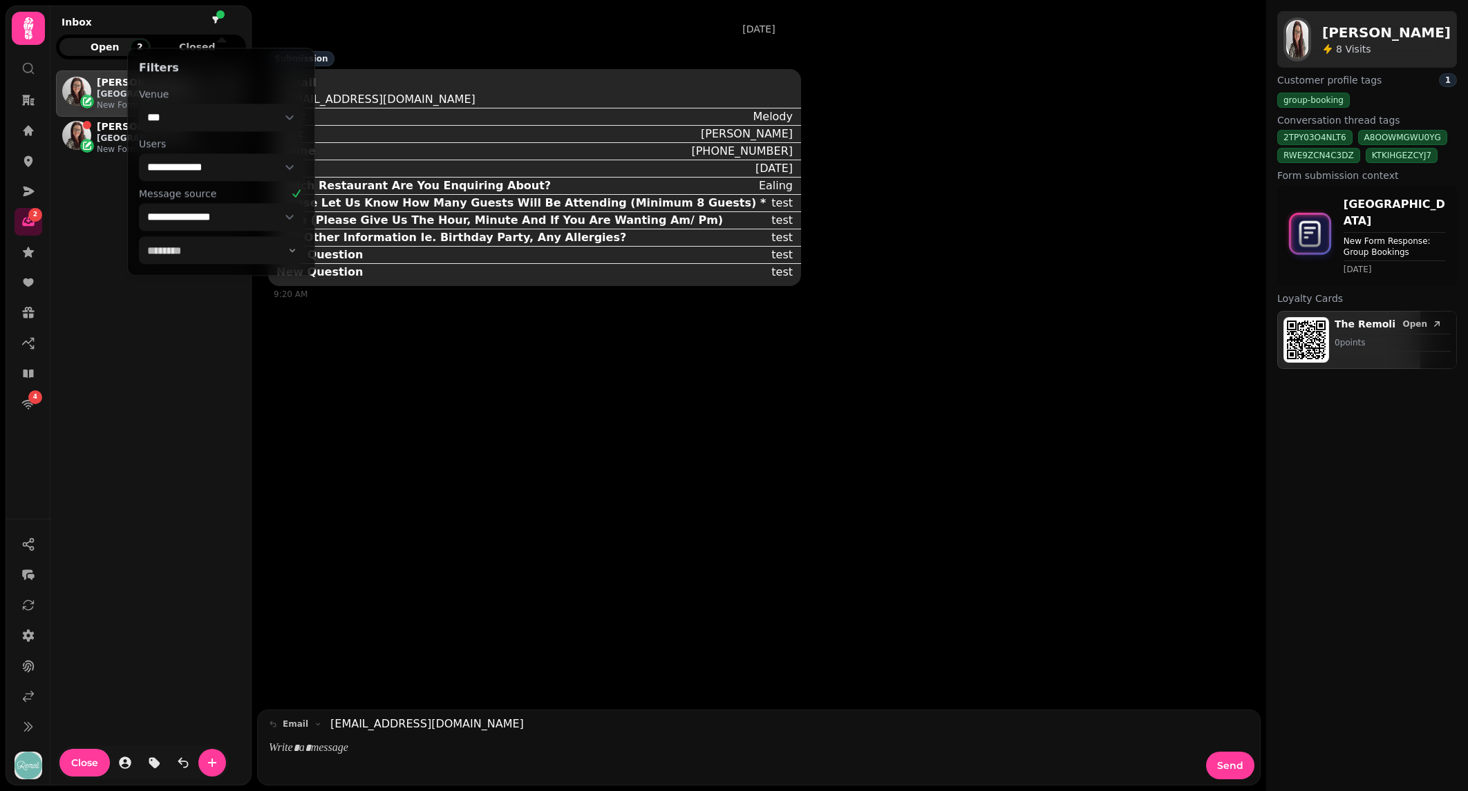
click at [152, 314] on div "MB Melody Bianca 5m BROMLEY SOUTH New Form Response: Group Bookings MB Melody B…" at bounding box center [151, 425] width 190 height 710
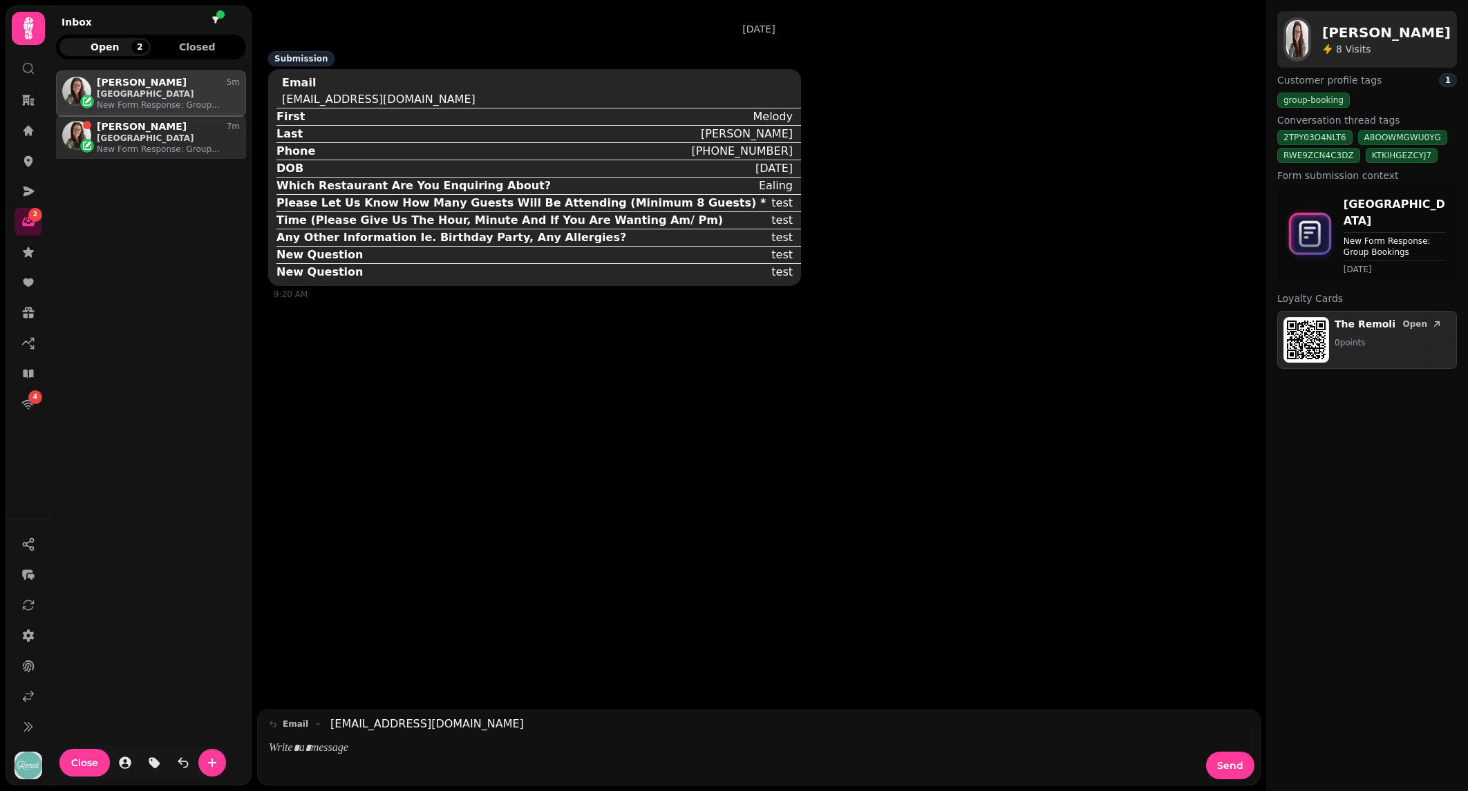
drag, startPoint x: 160, startPoint y: 153, endPoint x: 162, endPoint y: 144, distance: 9.9
click at [162, 149] on div "MB Melody Bianca 7m BROMLEY SOUTH New Form Response: Group Bookings" at bounding box center [151, 138] width 190 height 46
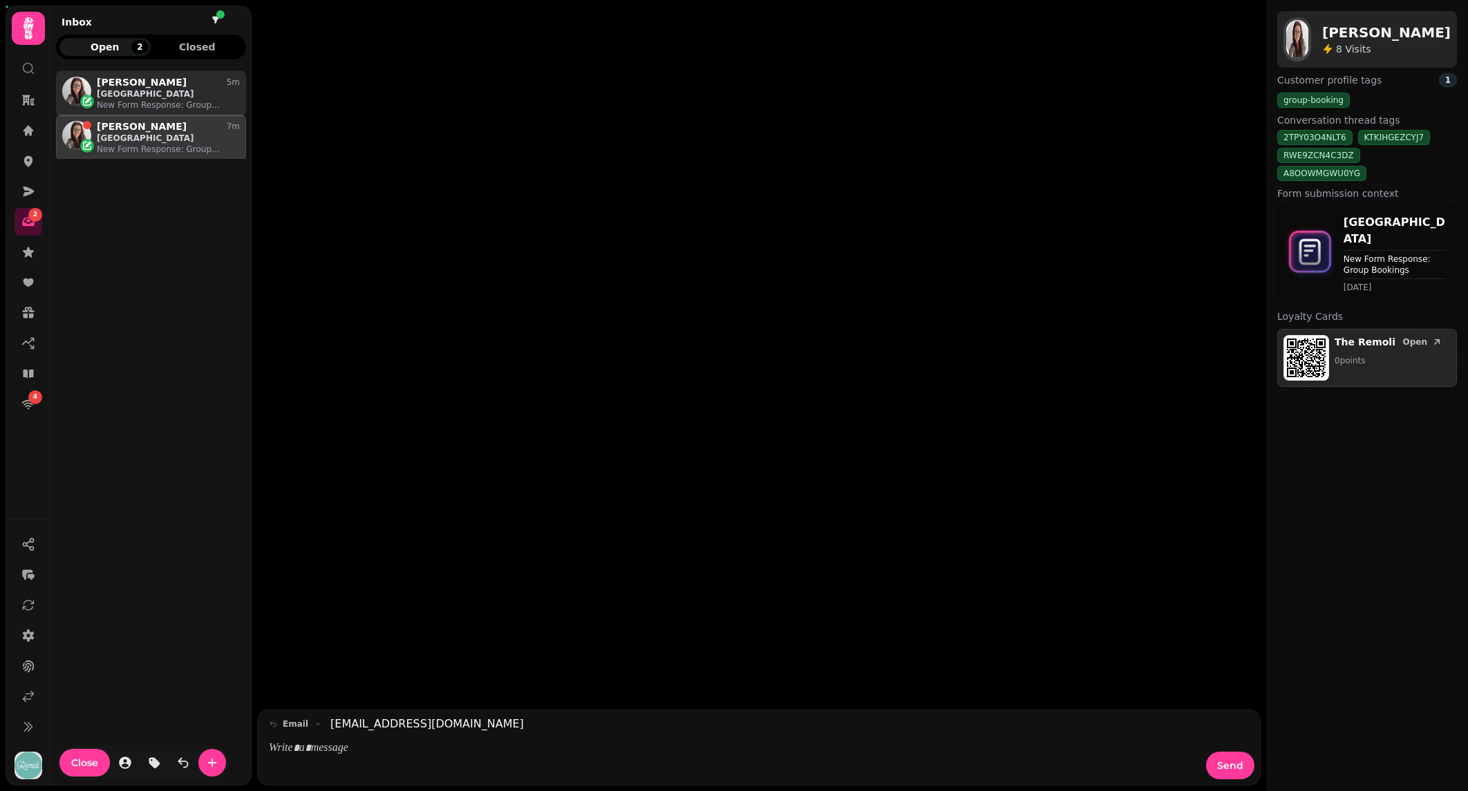
click at [169, 93] on p "[GEOGRAPHIC_DATA]" at bounding box center [168, 93] width 143 height 11
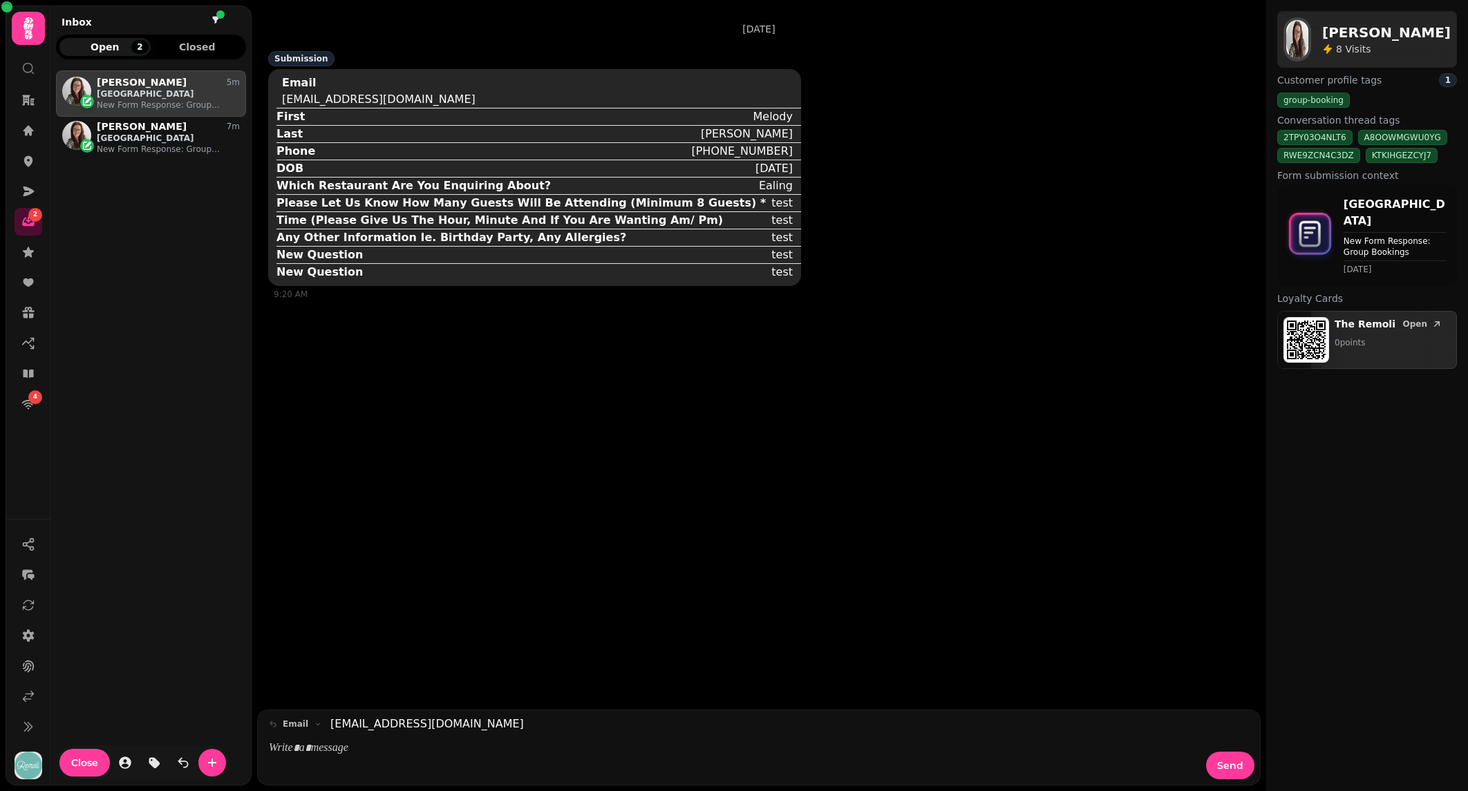
drag, startPoint x: 159, startPoint y: 142, endPoint x: 332, endPoint y: 171, distance: 175.2
click at [161, 142] on p "[GEOGRAPHIC_DATA]" at bounding box center [168, 138] width 143 height 11
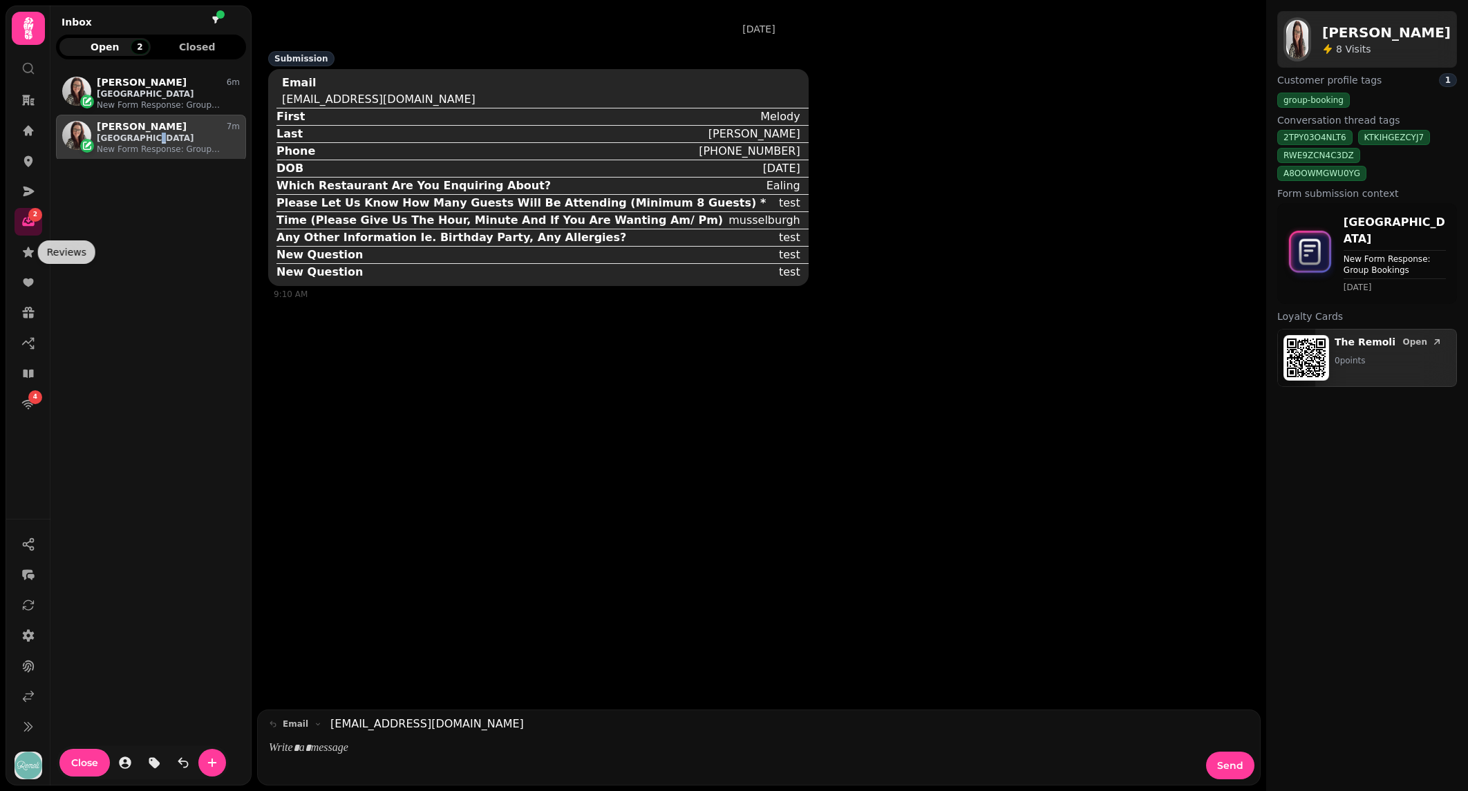
click at [39, 252] on div "Reviews Reviews" at bounding box center [66, 252] width 57 height 23
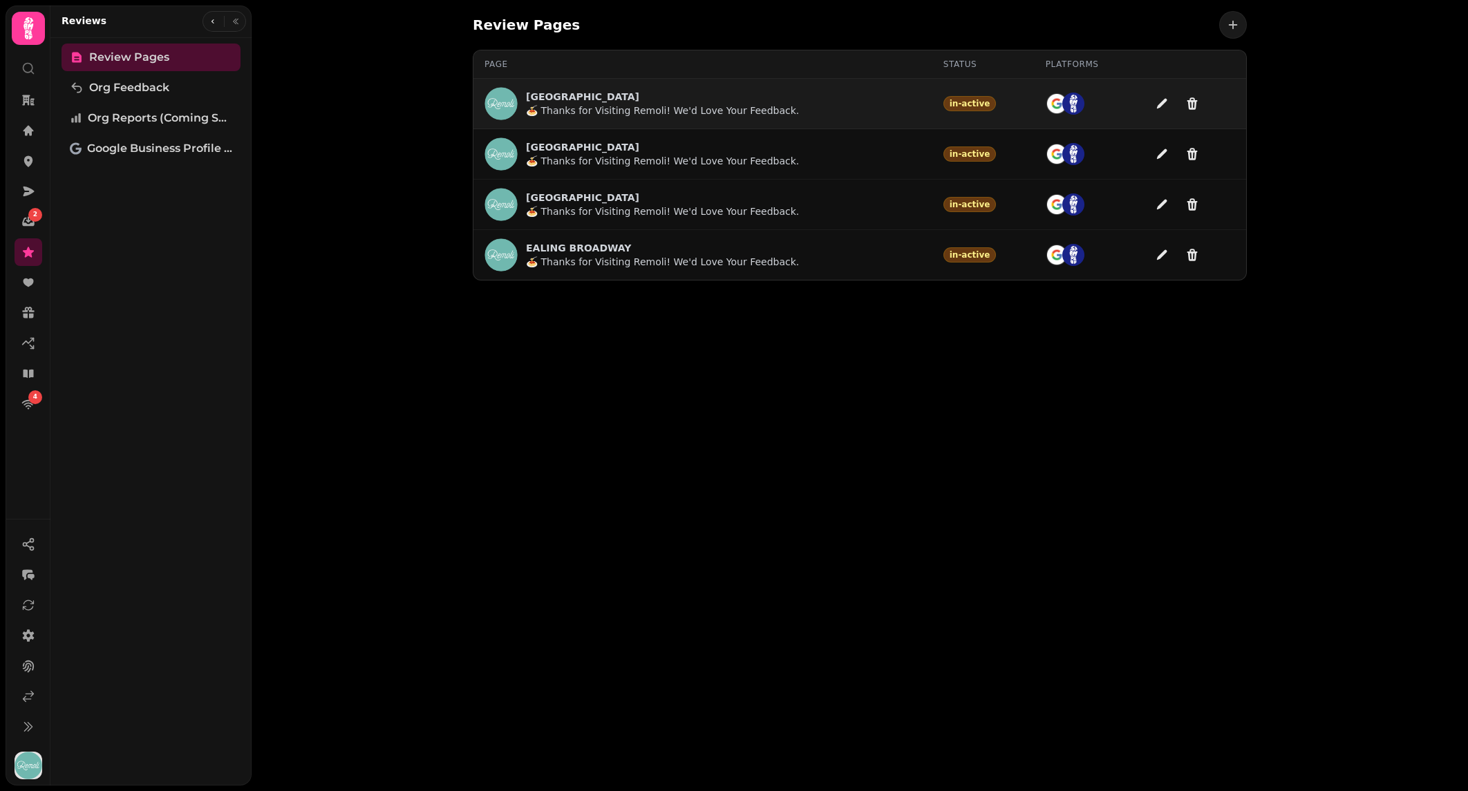
click at [621, 104] on p "🍝 Thanks for Visiting Remoli! We'd Love Your Feedback." at bounding box center [662, 111] width 273 height 14
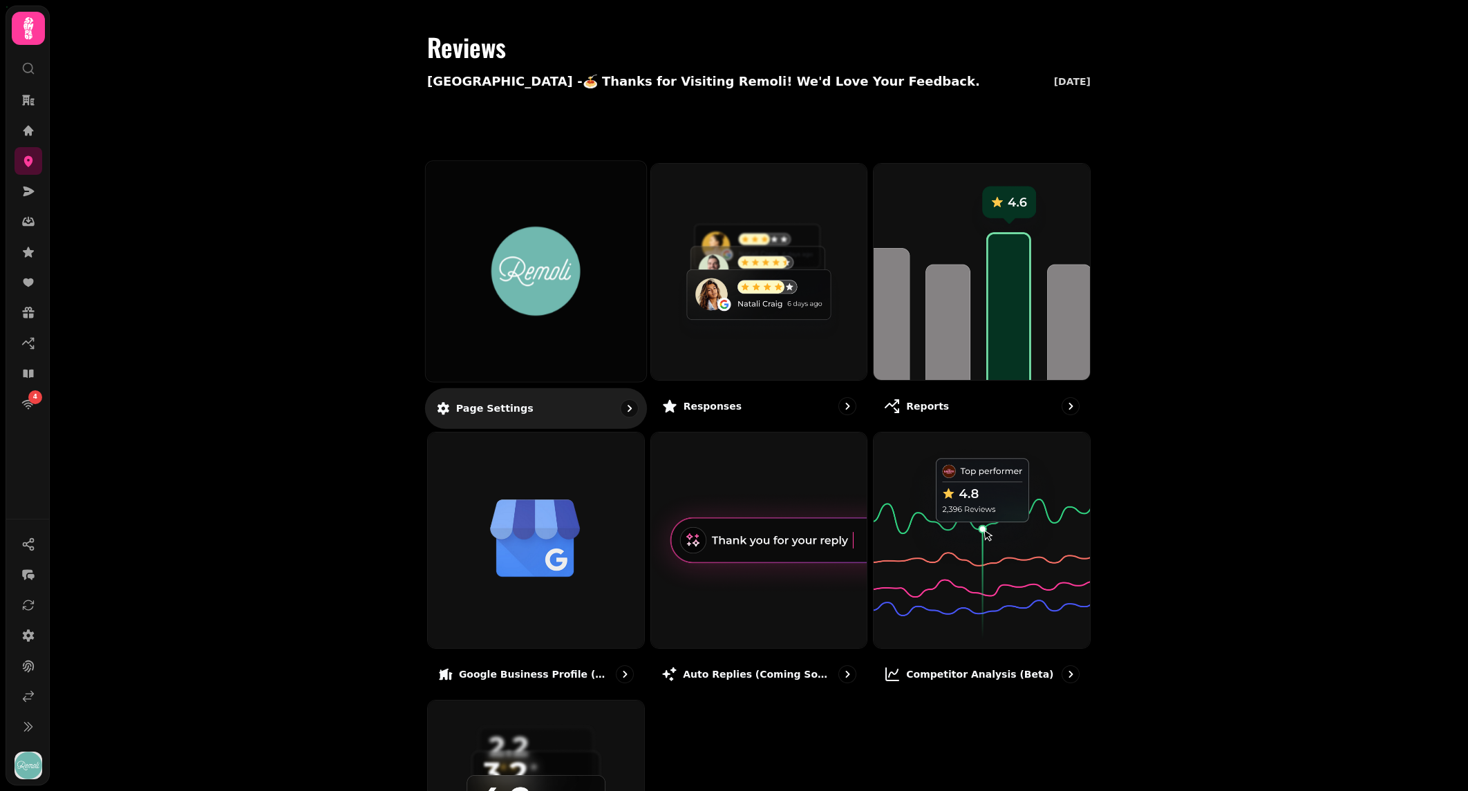
click at [558, 287] on img at bounding box center [535, 271] width 165 height 91
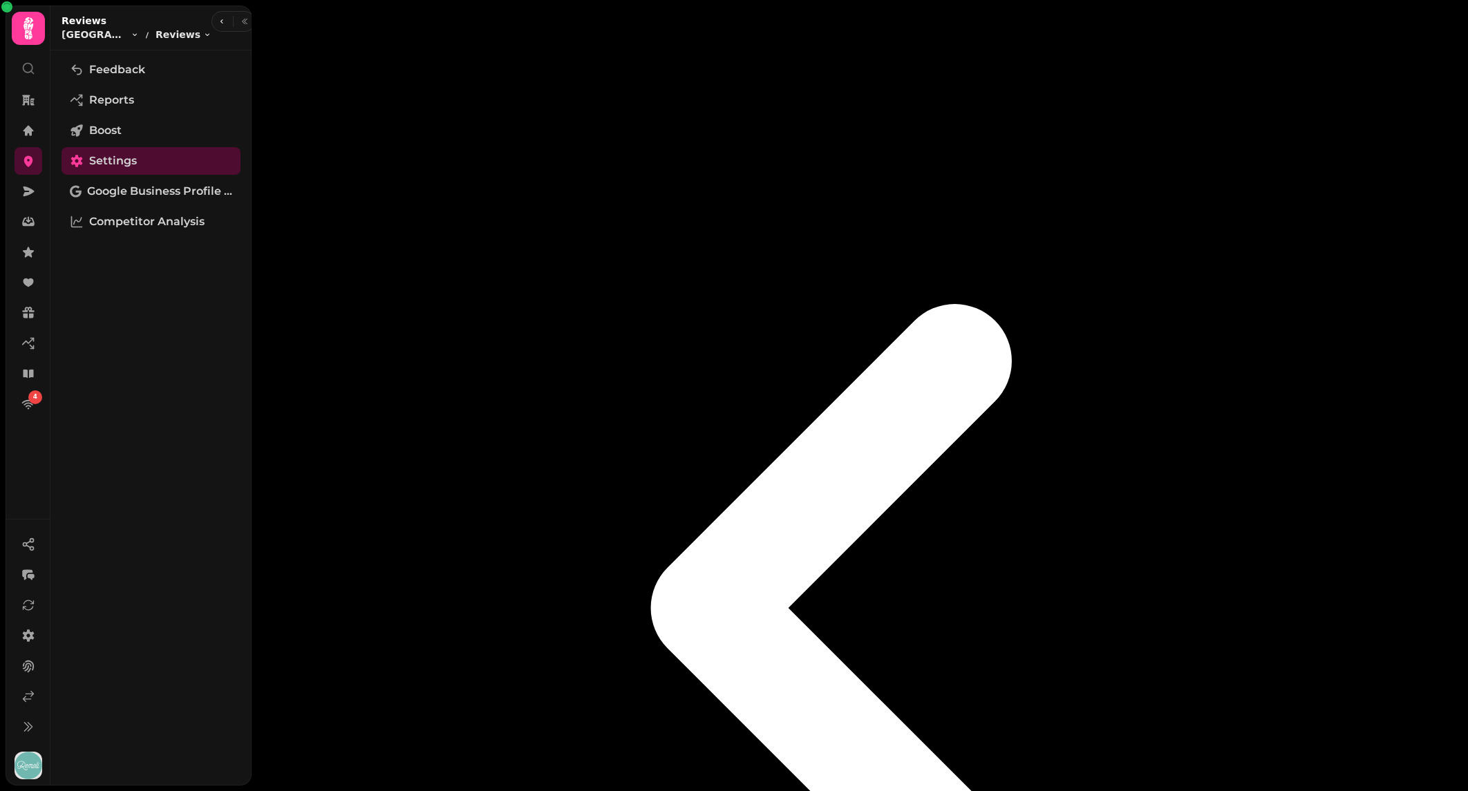
click at [172, 176] on div "Feedback Reports Boost Settings Google Business Profile (Beta) Competitor Analy…" at bounding box center [150, 418] width 201 height 724
click at [149, 191] on span "Google Business Profile (Beta)" at bounding box center [159, 191] width 145 height 17
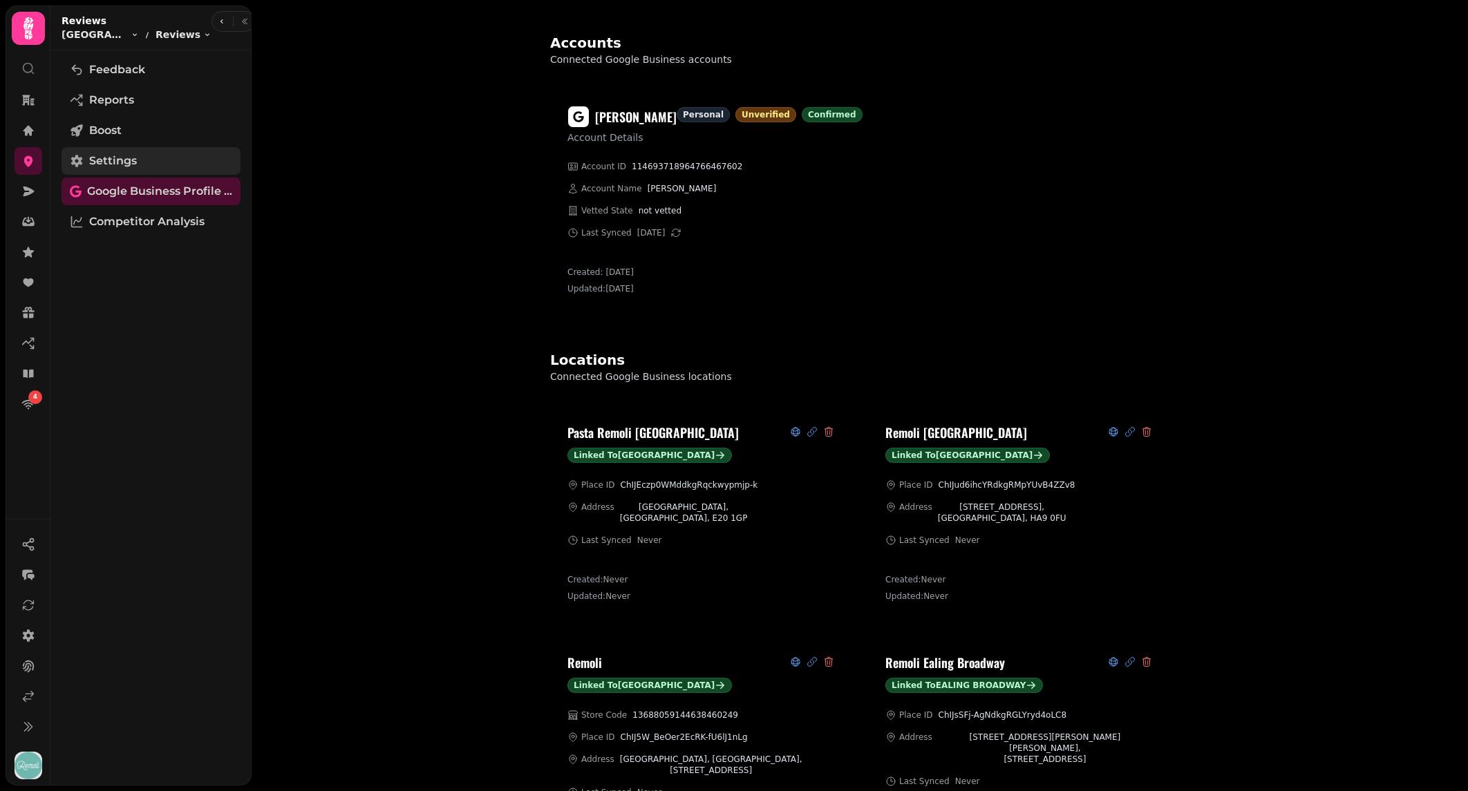
click at [131, 160] on span "Settings" at bounding box center [113, 161] width 48 height 17
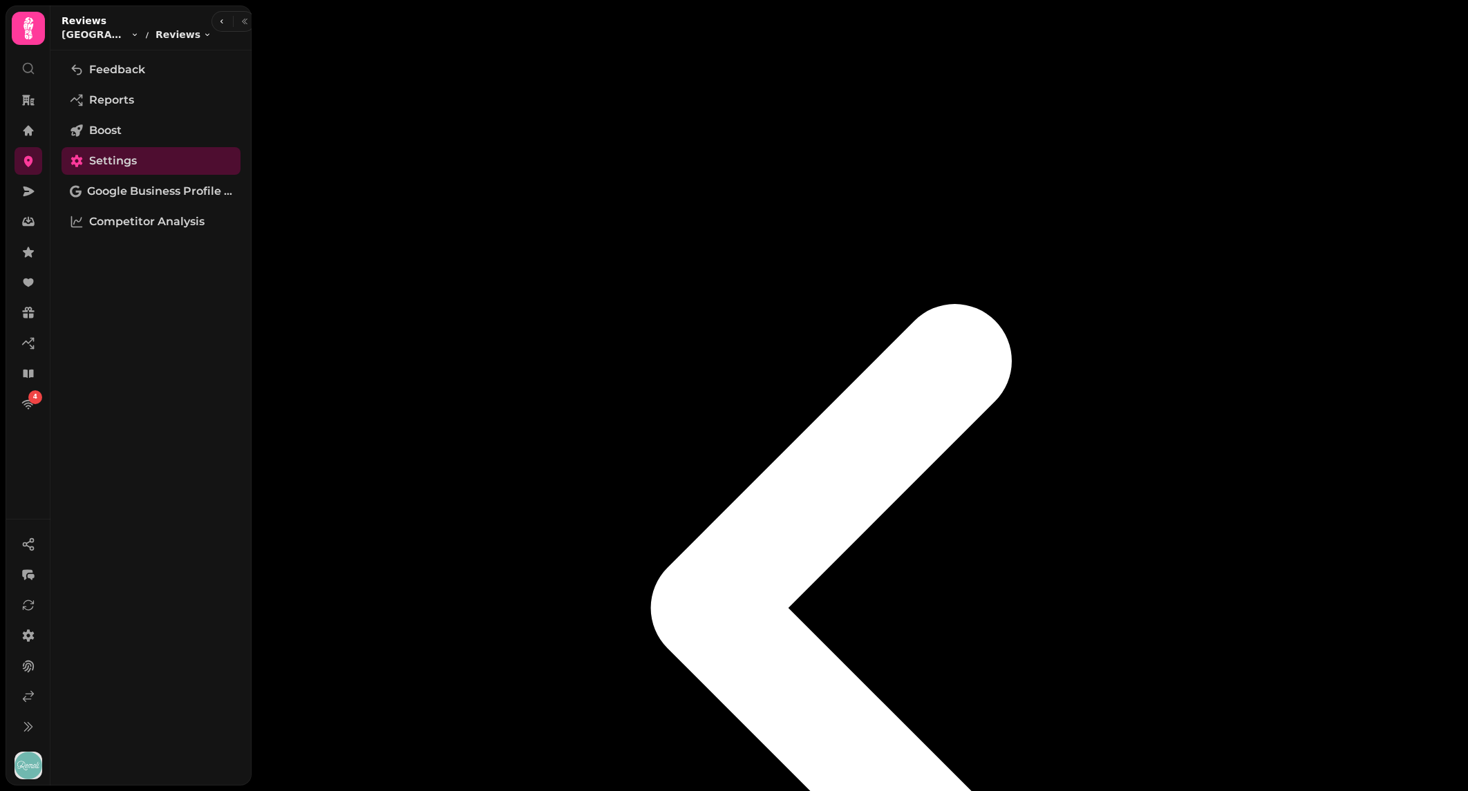
select select "**********"
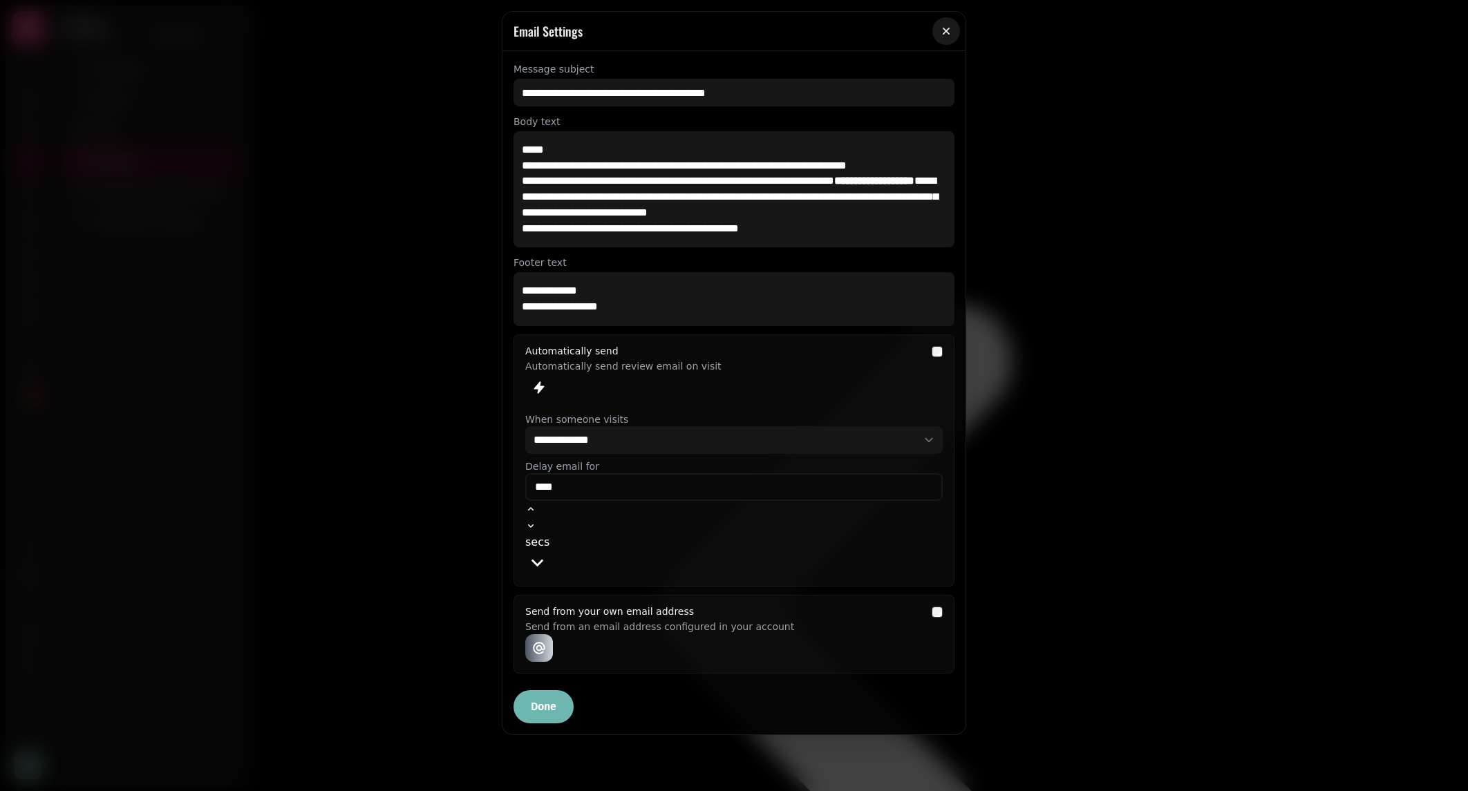
click at [948, 30] on icon "button" at bounding box center [946, 31] width 14 height 14
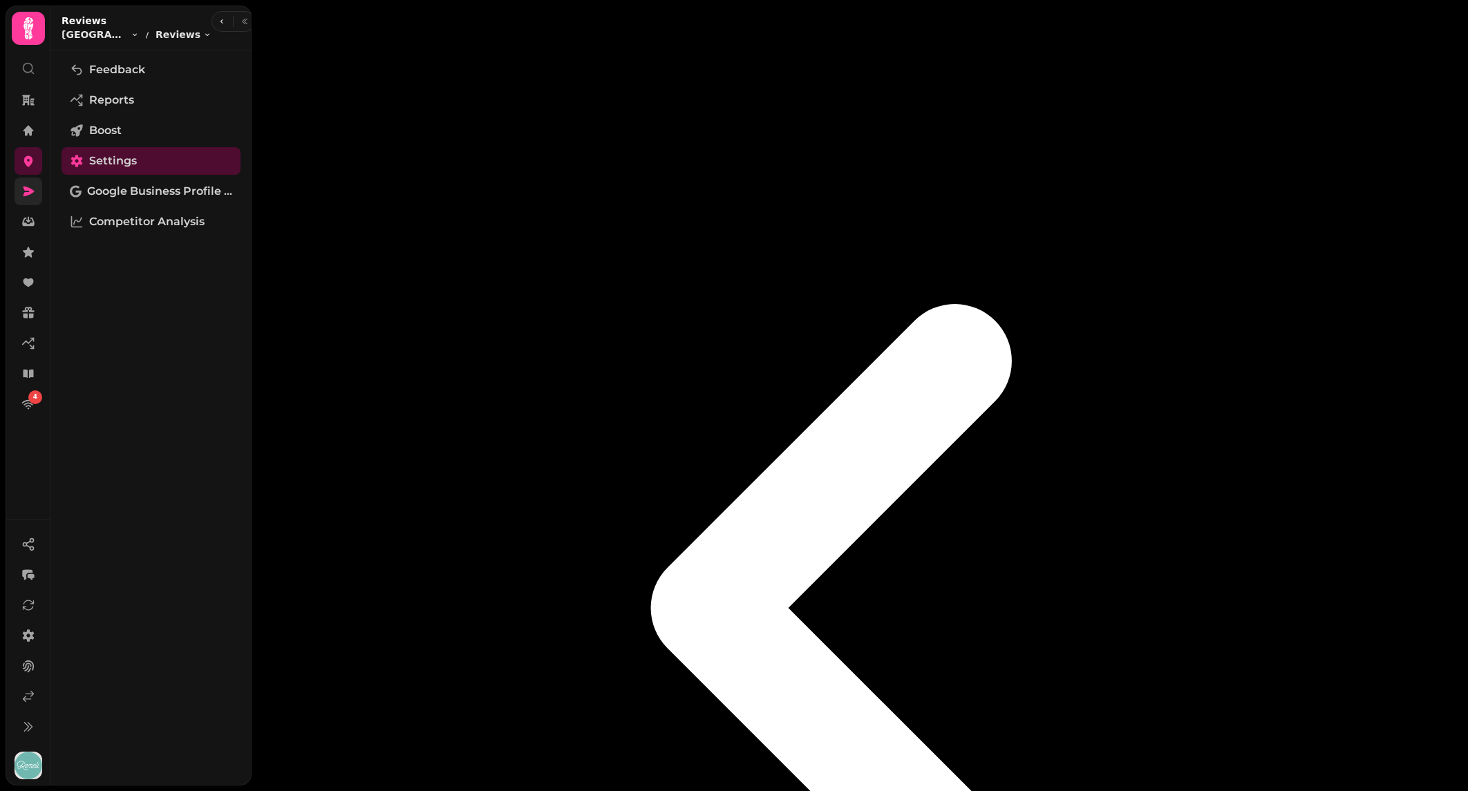
drag, startPoint x: 44, startPoint y: 207, endPoint x: 34, endPoint y: 194, distance: 15.8
click at [44, 207] on nav "4" at bounding box center [28, 252] width 36 height 332
click at [33, 194] on icon at bounding box center [28, 192] width 14 height 14
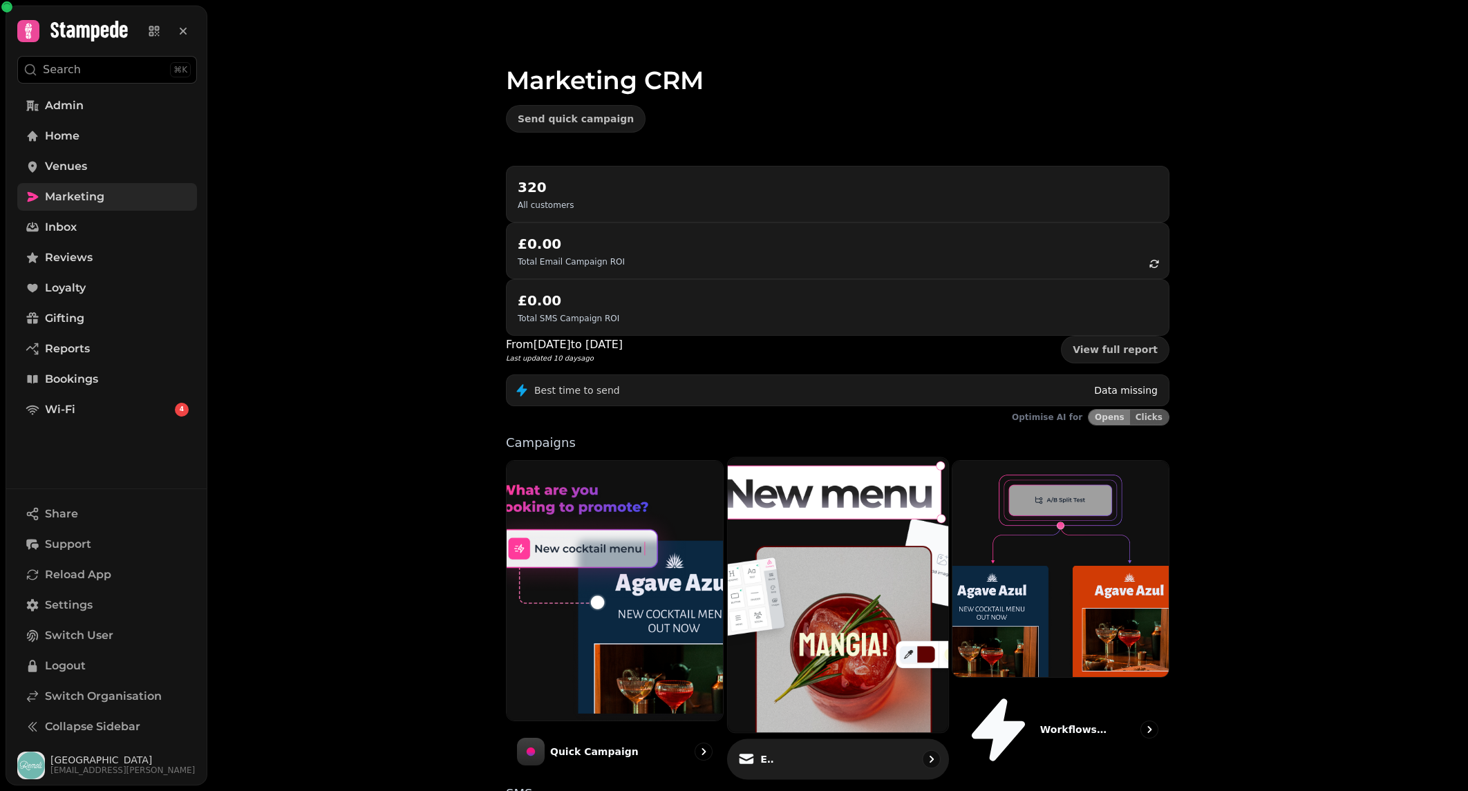
click at [831, 478] on img at bounding box center [838, 595] width 243 height 303
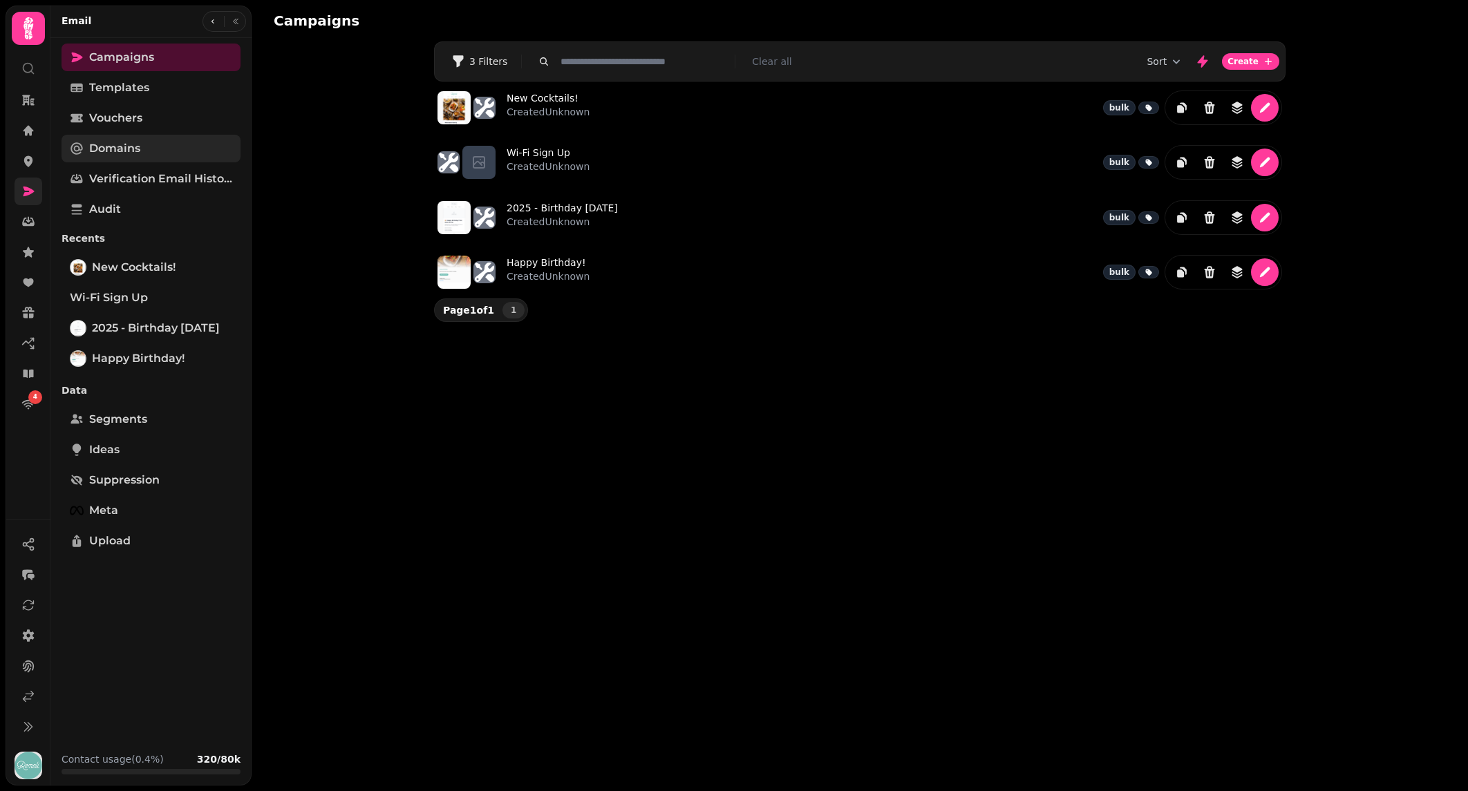
click at [145, 142] on link "Domains" at bounding box center [151, 149] width 179 height 28
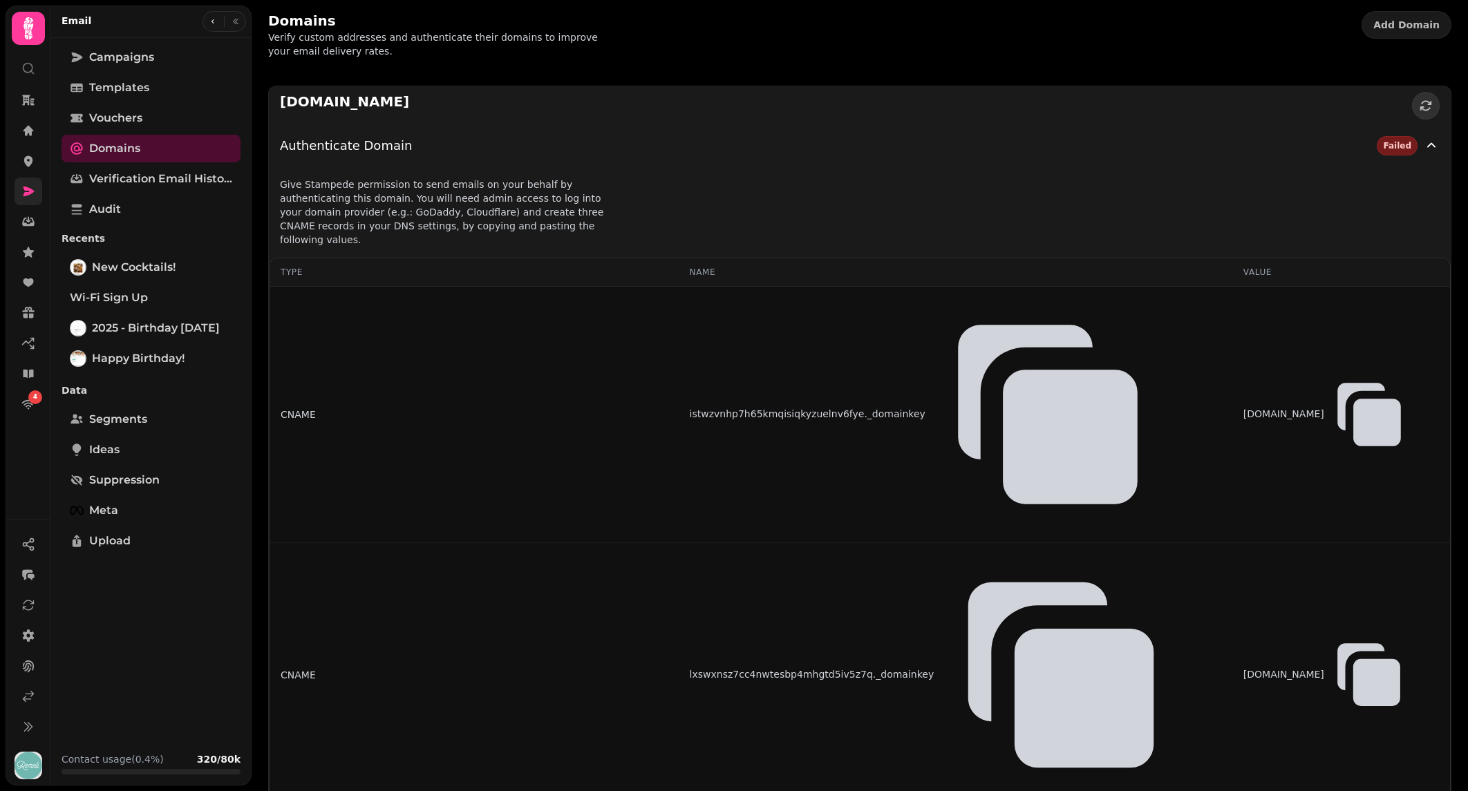
click at [1434, 104] on button "button" at bounding box center [1426, 106] width 28 height 28
click at [931, 65] on div "Domains Verify custom addresses and authenticate their domains to improve your …" at bounding box center [860, 34] width 1216 height 69
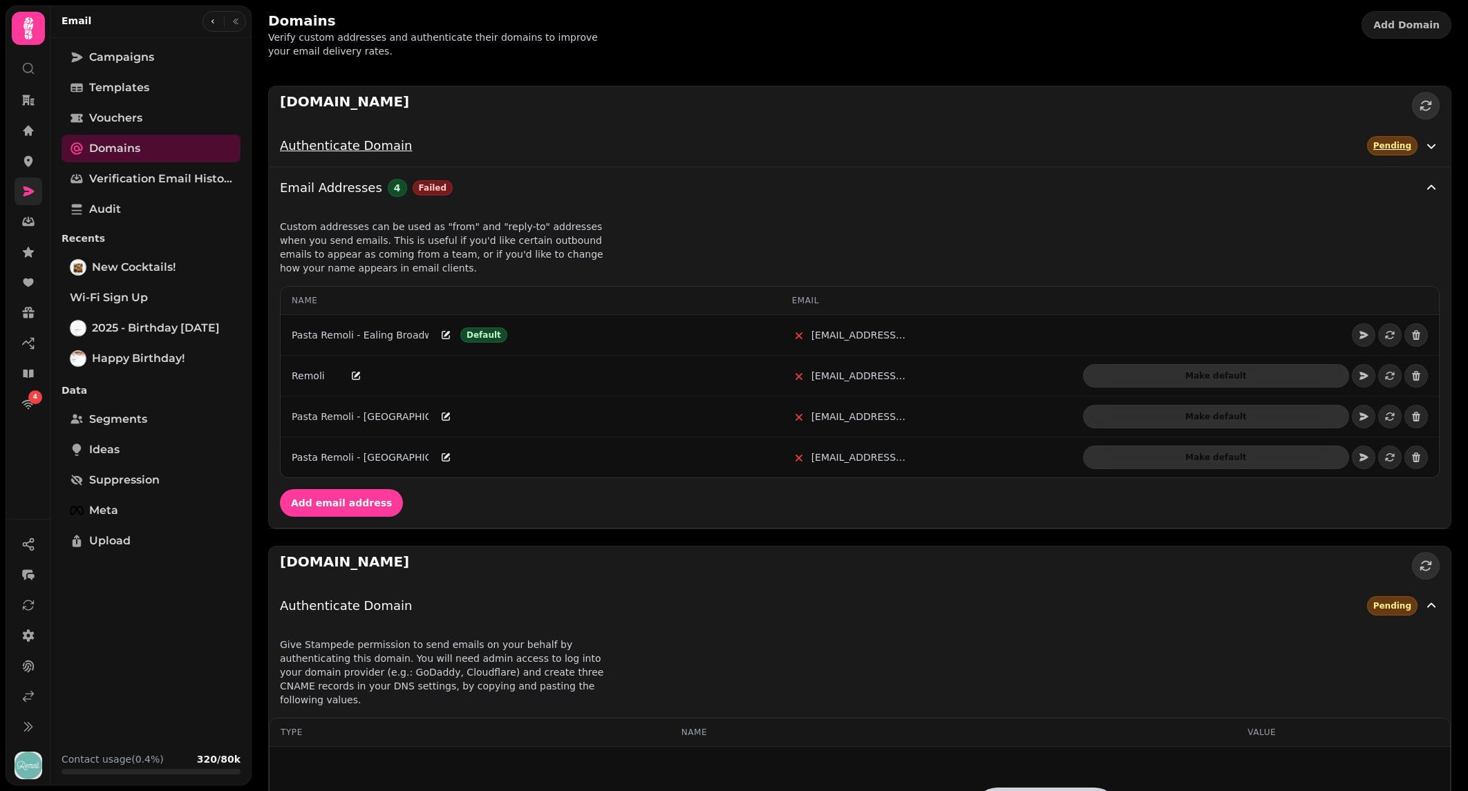
click at [558, 150] on div "Authenticate Domain Pending" at bounding box center [851, 145] width 1143 height 19
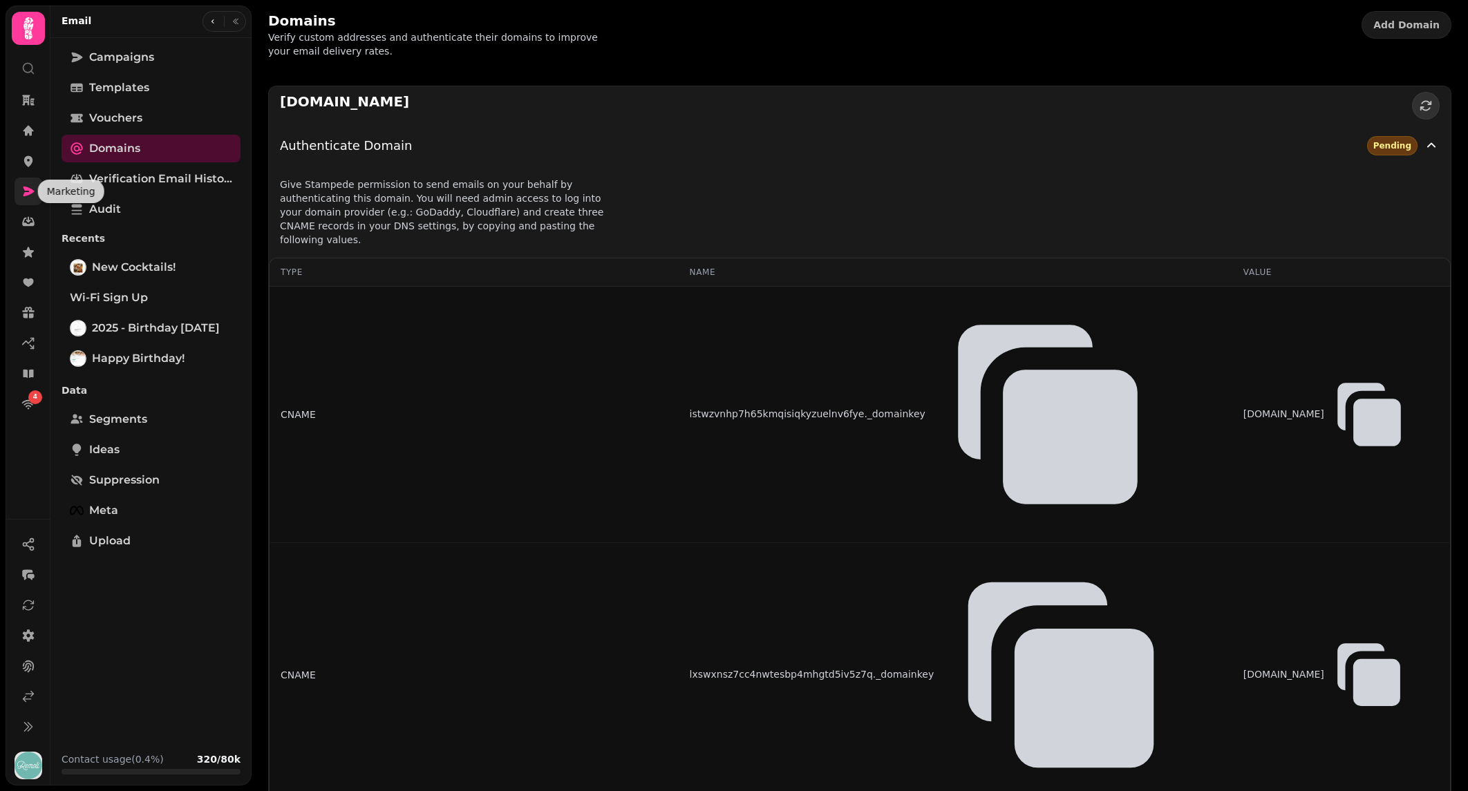
click at [27, 191] on icon at bounding box center [28, 192] width 14 height 14
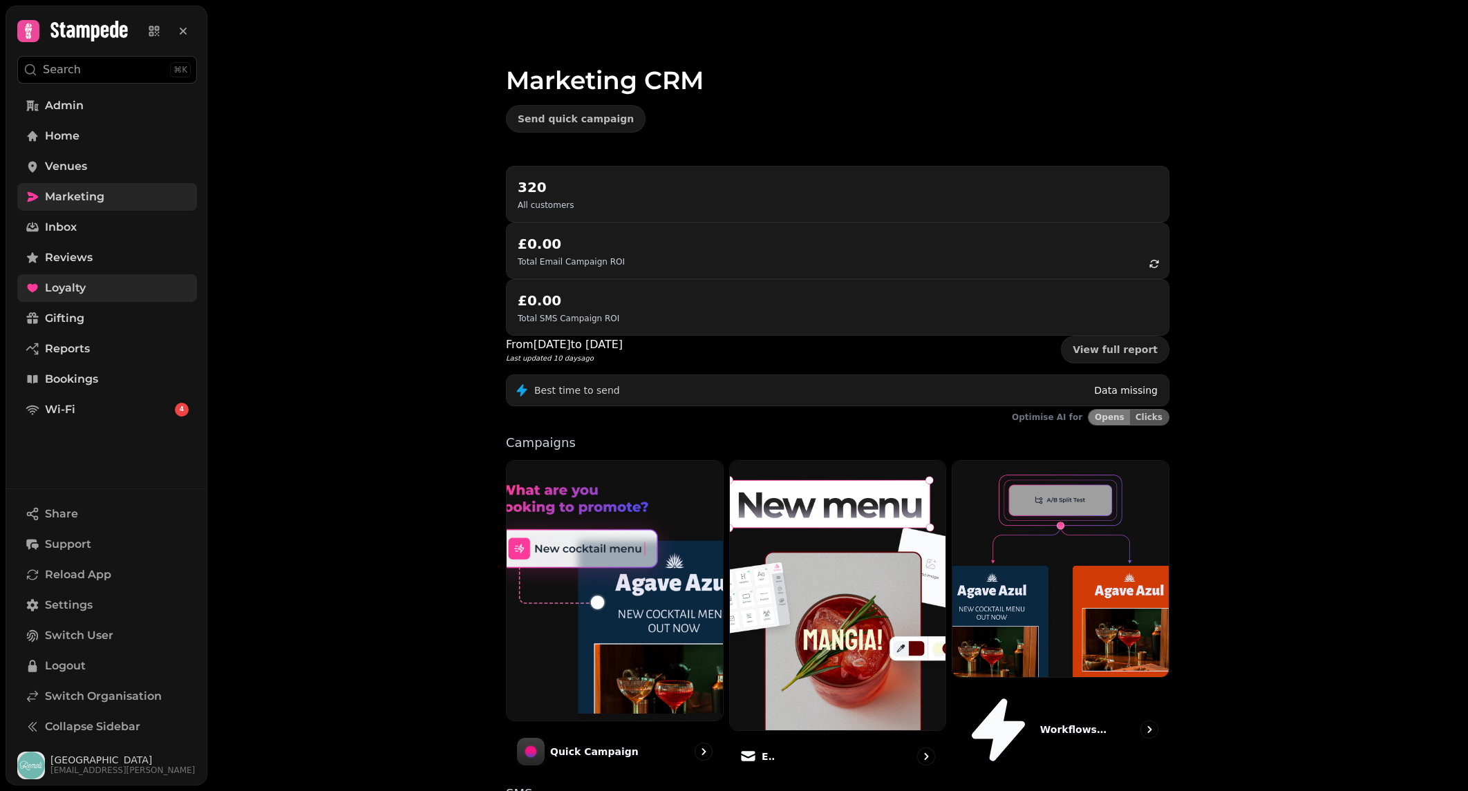
click at [142, 289] on link "Loyalty" at bounding box center [107, 288] width 180 height 28
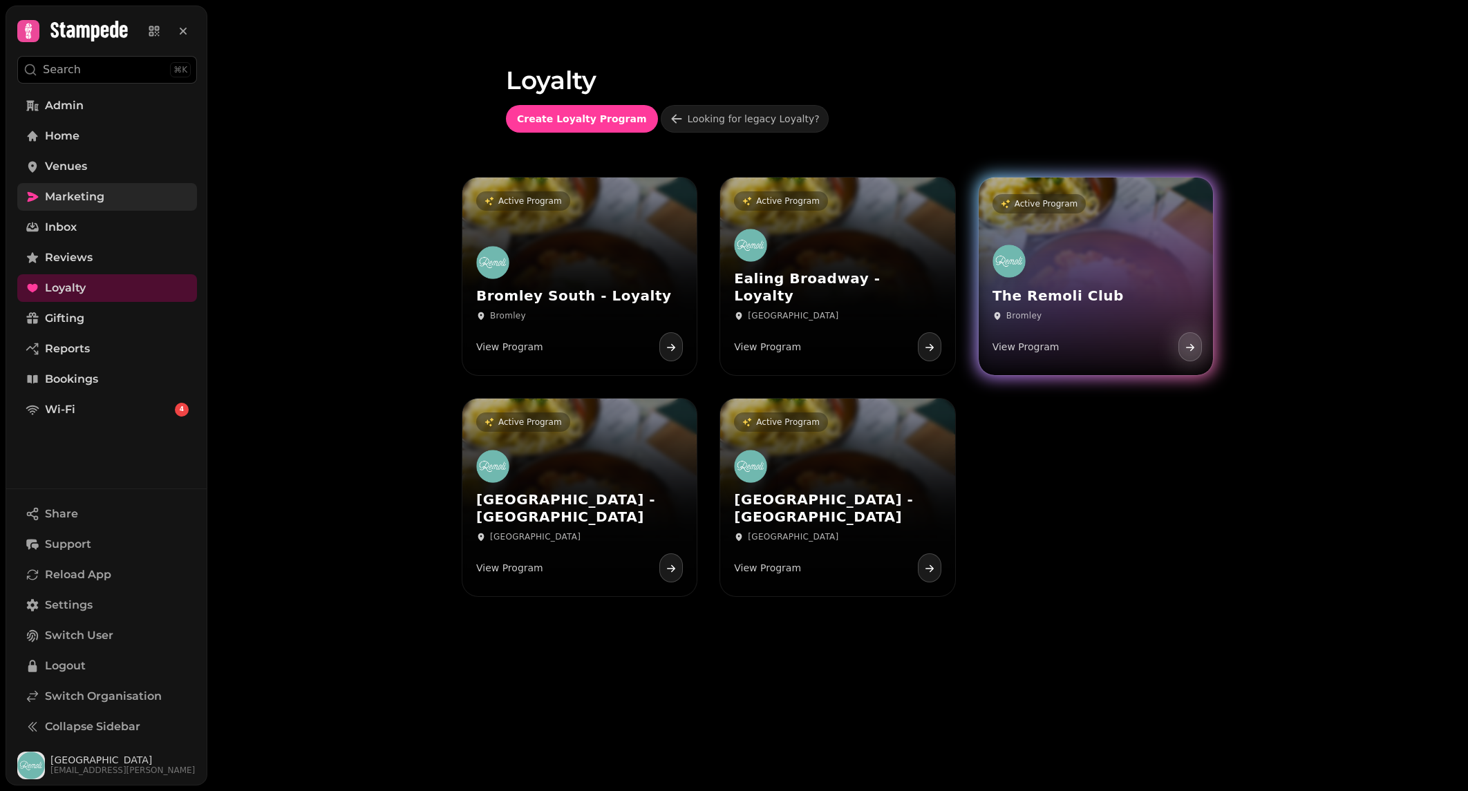
click at [1117, 233] on div "The Remoli Club Bromley View Program" at bounding box center [1096, 303] width 234 height 143
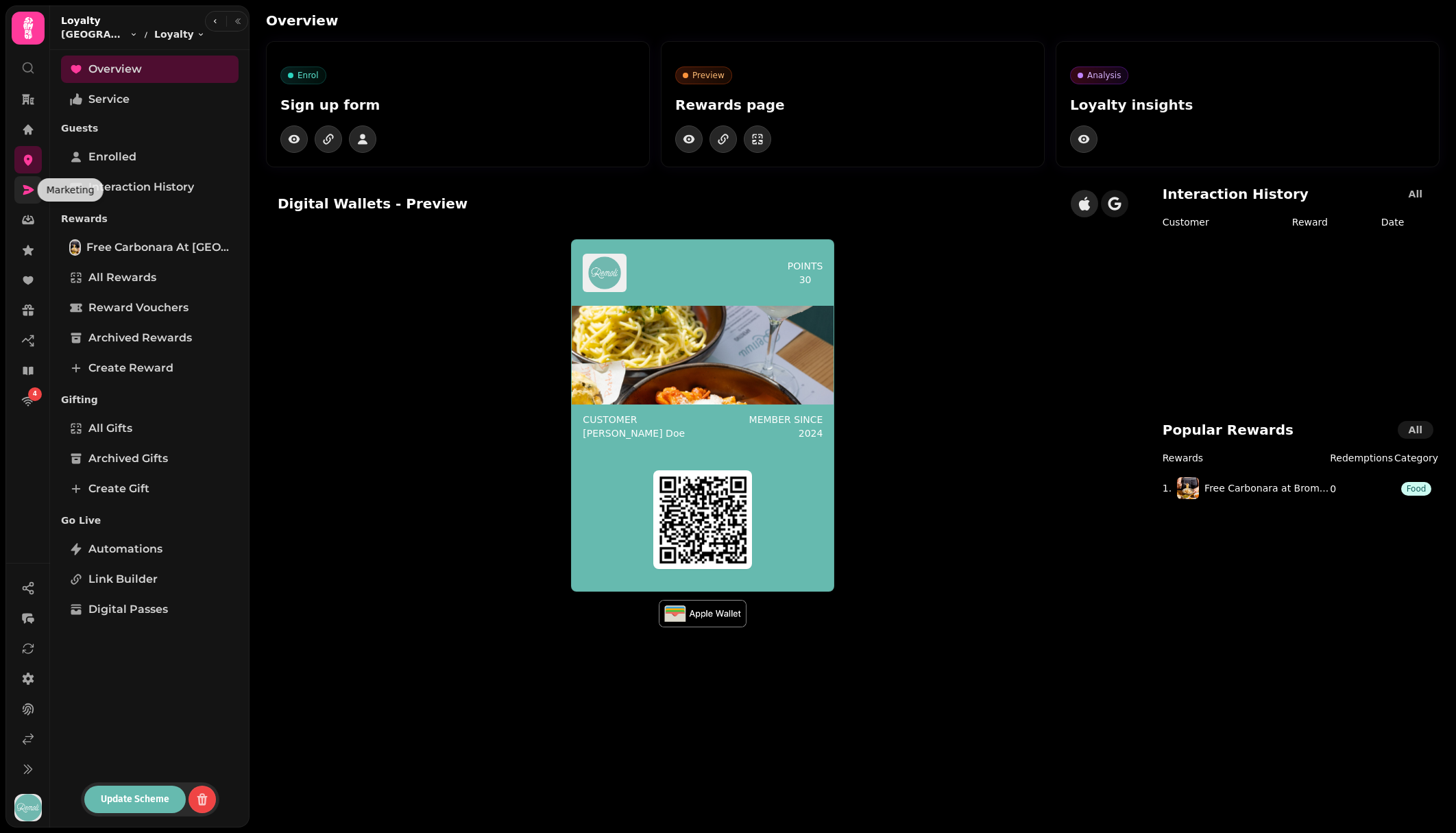
click at [32, 188] on icon at bounding box center [28, 190] width 11 height 10
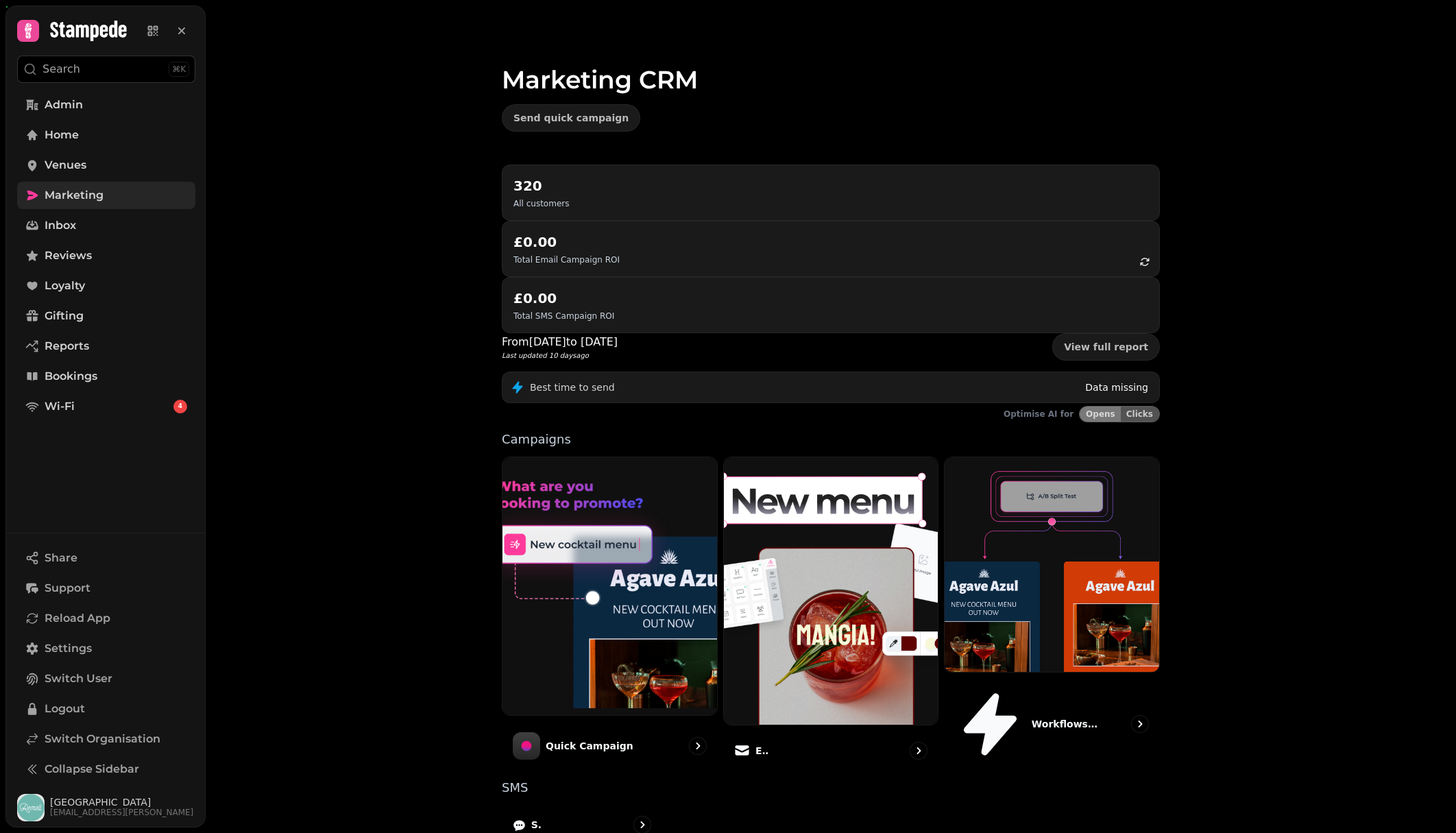
scroll to position [20, 0]
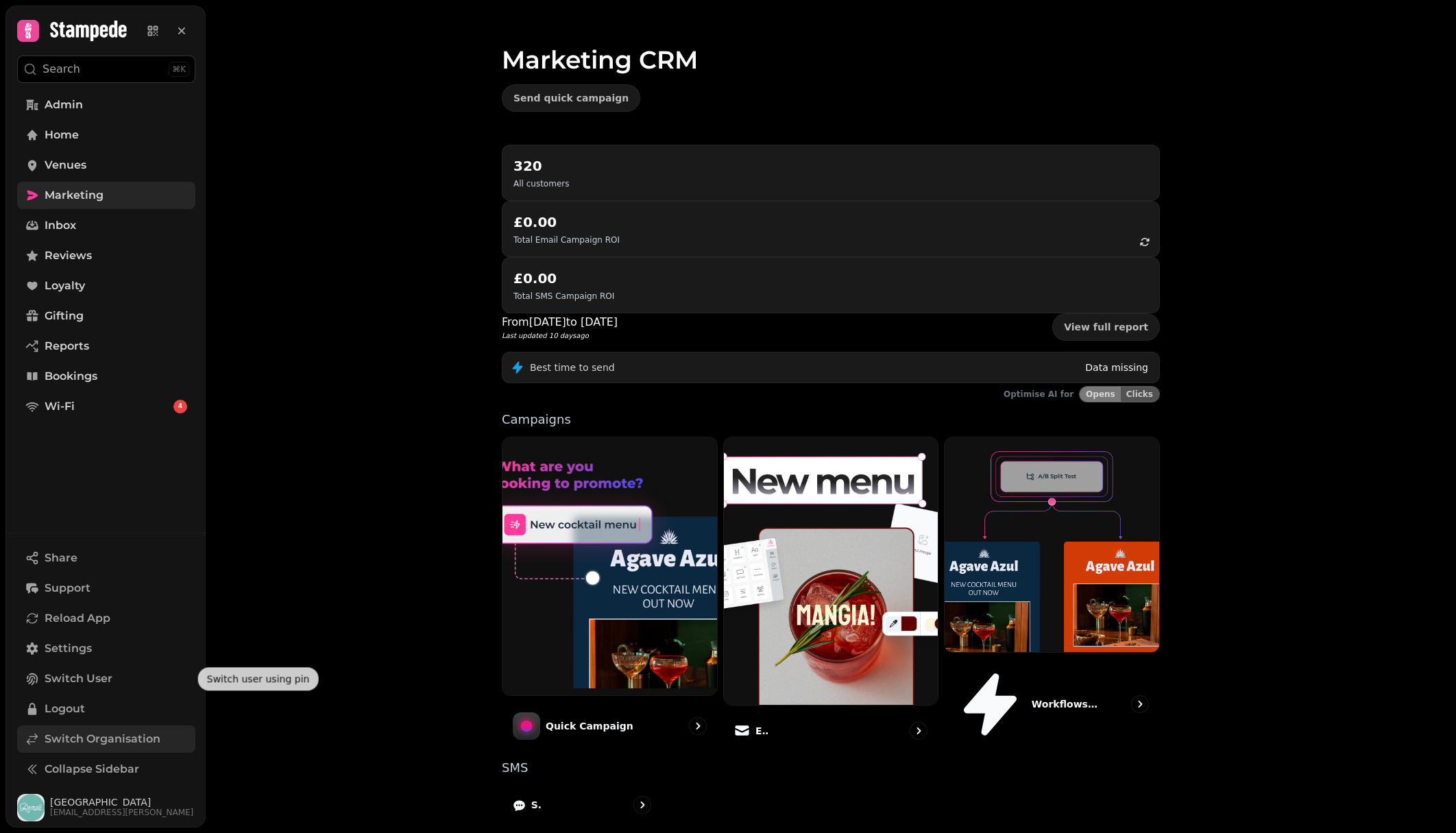
click at [105, 742] on span "Switch Organisation" at bounding box center [102, 739] width 116 height 17
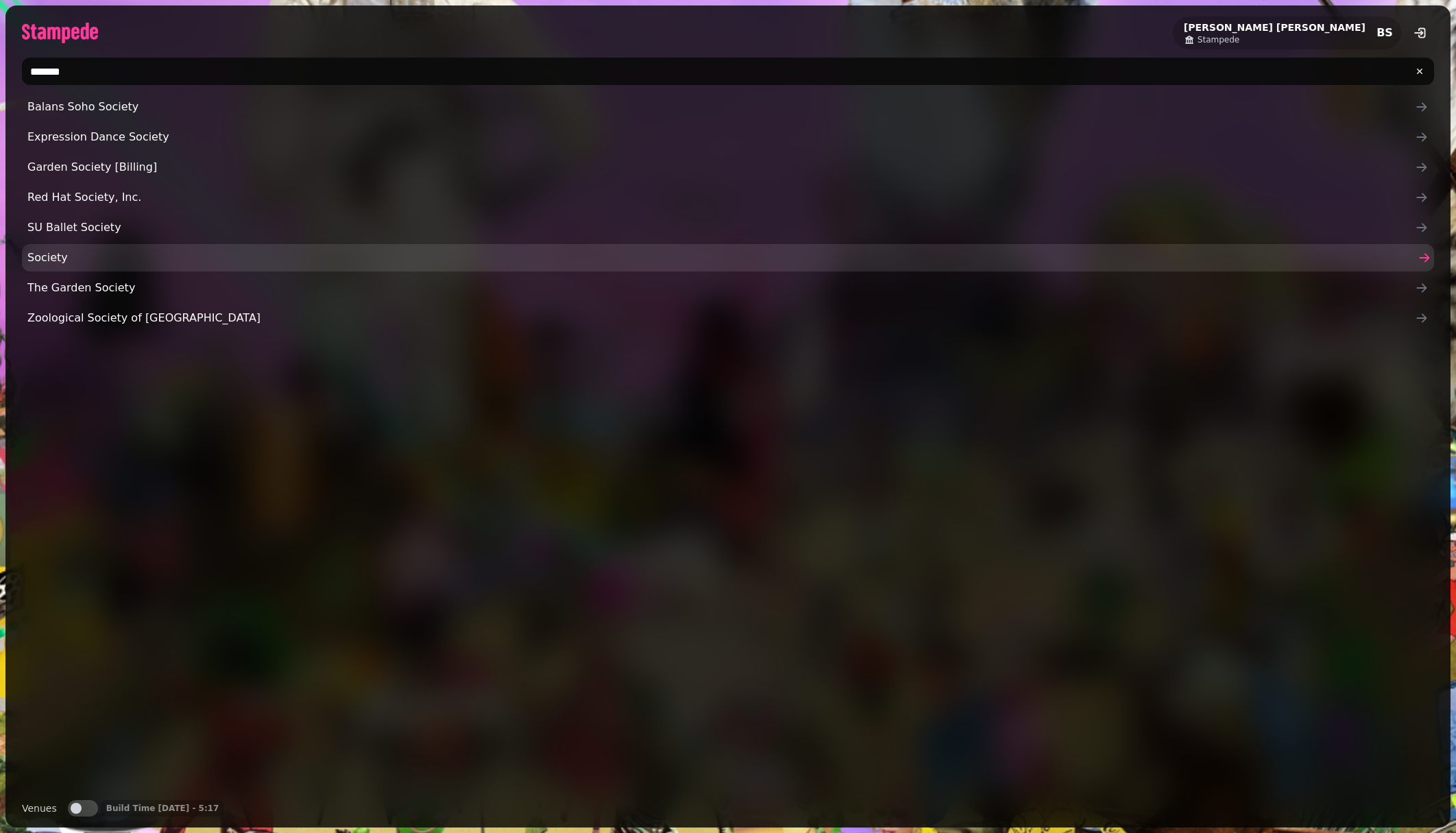
type input "*******"
click at [109, 258] on span "Society" at bounding box center [721, 258] width 1388 height 17
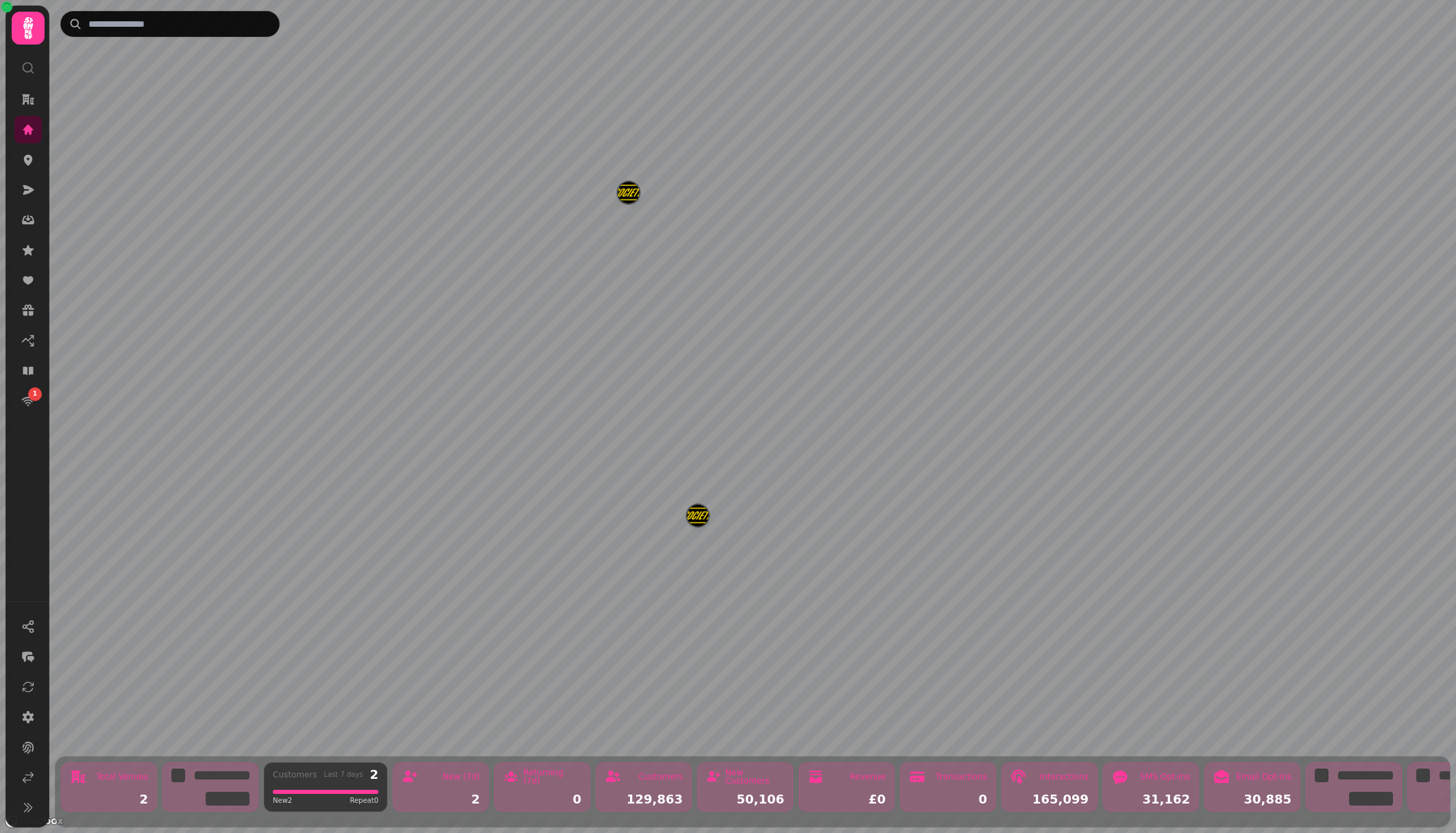
click at [207, 784] on div at bounding box center [210, 787] width 96 height 50
drag, startPoint x: 81, startPoint y: 786, endPoint x: 261, endPoint y: 800, distance: 180.5
click at [81, 784] on div "Total Venues 2" at bounding box center [109, 787] width 96 height 50
drag, startPoint x: 423, startPoint y: 793, endPoint x: 514, endPoint y: 797, distance: 91.1
click at [436, 784] on div "2" at bounding box center [440, 799] width 78 height 12
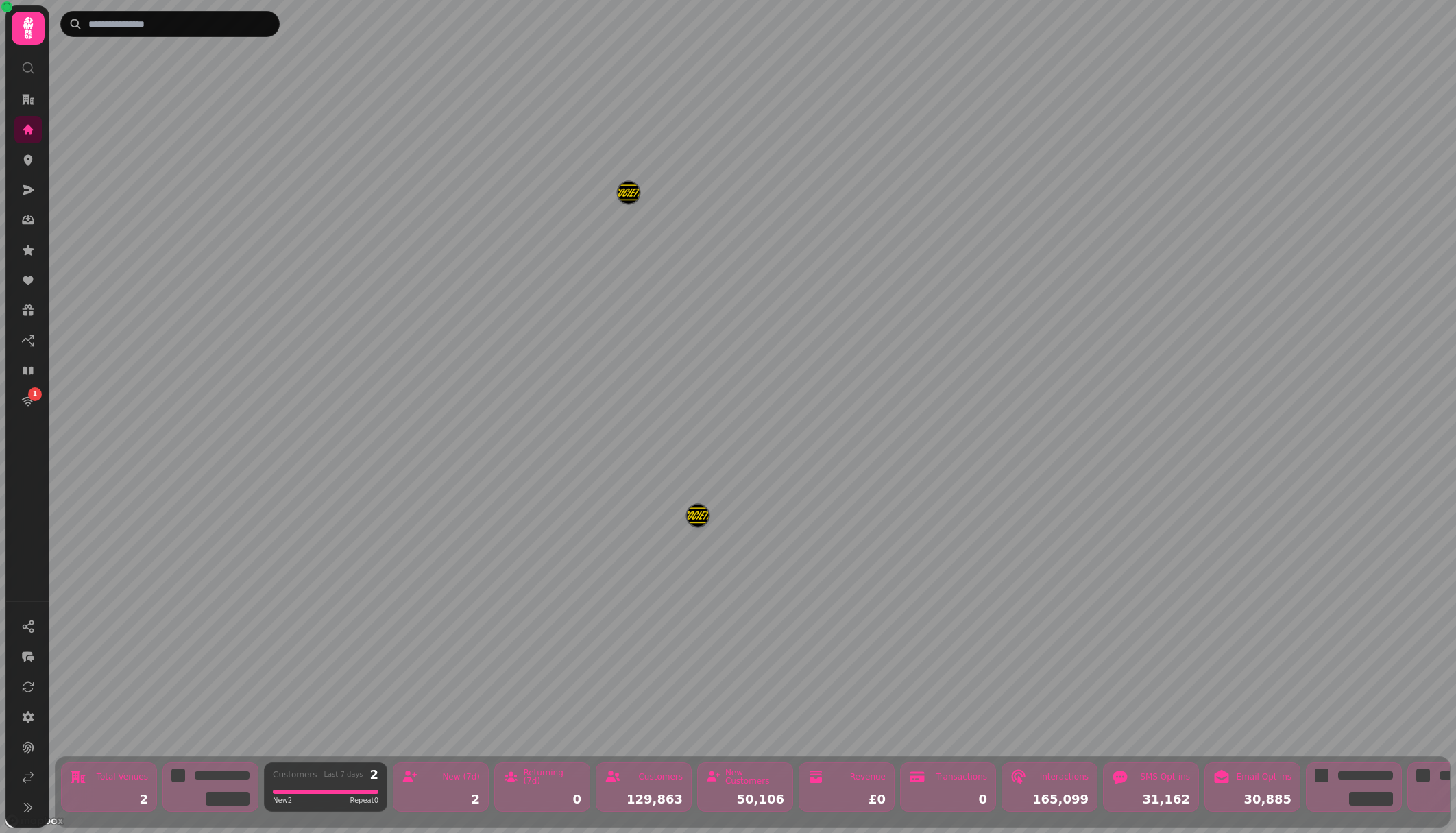
drag, startPoint x: 514, startPoint y: 797, endPoint x: 541, endPoint y: 796, distance: 27.0
click at [525, 784] on div "0" at bounding box center [542, 799] width 78 height 12
drag, startPoint x: 614, startPoint y: 795, endPoint x: 623, endPoint y: 794, distance: 9.1
click at [614, 784] on div "129,863" at bounding box center [644, 799] width 78 height 12
click at [35, 159] on link at bounding box center [29, 160] width 28 height 28
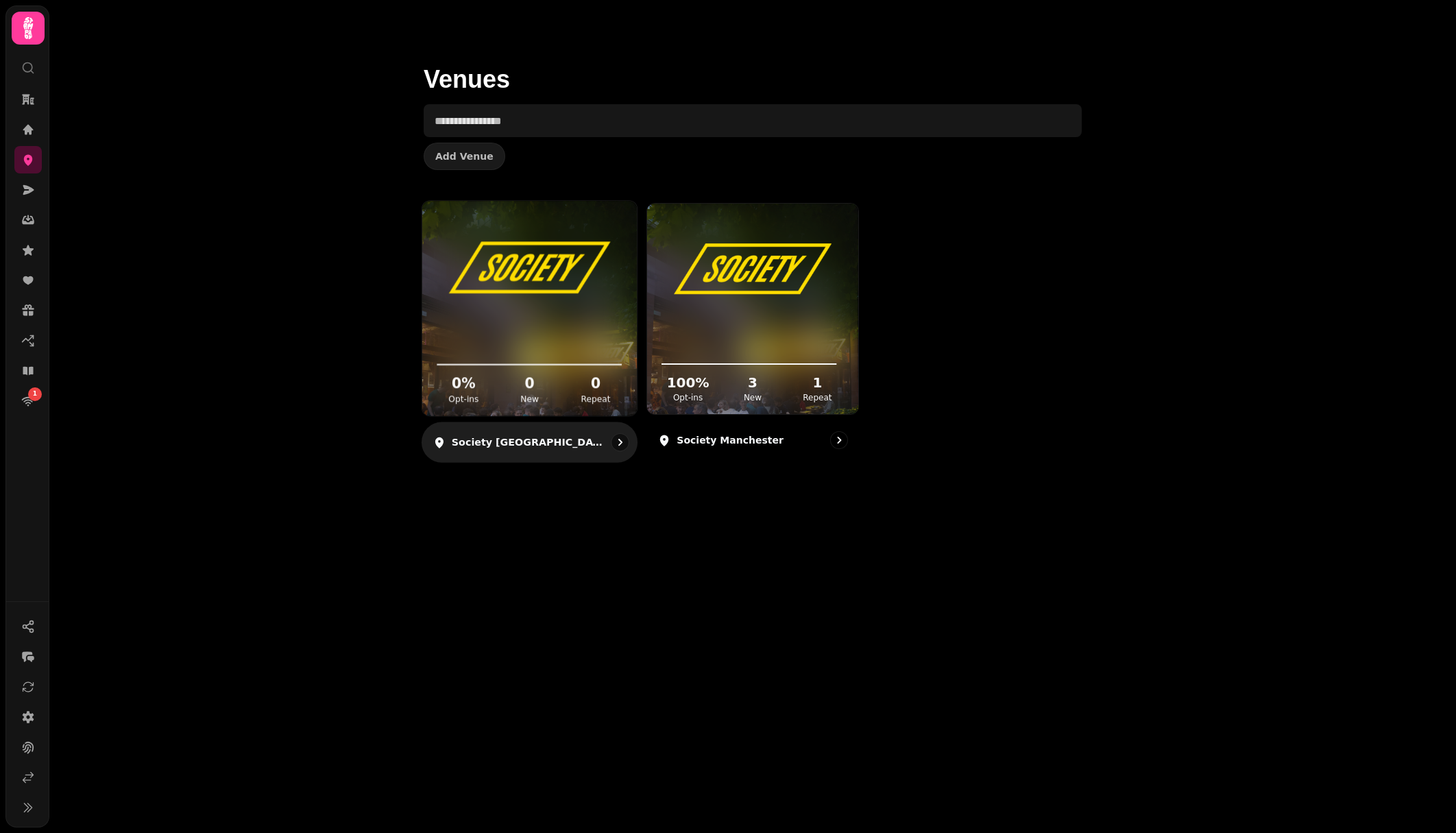
click at [540, 316] on div "0 % Opt-ins 0 New 0 Repeat" at bounding box center [530, 364] width 214 height 103
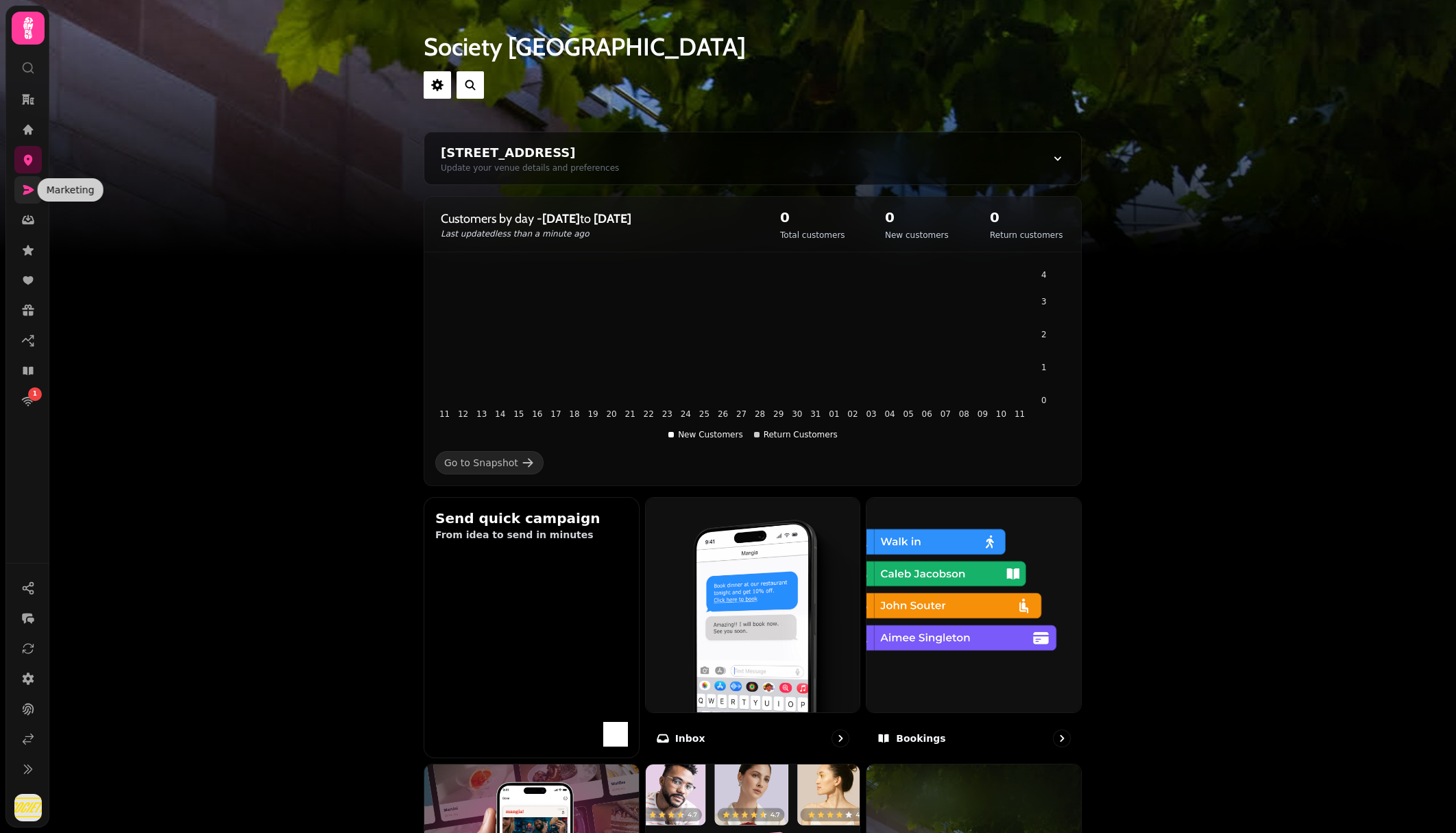
click at [24, 193] on icon at bounding box center [28, 190] width 11 height 10
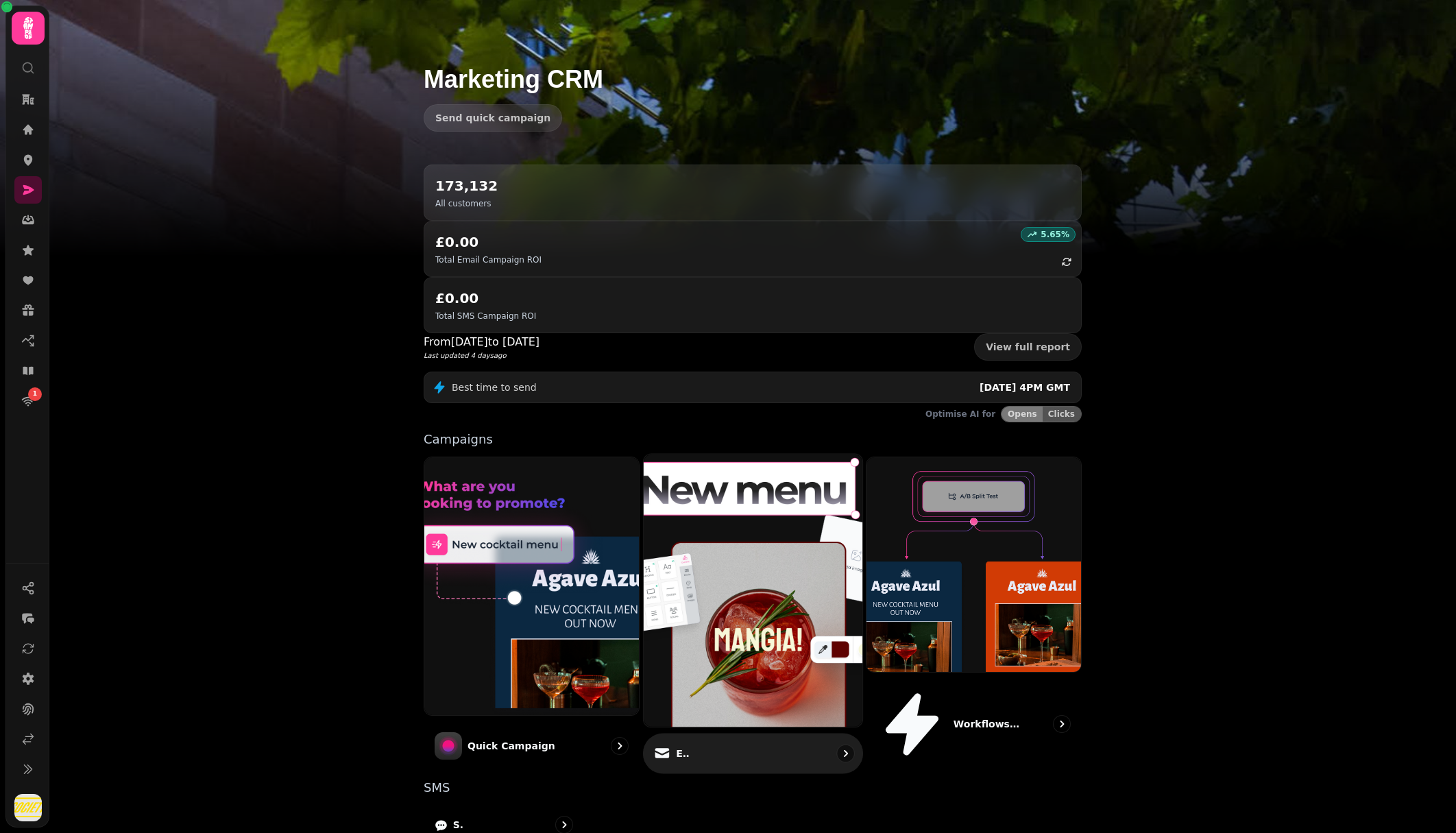
click at [747, 484] on img at bounding box center [753, 590] width 241 height 300
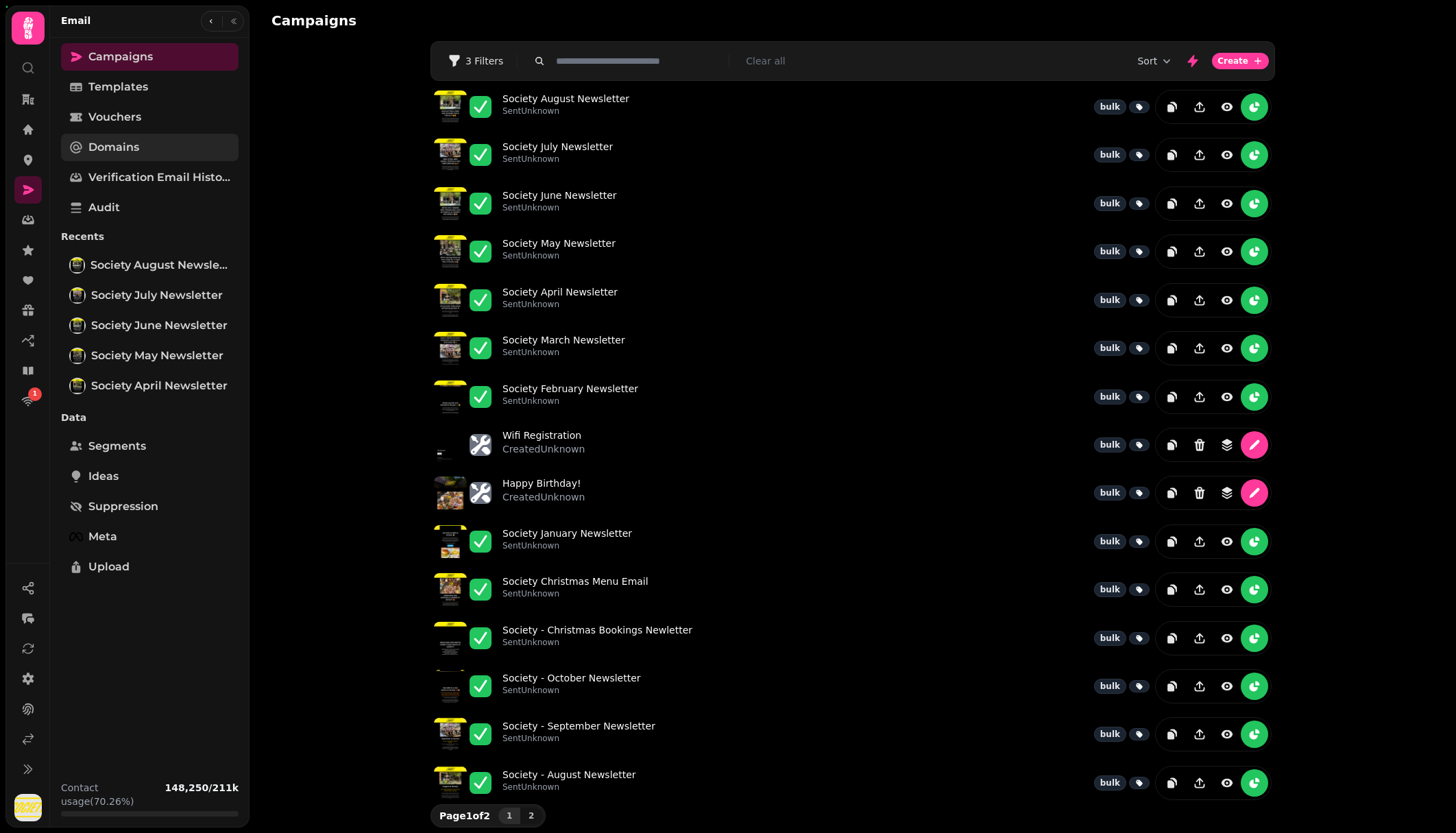
click at [132, 151] on span "Domains" at bounding box center [113, 147] width 51 height 17
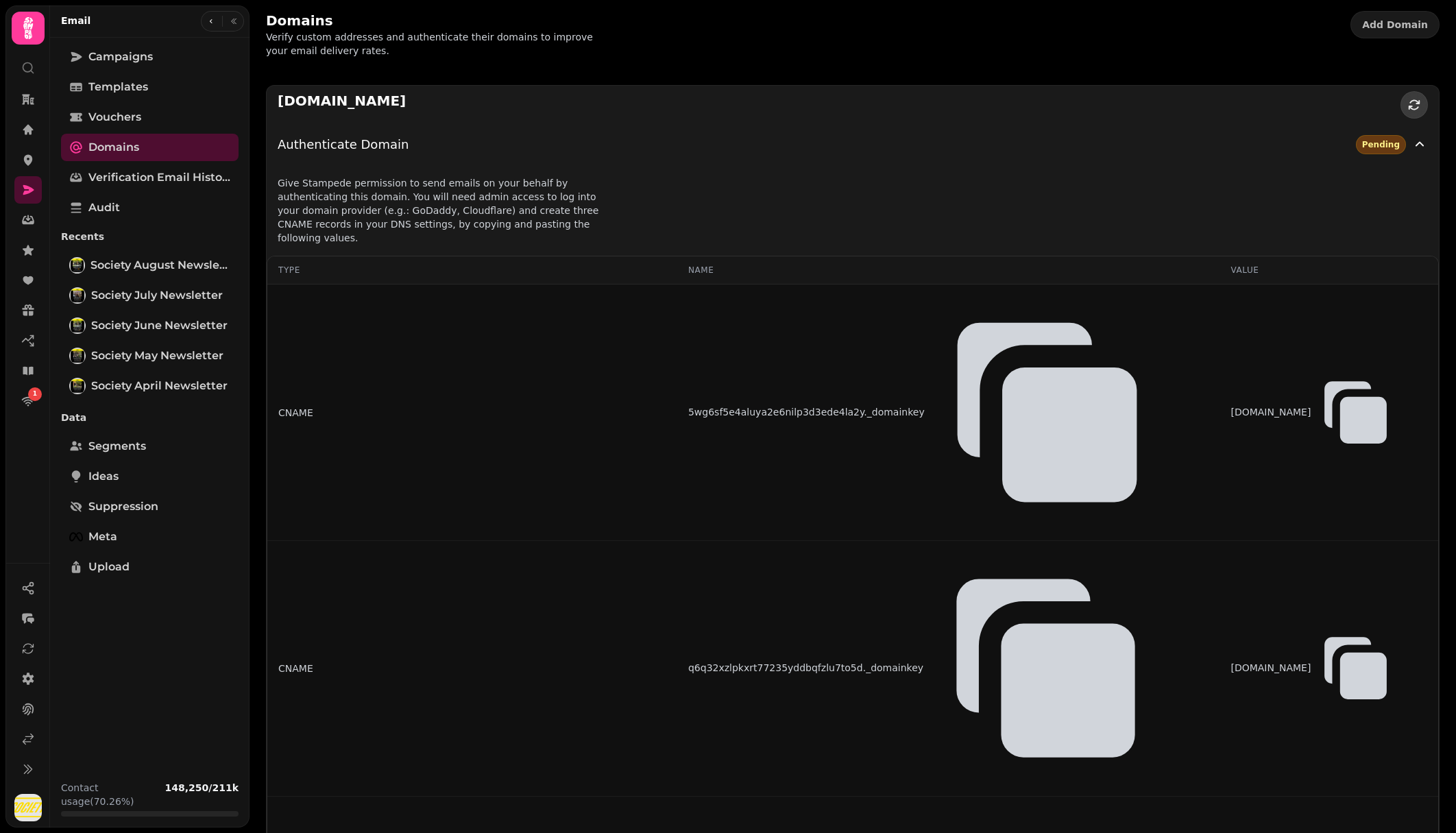
click at [1419, 105] on icon "button" at bounding box center [1414, 105] width 14 height 14
click at [1419, 142] on icon "button" at bounding box center [1419, 144] width 8 height 5
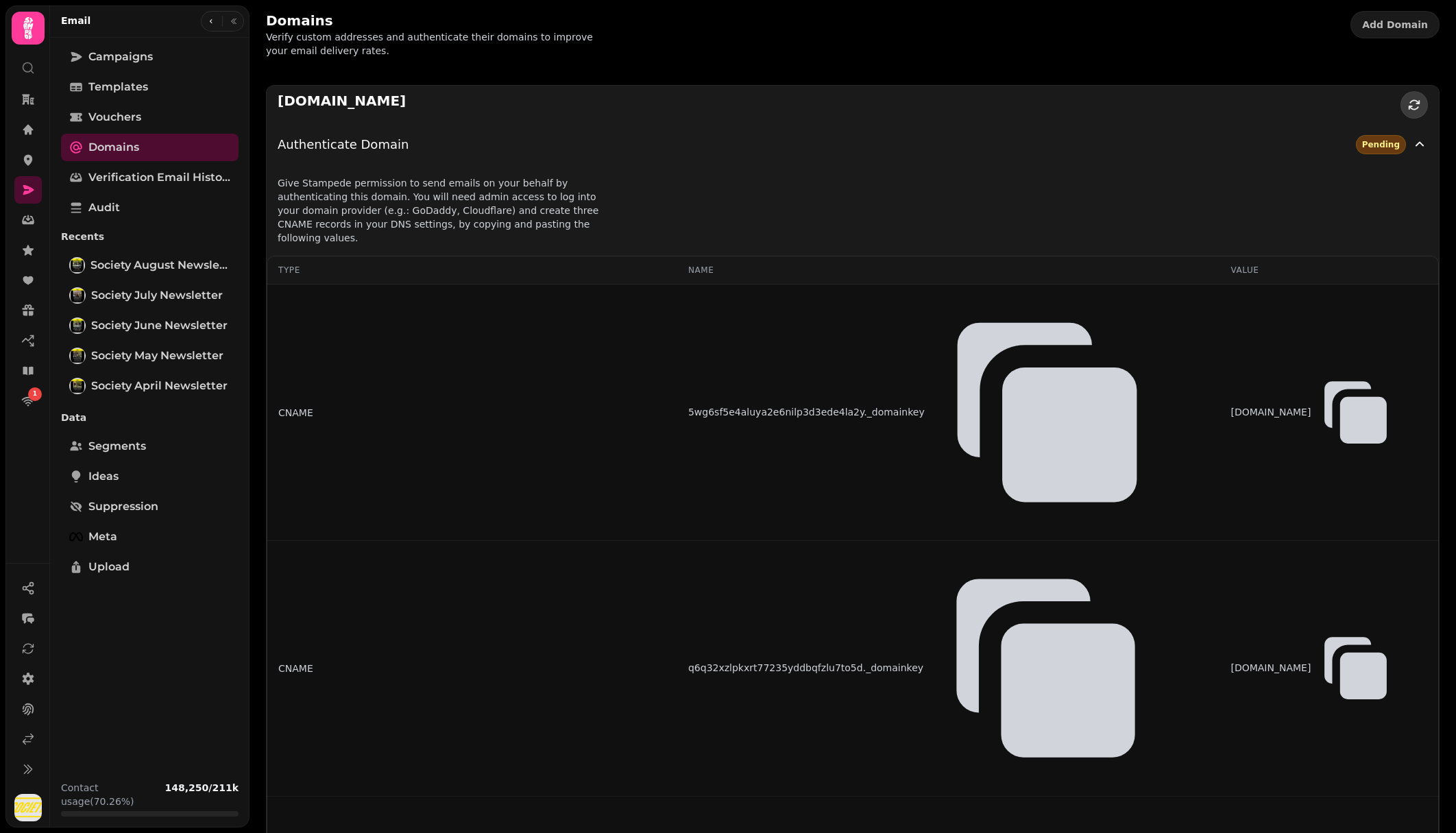
click at [1415, 107] on icon "button" at bounding box center [1414, 105] width 14 height 14
drag, startPoint x: 445, startPoint y: 94, endPoint x: 296, endPoint y: 92, distance: 149.0
click at [296, 92] on div "[DOMAIN_NAME]" at bounding box center [853, 104] width 1172 height 39
drag, startPoint x: 423, startPoint y: 159, endPoint x: 433, endPoint y: 158, distance: 10.0
click at [425, 159] on button "Authenticate Domain Pending" at bounding box center [853, 144] width 1172 height 41
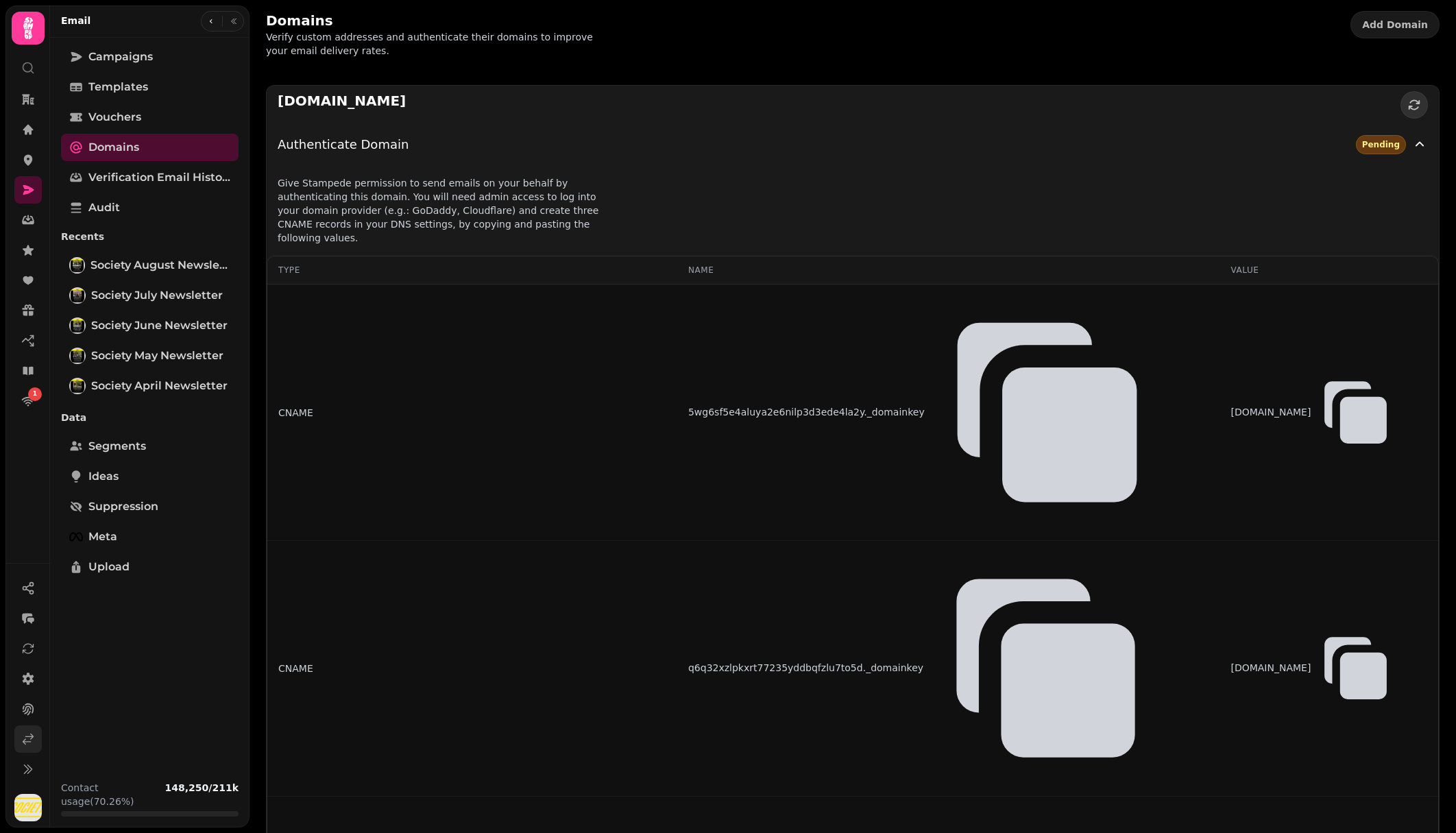
click at [26, 740] on icon at bounding box center [28, 739] width 14 height 14
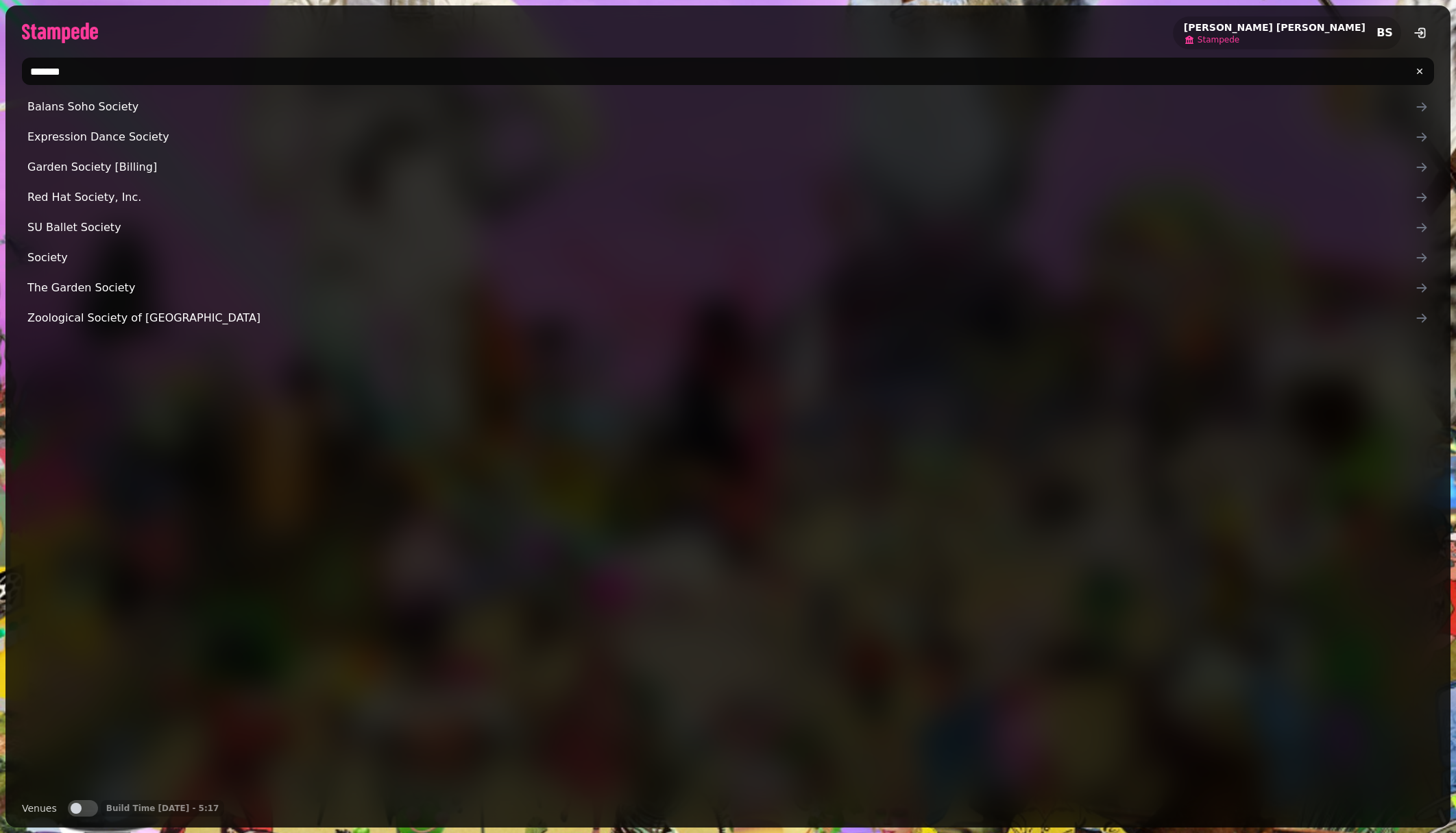
click at [1240, 40] on span "Stampede" at bounding box center [1218, 40] width 42 height 11
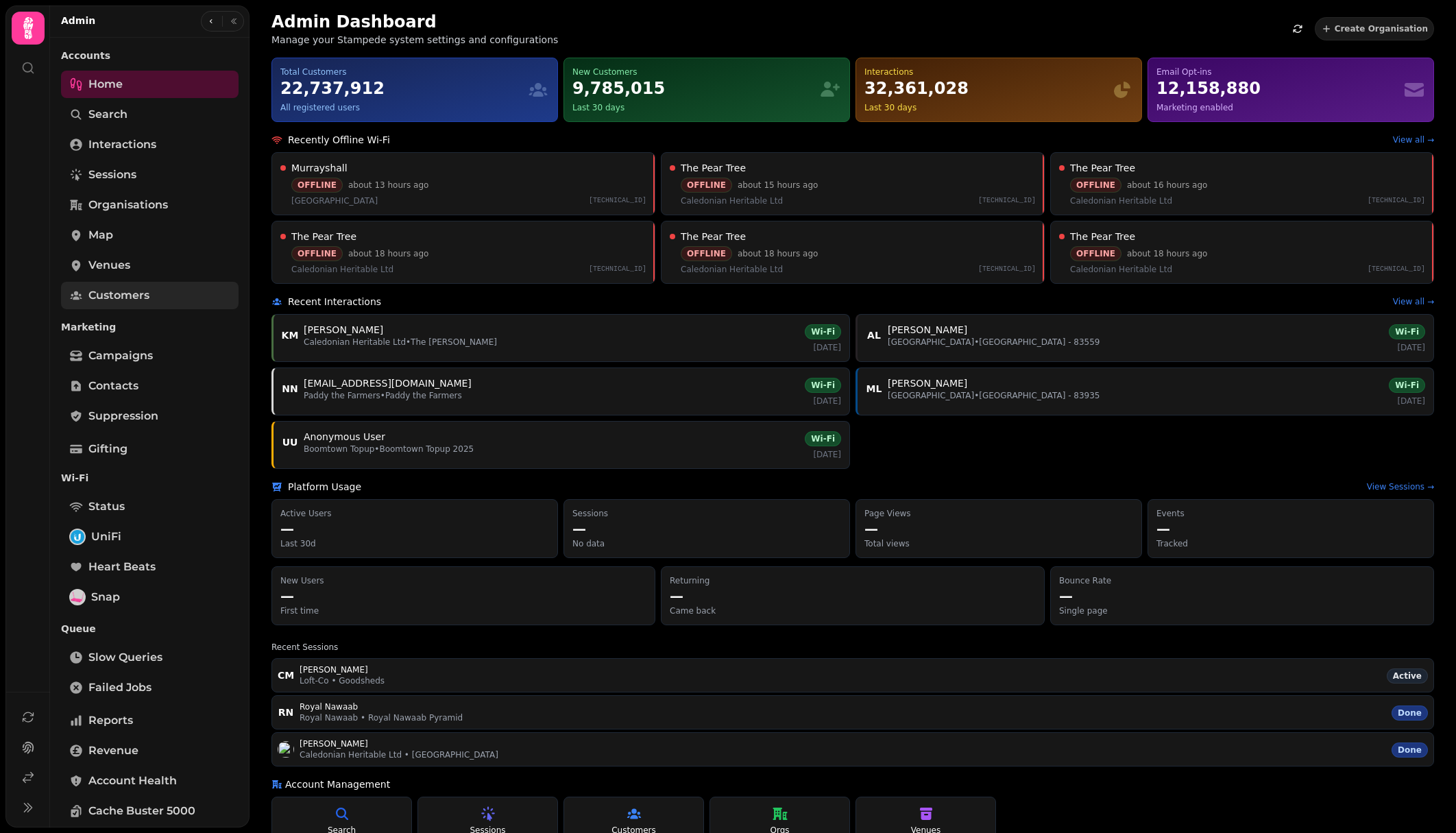
click at [159, 288] on link "Customers" at bounding box center [150, 296] width 178 height 28
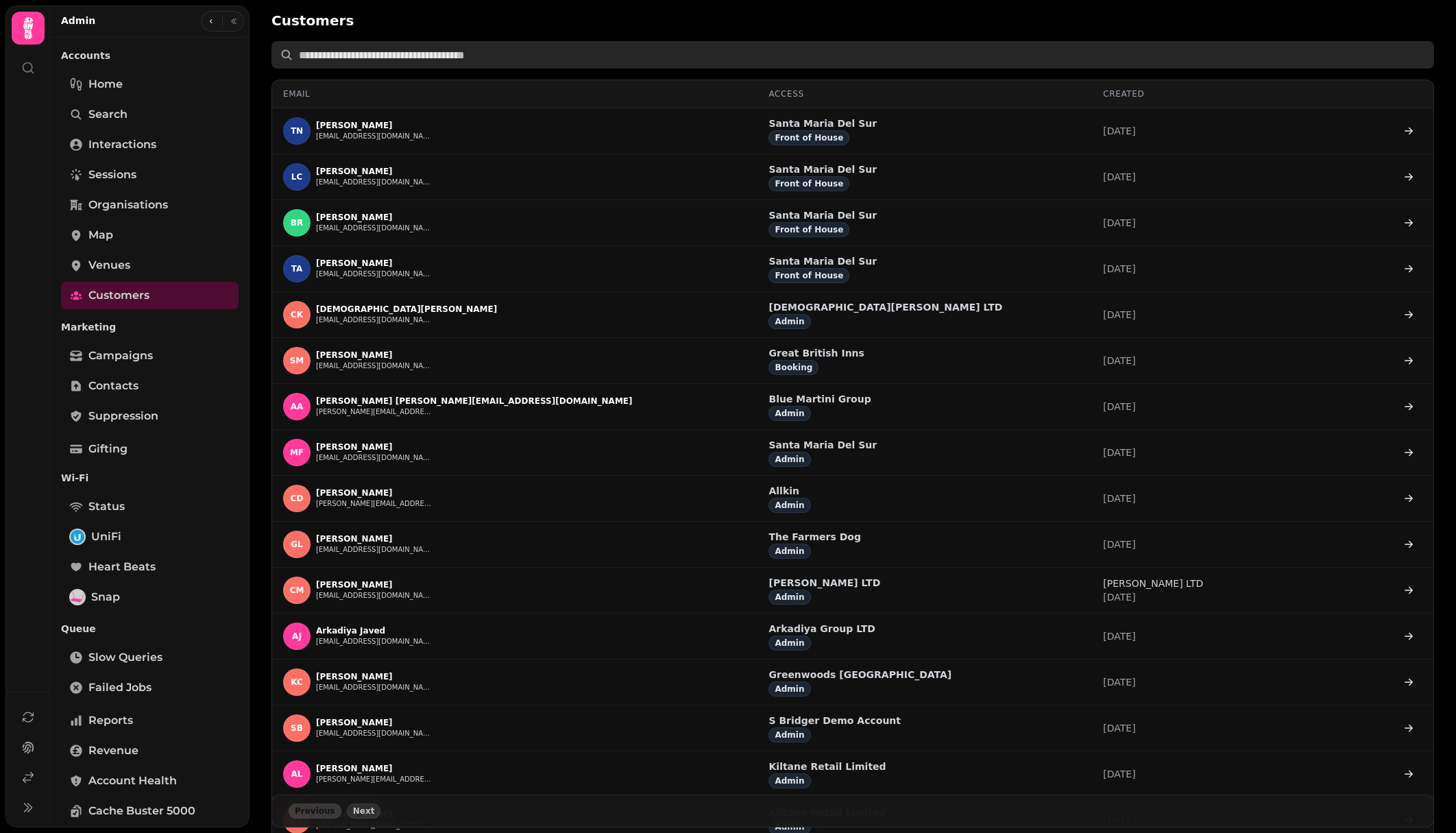
click at [388, 60] on input "text" at bounding box center [853, 55] width 1162 height 28
paste input "**********"
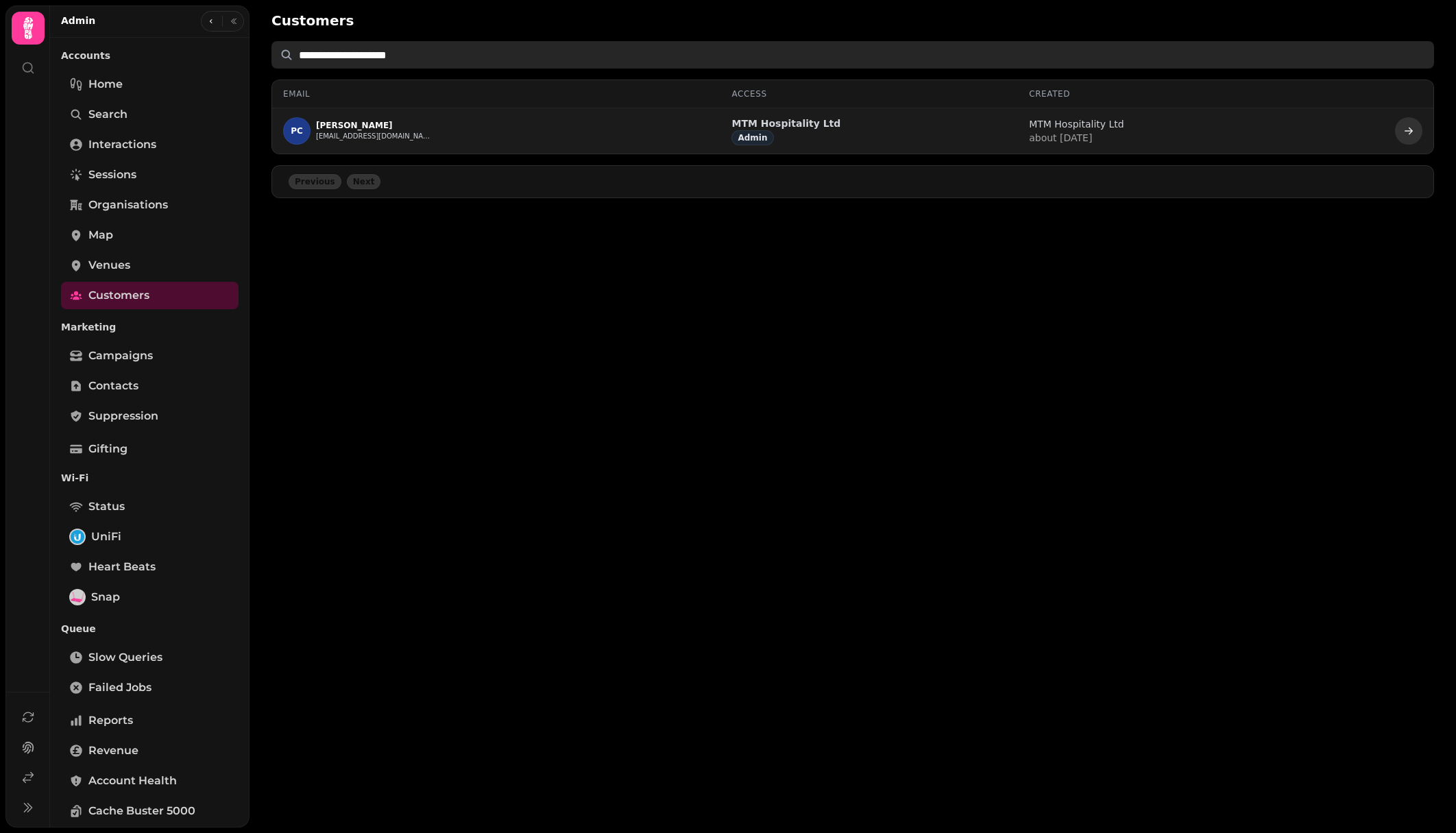
type input "**********"
click at [1409, 135] on icon at bounding box center [1408, 130] width 11 height 11
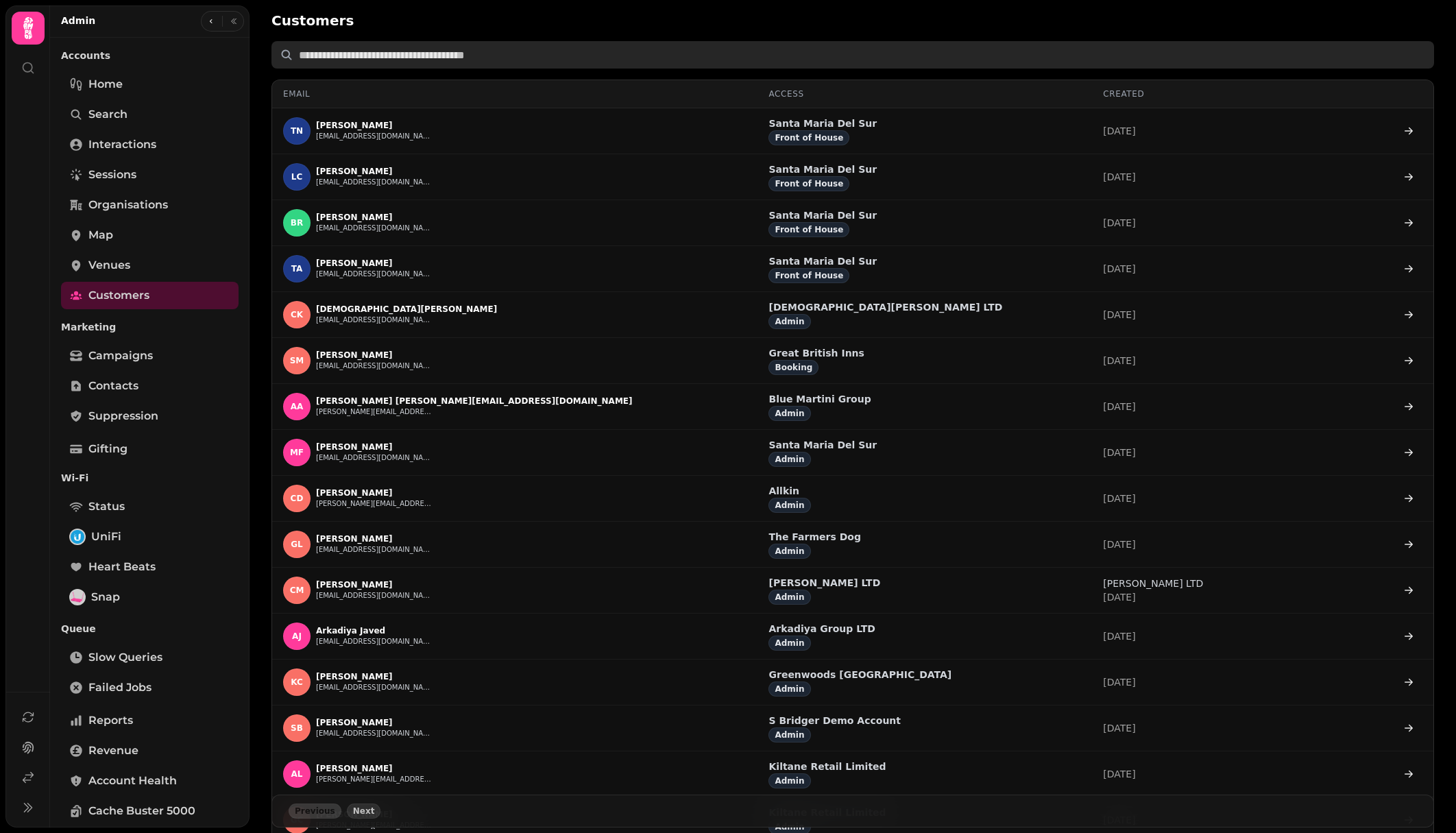
click at [356, 59] on input "text" at bounding box center [853, 55] width 1162 height 28
paste input "**********"
type input "**********"
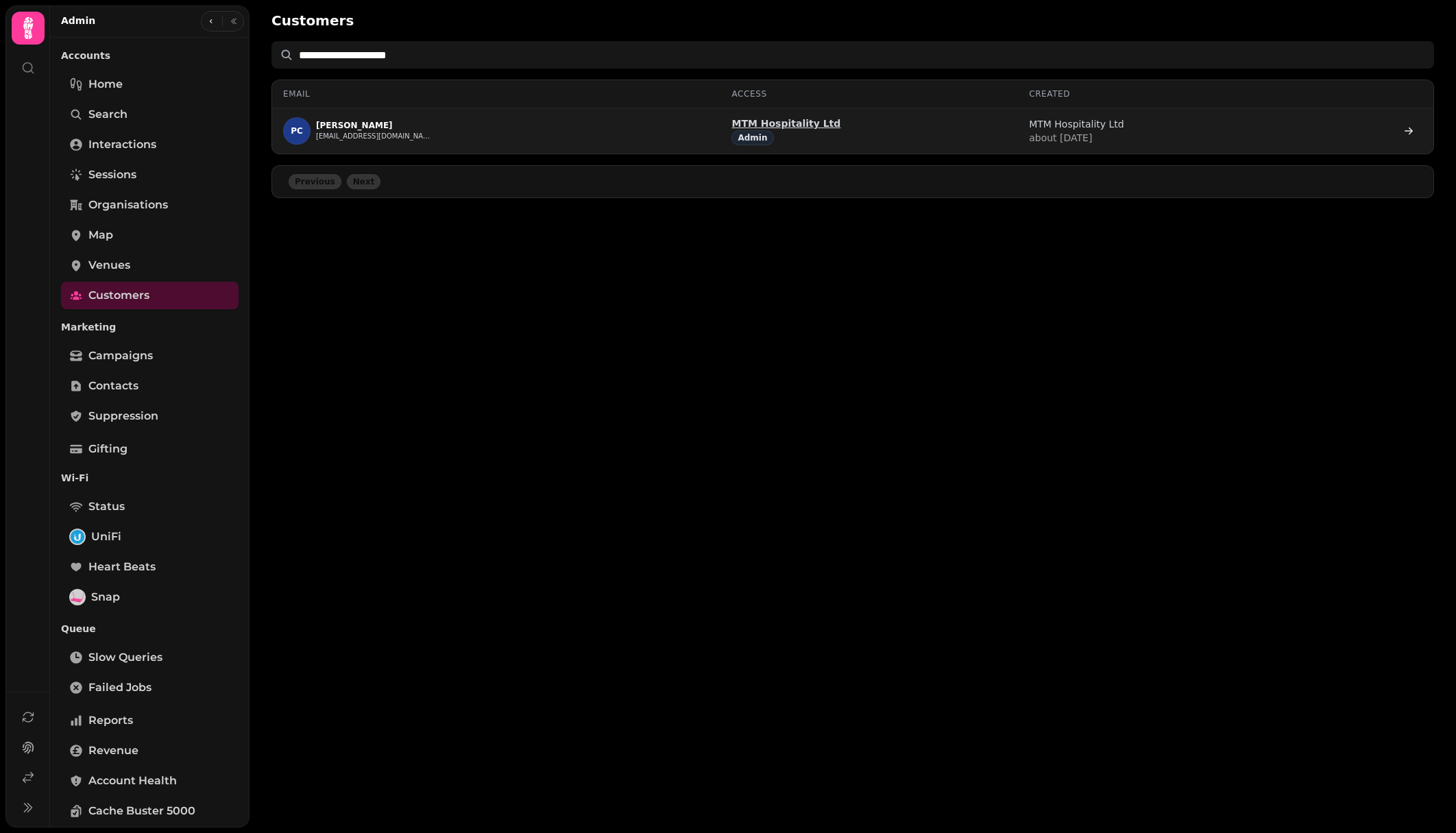
click at [827, 129] on p "MTM Hospitality Ltd" at bounding box center [786, 123] width 109 height 14
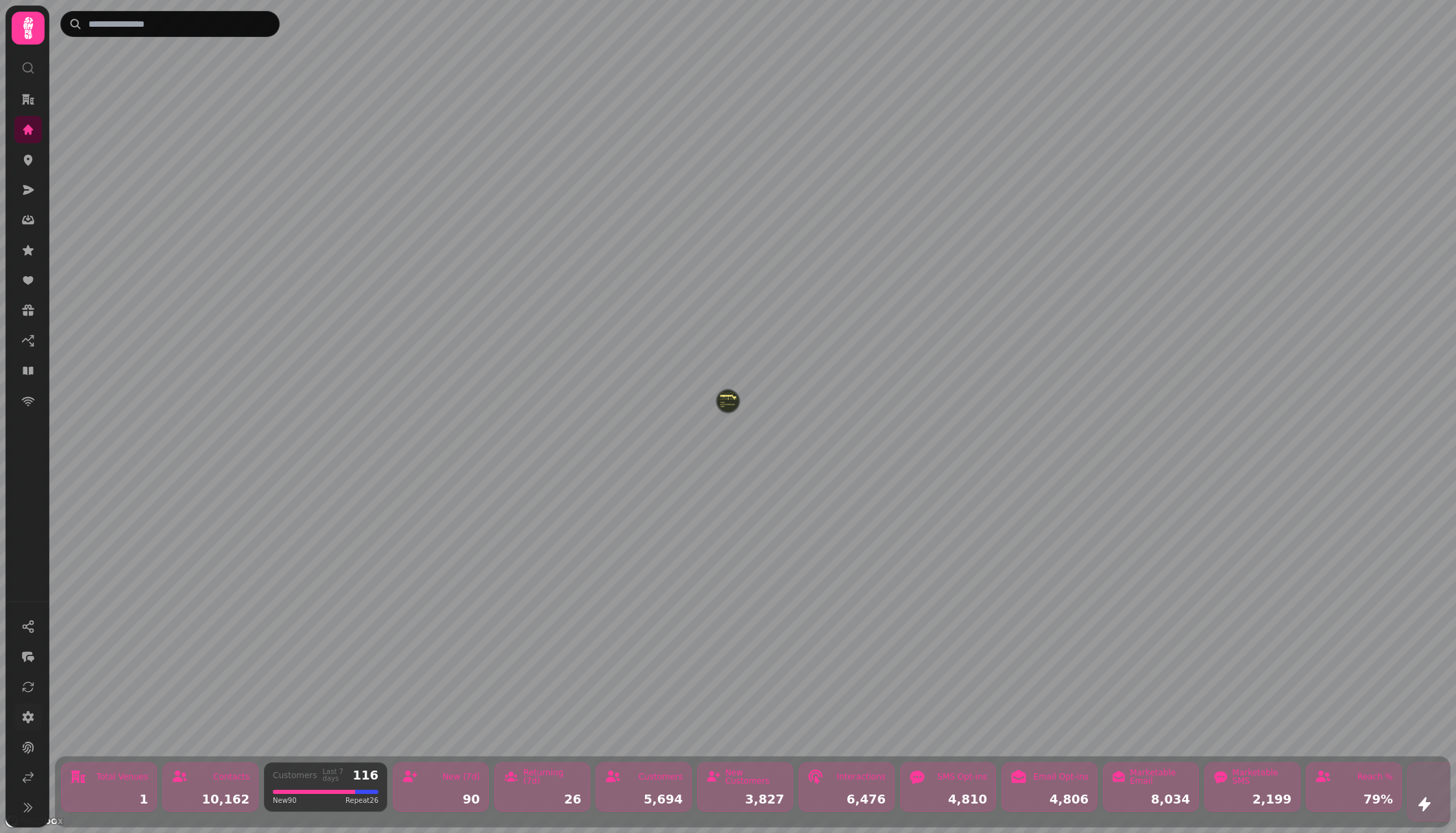
click at [28, 711] on icon at bounding box center [29, 717] width 12 height 12
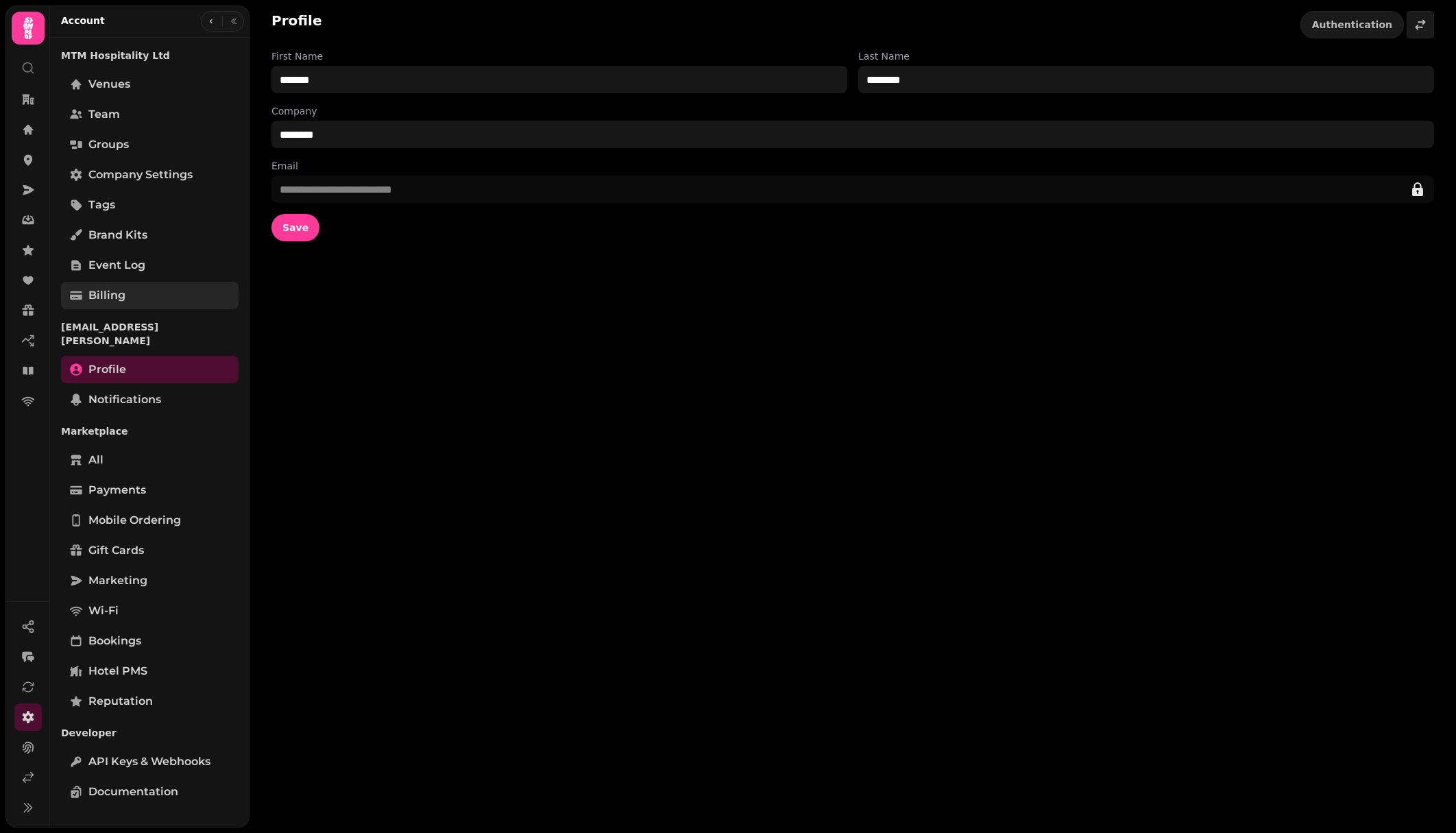
click at [140, 294] on link "Billing" at bounding box center [150, 296] width 178 height 28
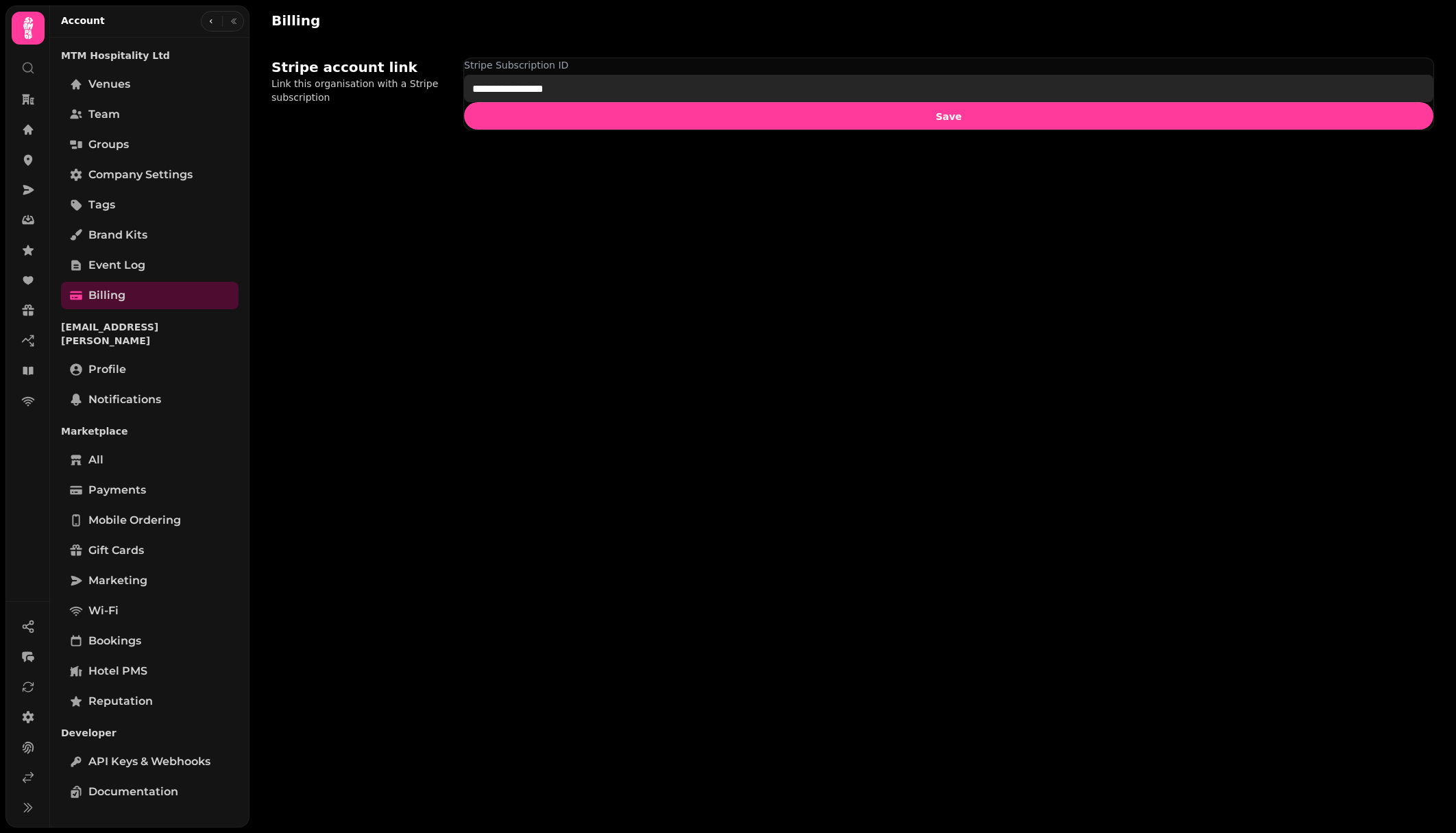
click at [517, 84] on input "**********" at bounding box center [948, 88] width 969 height 28
